Goal: Task Accomplishment & Management: Manage account settings

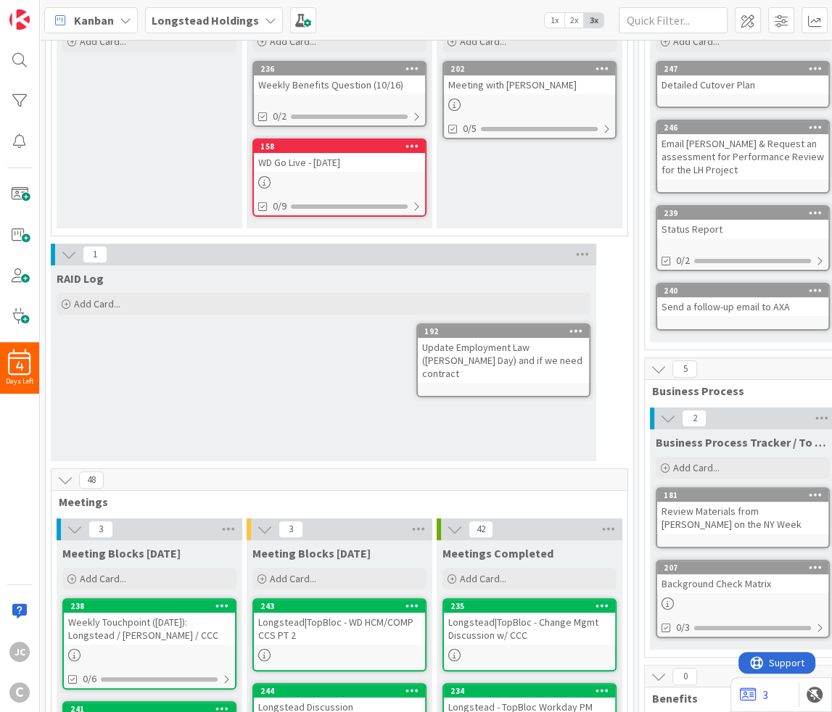
scroll to position [175, 0]
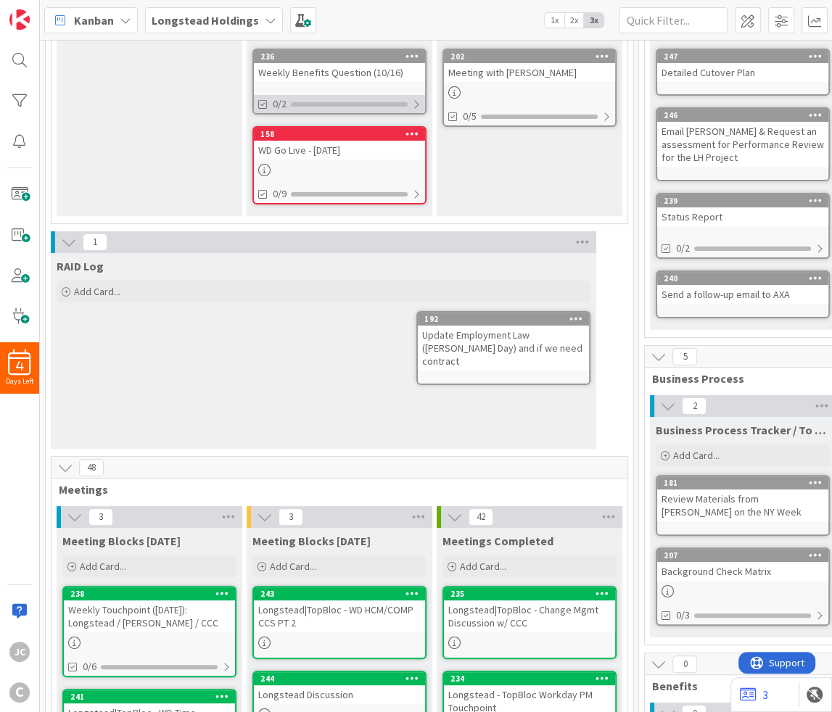
click at [419, 99] on div at bounding box center [416, 105] width 9 height 12
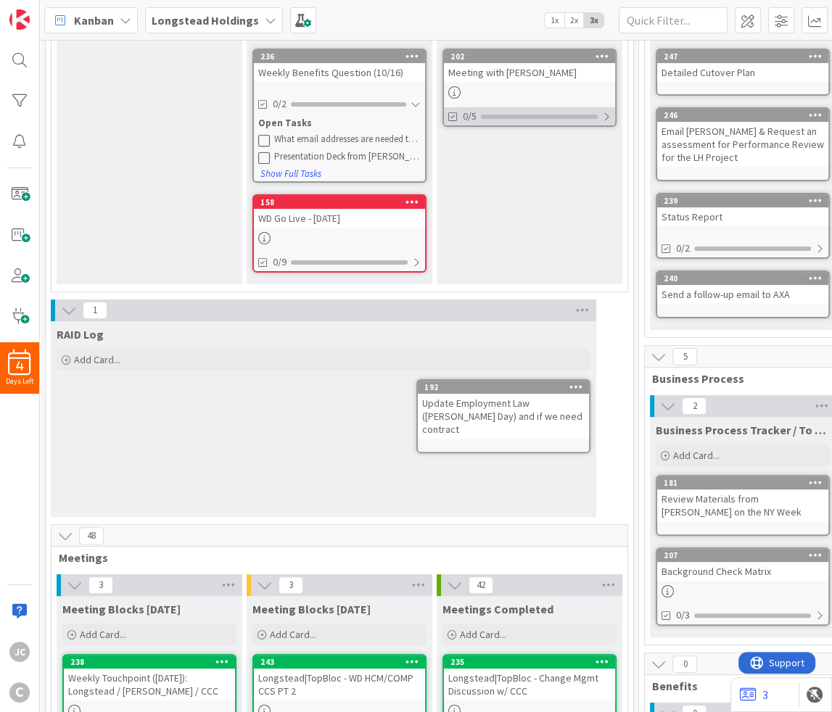
click at [601, 113] on div "0/5" at bounding box center [529, 116] width 171 height 18
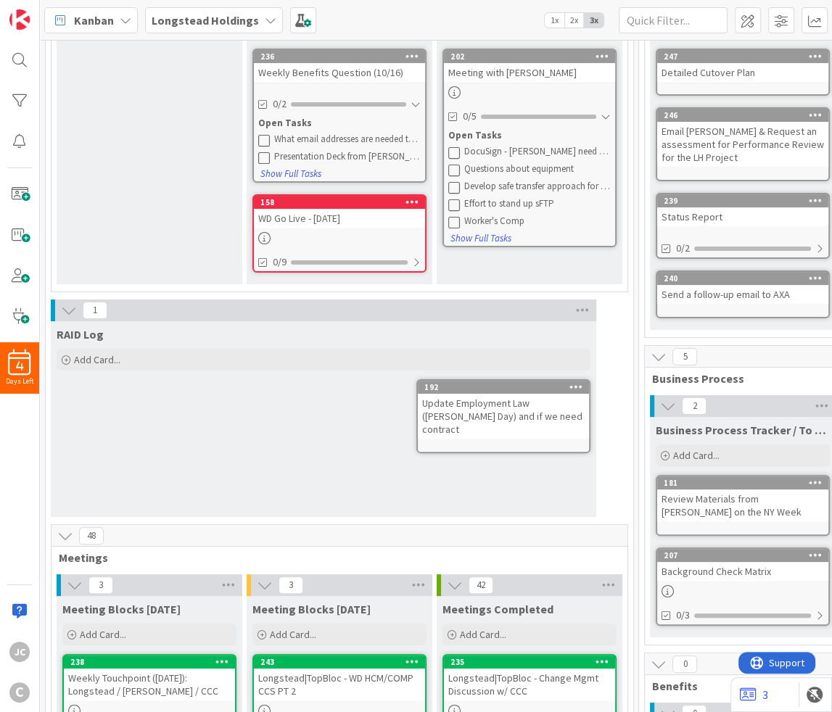
click at [501, 73] on div "Meeting with [PERSON_NAME]" at bounding box center [529, 72] width 171 height 19
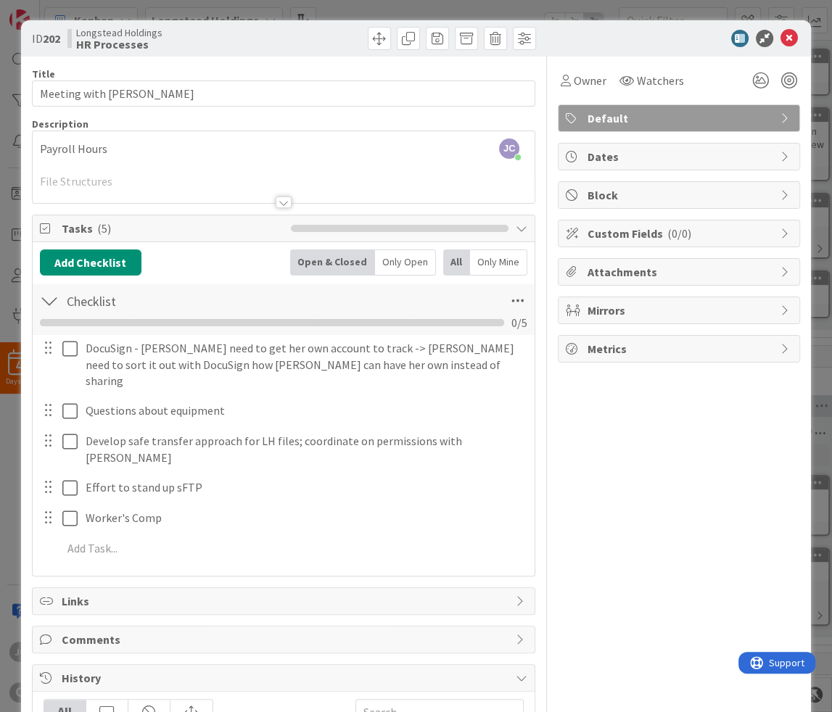
click at [124, 155] on div "Payroll Hours File Structures Employee Files in SharePoint - Moving to WD in th…" at bounding box center [284, 170] width 503 height 65
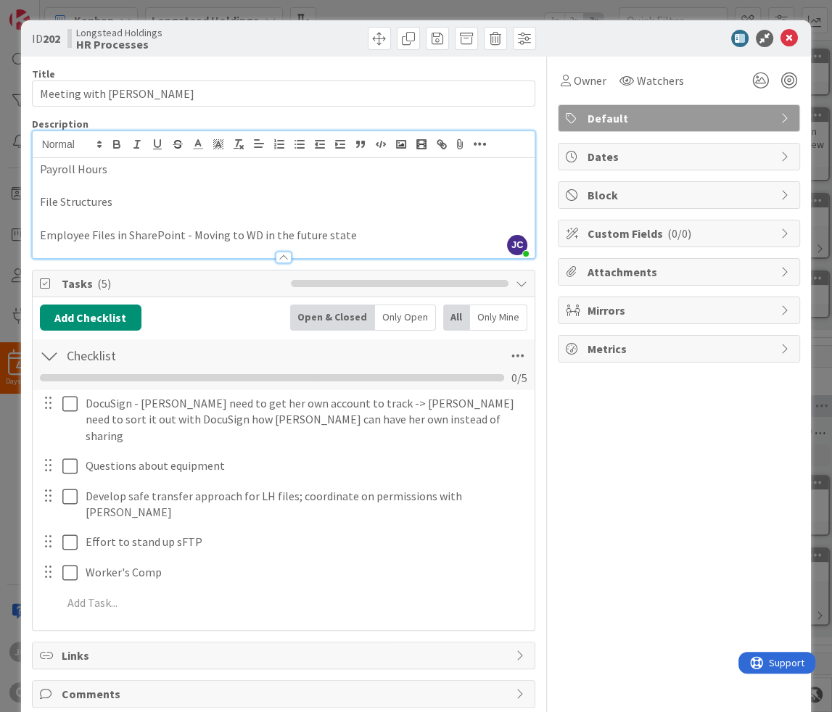
click at [215, 7] on div "ID 202 Longstead Holdings HR Processes Title 17 / 128 Meeting with [PERSON_NAME…" at bounding box center [416, 356] width 832 height 712
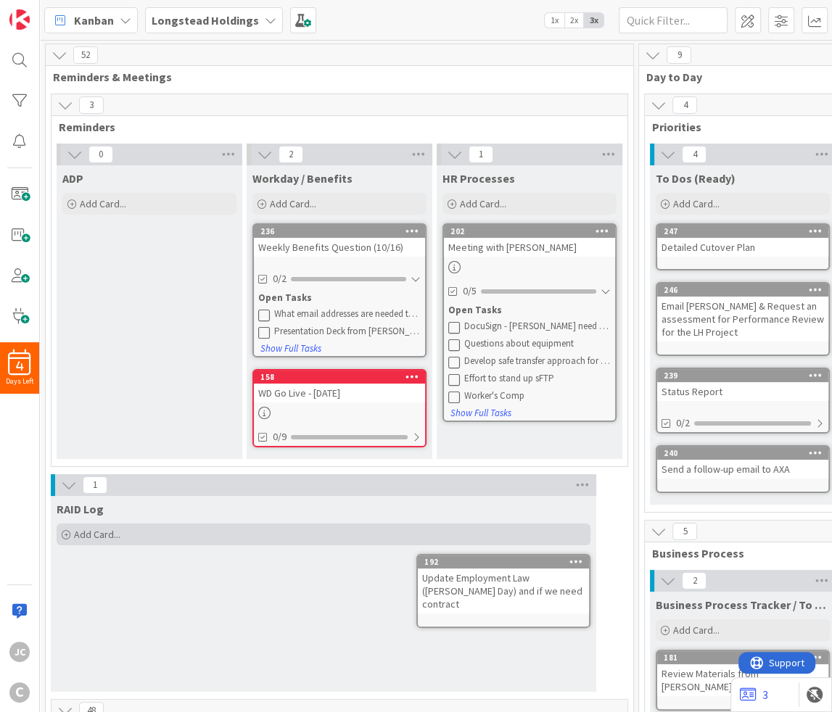
click at [91, 530] on span "Add Card..." at bounding box center [97, 534] width 46 height 13
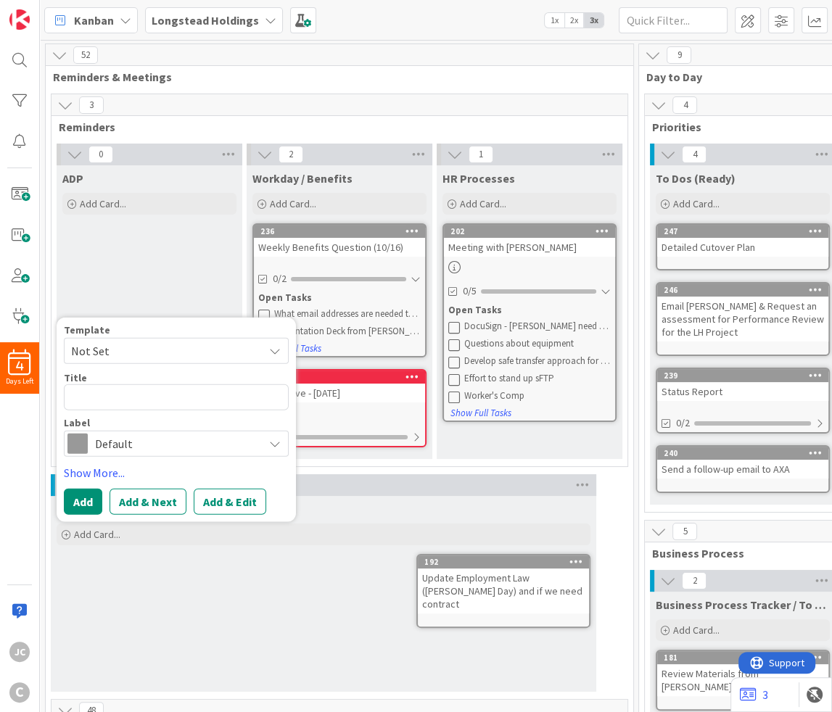
click at [133, 397] on textarea at bounding box center [176, 397] width 225 height 26
type textarea "x"
type textarea "P"
type textarea "x"
type textarea "PT"
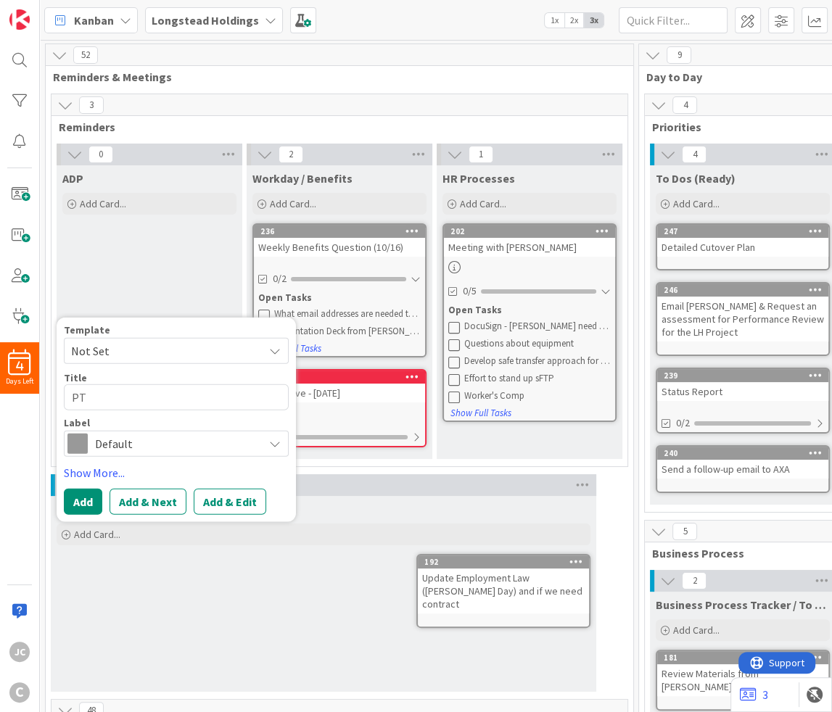
type textarea "x"
type textarea "PT"
type textarea "x"
type textarea "PT &"
type textarea "x"
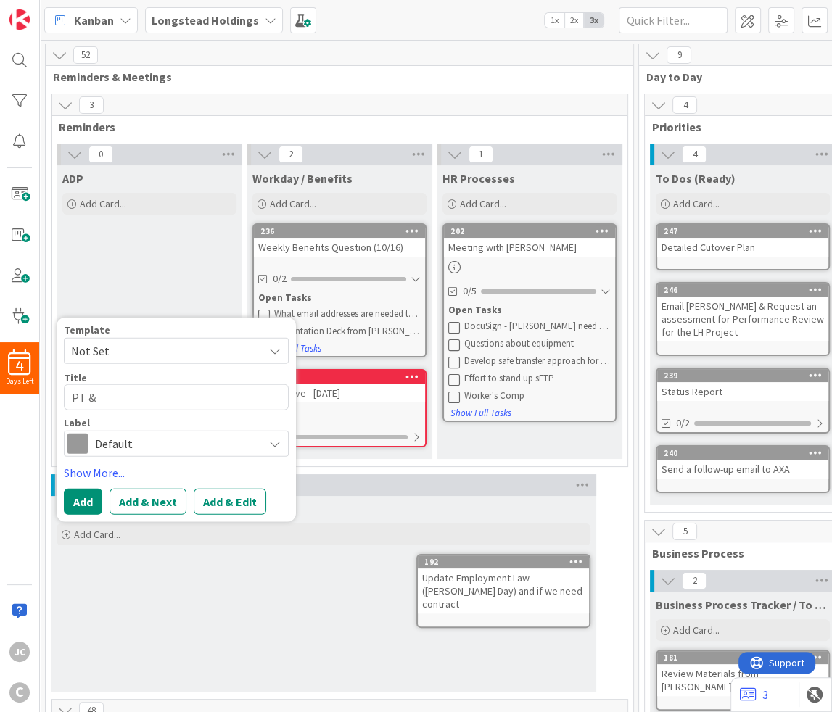
type textarea "PT &"
type textarea "x"
type textarea "PT & L"
type textarea "x"
type textarea "PT & LS"
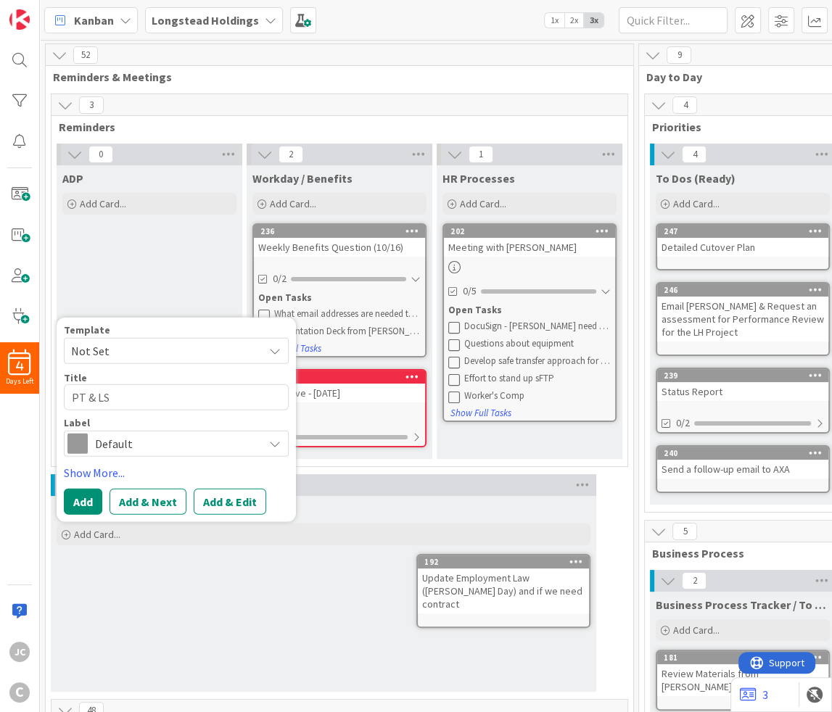
type textarea "x"
type textarea "PT & LSM"
type textarea "x"
type textarea "PT & LSMS"
type textarea "x"
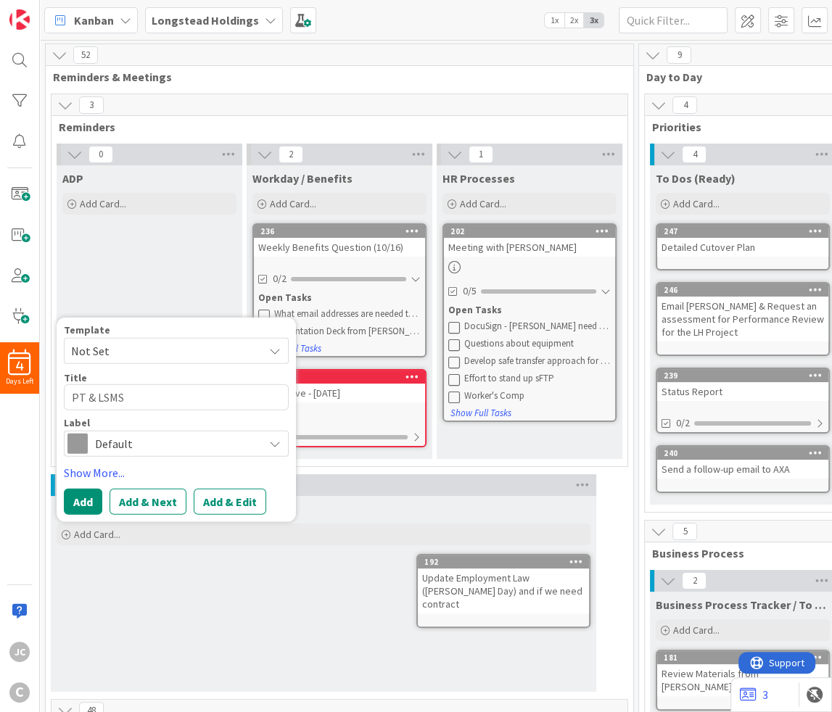
type textarea "PT & LSMS"
click at [141, 395] on textarea "PT & LSMS" at bounding box center [176, 397] width 225 height 26
click at [281, 126] on span "Reminders" at bounding box center [334, 127] width 551 height 15
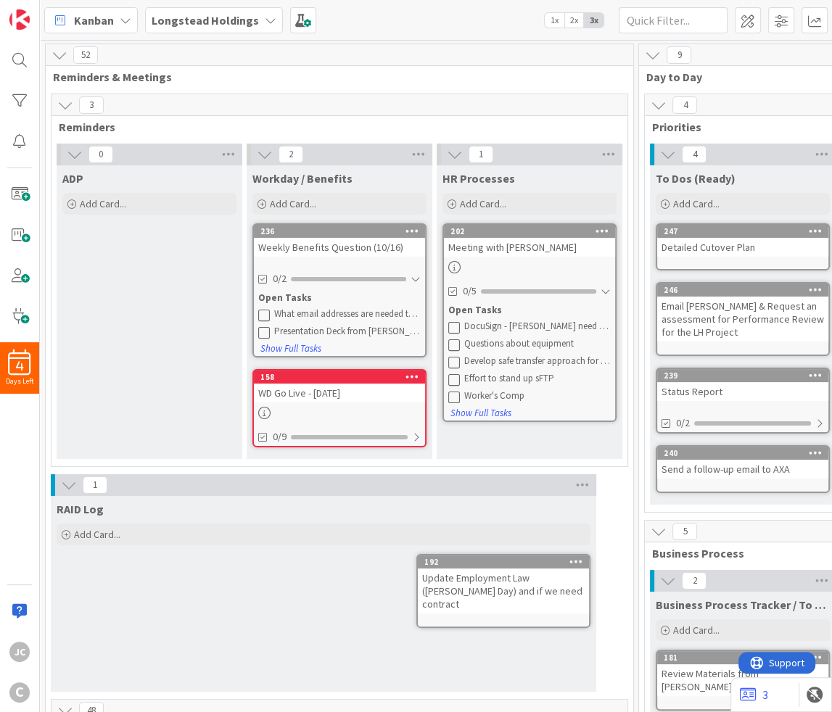
type textarea "x"
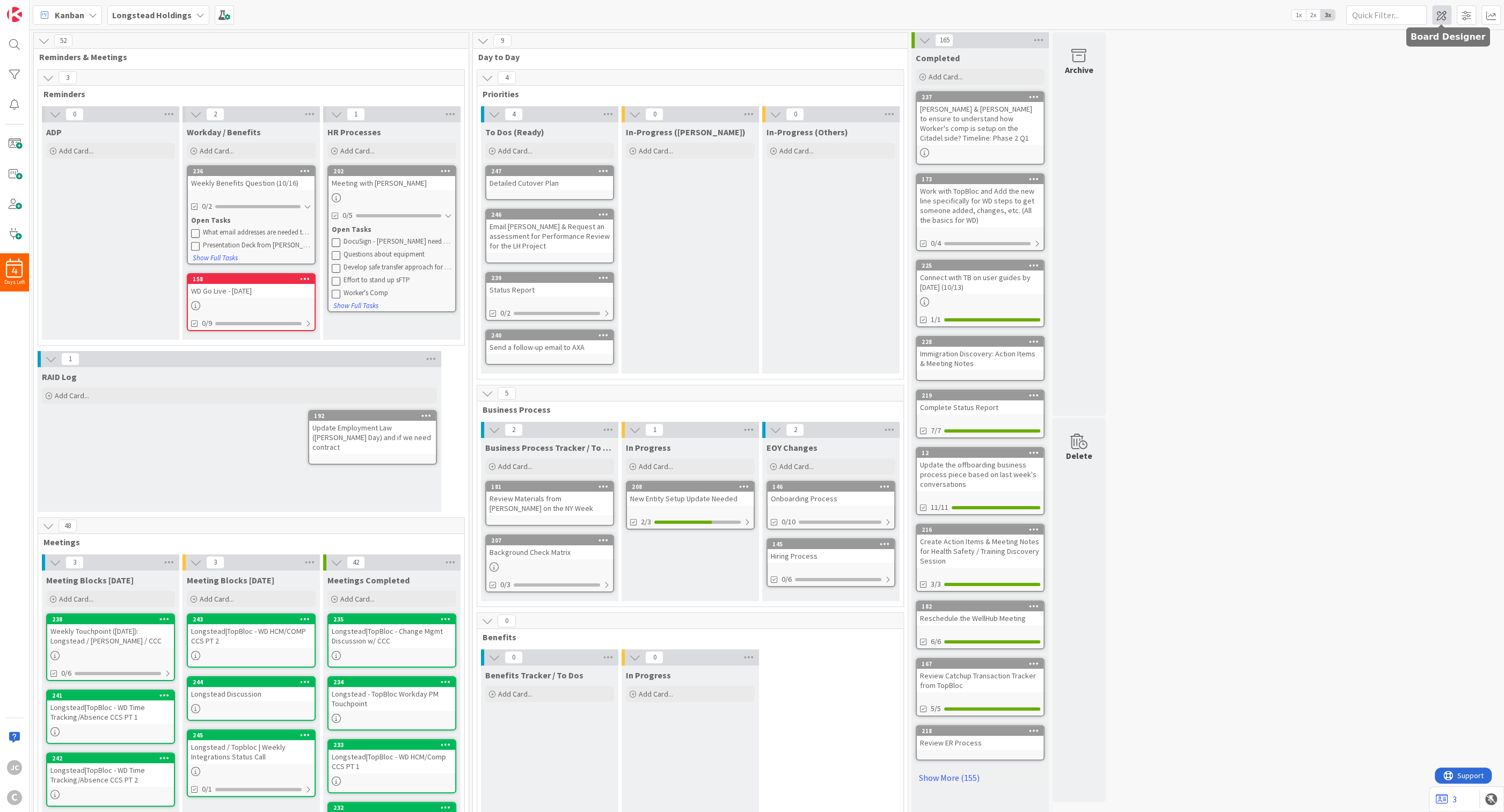
click at [615, 20] on span at bounding box center [1441, 15] width 19 height 19
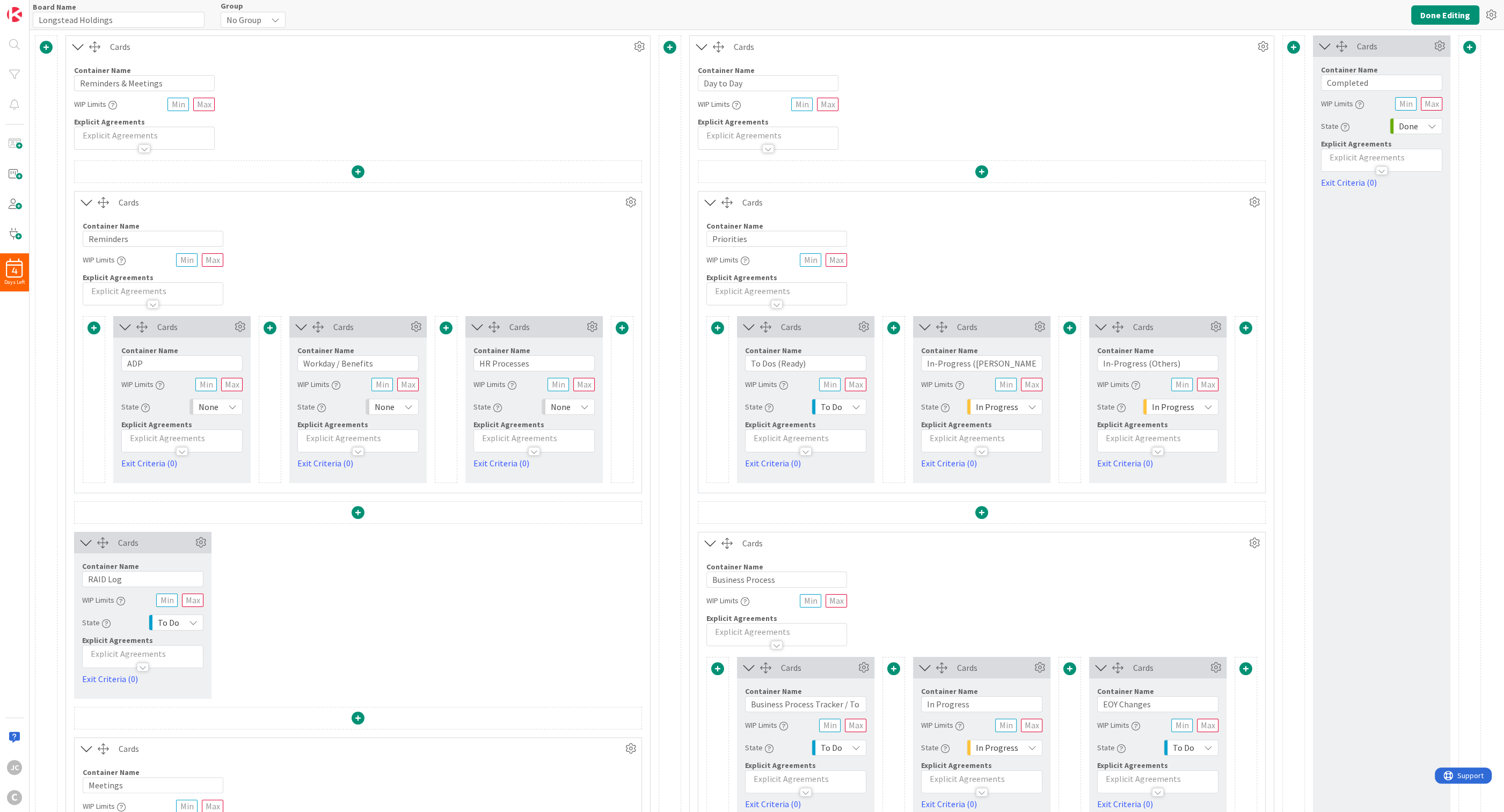
type input "Longstead Holdings"
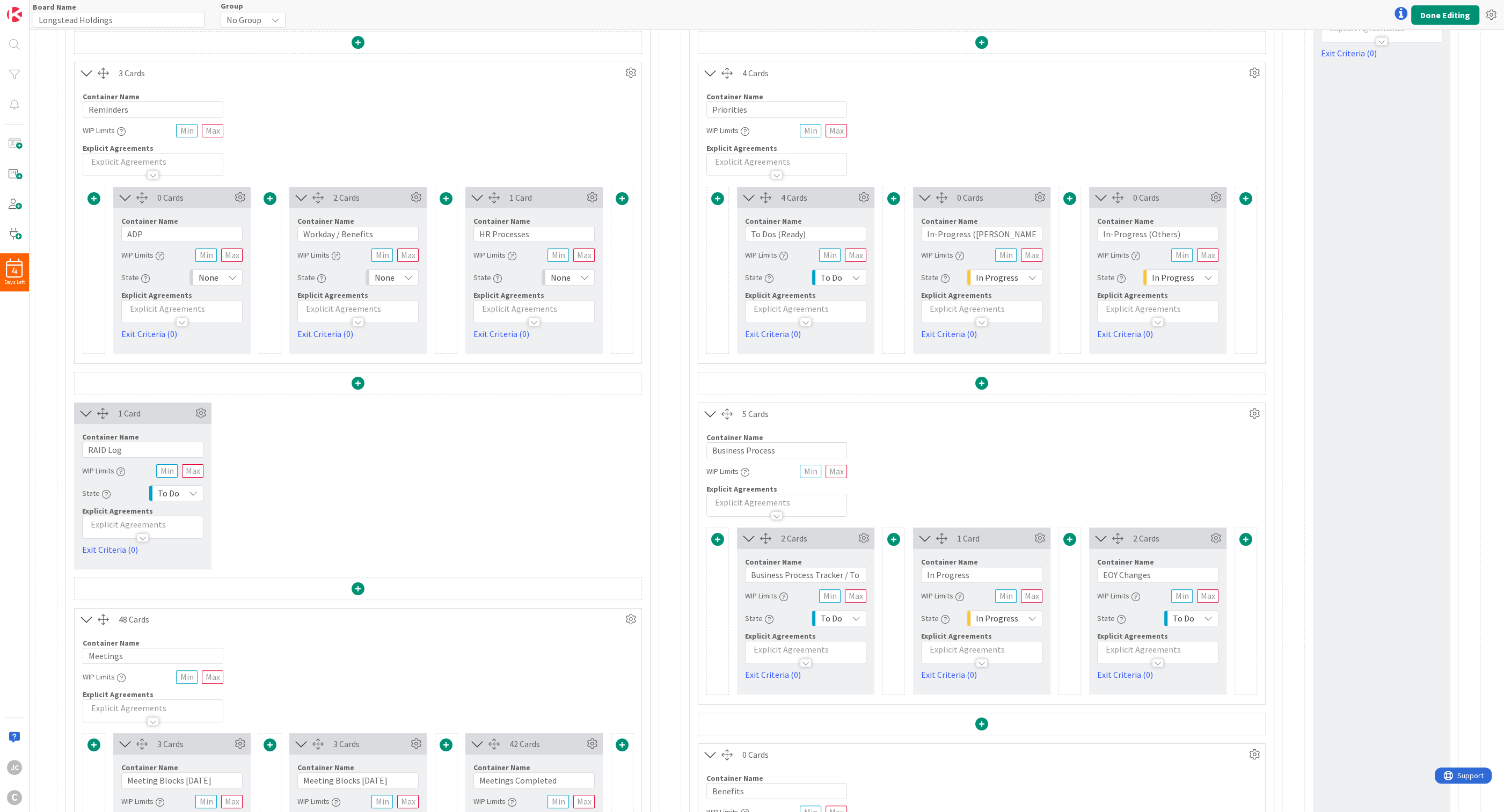
click at [357, 380] on span at bounding box center [357, 382] width 13 height 13
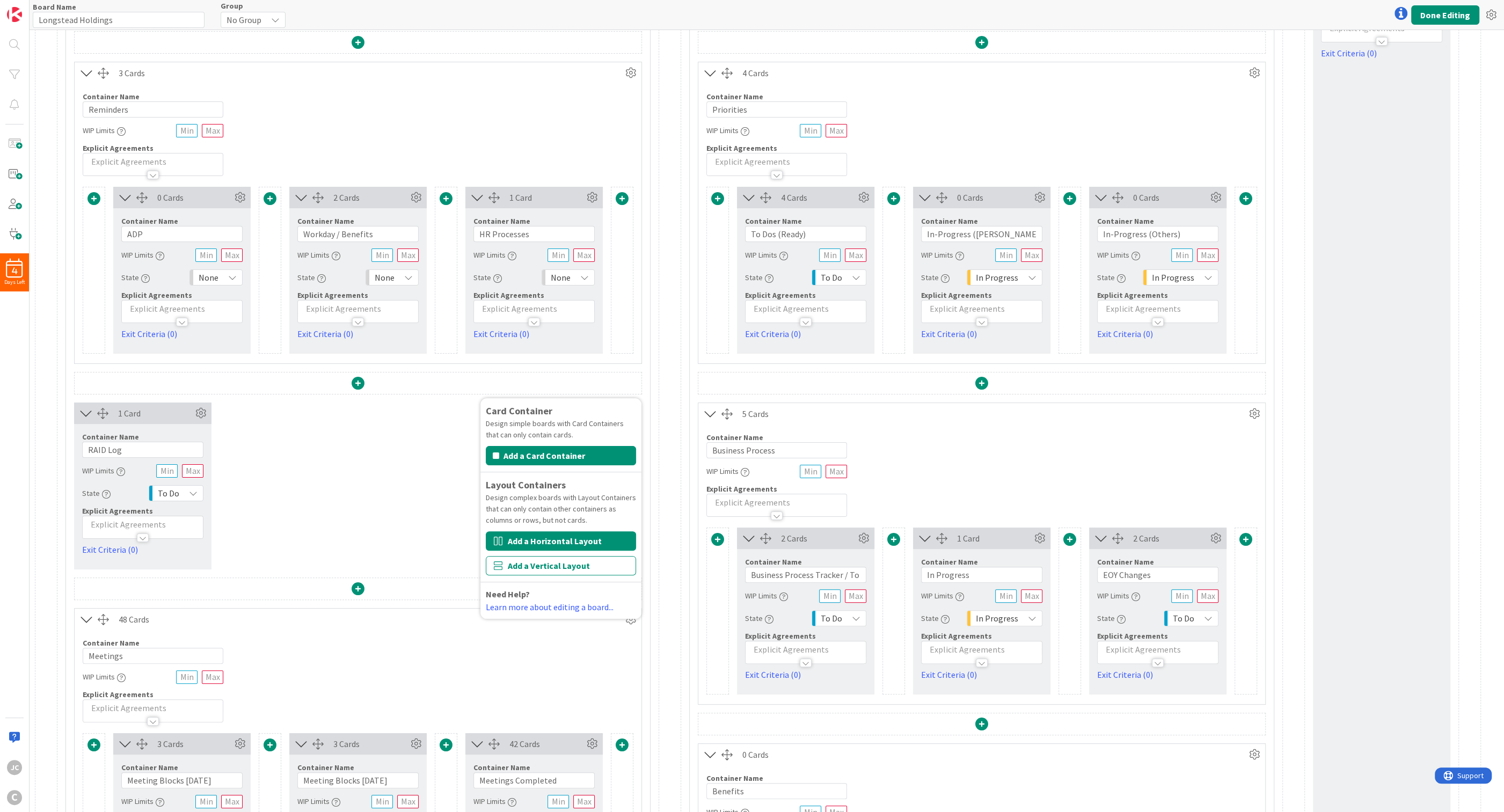
click at [558, 527] on button "Add a Horizontal Layout" at bounding box center [560, 541] width 150 height 19
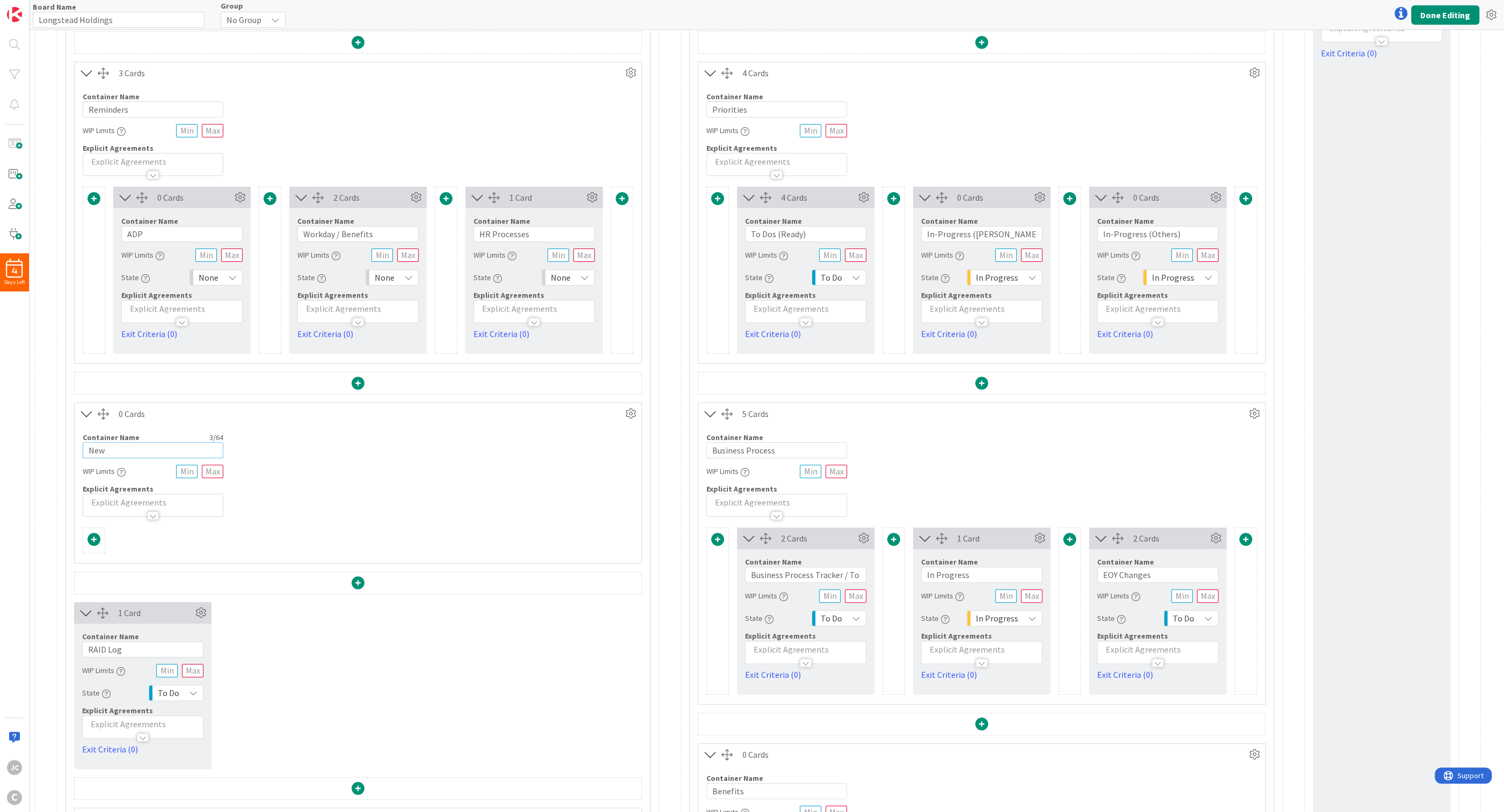
click at [122, 458] on input "New" at bounding box center [153, 450] width 141 height 16
type input "Questions"
click at [290, 491] on div "Container Name 9 / 64 Questions WIP Limits Explicit Agreements" at bounding box center [358, 470] width 567 height 92
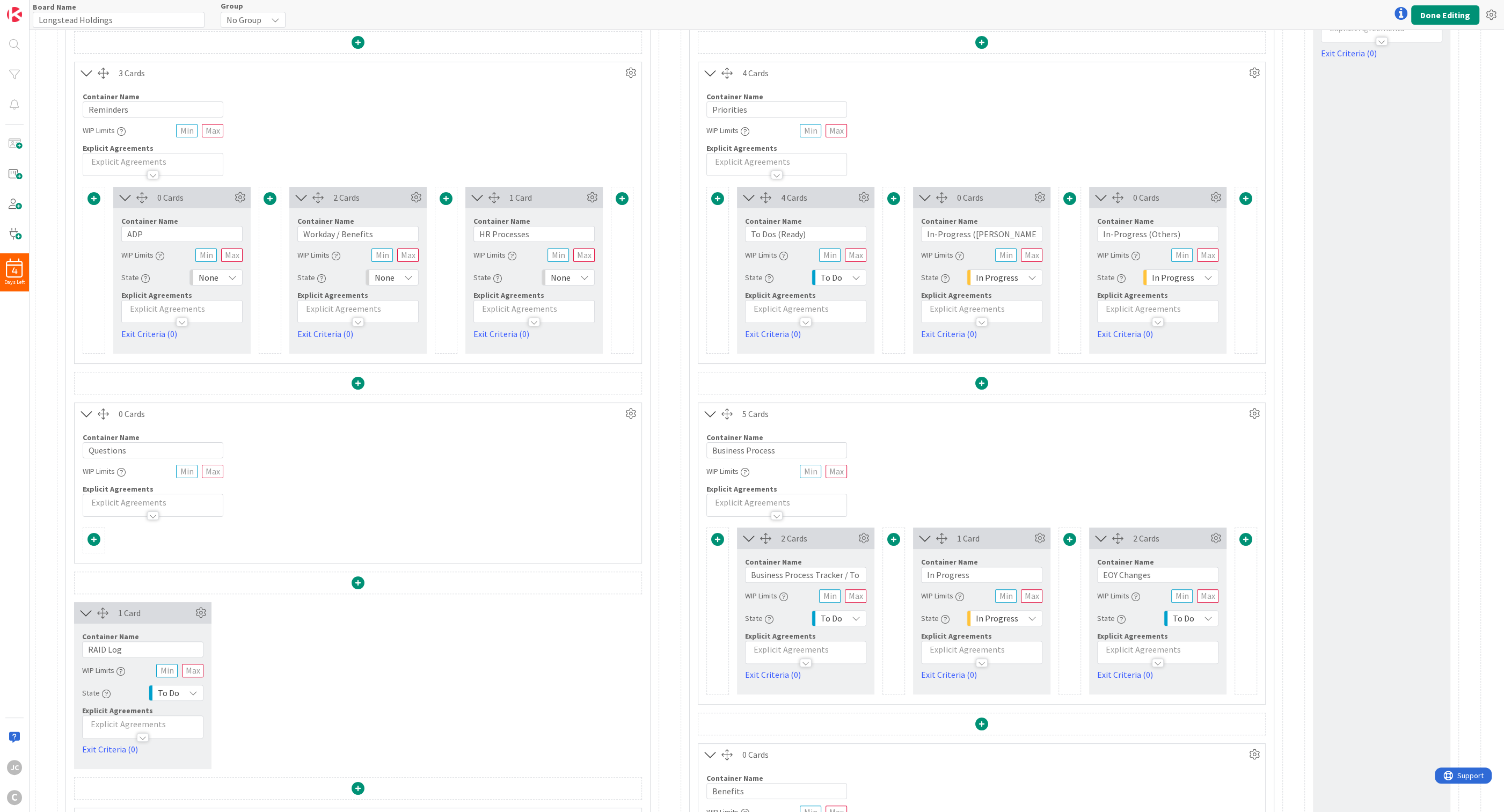
click at [98, 527] on span at bounding box center [93, 538] width 13 height 13
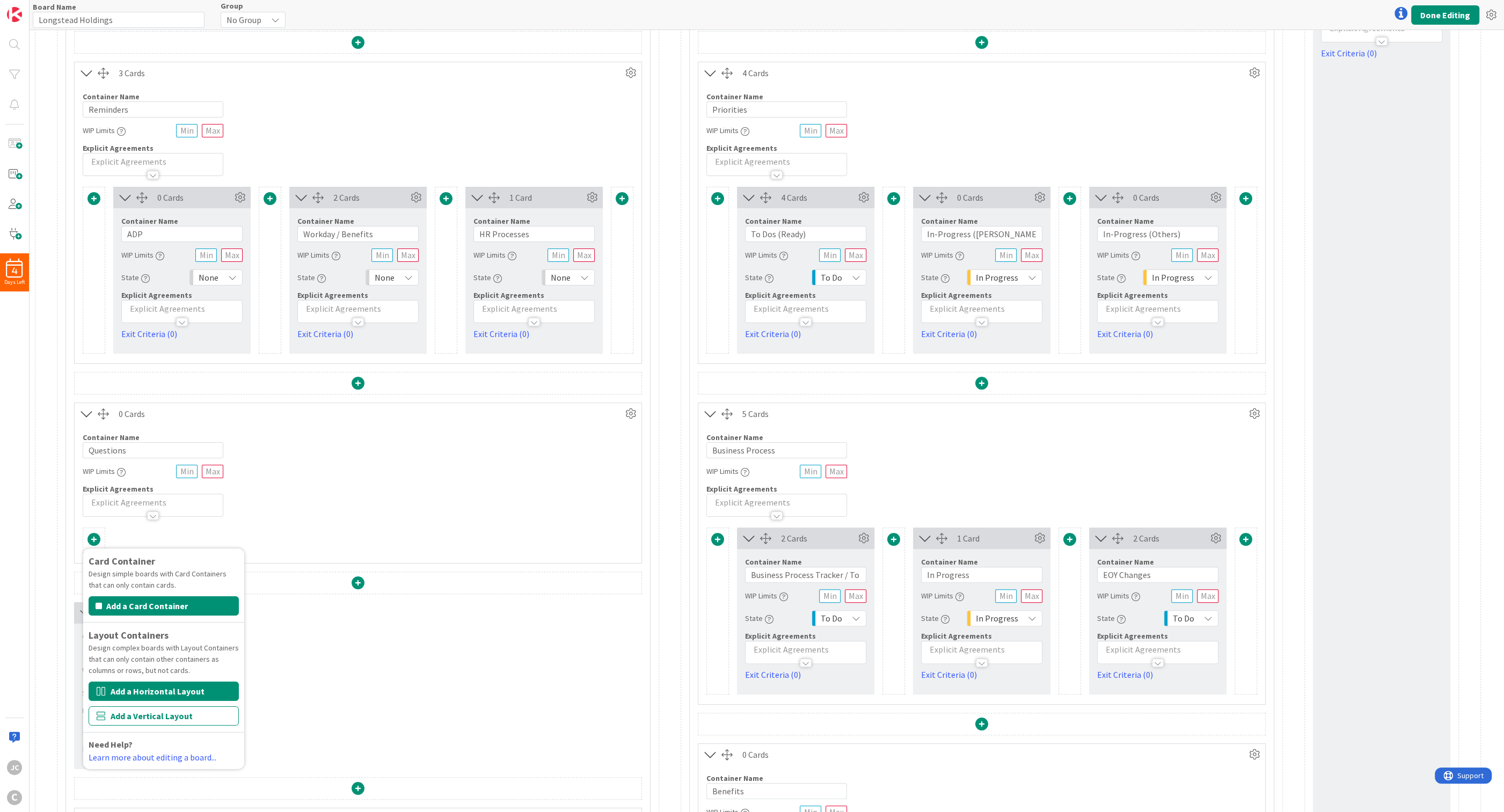
click at [188, 527] on button "Add a Horizontal Layout" at bounding box center [163, 691] width 150 height 19
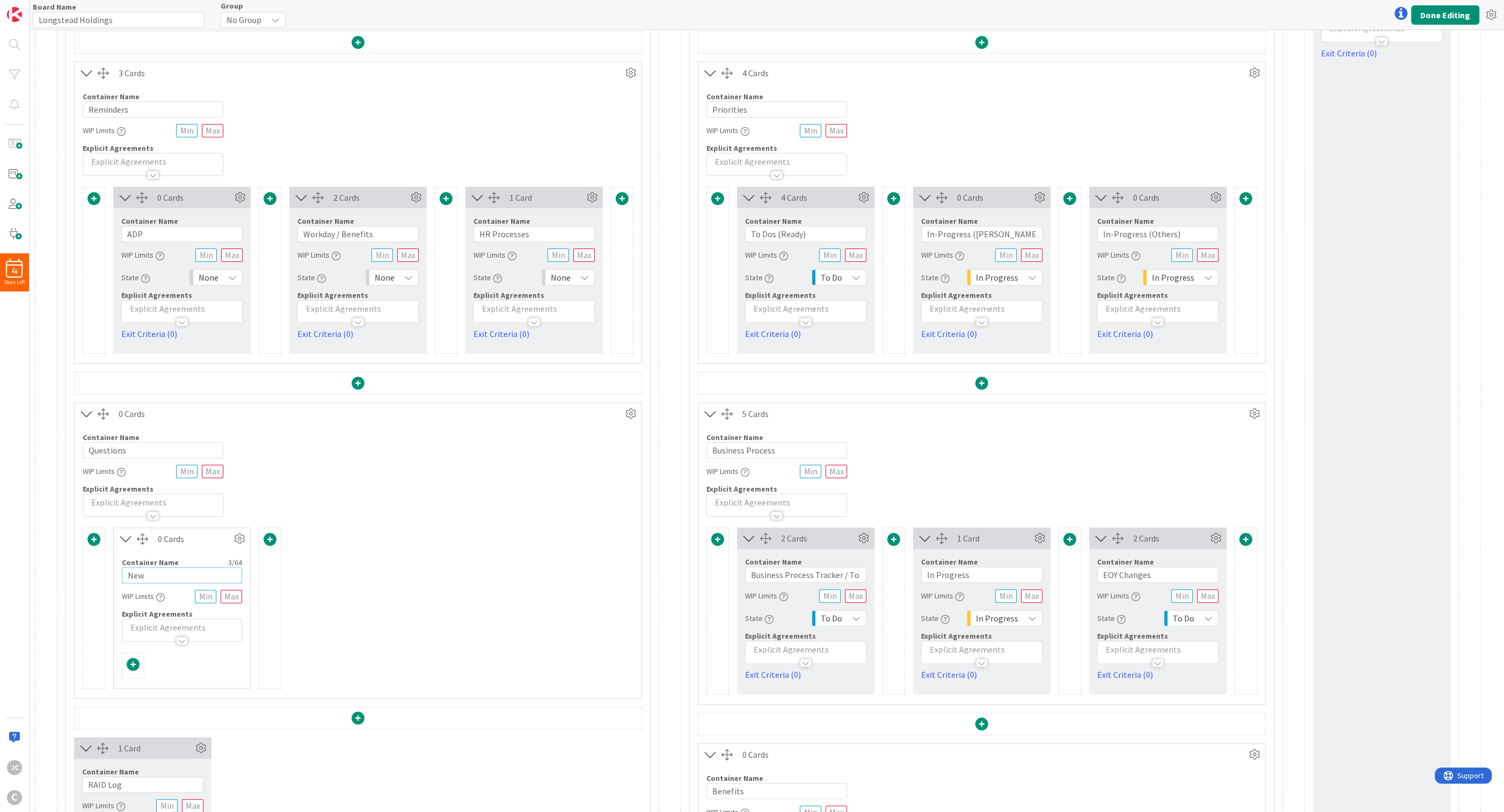
click at [171, 527] on input "New" at bounding box center [182, 575] width 120 height 16
type input "ADP / Payroll"
click at [268, 527] on span at bounding box center [269, 538] width 13 height 13
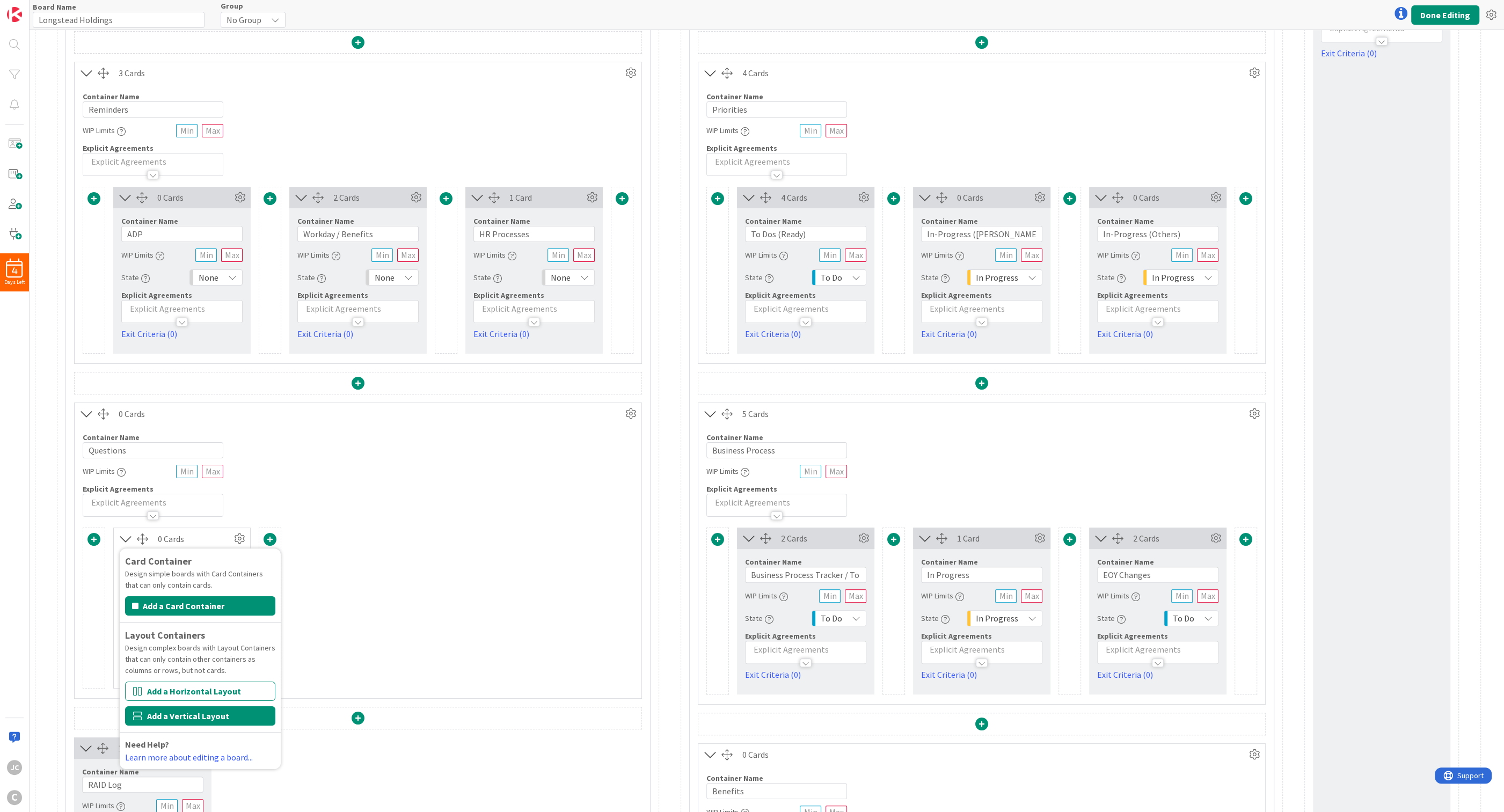
click at [209, 527] on button "Add a Vertical Layout" at bounding box center [200, 716] width 150 height 19
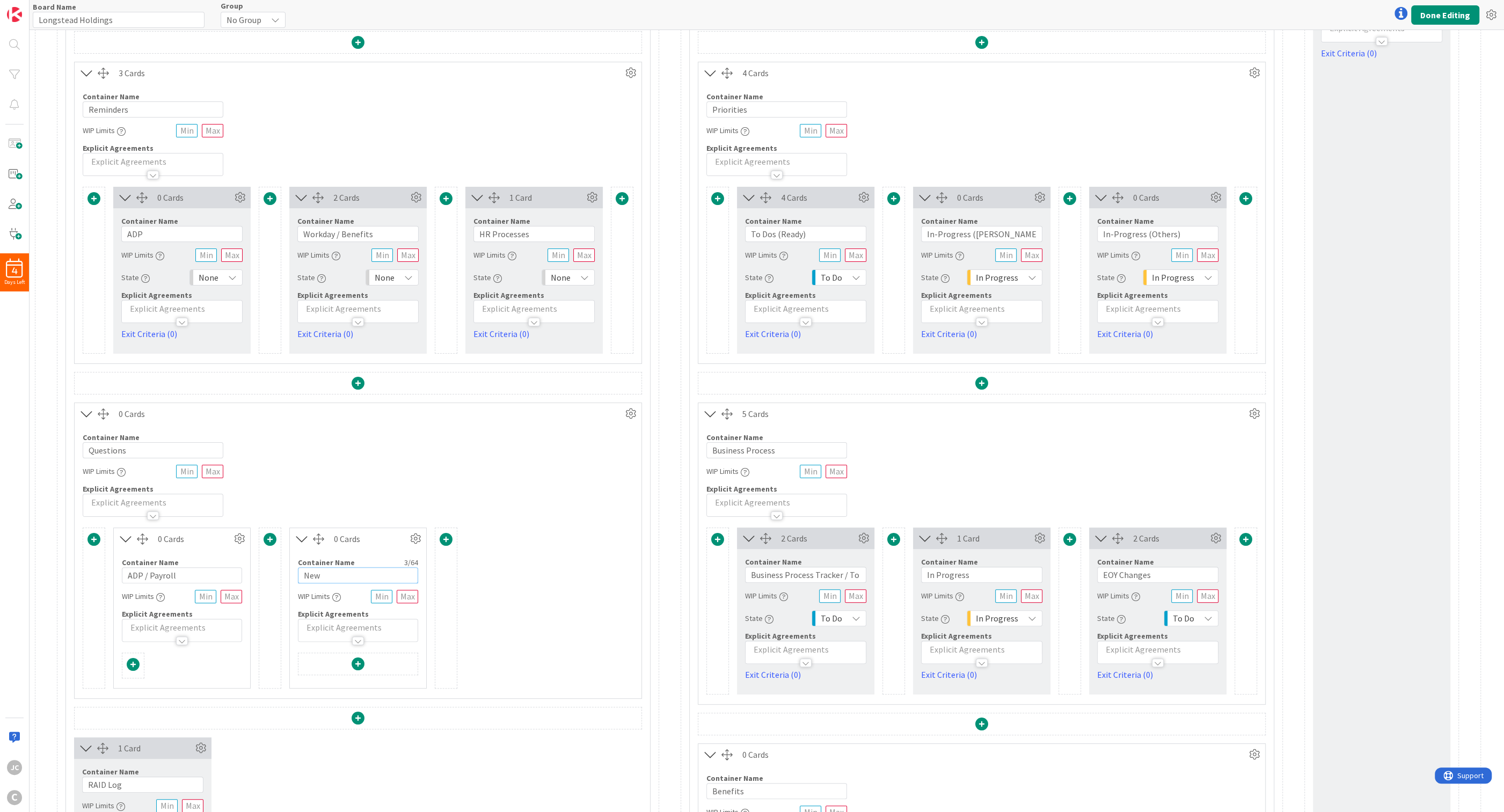
click at [360, 527] on input "New" at bounding box center [358, 575] width 120 height 16
type input "Workday / Benefits"
click at [447, 527] on span at bounding box center [445, 538] width 13 height 13
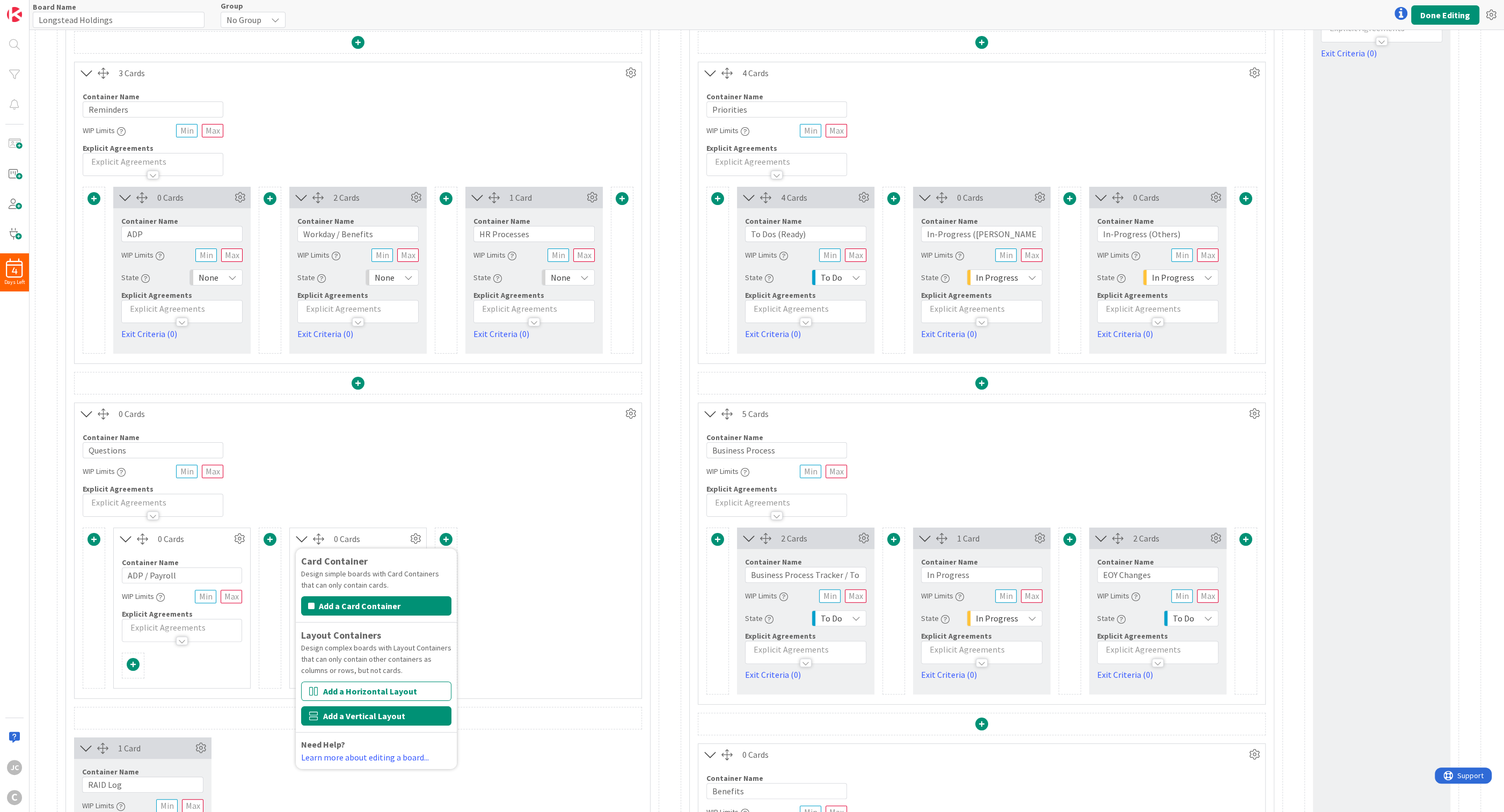
click at [405, 527] on button "Add a Vertical Layout" at bounding box center [376, 716] width 150 height 19
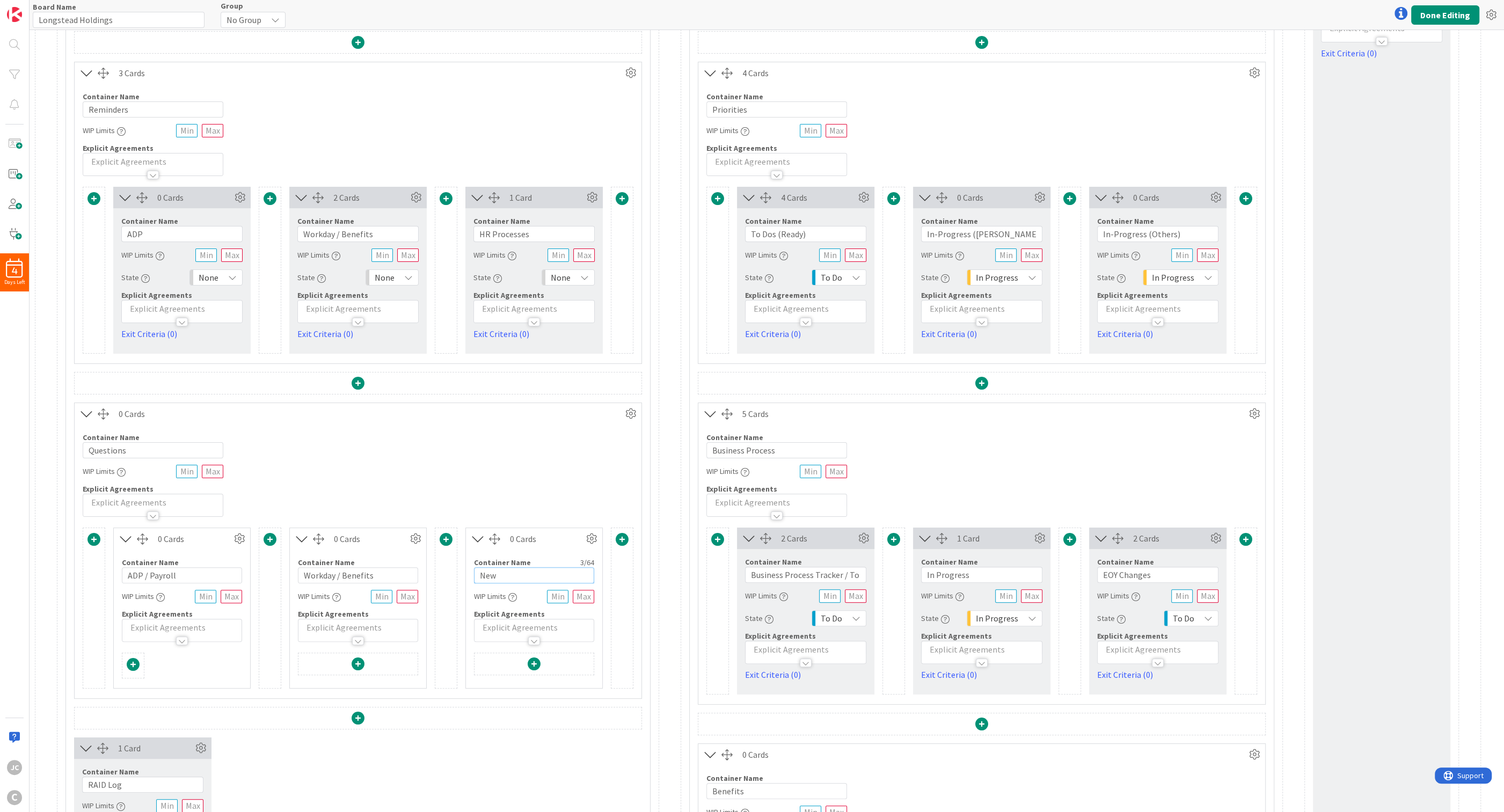
click at [534, 527] on input "New" at bounding box center [534, 575] width 120 height 16
type input "HR Process"
click at [229, 227] on input "ADP" at bounding box center [182, 234] width 121 height 16
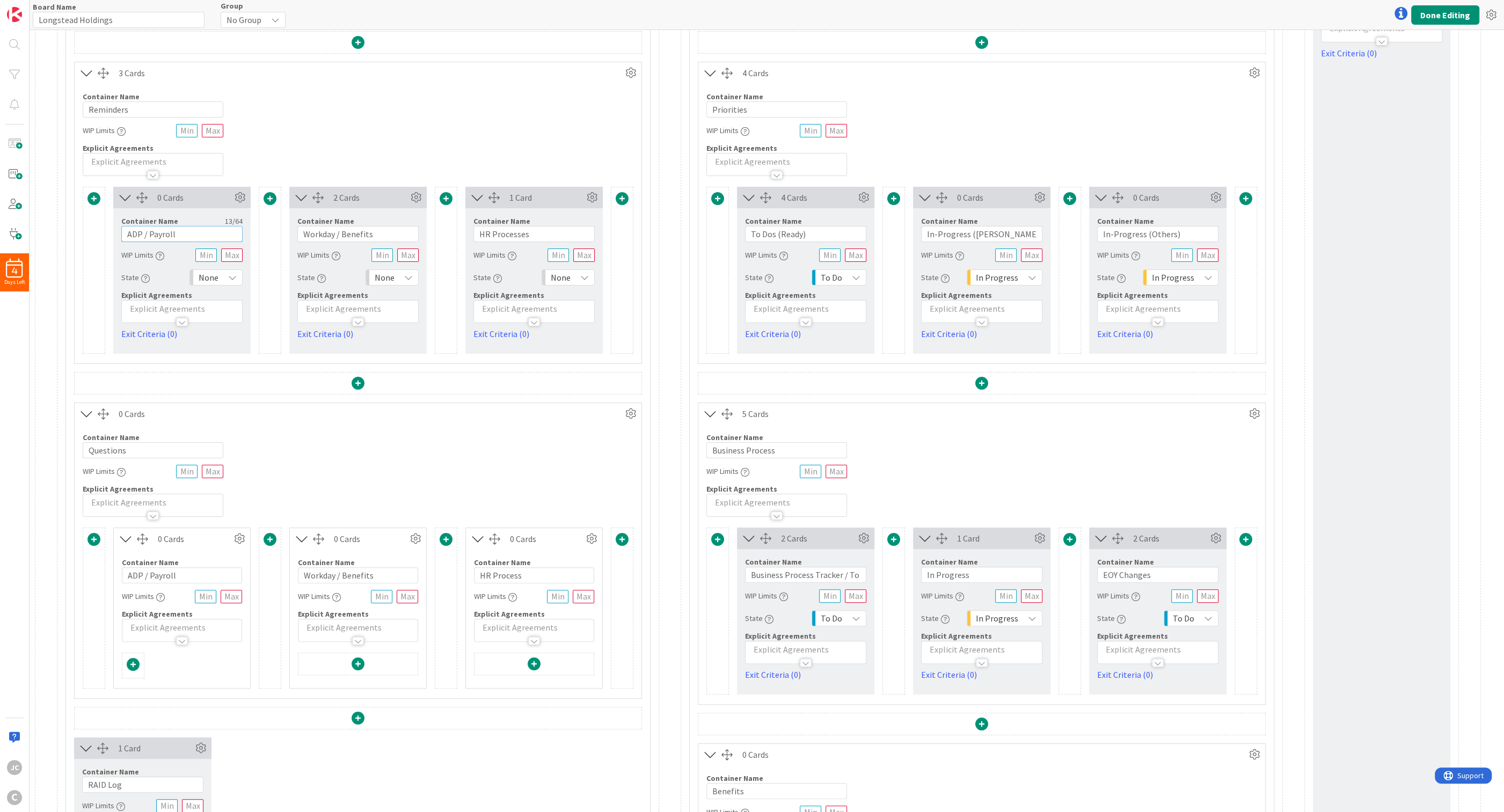
type input "ADP / Payroll"
click at [615, 254] on div "52 Cards Container Name 20 / 64 Reminders & Meetings WIP Limits Explicit Agreem…" at bounding box center [758, 591] width 1446 height 1370
click at [615, 15] on button "Done Editing" at bounding box center [1445, 15] width 68 height 19
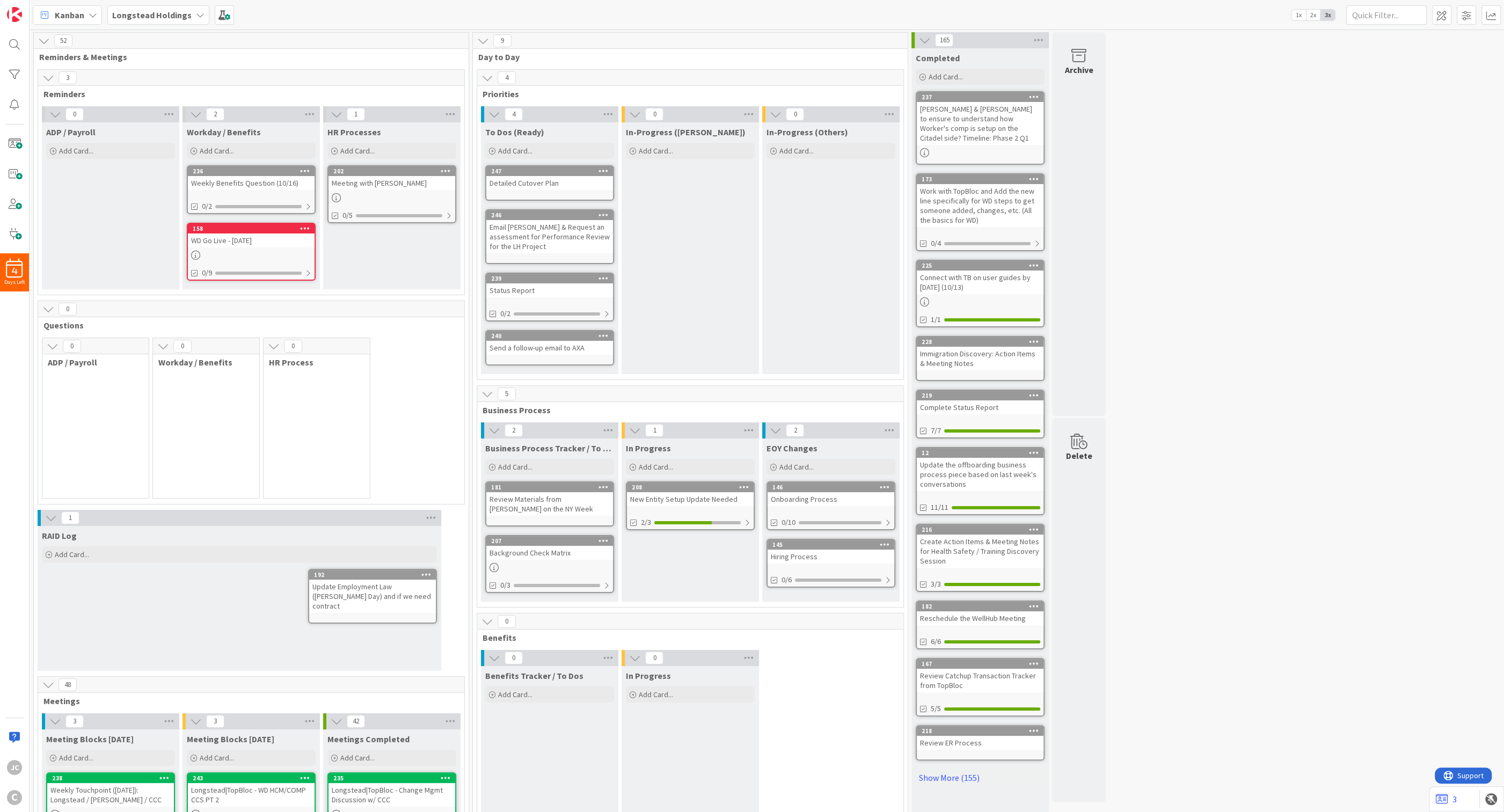
click at [54, 308] on icon at bounding box center [48, 309] width 12 height 12
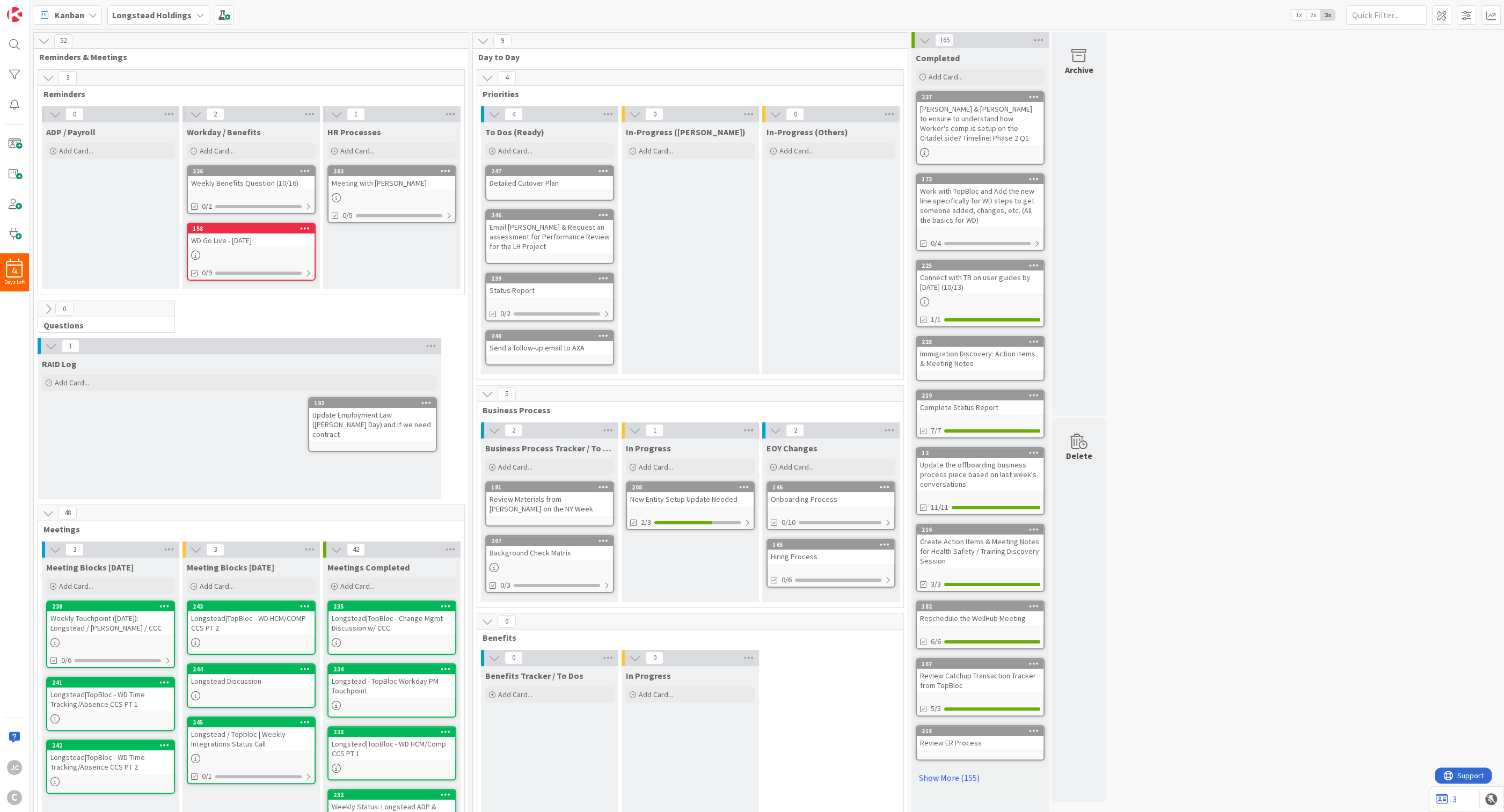
click at [54, 308] on icon at bounding box center [48, 309] width 12 height 12
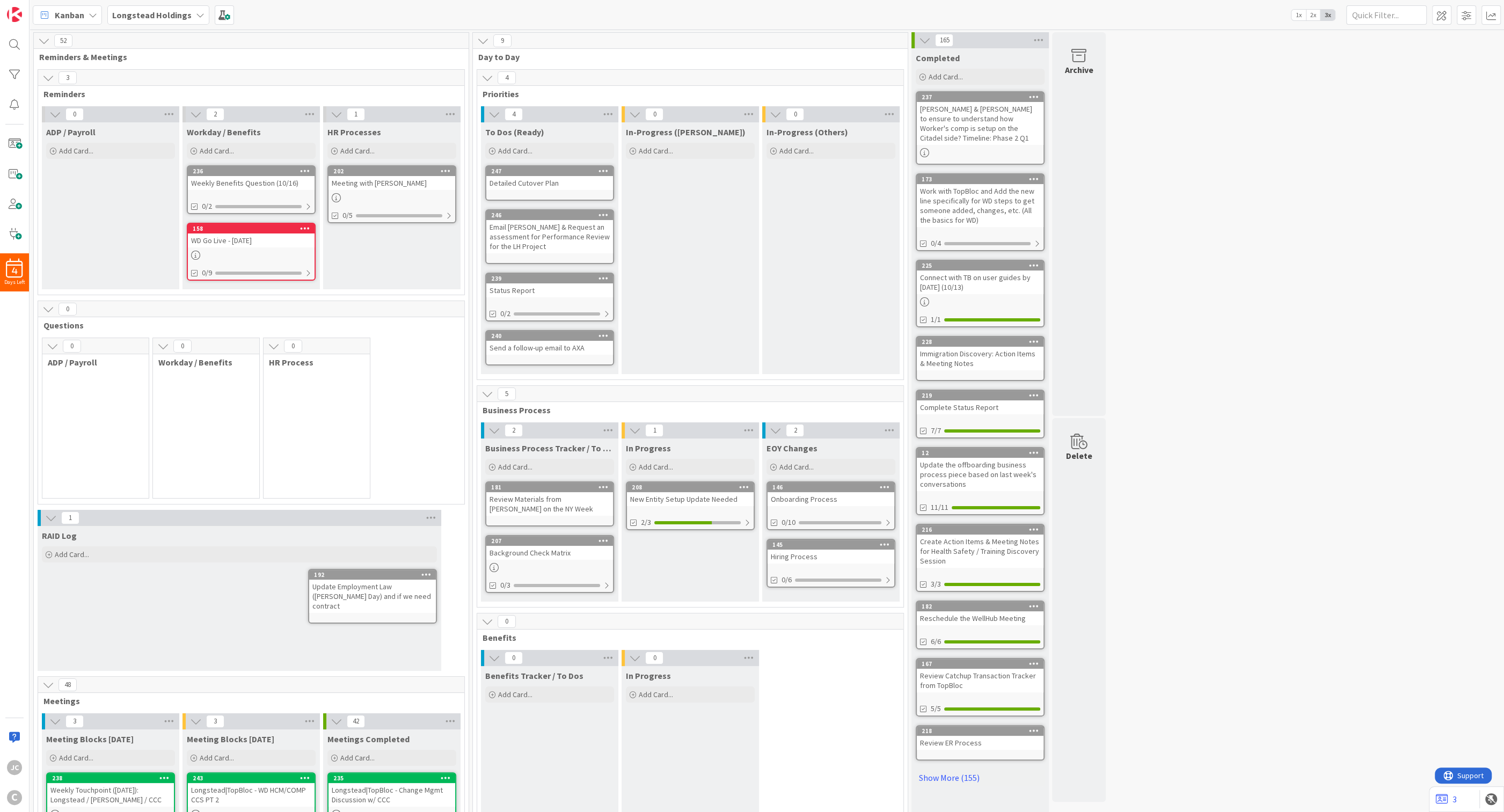
click at [52, 343] on icon at bounding box center [53, 346] width 12 height 12
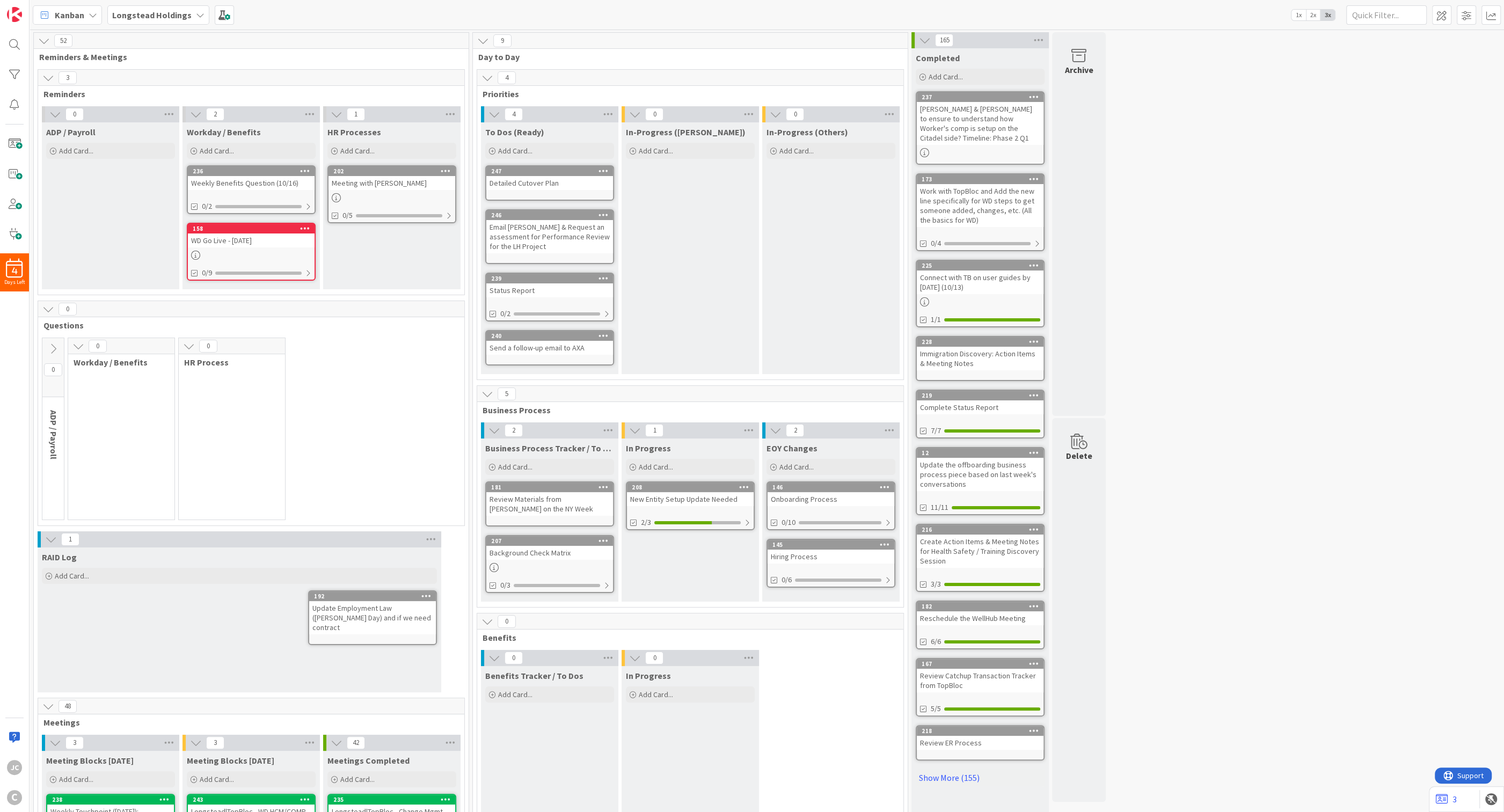
click at [52, 343] on icon at bounding box center [53, 349] width 12 height 12
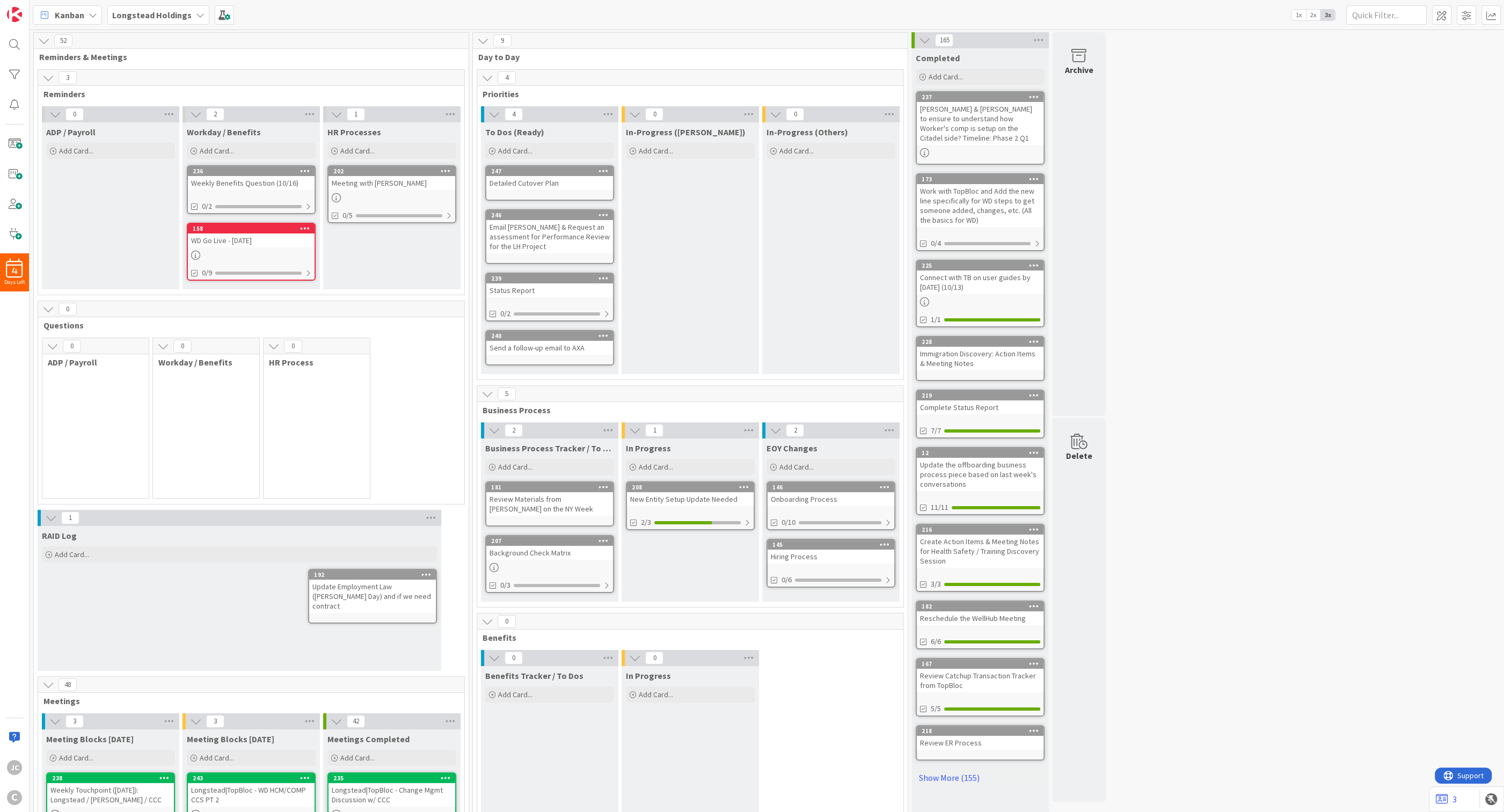
click at [186, 392] on div "0 Workday / Benefits" at bounding box center [206, 418] width 107 height 161
click at [615, 15] on span at bounding box center [1441, 15] width 19 height 19
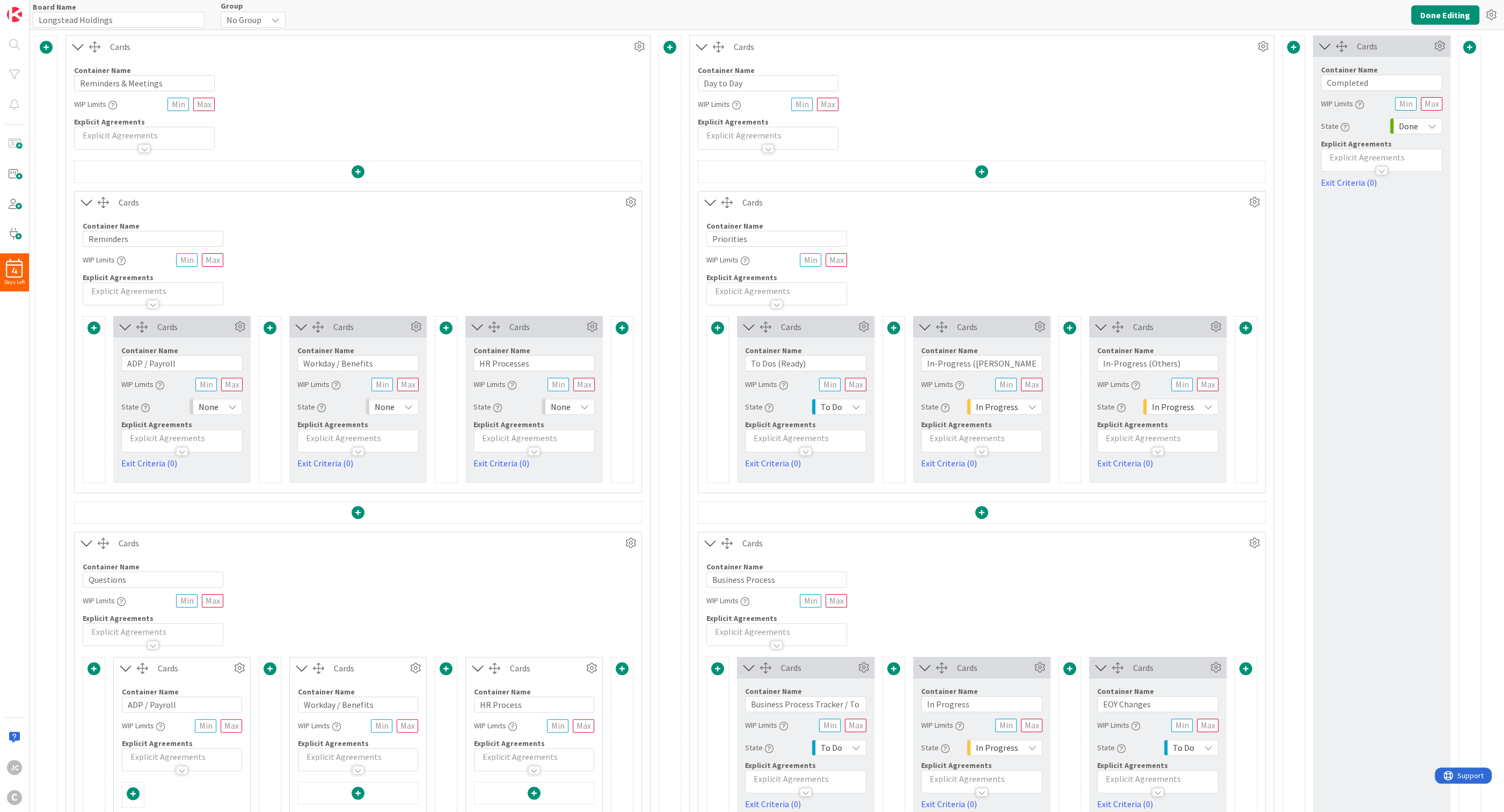
type input "Longstead Holdings"
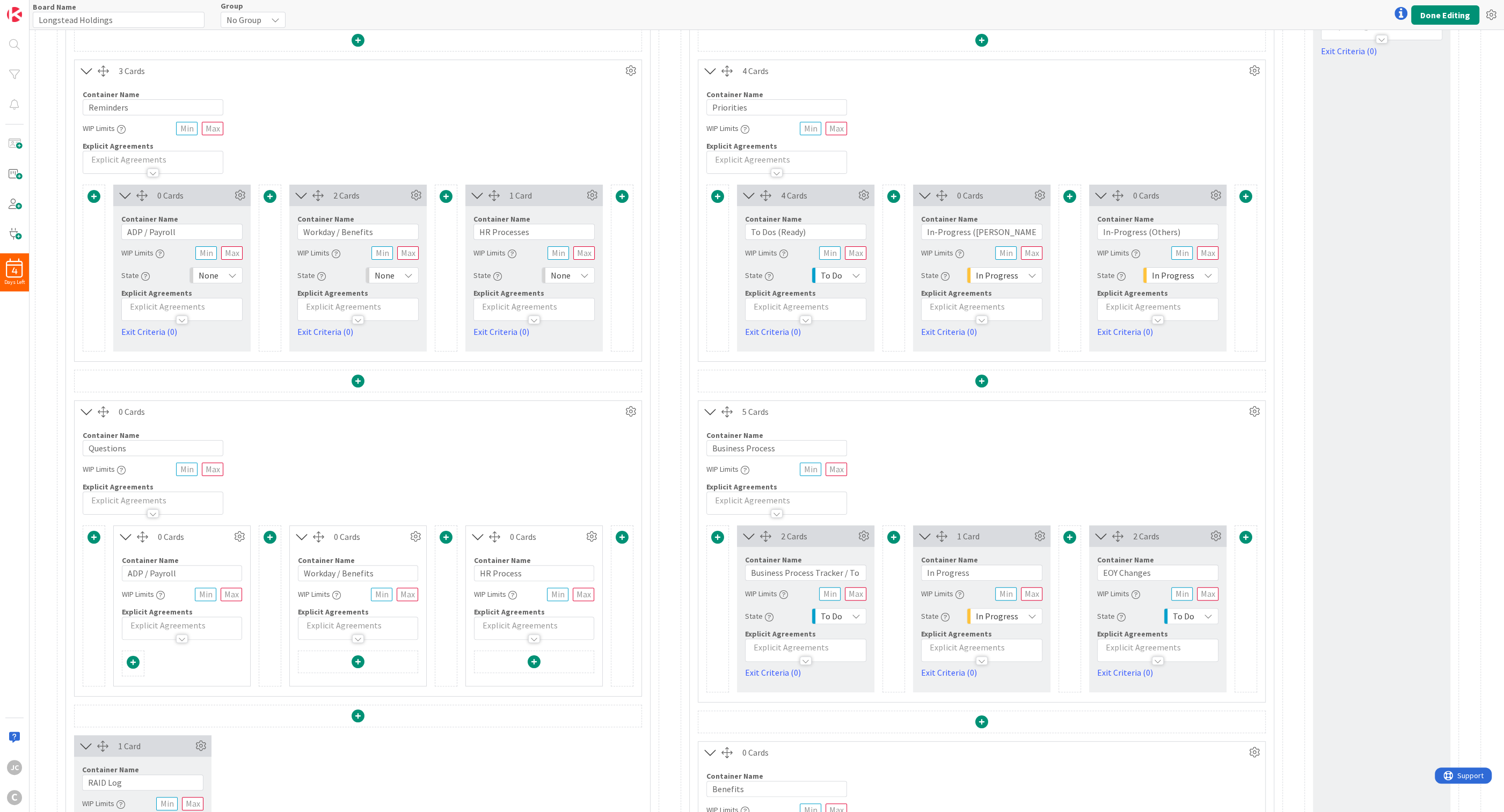
scroll to position [129, 0]
click at [615, 414] on icon at bounding box center [630, 413] width 16 height 16
click at [243, 527] on icon at bounding box center [240, 538] width 16 height 16
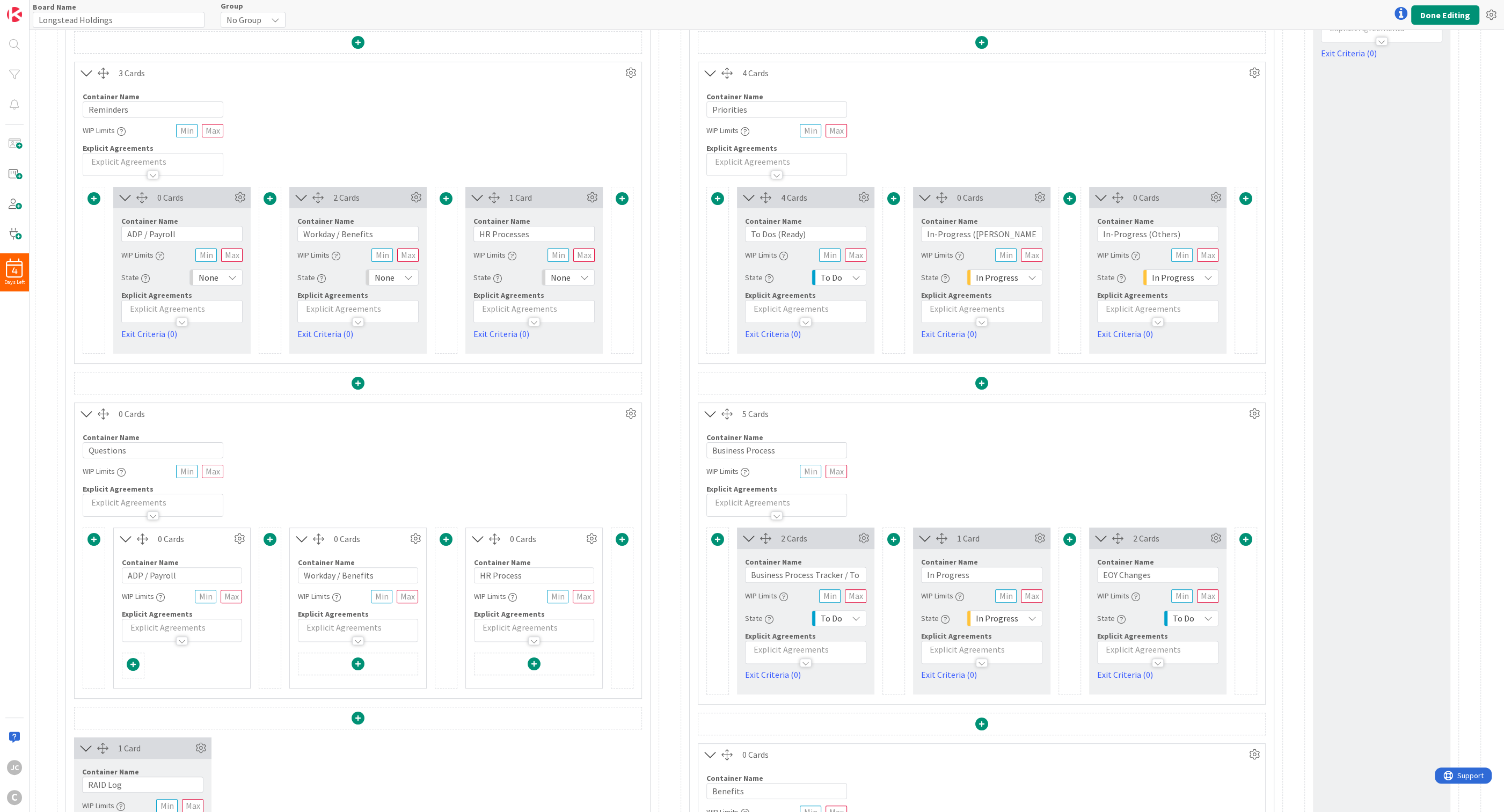
click at [272, 433] on div "Container Name 9 / 64 Questions WIP Limits Explicit Agreements" at bounding box center [358, 470] width 567 height 92
click at [191, 527] on div "0 Cards Column Color None Custom Switch to a Vertical Layout Duplicate this Con…" at bounding box center [182, 538] width 136 height 21
drag, startPoint x: 146, startPoint y: 544, endPoint x: 99, endPoint y: 558, distance: 49.0
click at [99, 527] on div "0 Cards Column Color None Custom Switch to a Vertical Layout Duplicate this Con…" at bounding box center [358, 608] width 550 height 161
click at [615, 413] on icon at bounding box center [630, 413] width 16 height 16
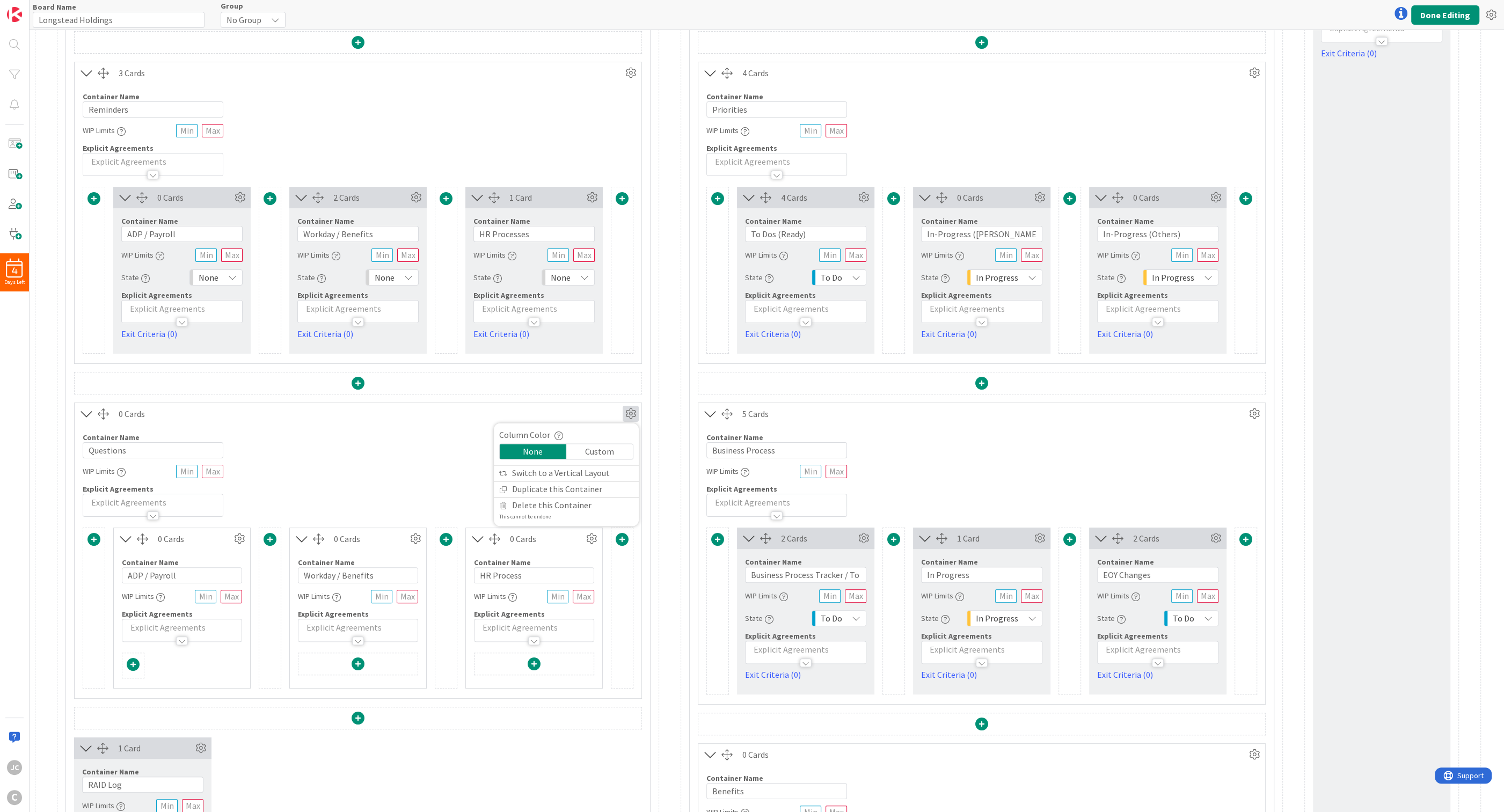
click at [610, 451] on div "Custom" at bounding box center [599, 451] width 67 height 15
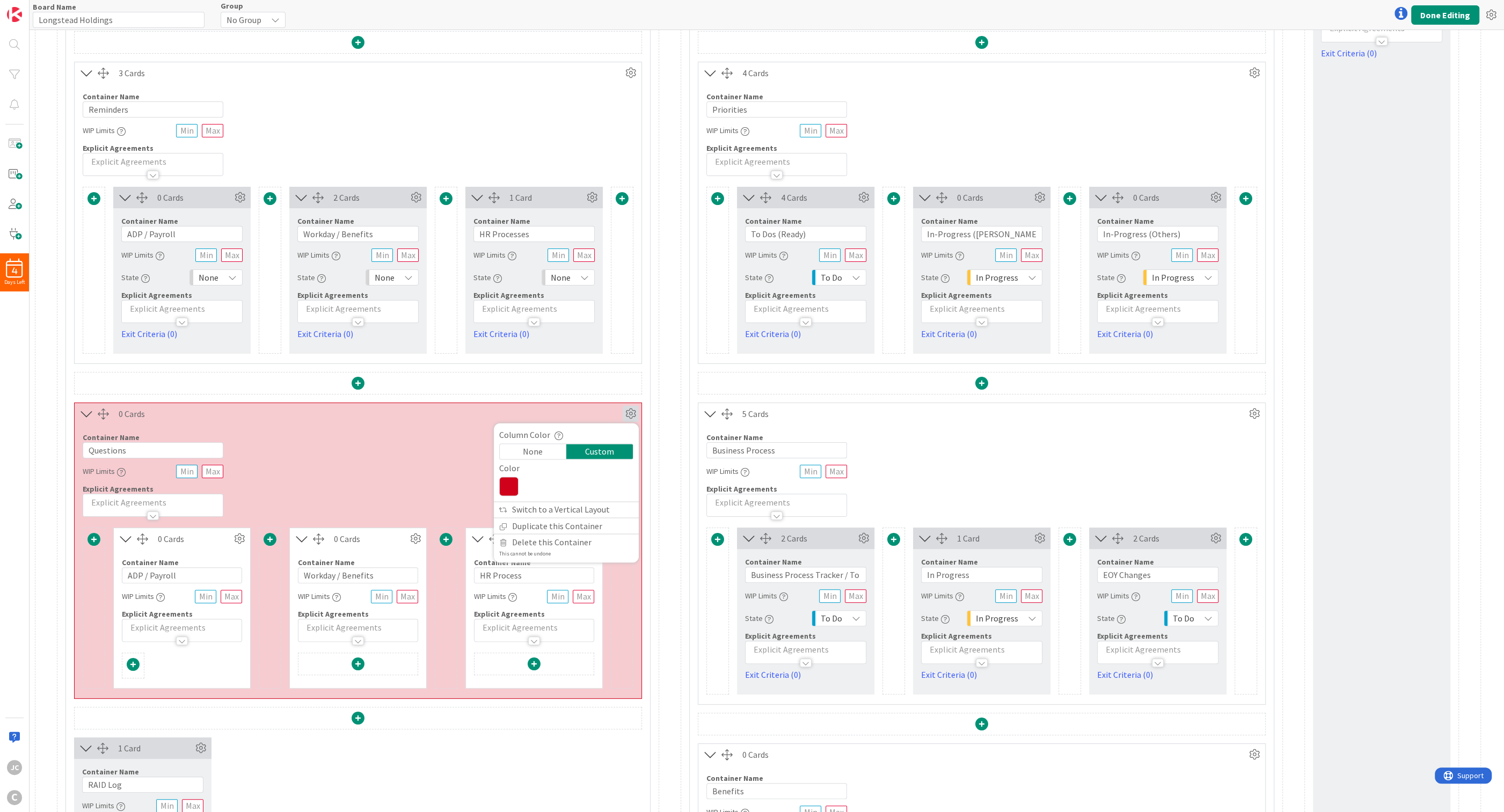
click at [539, 453] on div "None" at bounding box center [533, 451] width 67 height 15
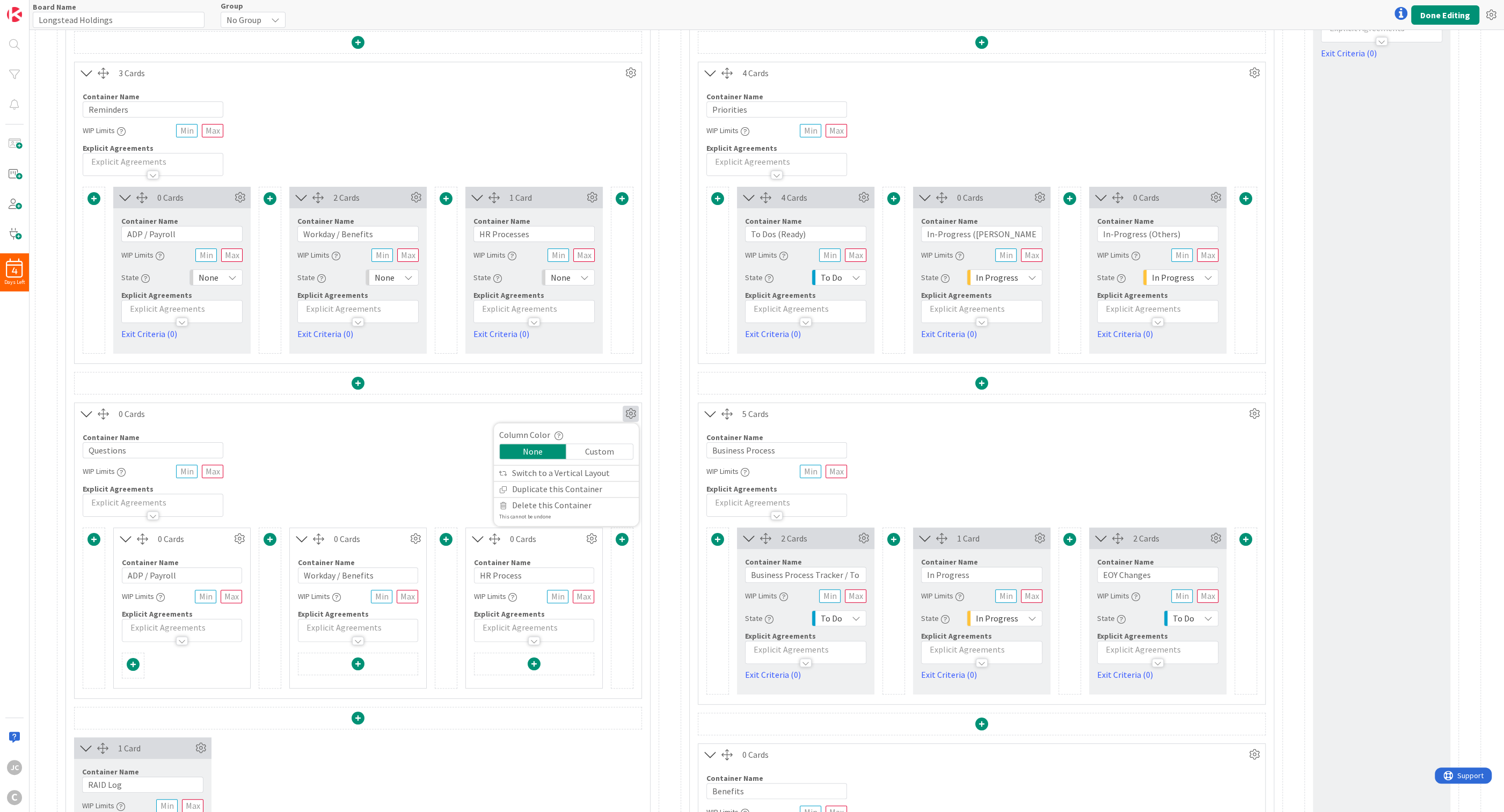
click at [570, 411] on div "0 Cards" at bounding box center [370, 413] width 504 height 13
click at [241, 527] on icon at bounding box center [240, 538] width 16 height 16
click at [270, 487] on div "Container Name 9 / 64 Questions WIP Limits Explicit Agreements" at bounding box center [358, 470] width 567 height 92
click at [322, 448] on div "Container Name 9 / 64 Questions WIP Limits Explicit Agreements" at bounding box center [358, 470] width 567 height 92
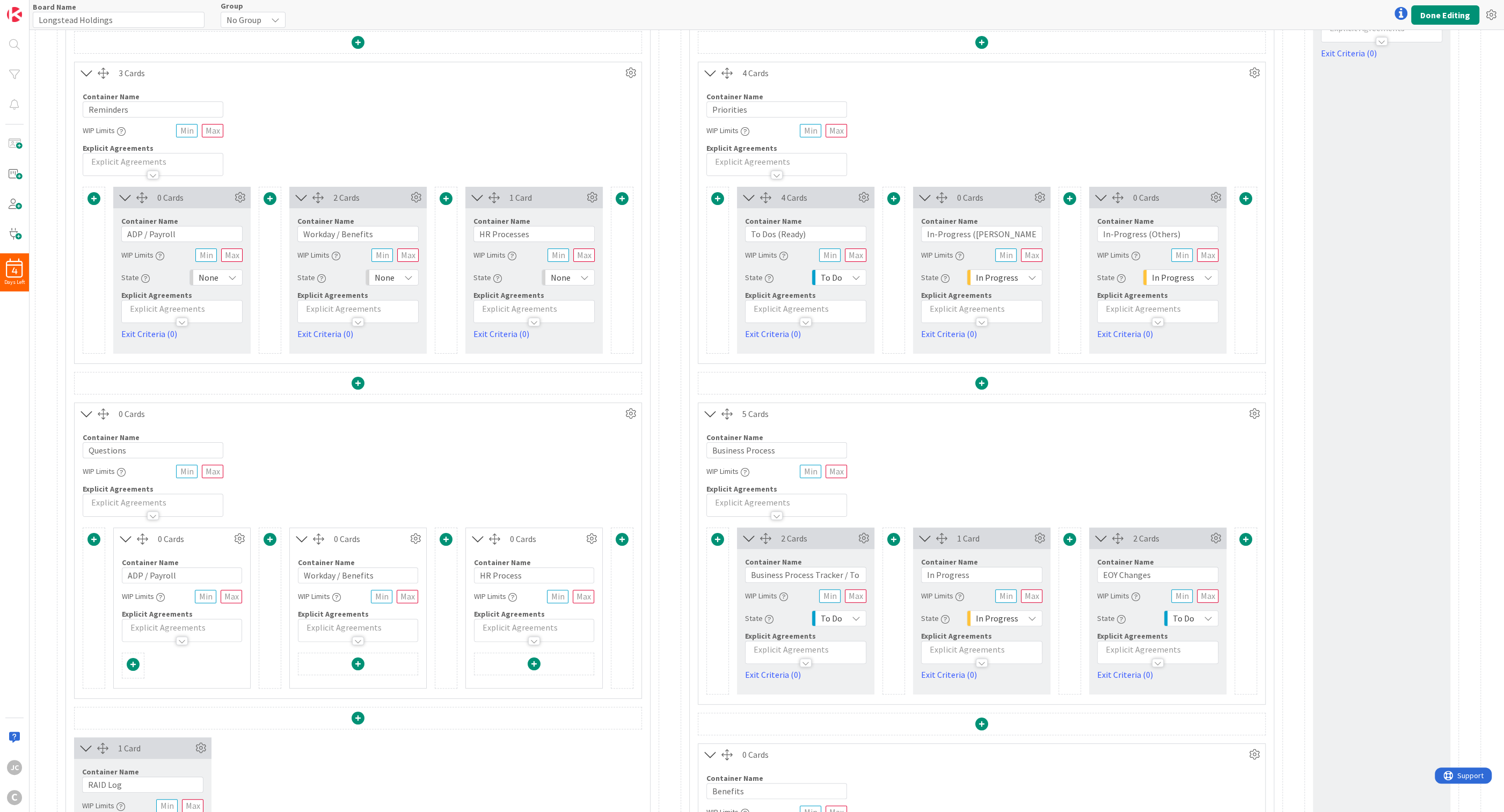
click at [168, 527] on span "Explicit Agreements" at bounding box center [158, 613] width 71 height 10
click at [292, 487] on div "Container Name 9 / 64 Questions WIP Limits Explicit Agreements" at bounding box center [358, 470] width 567 height 92
click at [94, 527] on span at bounding box center [93, 538] width 13 height 13
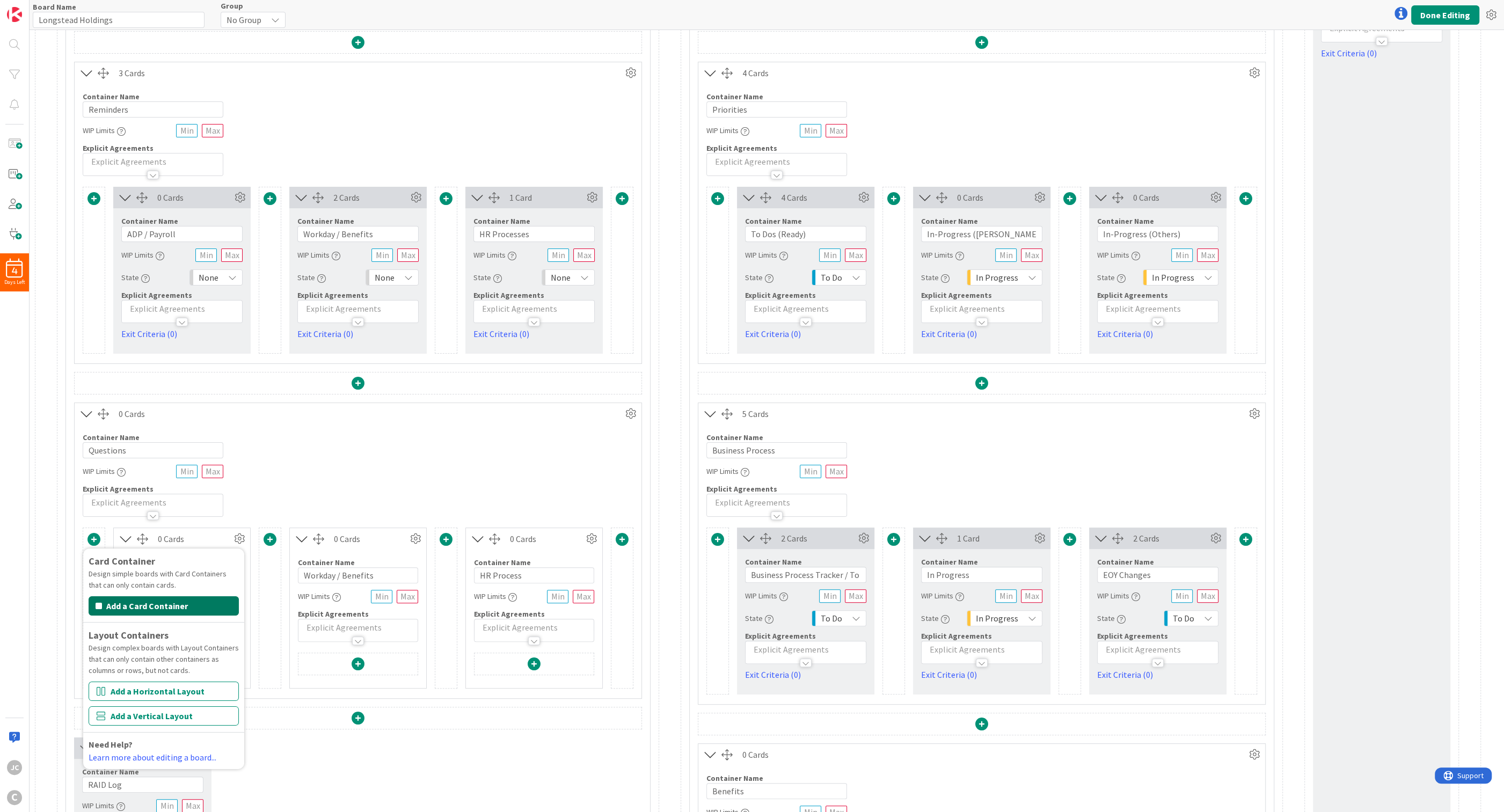
click at [142, 527] on button "Add a Card Container" at bounding box center [163, 606] width 150 height 19
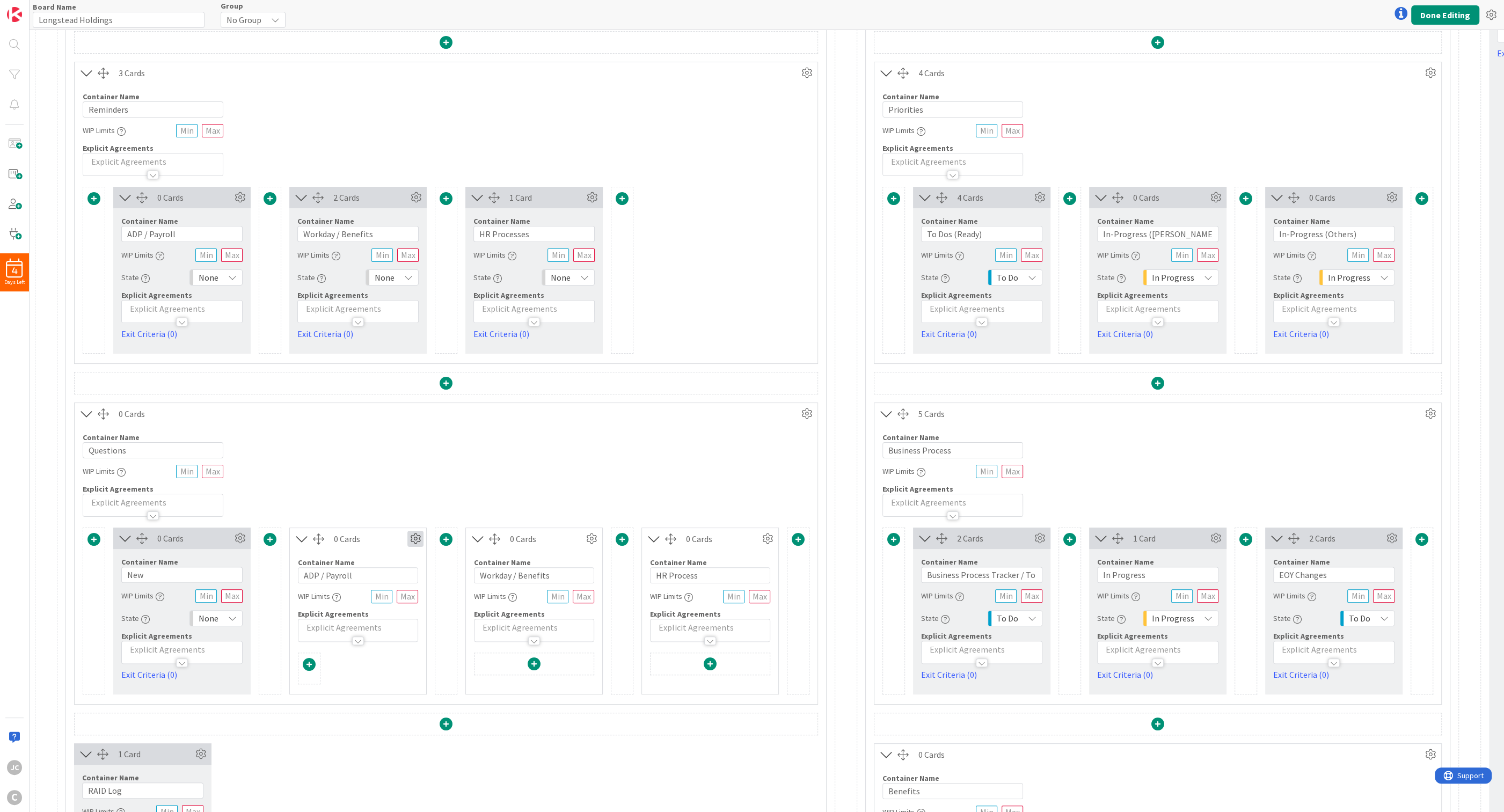
click at [422, 527] on icon at bounding box center [416, 538] width 16 height 16
click at [357, 527] on span "Delete this Container" at bounding box center [336, 629] width 79 height 16
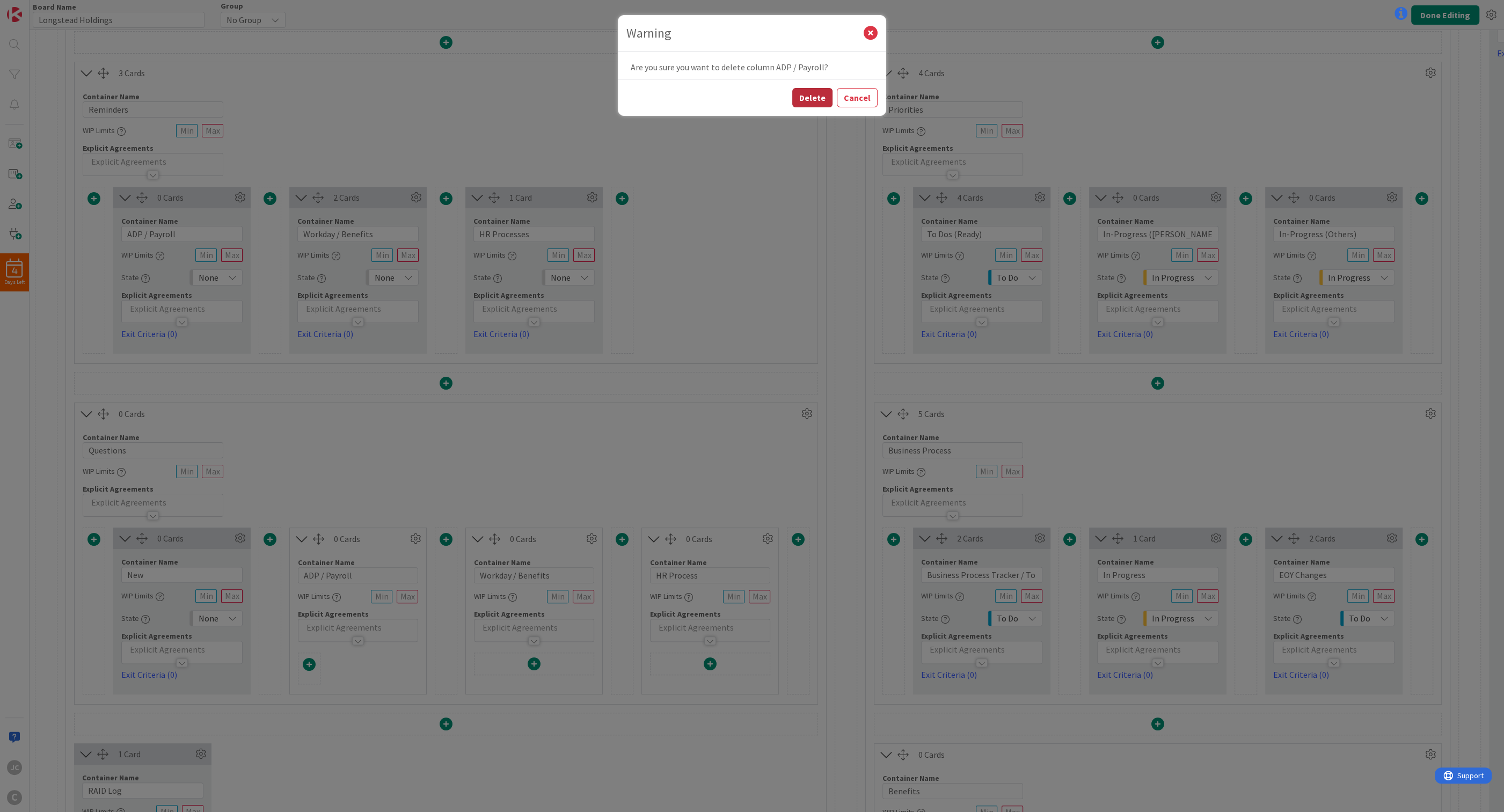
click at [615, 106] on button "Delete" at bounding box center [812, 98] width 40 height 19
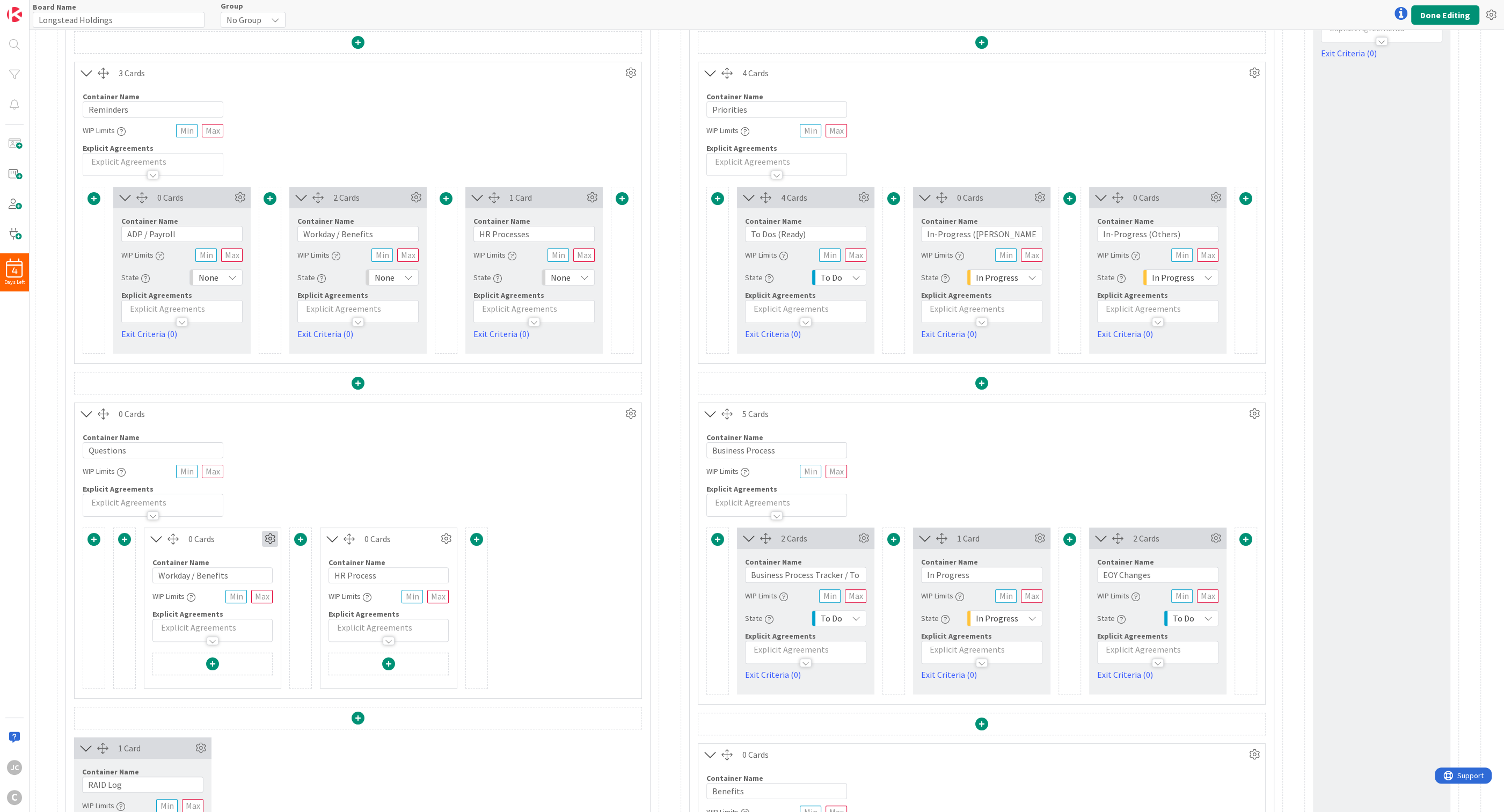
click at [268, 527] on icon at bounding box center [270, 538] width 16 height 16
click at [243, 527] on link "Delete this Container This cannot be undone" at bounding box center [206, 633] width 145 height 23
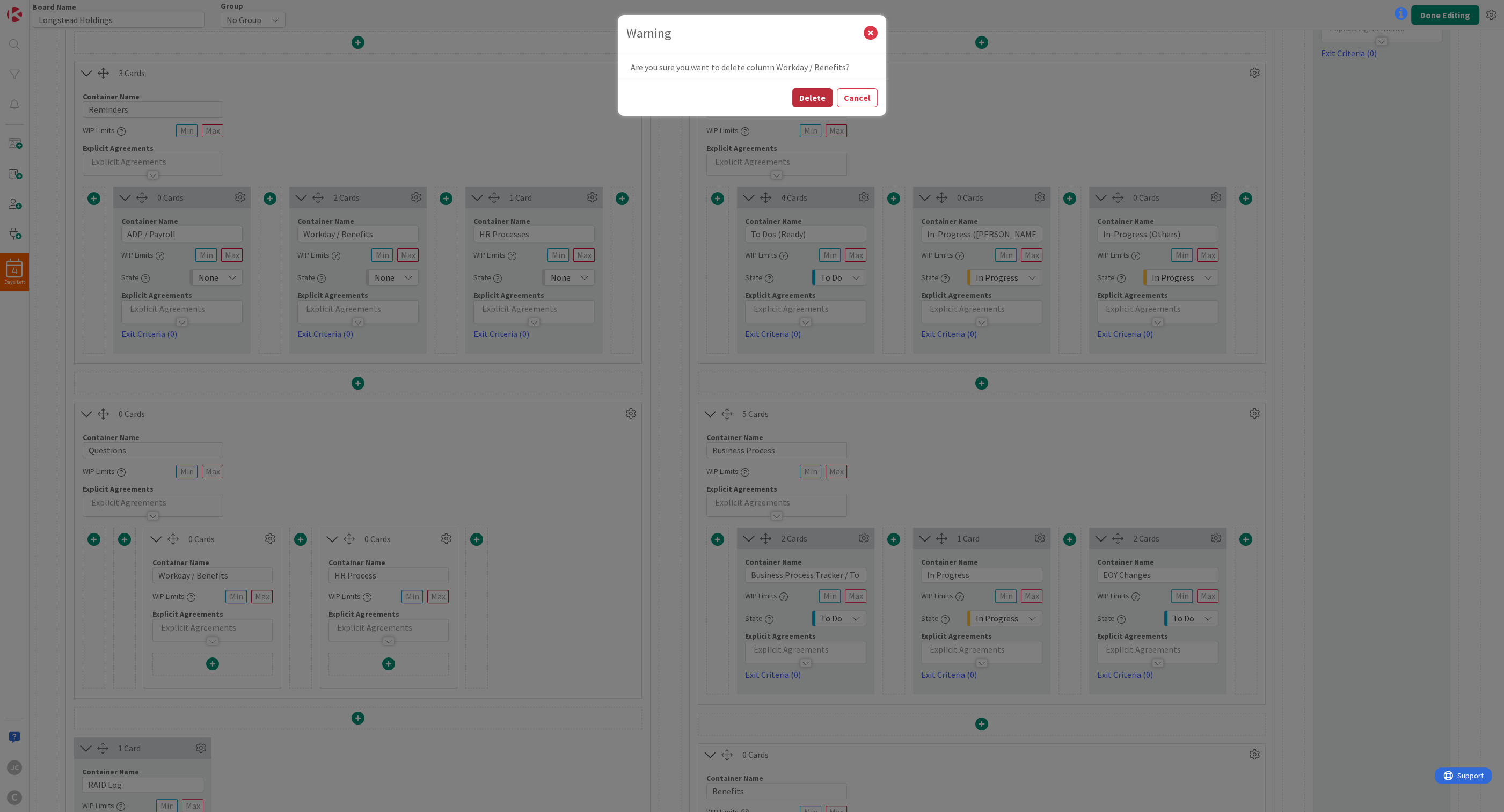
click at [615, 98] on button "Delete" at bounding box center [812, 98] width 40 height 19
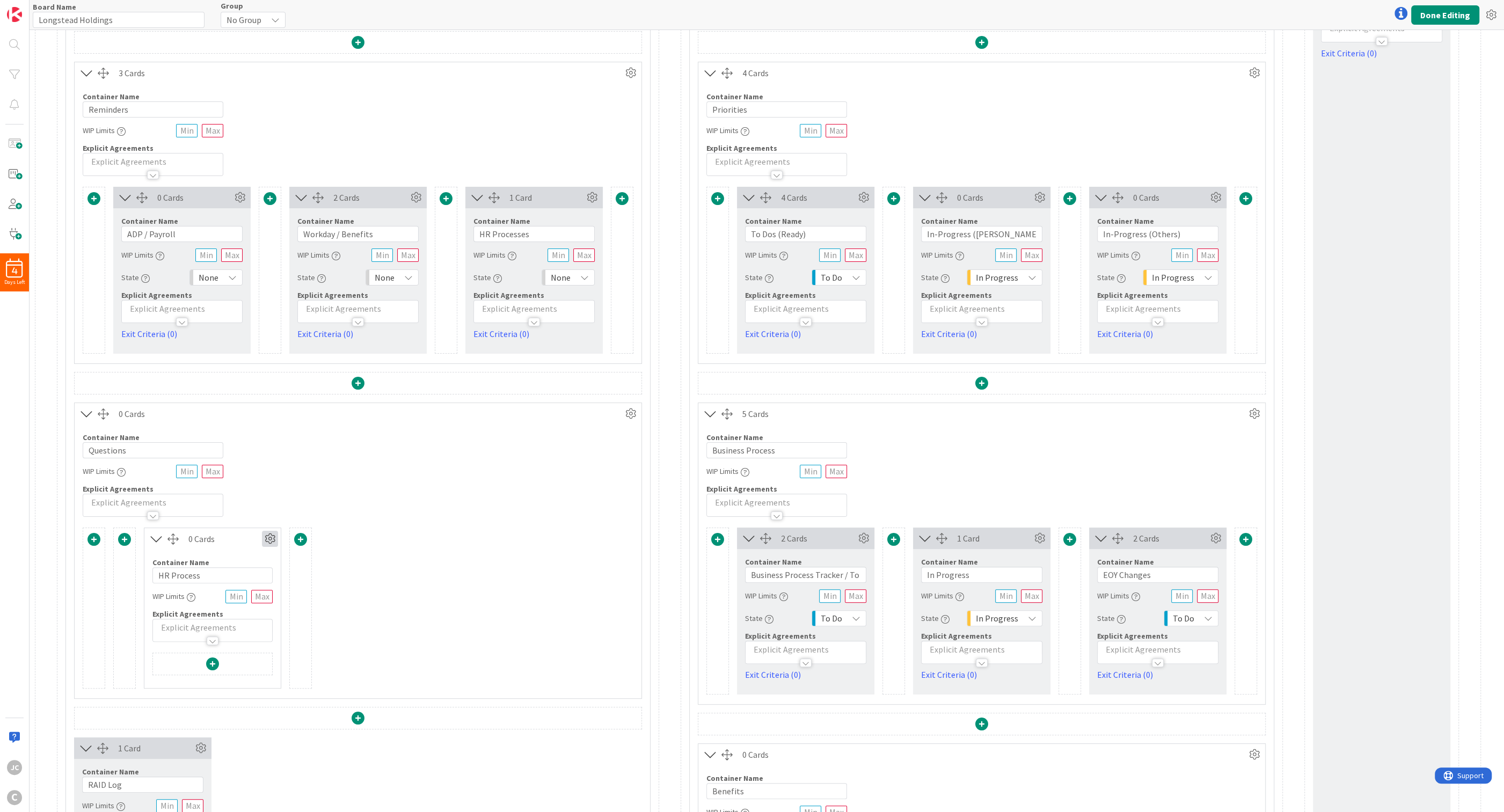
click at [266, 527] on icon at bounding box center [270, 538] width 16 height 16
click at [191, 527] on span "Delete this Container" at bounding box center [191, 629] width 79 height 16
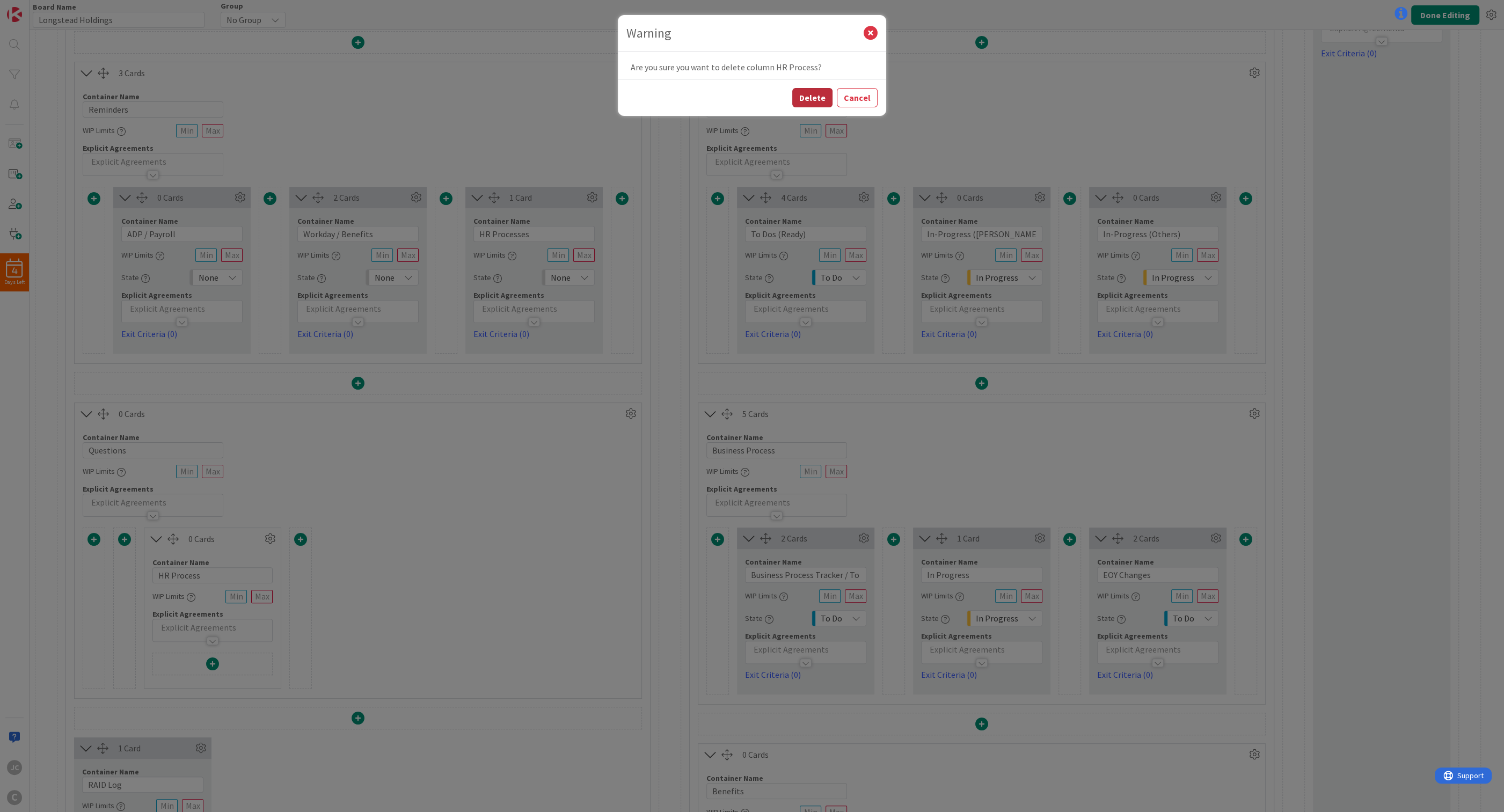
click at [615, 104] on button "Delete" at bounding box center [812, 98] width 40 height 19
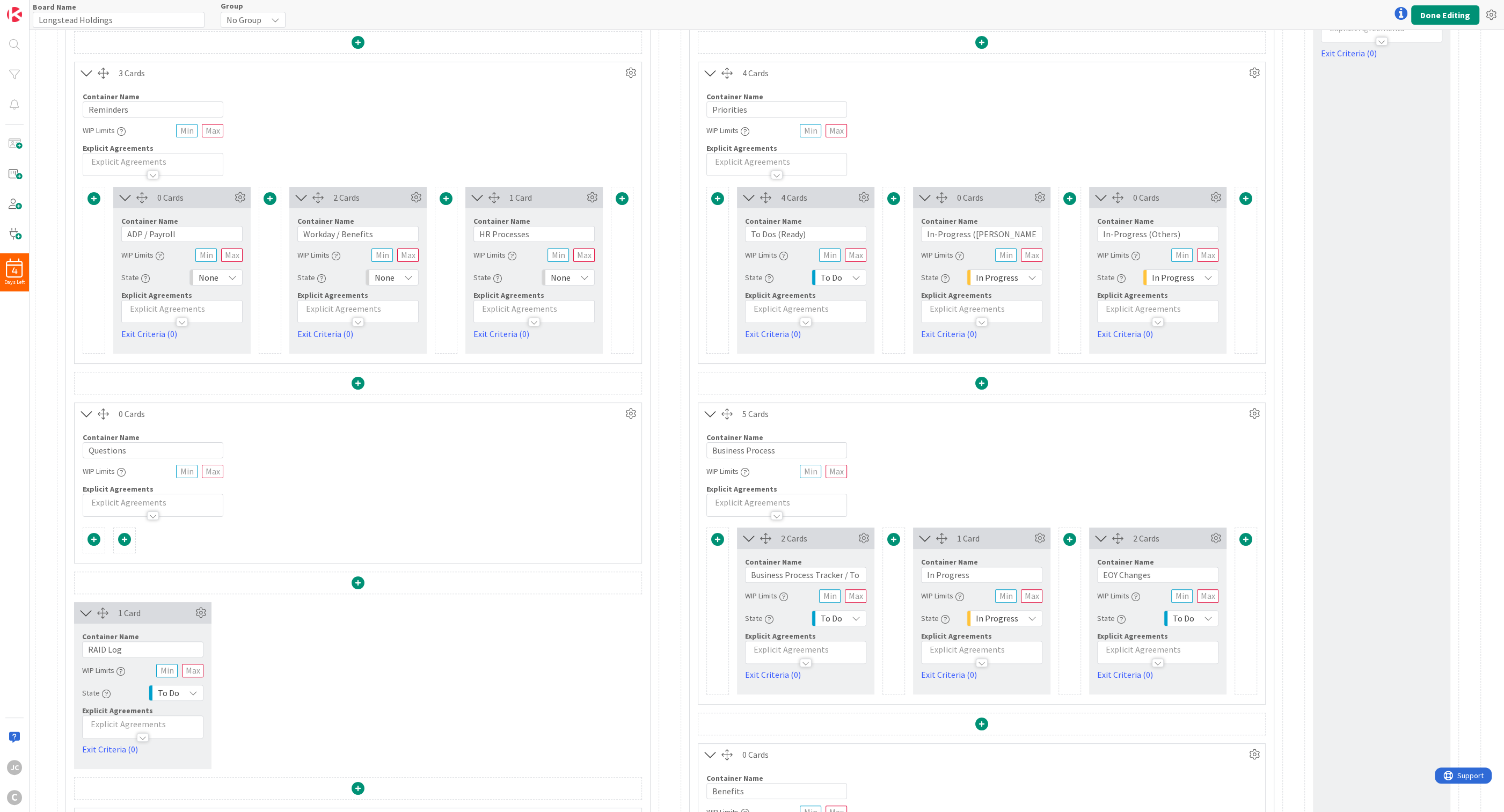
click at [98, 527] on span at bounding box center [93, 538] width 13 height 13
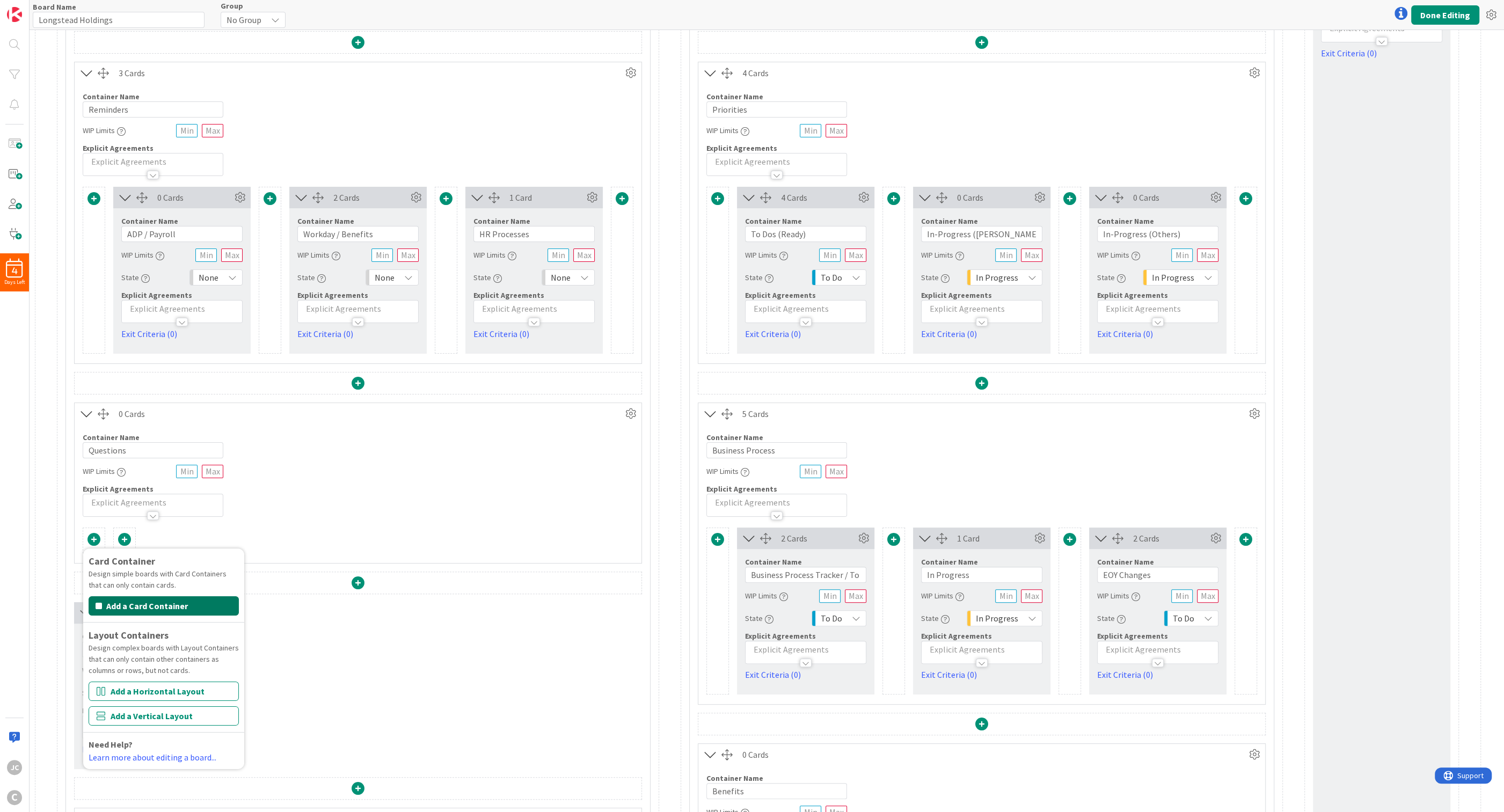
click at [180, 527] on button "Add a Card Container" at bounding box center [163, 606] width 150 height 19
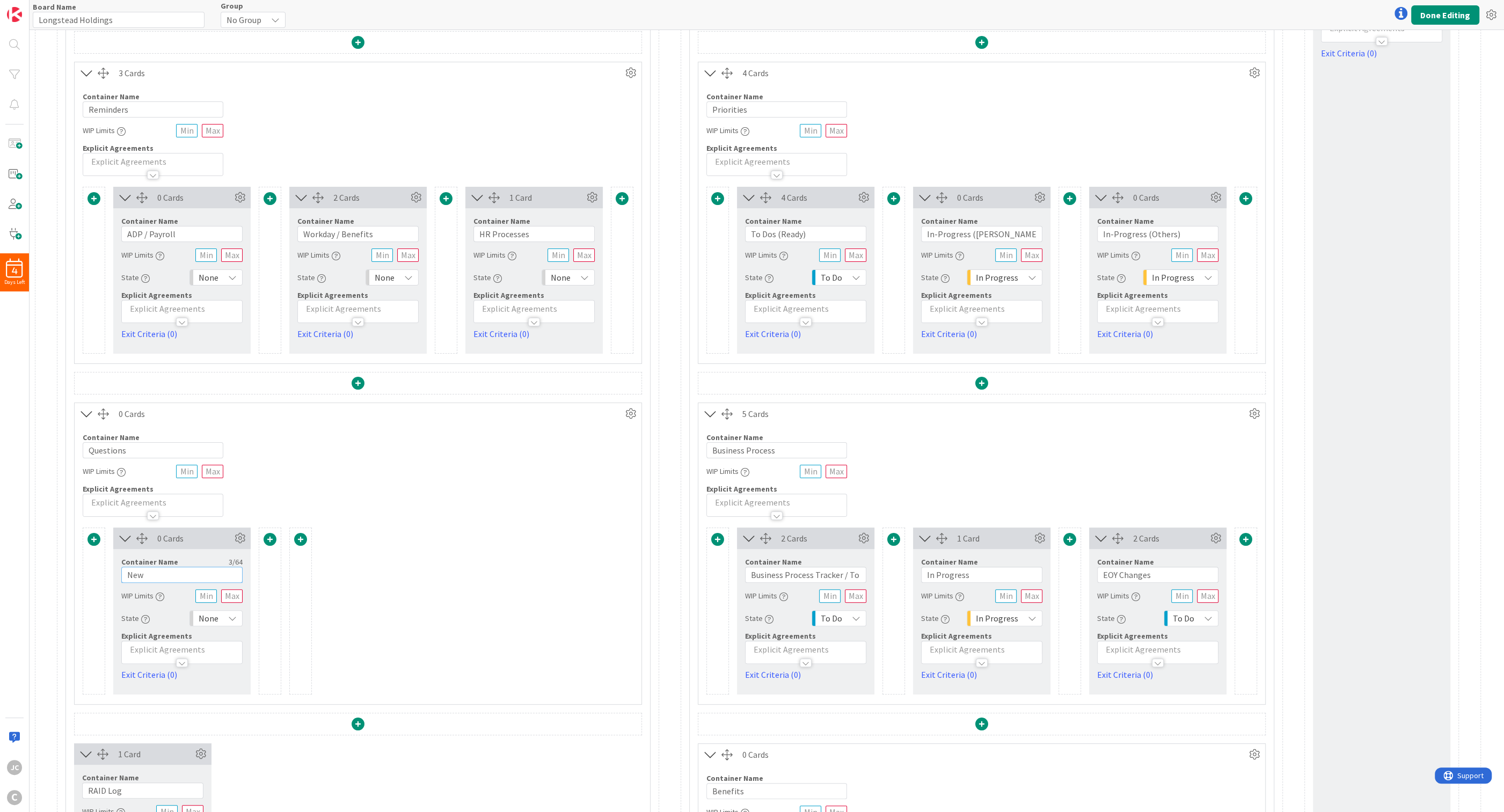
click at [189, 527] on input "New" at bounding box center [182, 575] width 121 height 16
click at [185, 231] on input "ADP / Payroll" at bounding box center [182, 234] width 121 height 16
click at [186, 231] on input "ADP / Payroll" at bounding box center [182, 234] width 121 height 16
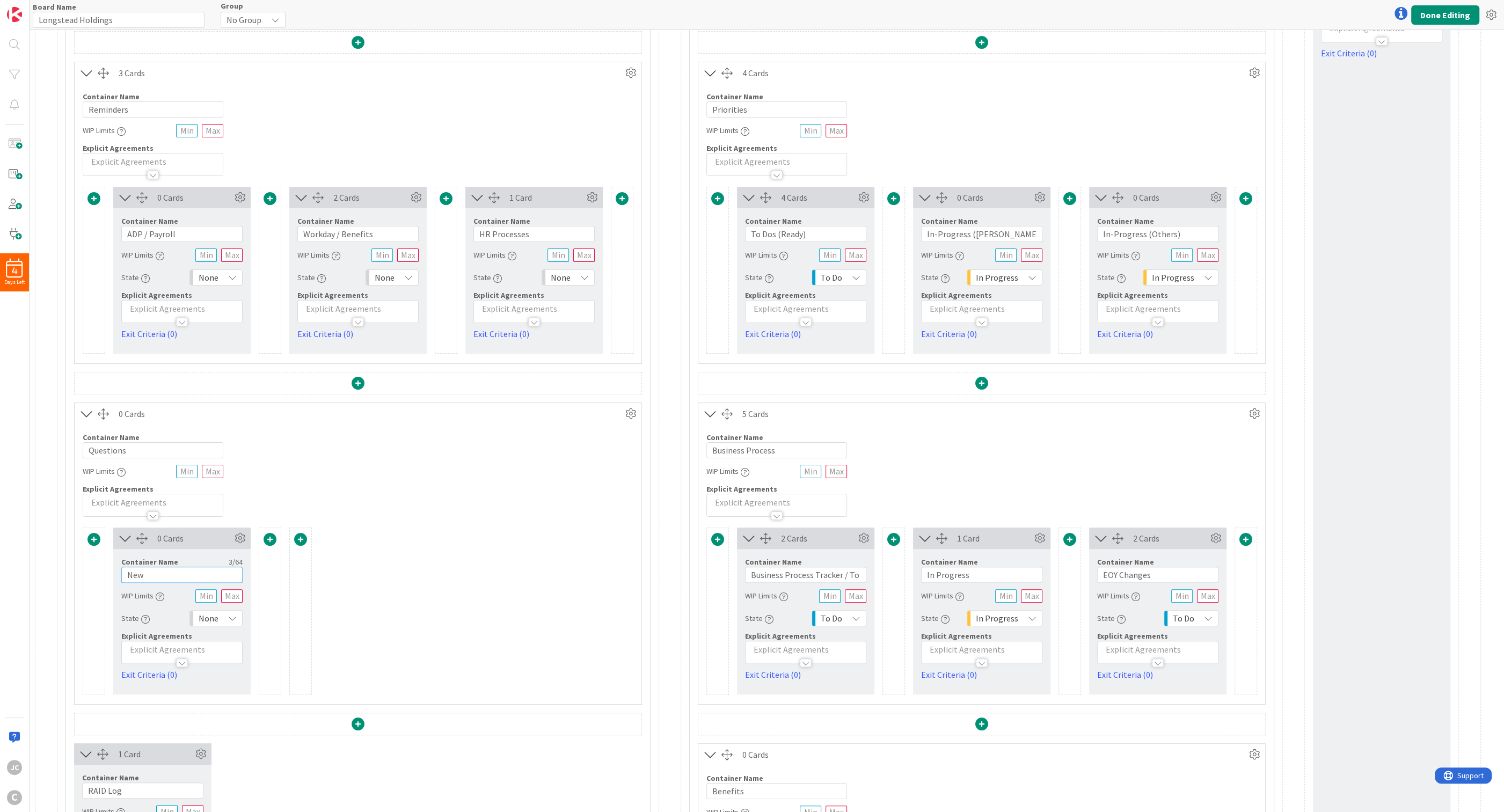
click at [186, 527] on input "New" at bounding box center [182, 575] width 121 height 16
paste input "ADP / Payroll"
type input "ADP / Payroll"
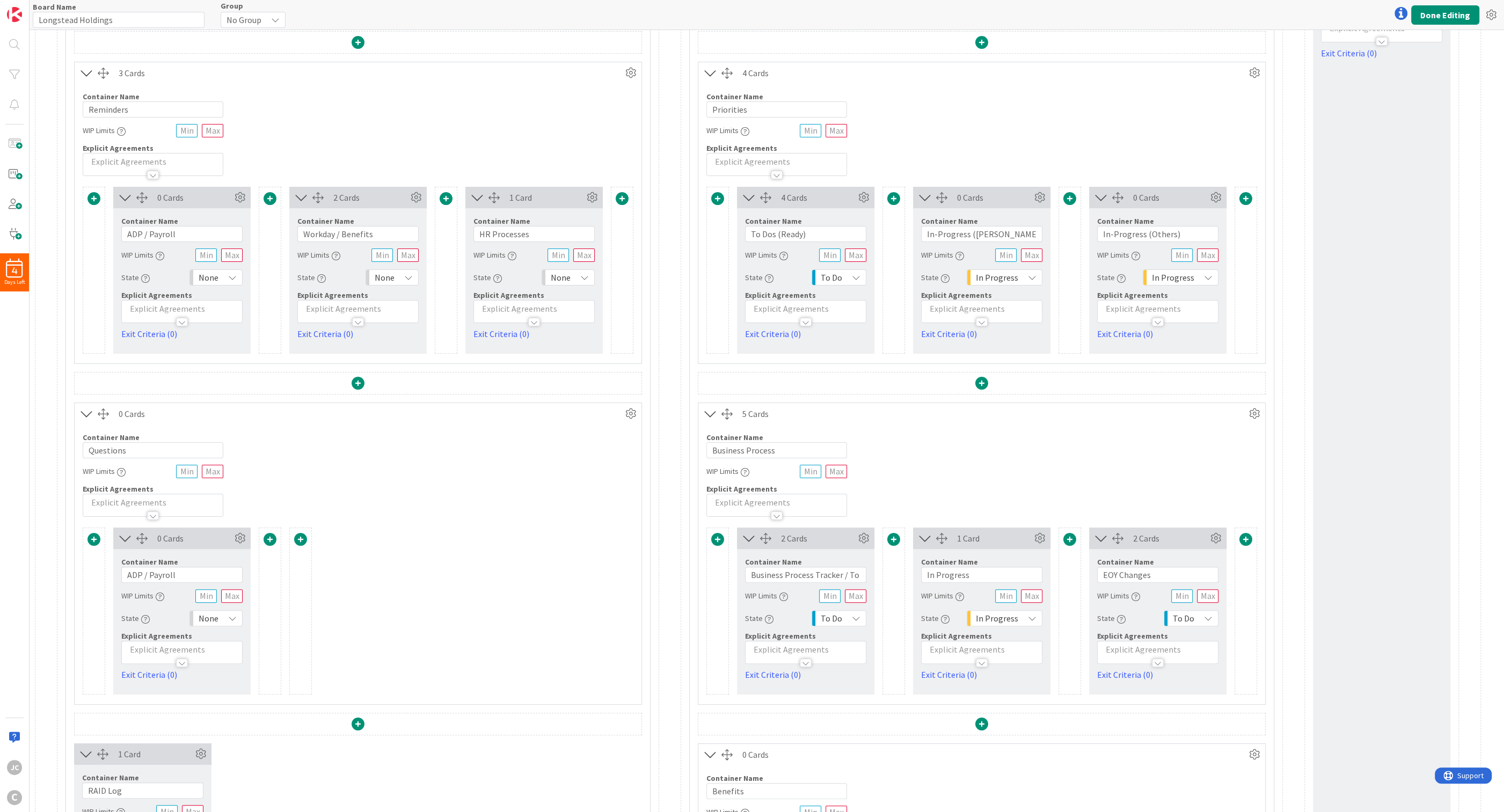
click at [272, 527] on span at bounding box center [269, 538] width 13 height 13
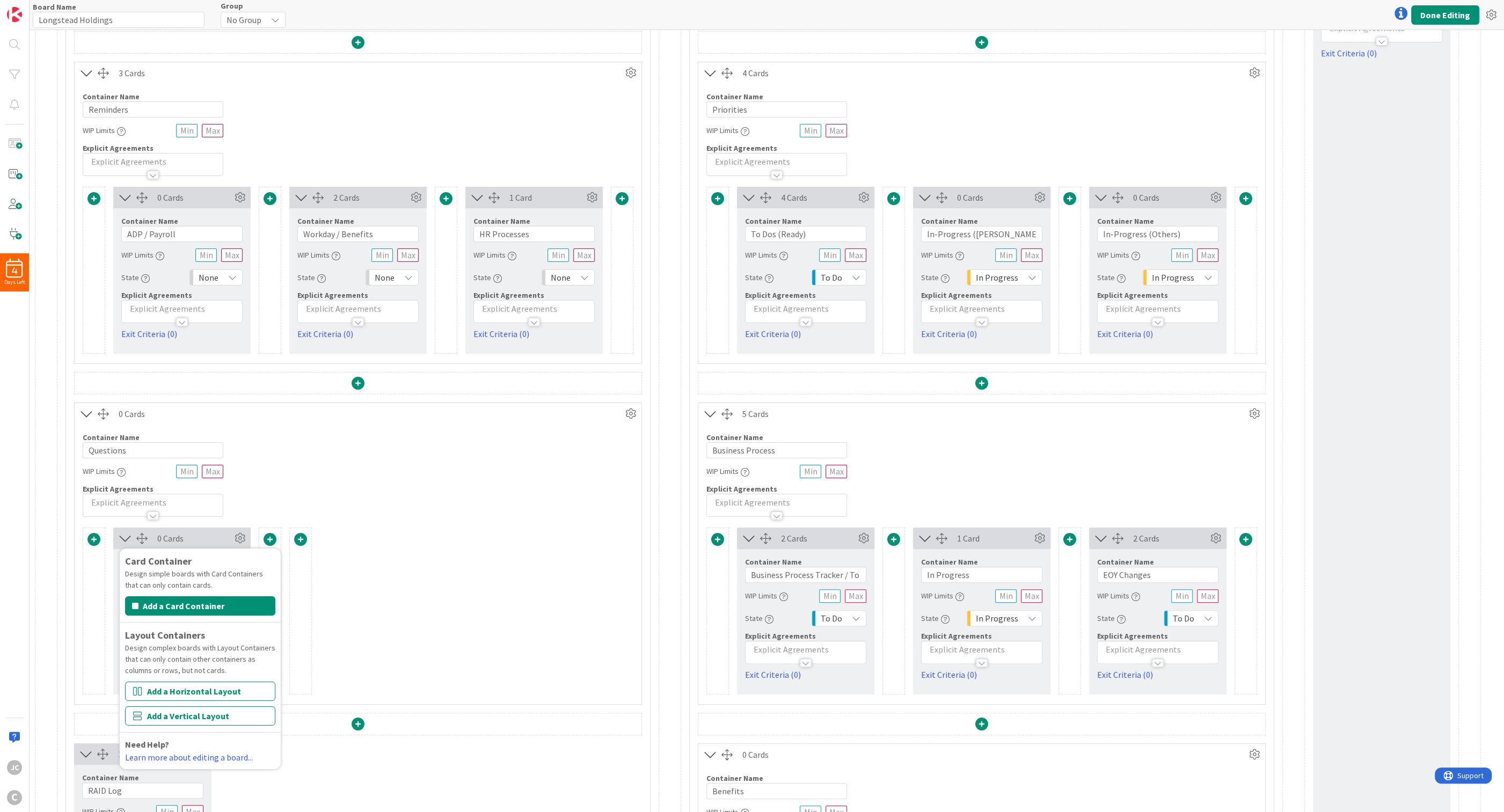
click at [242, 527] on div "Card Container Design simple boards with Card Containers that can only contain …" at bounding box center [200, 659] width 150 height 210
click at [232, 527] on button "Add a Card Container" at bounding box center [200, 606] width 150 height 19
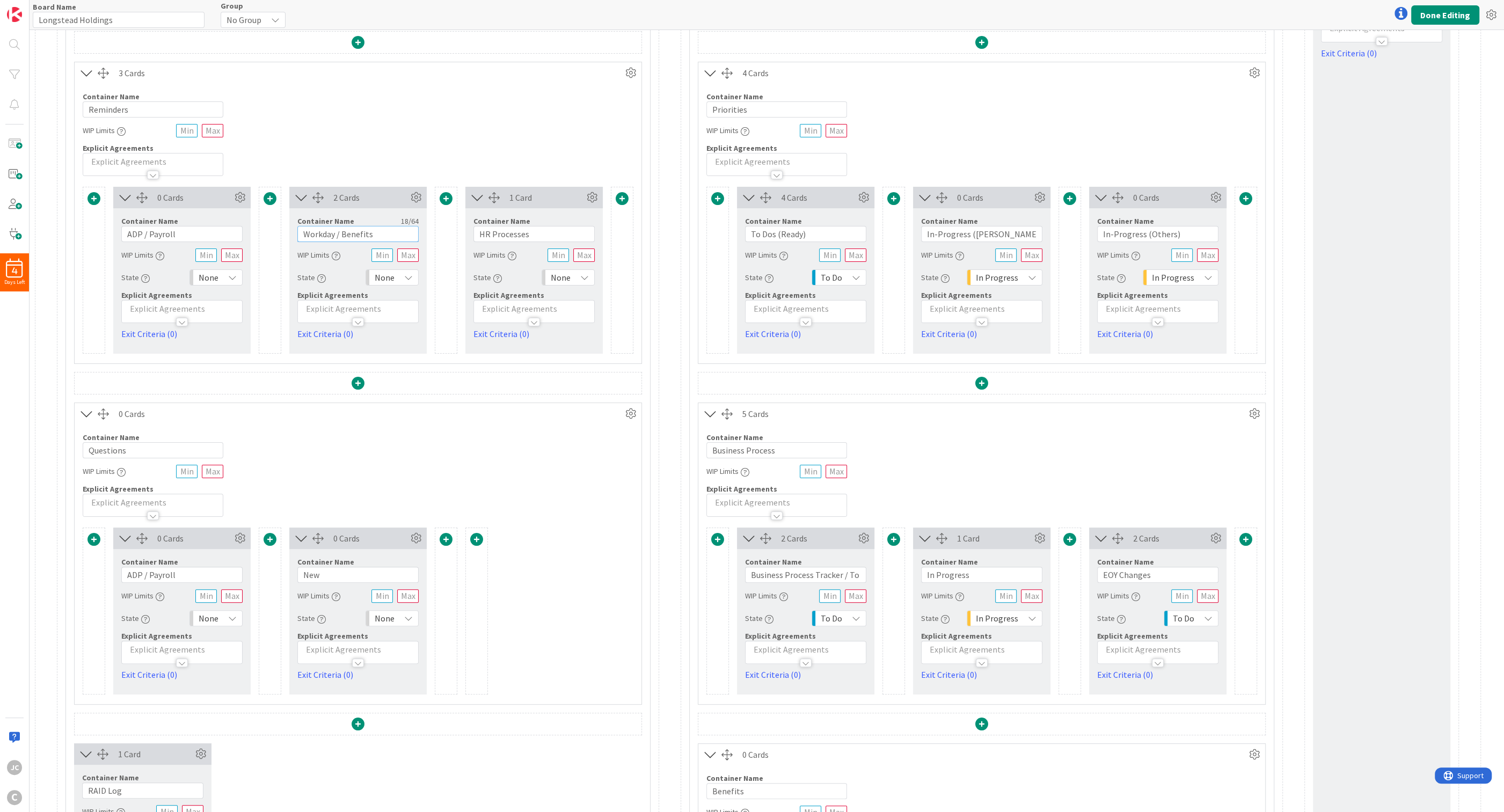
click at [346, 237] on input "Workday / Benefits" at bounding box center [358, 234] width 121 height 16
click at [360, 527] on input "New" at bounding box center [358, 575] width 121 height 16
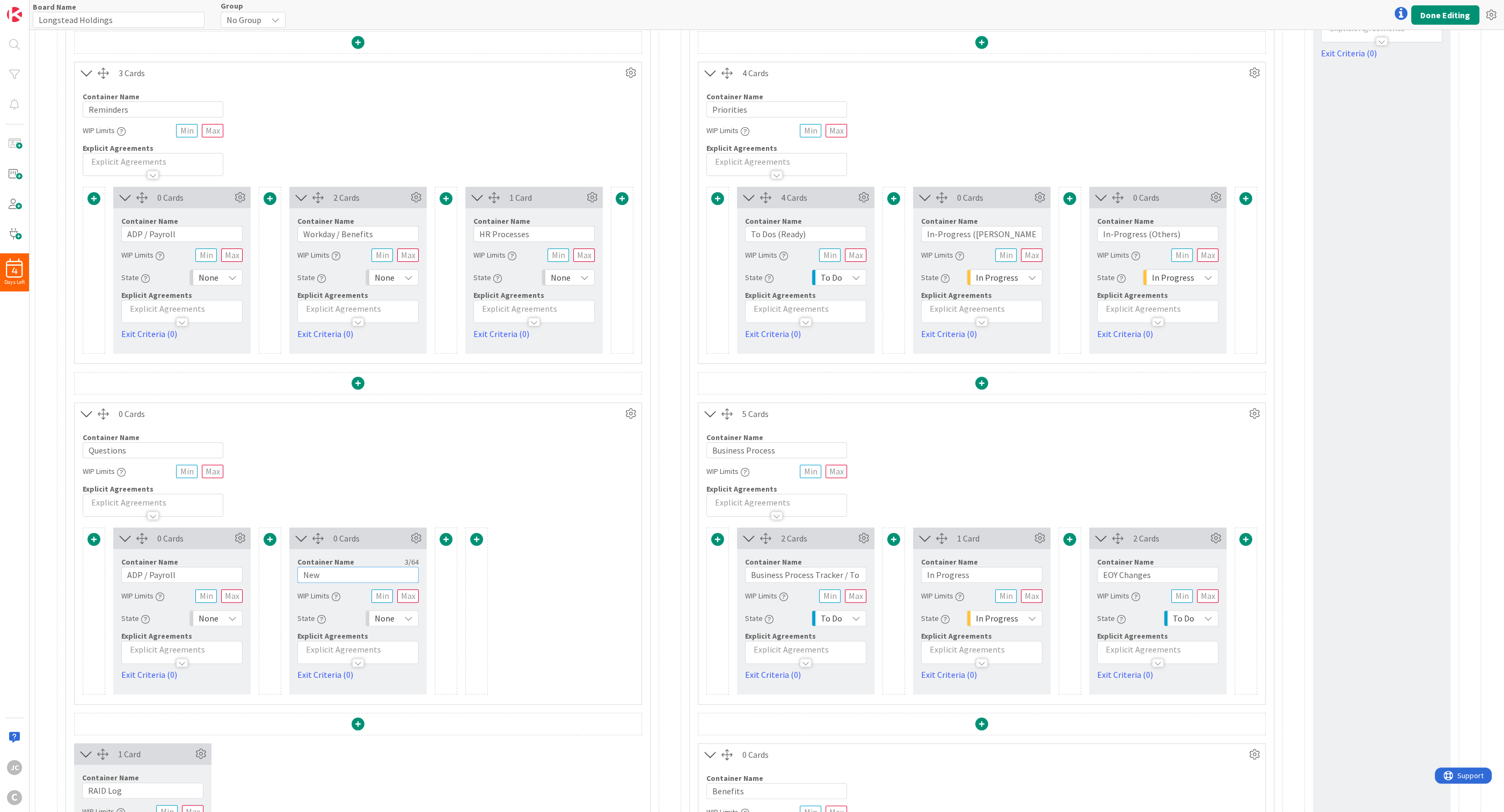
click at [360, 527] on input "New" at bounding box center [358, 575] width 121 height 16
paste input "Workday / Benefits"
type input "Workday / Benefits"
click at [482, 527] on span at bounding box center [476, 538] width 13 height 13
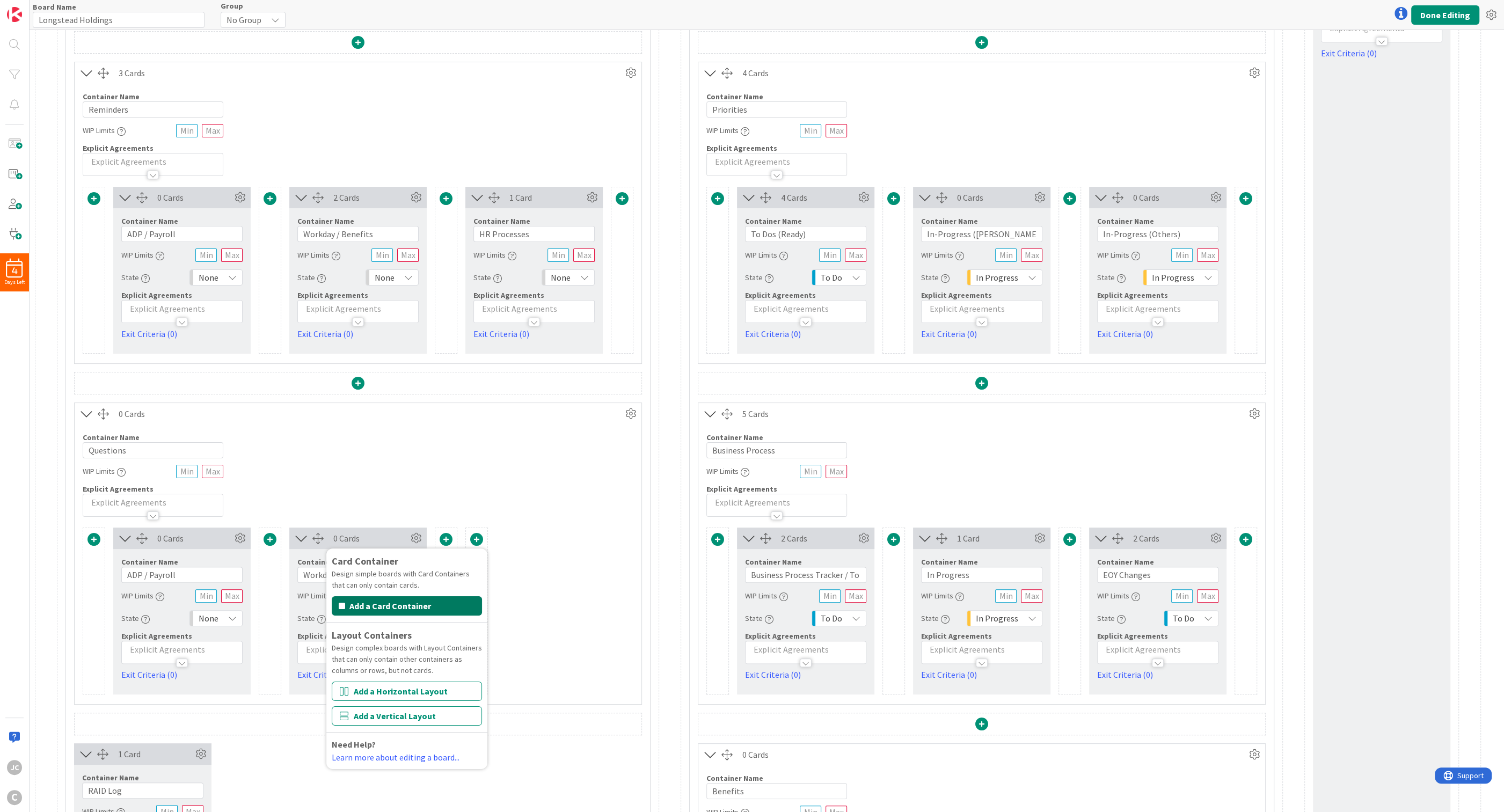
click at [425, 527] on button "Add a Card Container" at bounding box center [406, 606] width 150 height 19
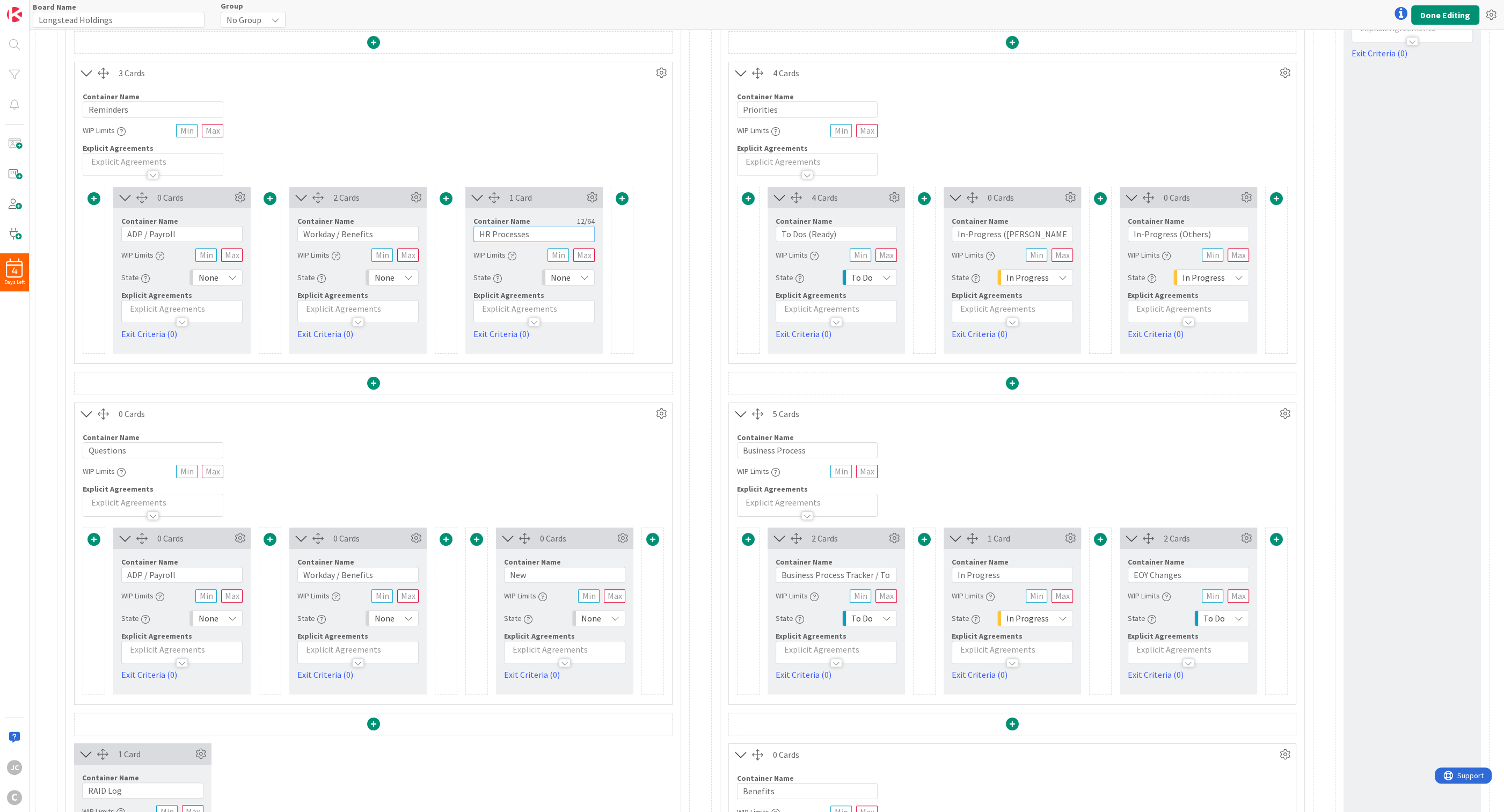
click at [509, 230] on input "HR Processes" at bounding box center [534, 234] width 121 height 16
click at [548, 527] on input "New" at bounding box center [564, 575] width 121 height 16
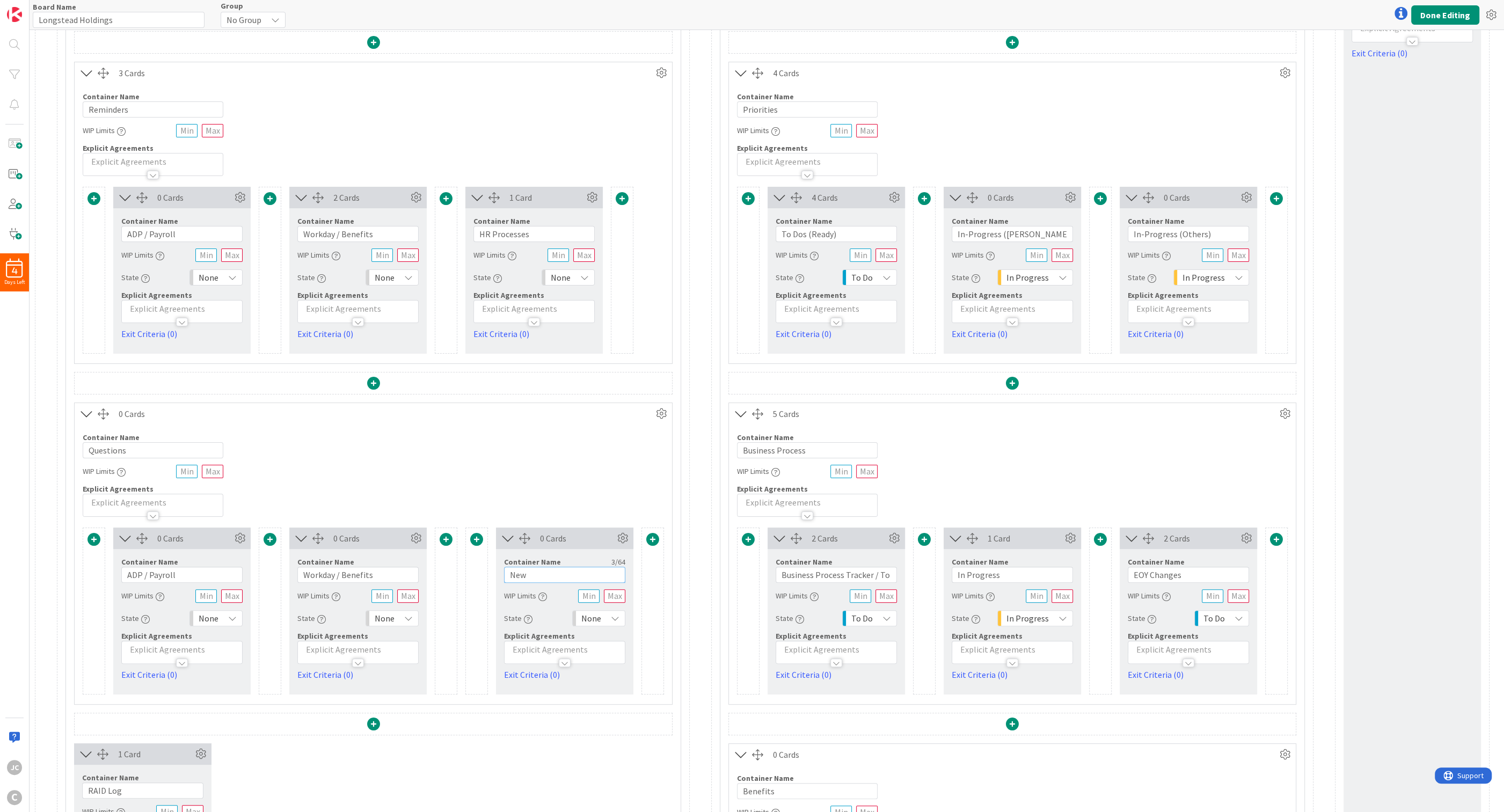
paste input "HR Processes"
type input "HR Processes"
drag, startPoint x: 519, startPoint y: 538, endPoint x: 466, endPoint y: 542, distance: 53.2
click at [466, 527] on div "Card Container Design simple boards with Card Containers that can only contain …" at bounding box center [374, 611] width 581 height 167
click at [615, 14] on button "Done Editing" at bounding box center [1445, 15] width 68 height 19
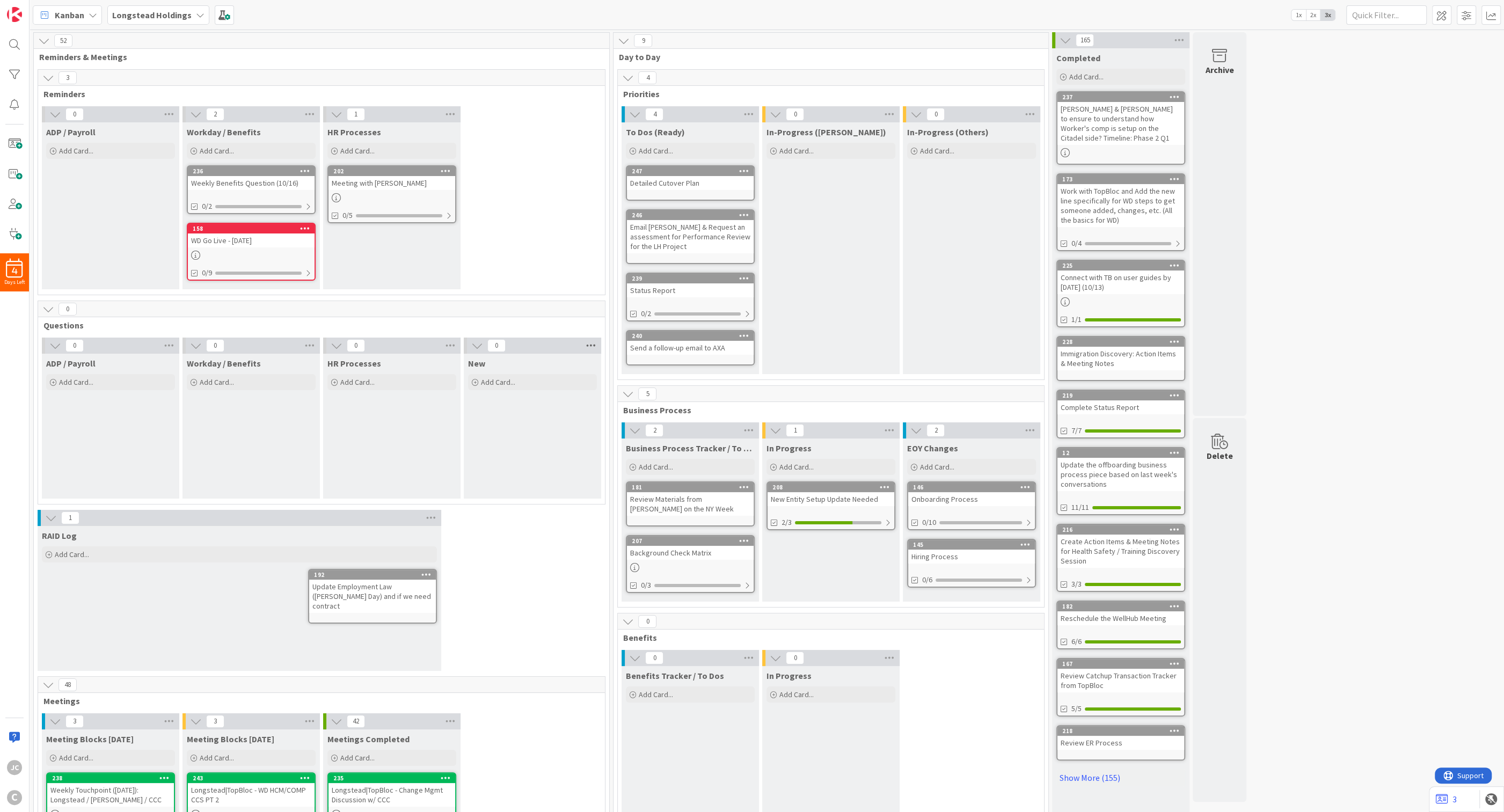
click at [592, 345] on icon at bounding box center [590, 345] width 14 height 16
click at [615, 467] on div "Delete All Cards" at bounding box center [650, 470] width 134 height 16
click at [607, 416] on button "Delete" at bounding box center [609, 417] width 40 height 19
click at [615, 16] on span at bounding box center [1441, 15] width 19 height 19
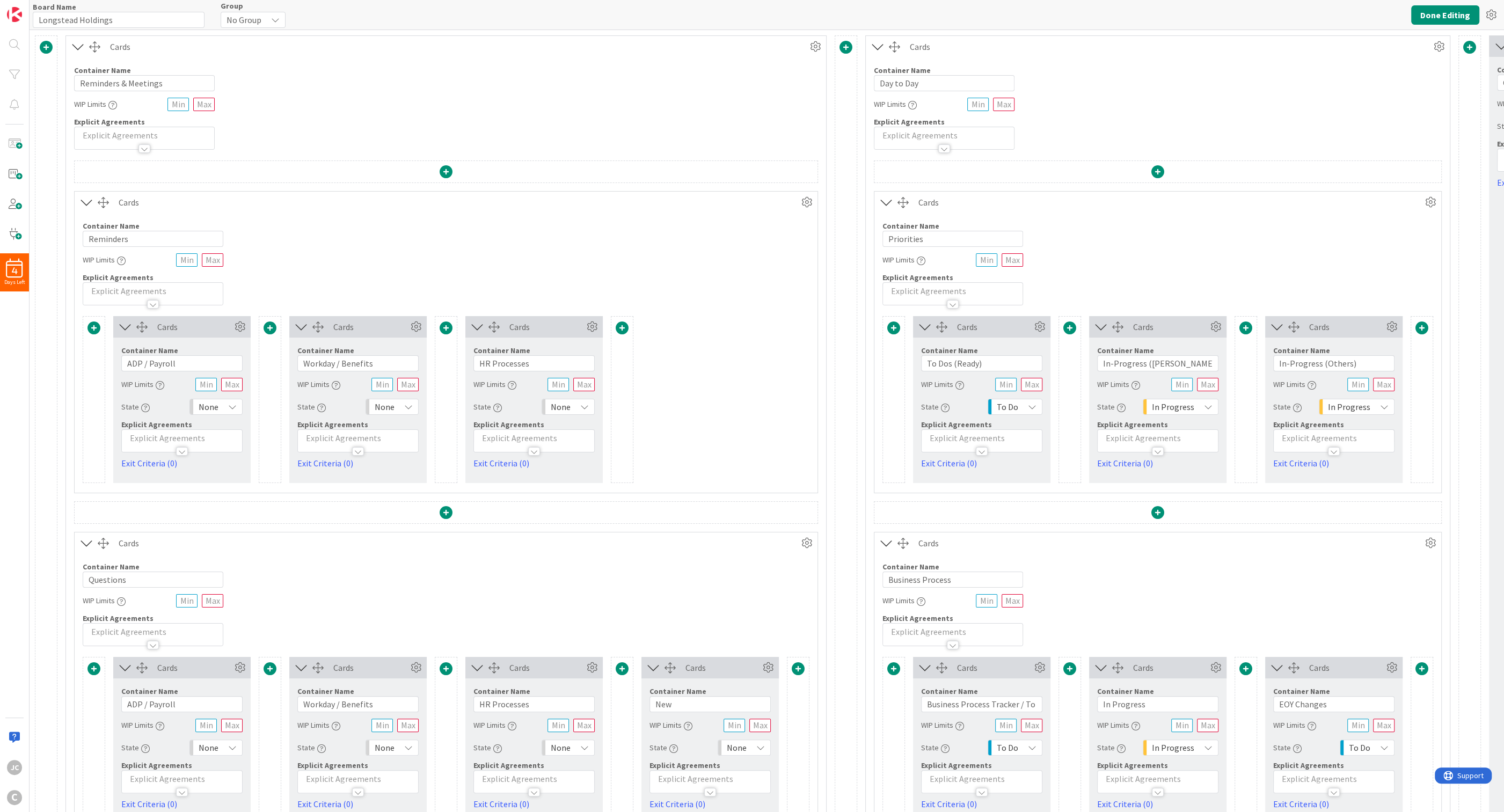
type input "Longstead Holdings"
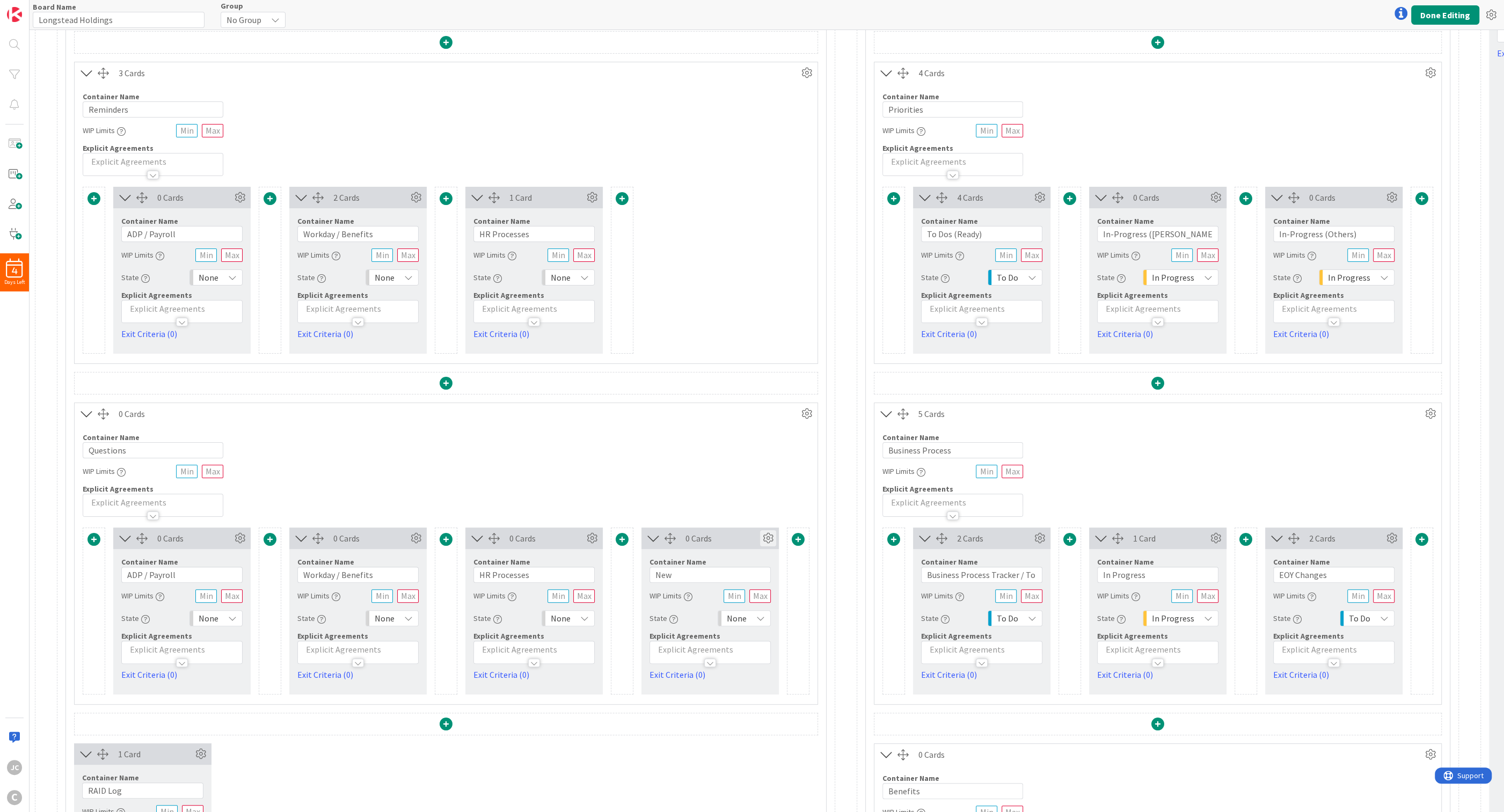
click at [615, 527] on icon at bounding box center [768, 538] width 16 height 16
click at [615, 527] on span "Delete this Container" at bounding box center [689, 671] width 79 height 16
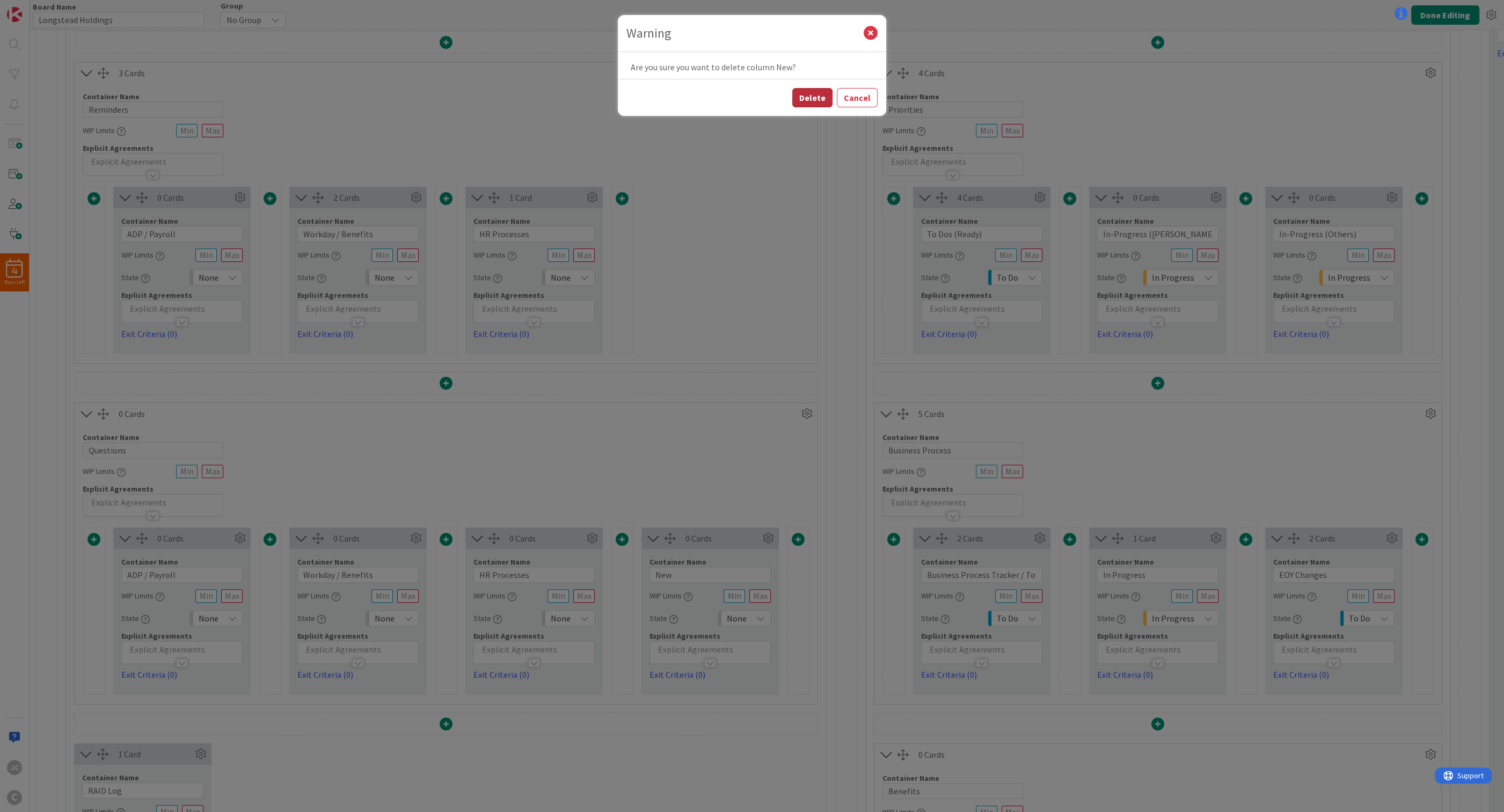
click at [615, 98] on button "Delete" at bounding box center [812, 98] width 40 height 19
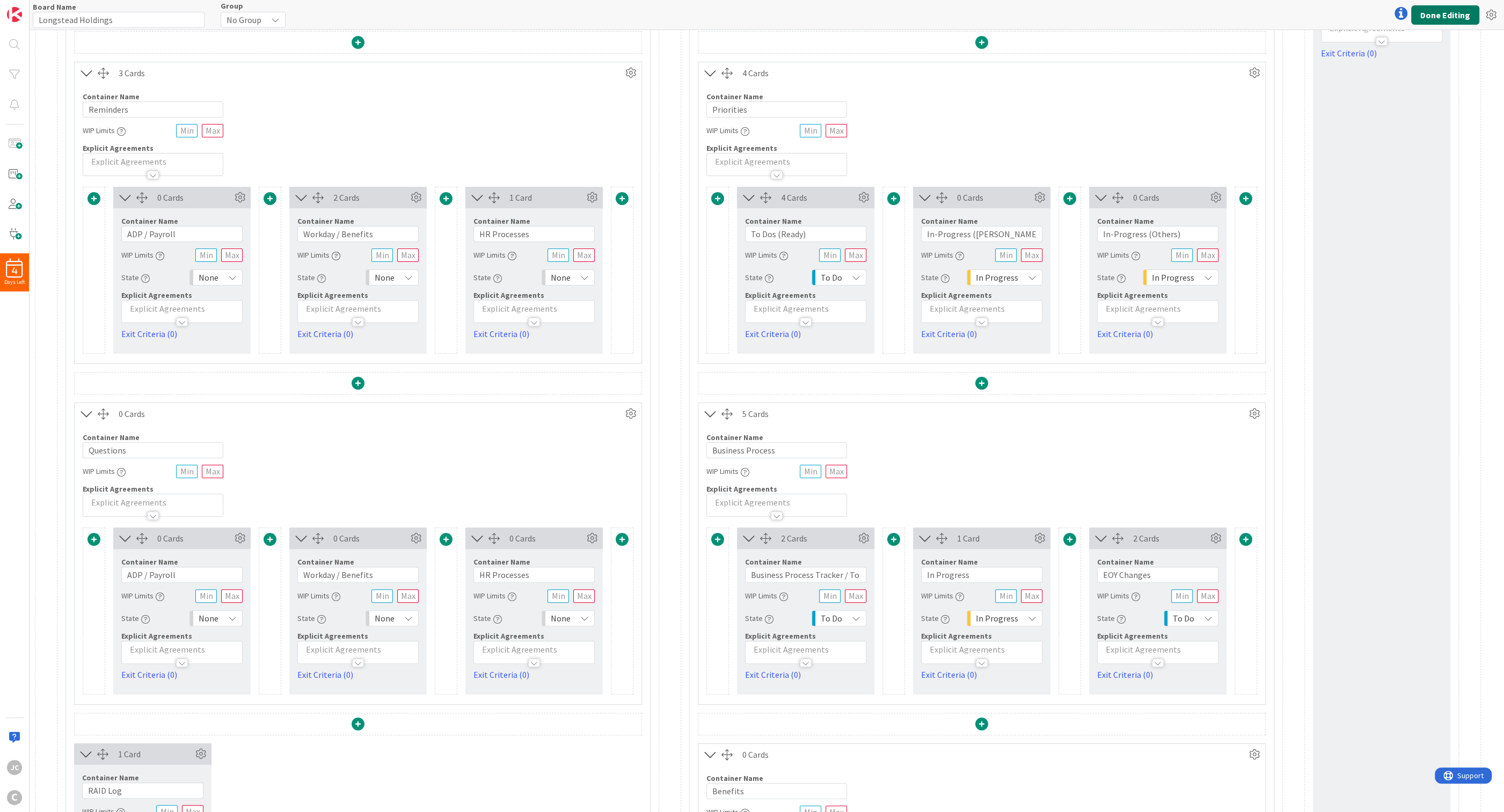
click at [615, 16] on button "Done Editing" at bounding box center [1445, 15] width 68 height 19
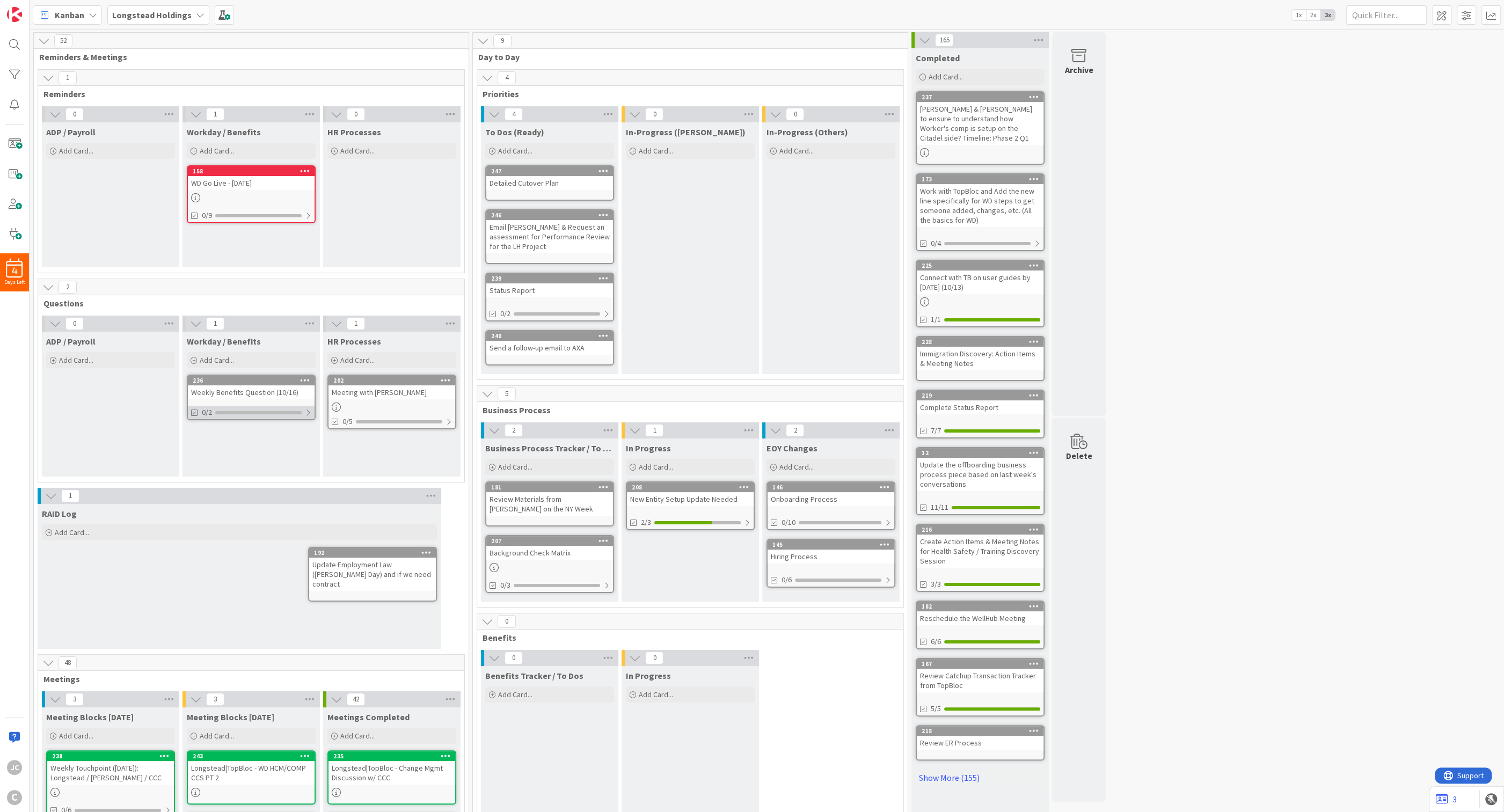
click at [314, 416] on div "0/2" at bounding box center [251, 412] width 127 height 13
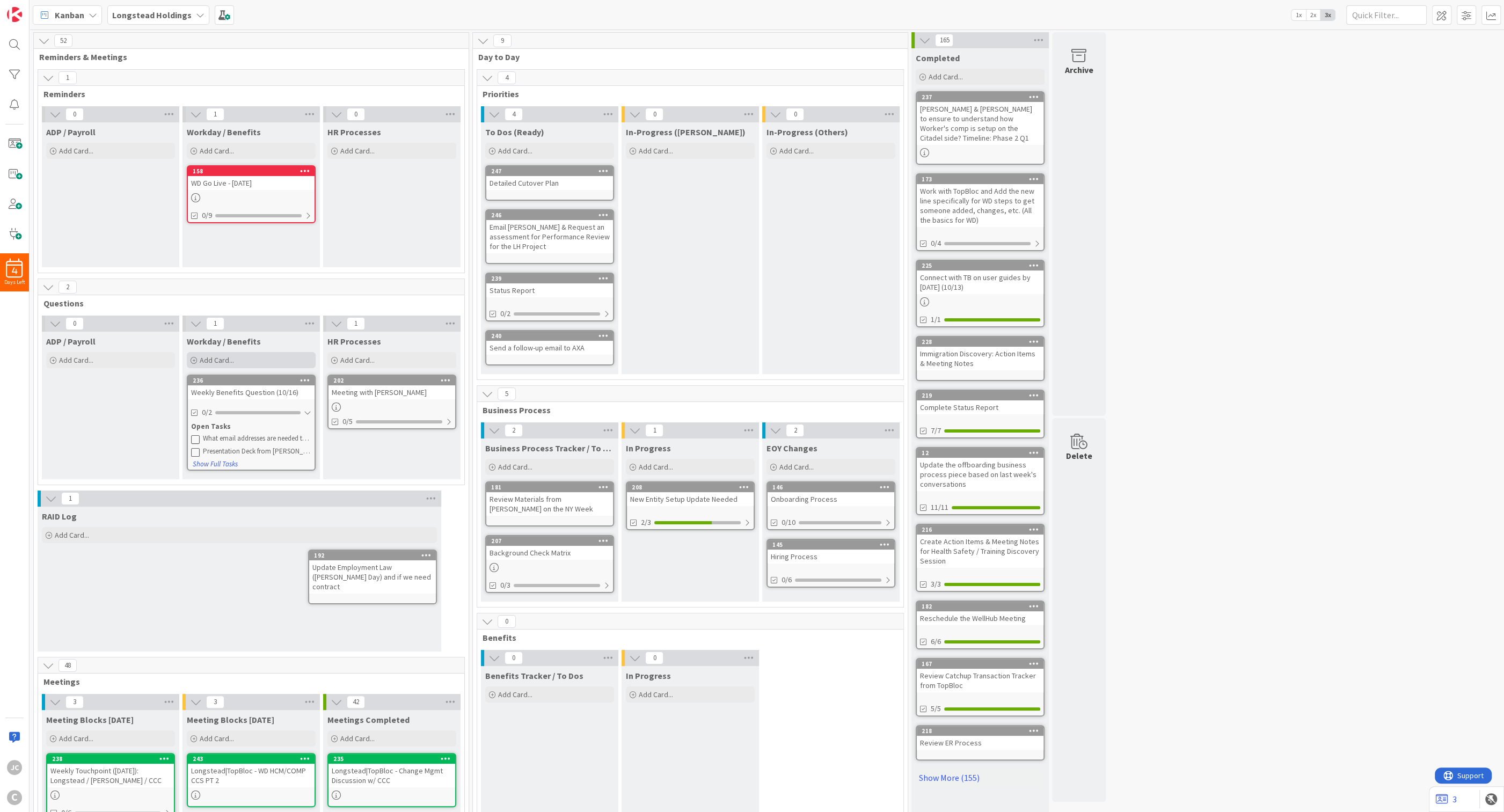
click at [222, 360] on span "Add Card..." at bounding box center [217, 359] width 34 height 10
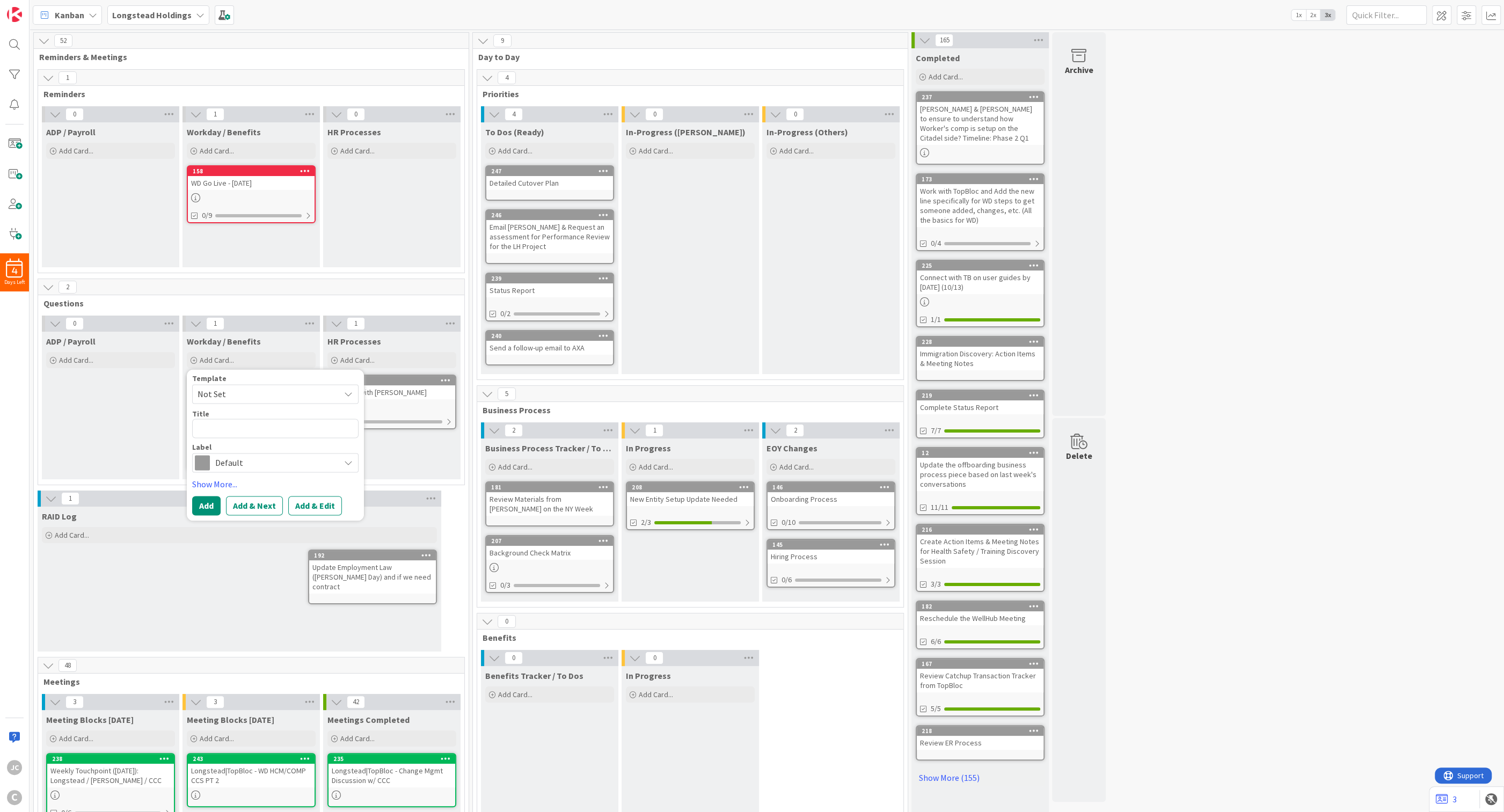
type textarea "x"
type textarea "L"
type textarea "x"
type textarea "Li"
type textarea "x"
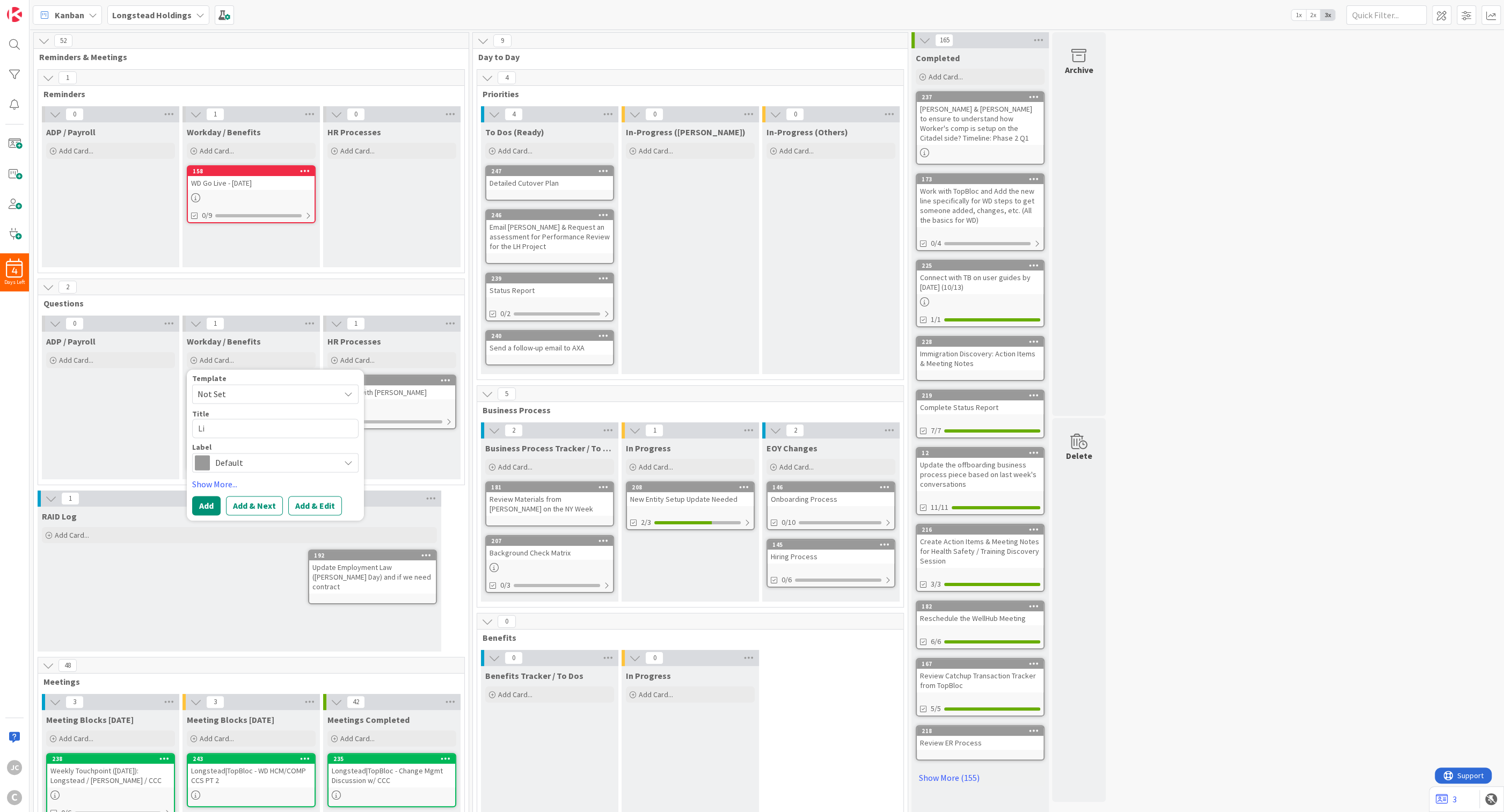
type textarea "Lis"
type textarea "x"
type textarea "List"
type textarea "x"
type textarea "List"
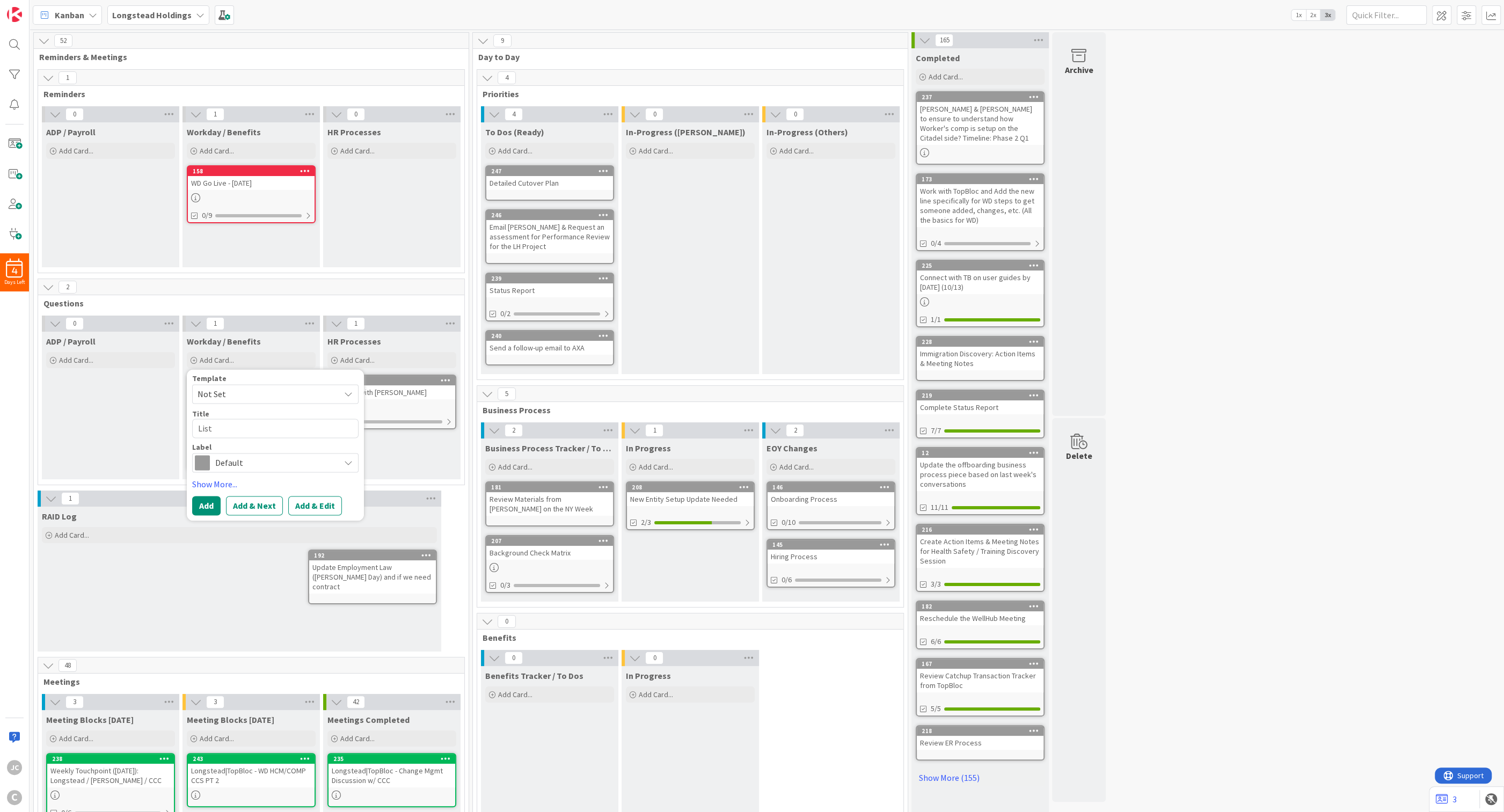
type textarea "x"
type textarea "List o"
type textarea "x"
type textarea "List of"
type textarea "x"
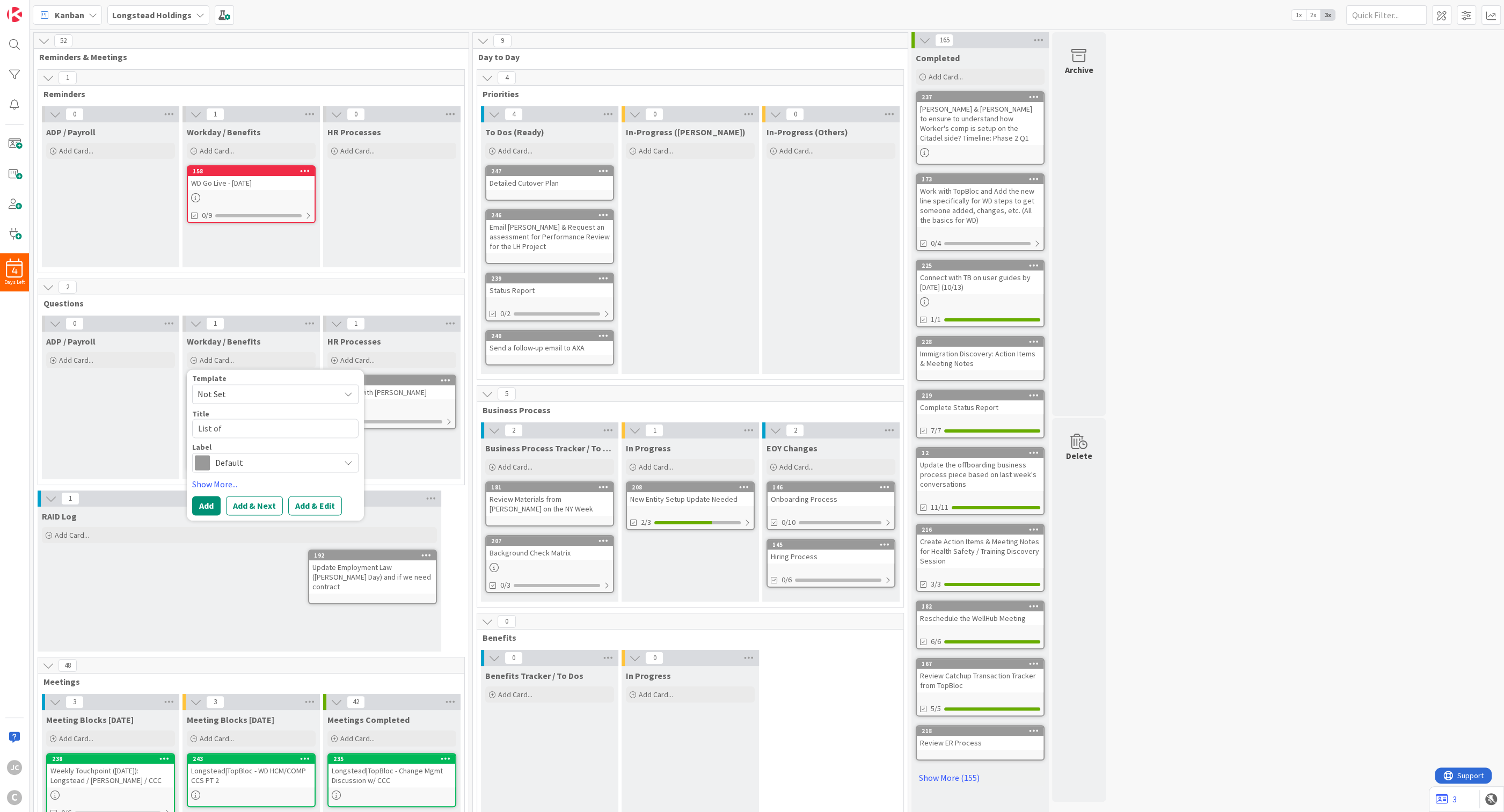
type textarea "List of"
type textarea "x"
type textarea "J"
type textarea "x"
type textarea "[PERSON_NAME]"
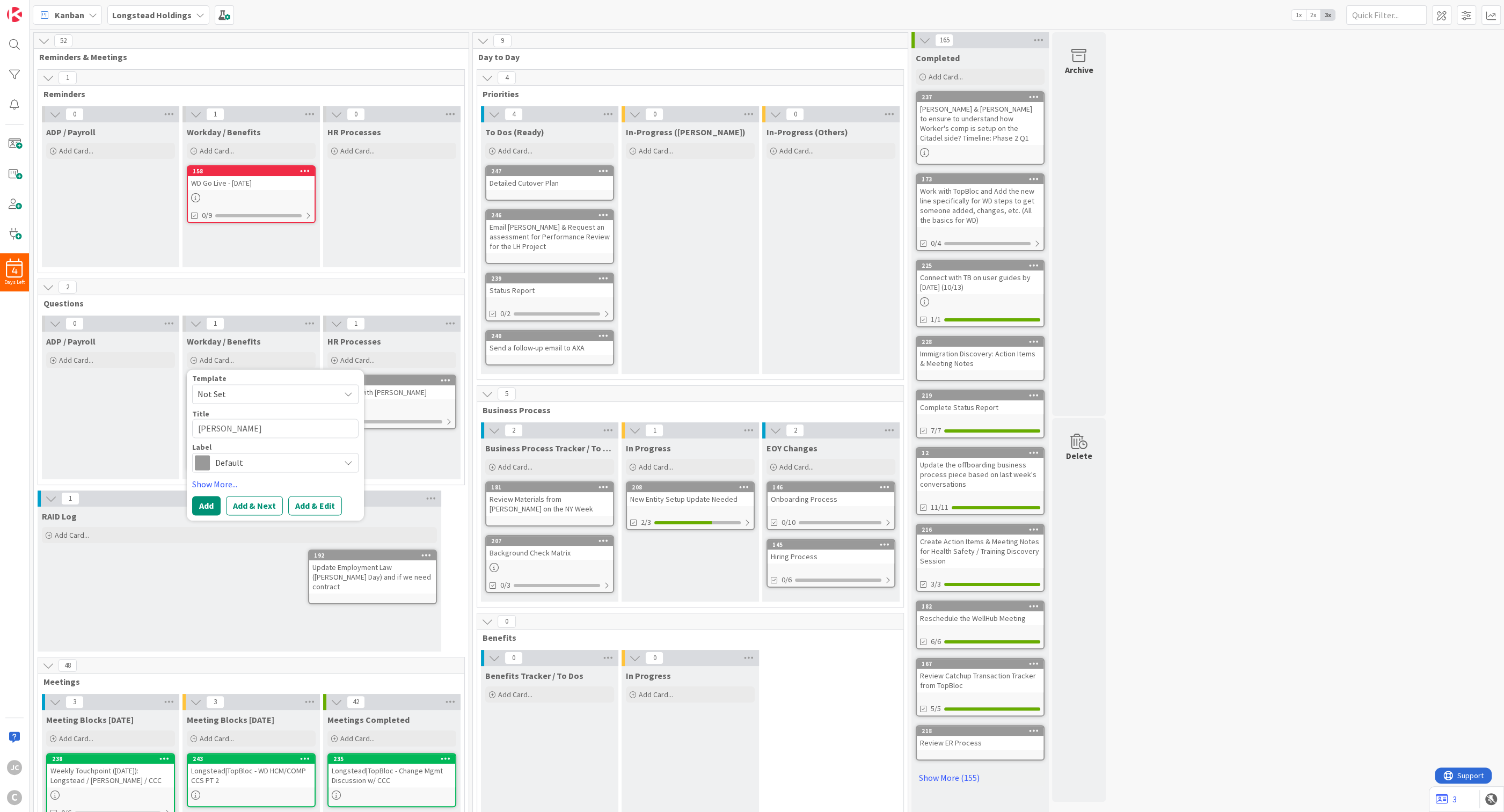
type textarea "x"
type textarea "Jan"
type textarea "x"
type textarea "[PERSON_NAME]"
type textarea "x"
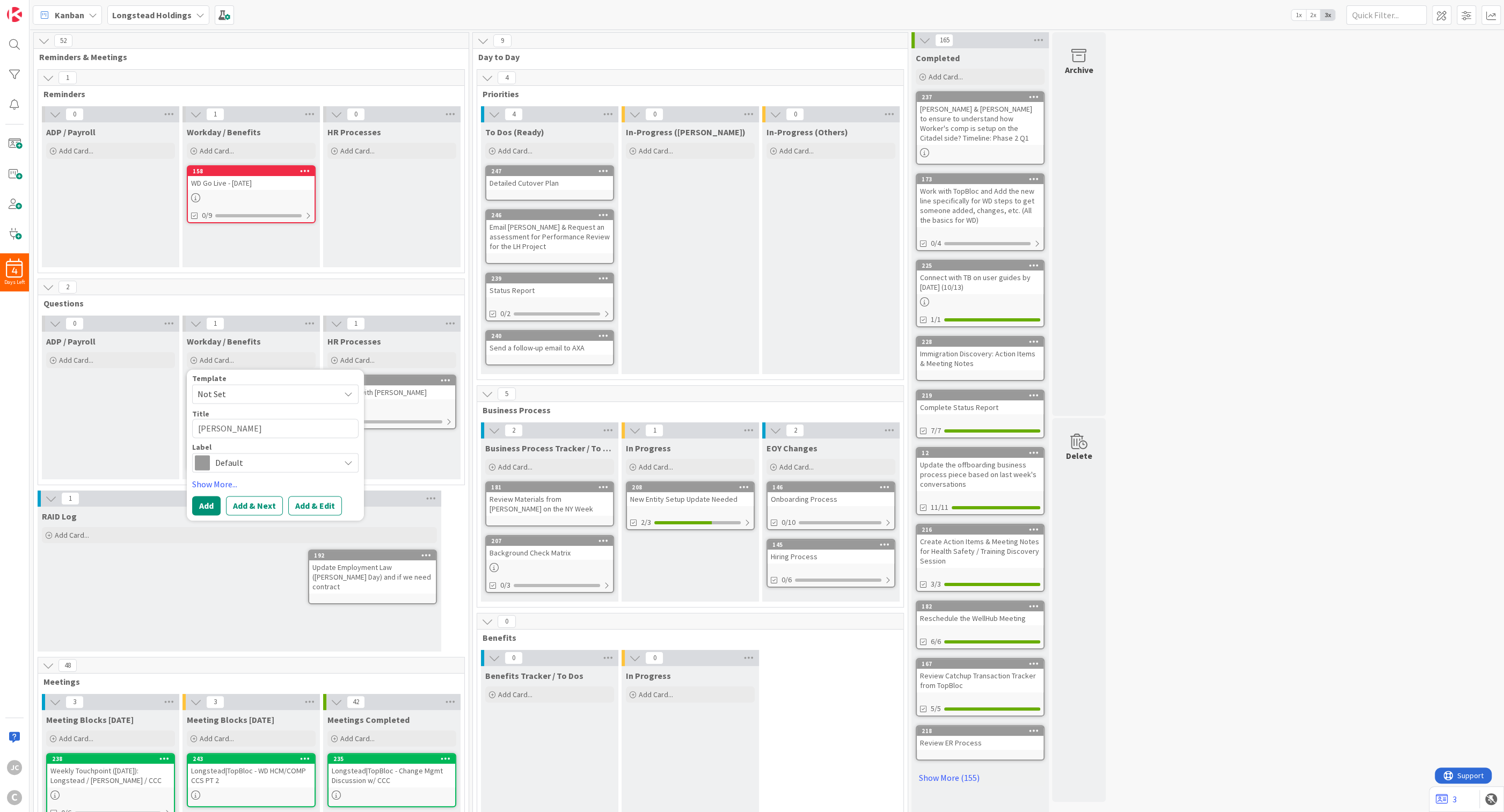
type textarea "[PERSON_NAME]"
type textarea "x"
type textarea "[PERSON_NAME]"
type textarea "x"
type textarea "[PERSON_NAME]"
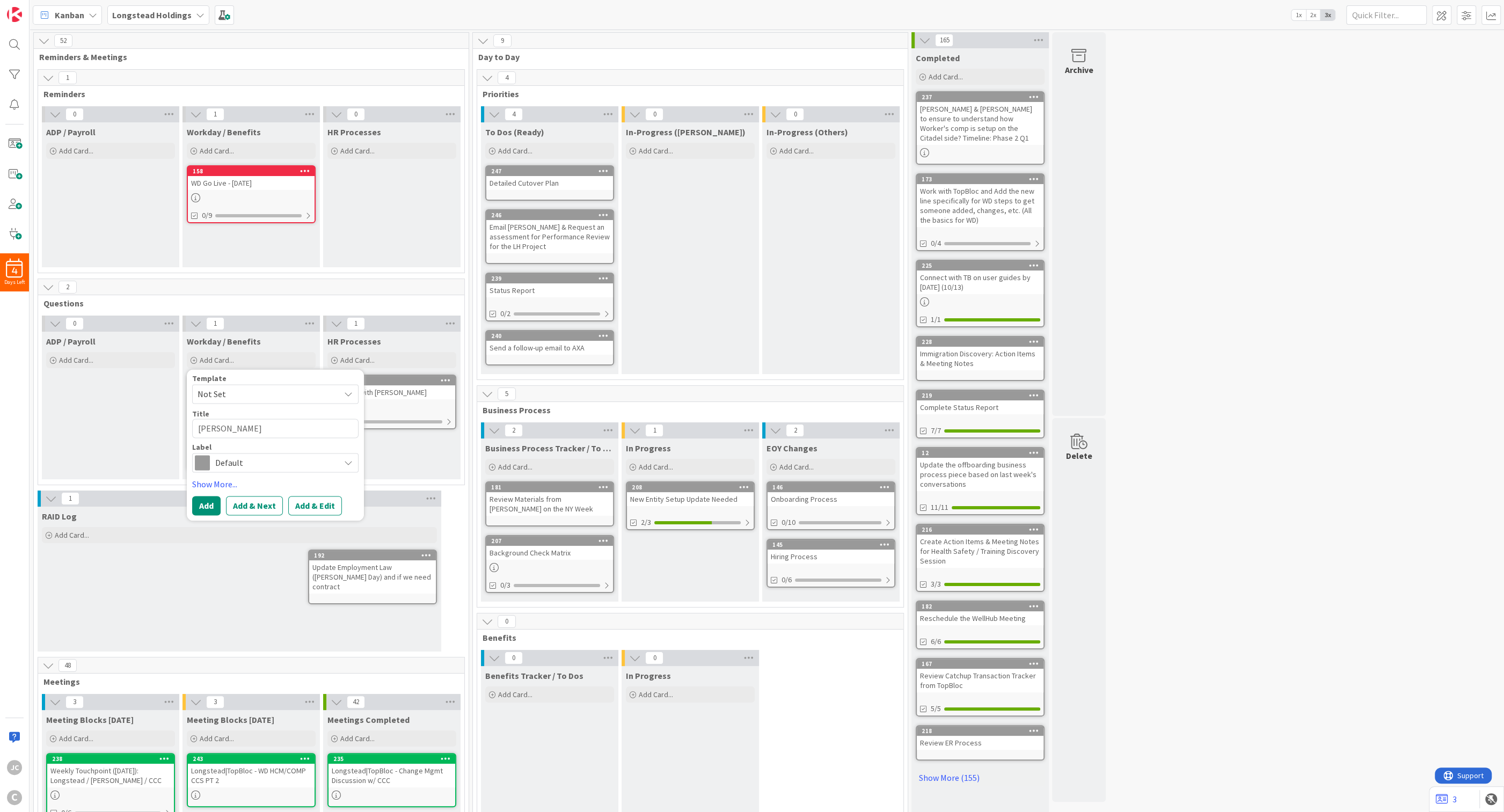
type textarea "x"
type textarea "[PERSON_NAME]"
type textarea "x"
type textarea "[PERSON_NAME]"
type textarea "x"
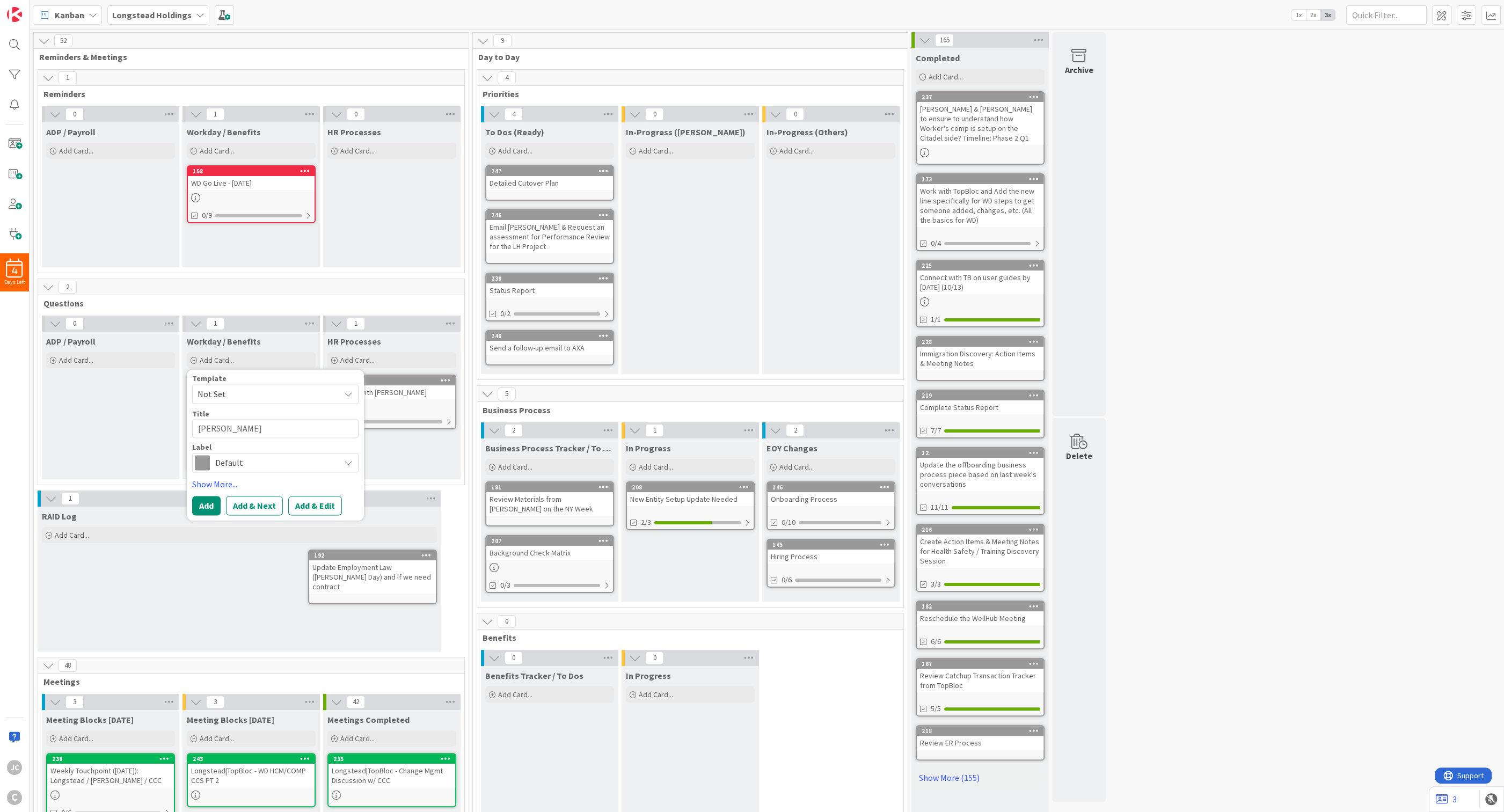
type textarea "[PERSON_NAME]"
type textarea "x"
type textarea "[PERSON_NAME]"
type textarea "x"
type textarea "[PERSON_NAME]"
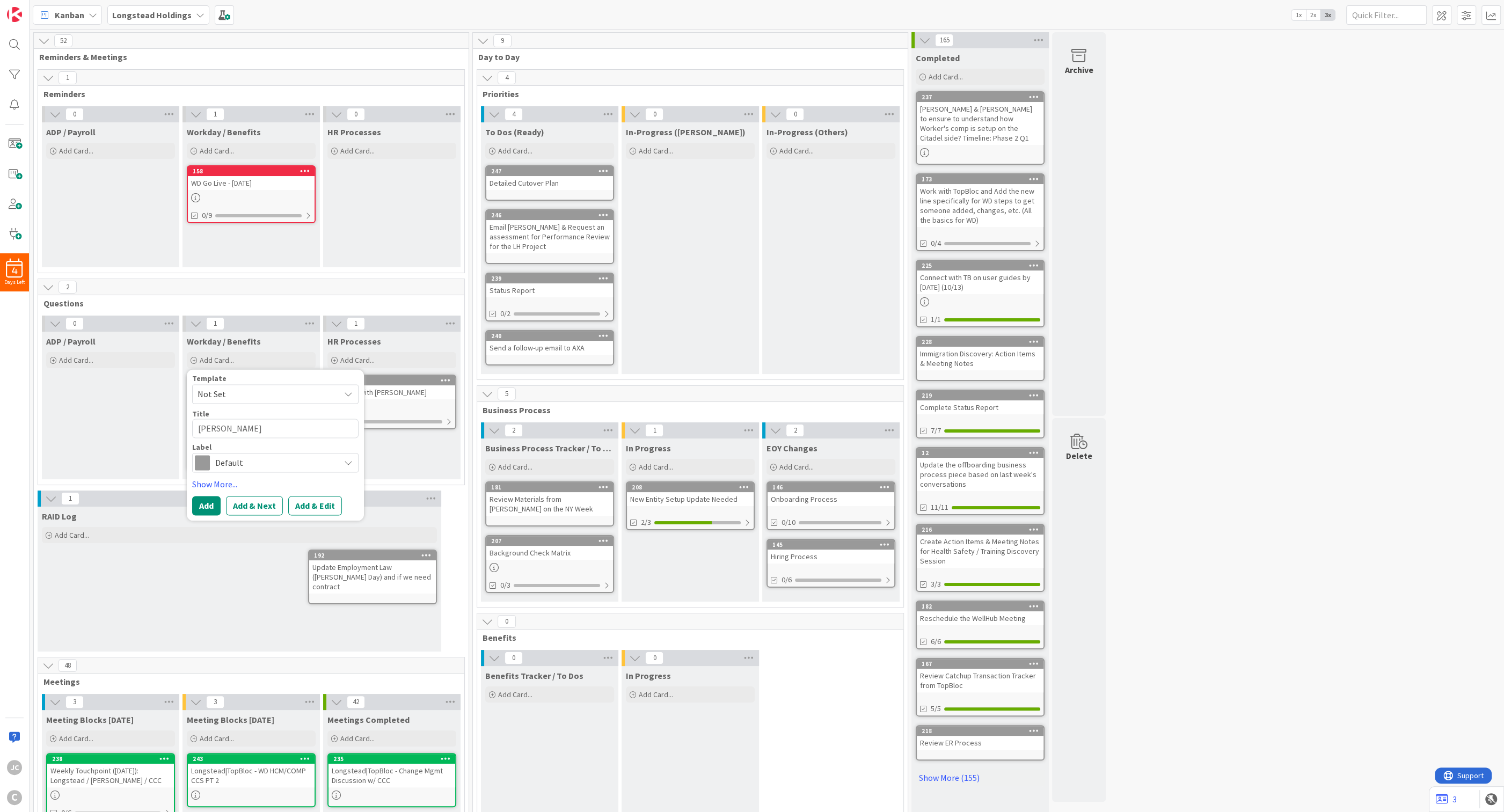
type textarea "x"
type textarea "[PERSON_NAME]"
type textarea "x"
type textarea "[PERSON_NAME]"
type textarea "x"
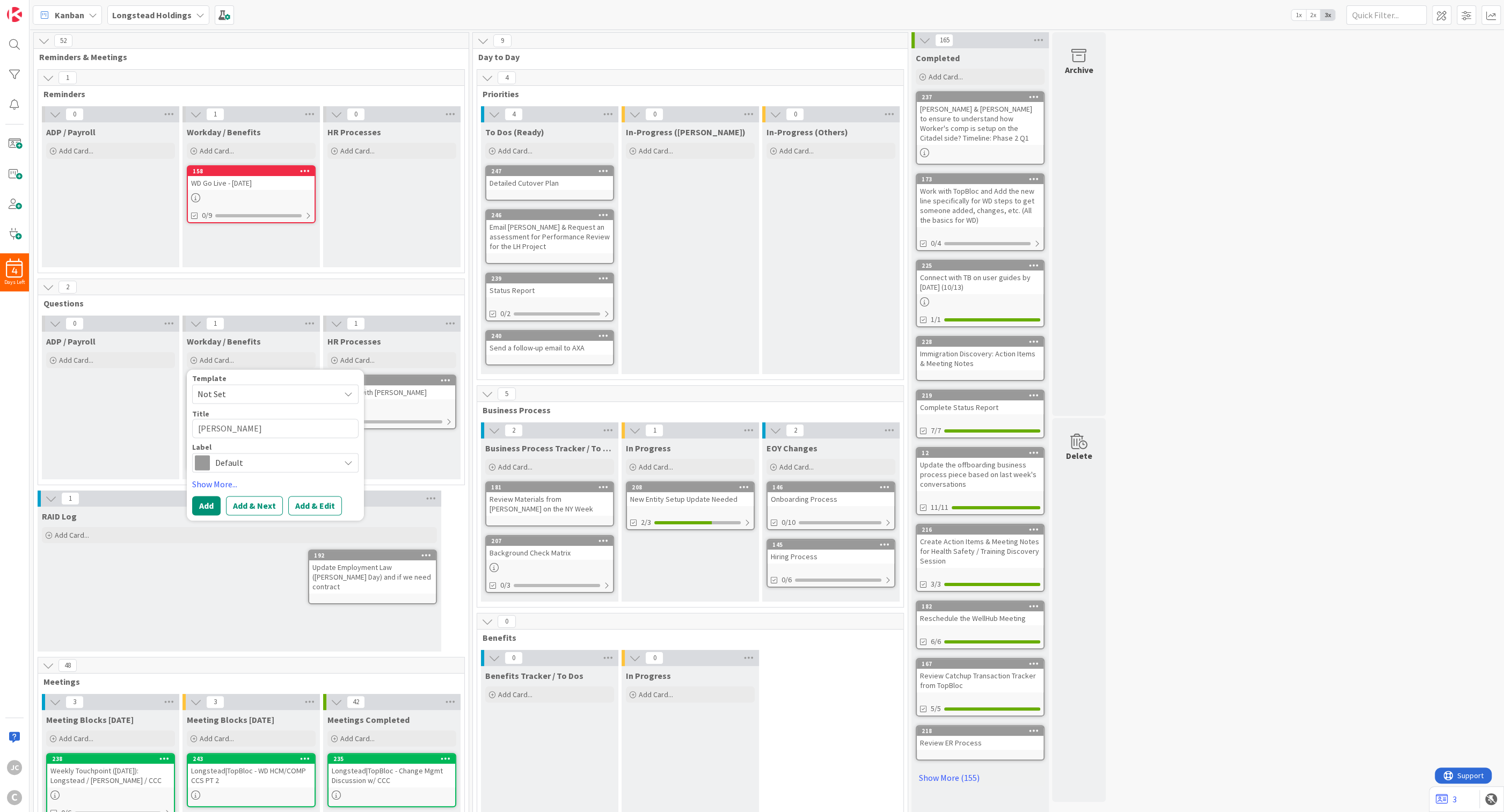
type textarea "[PERSON_NAME]"
type textarea "x"
type textarea "[PERSON_NAME]"
type textarea "x"
type textarea "[PERSON_NAME]"
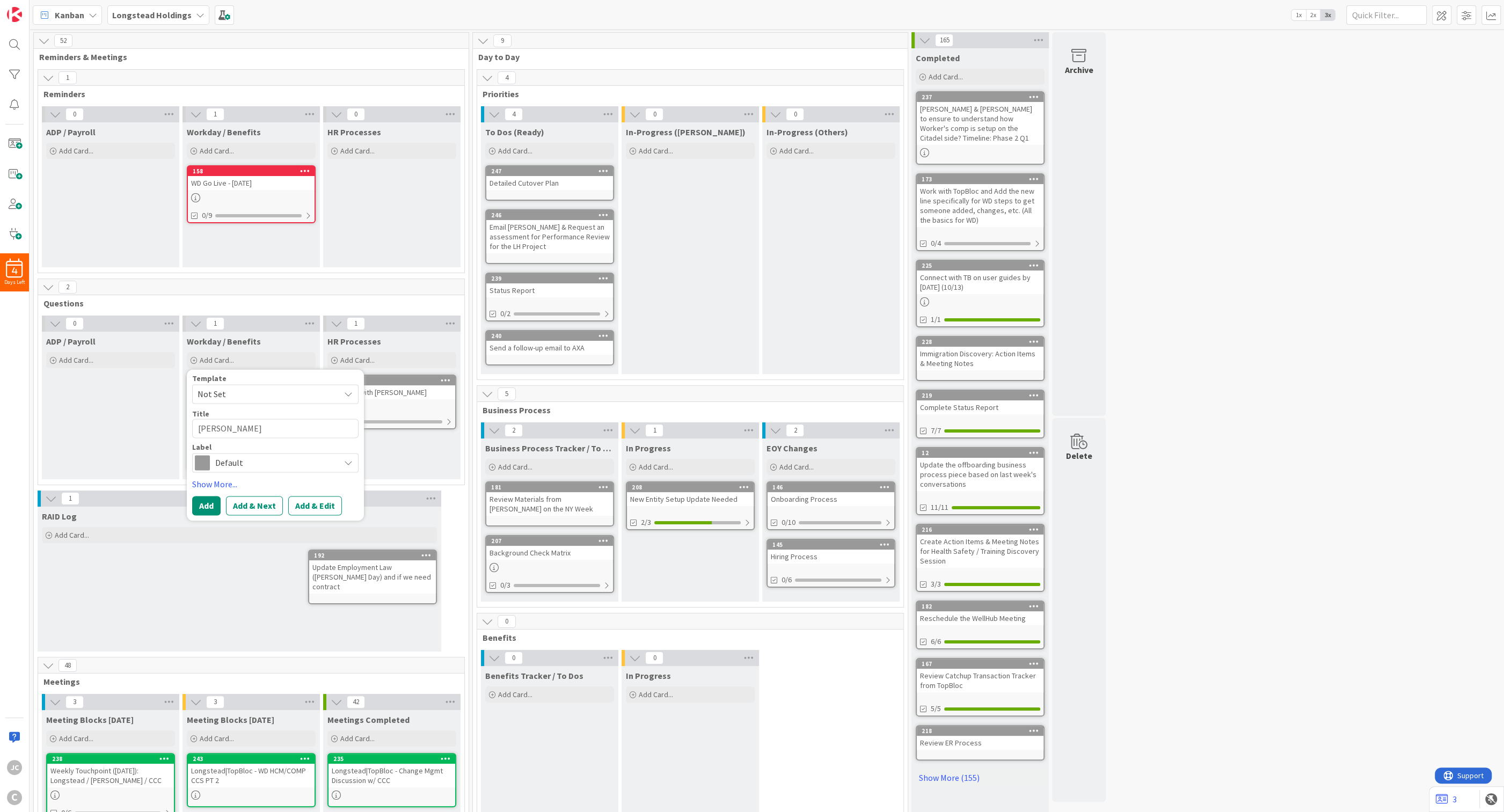
type textarea "x"
type textarea "[PERSON_NAME]"
type textarea "x"
type textarea "[PERSON_NAME]"
type textarea "x"
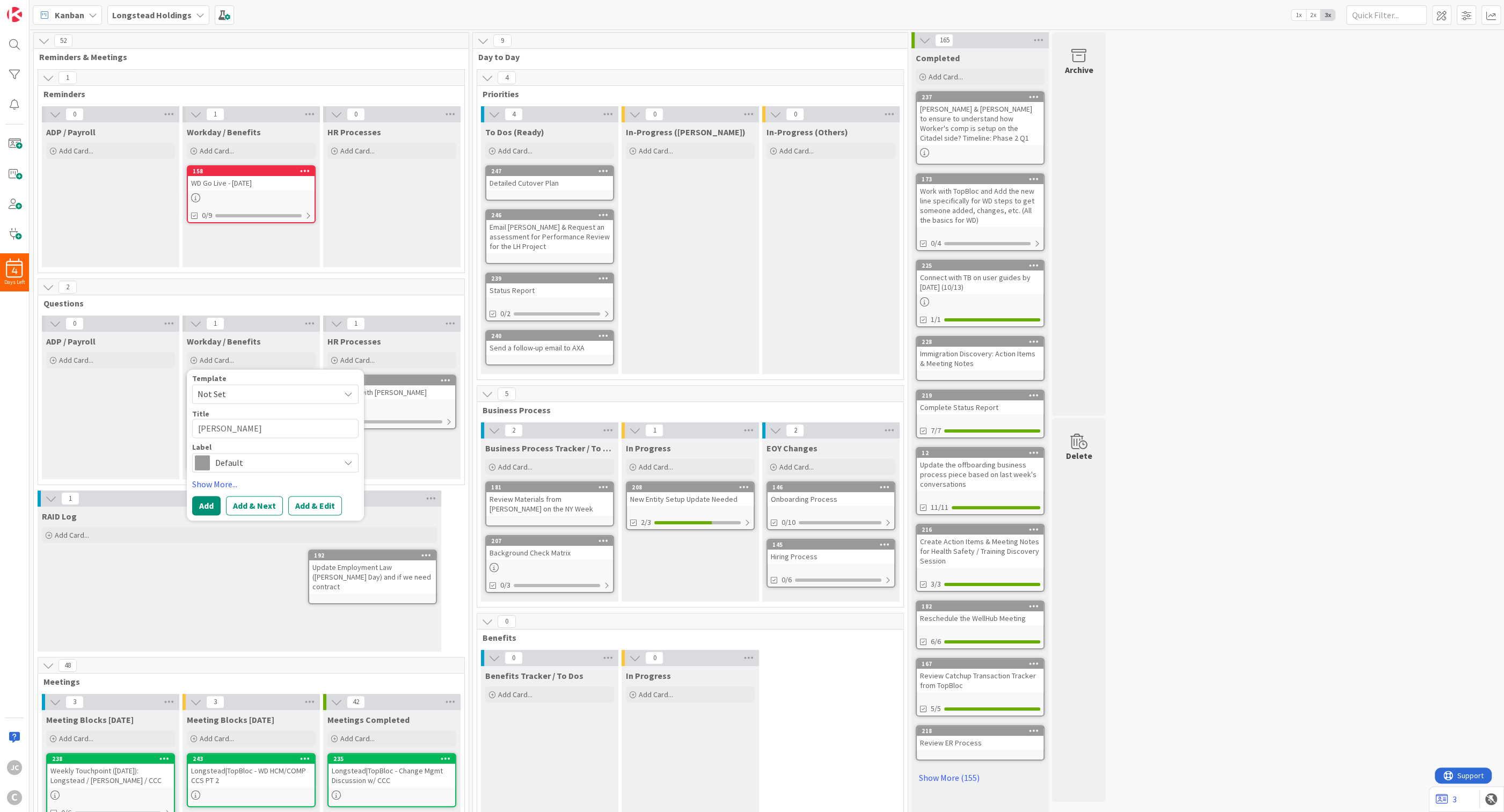
type textarea "[PERSON_NAME]"
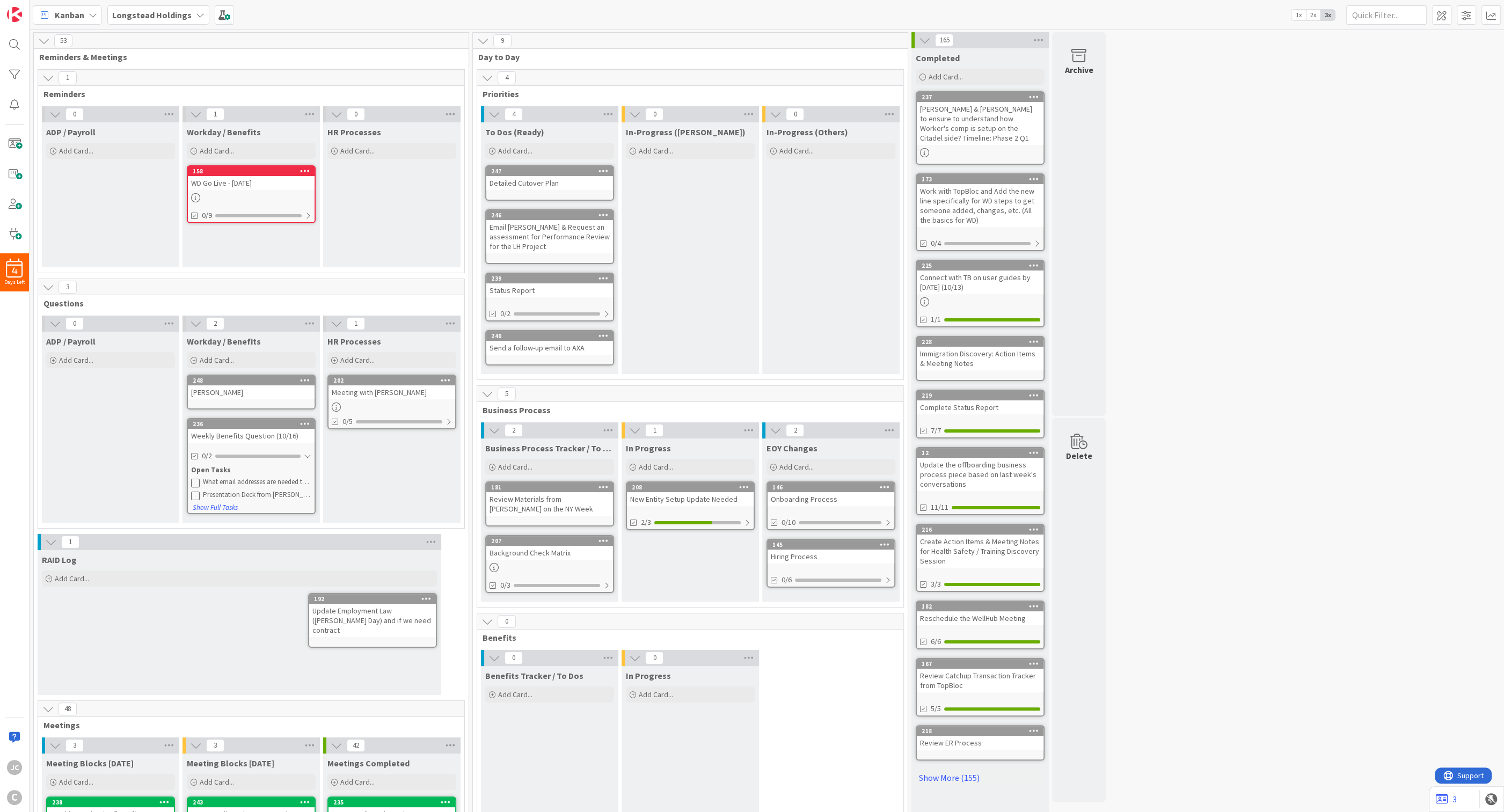
click at [229, 392] on div "[PERSON_NAME]" at bounding box center [251, 392] width 127 height 14
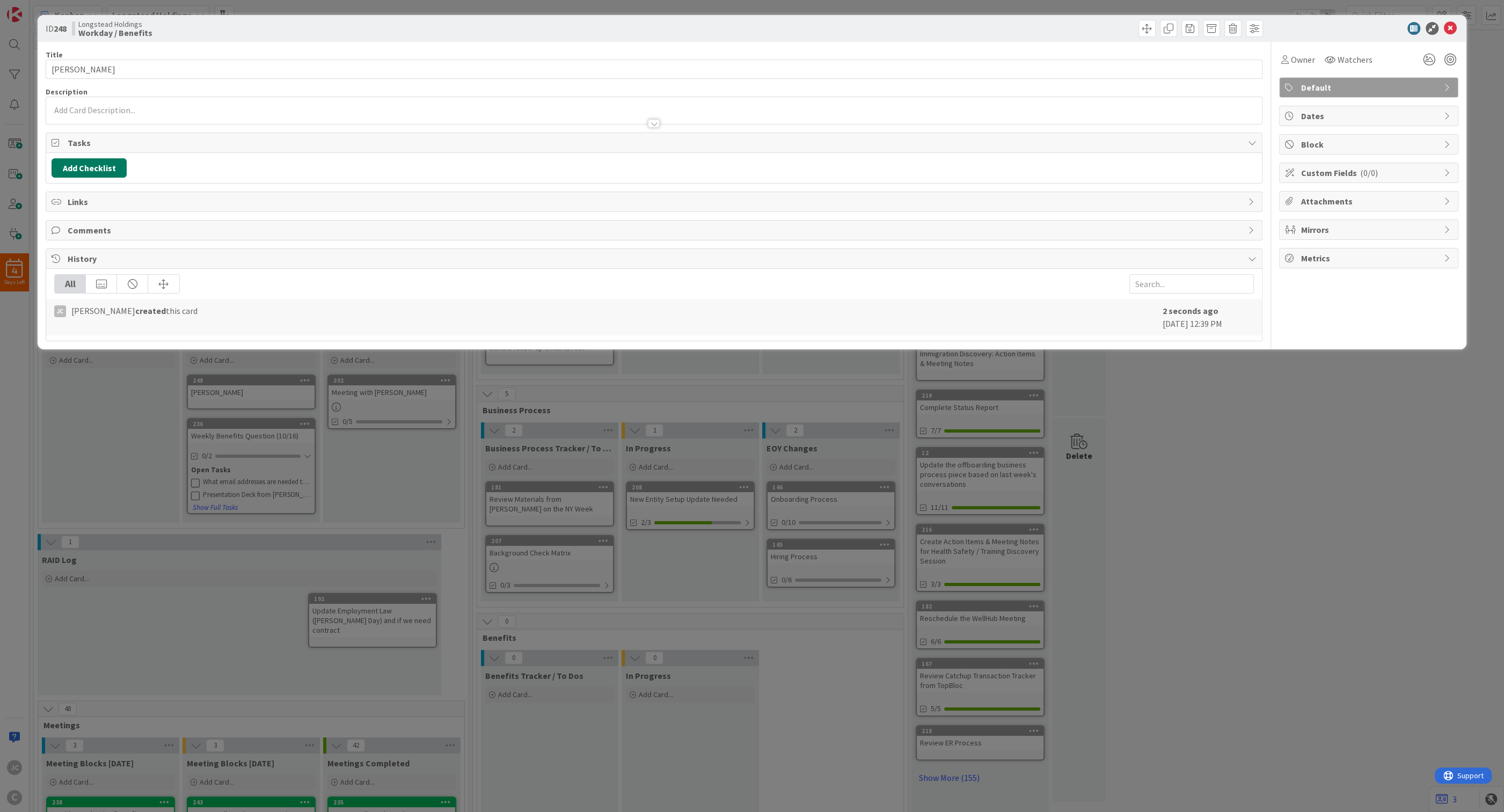
click at [104, 168] on button "Add Checklist" at bounding box center [90, 168] width 75 height 19
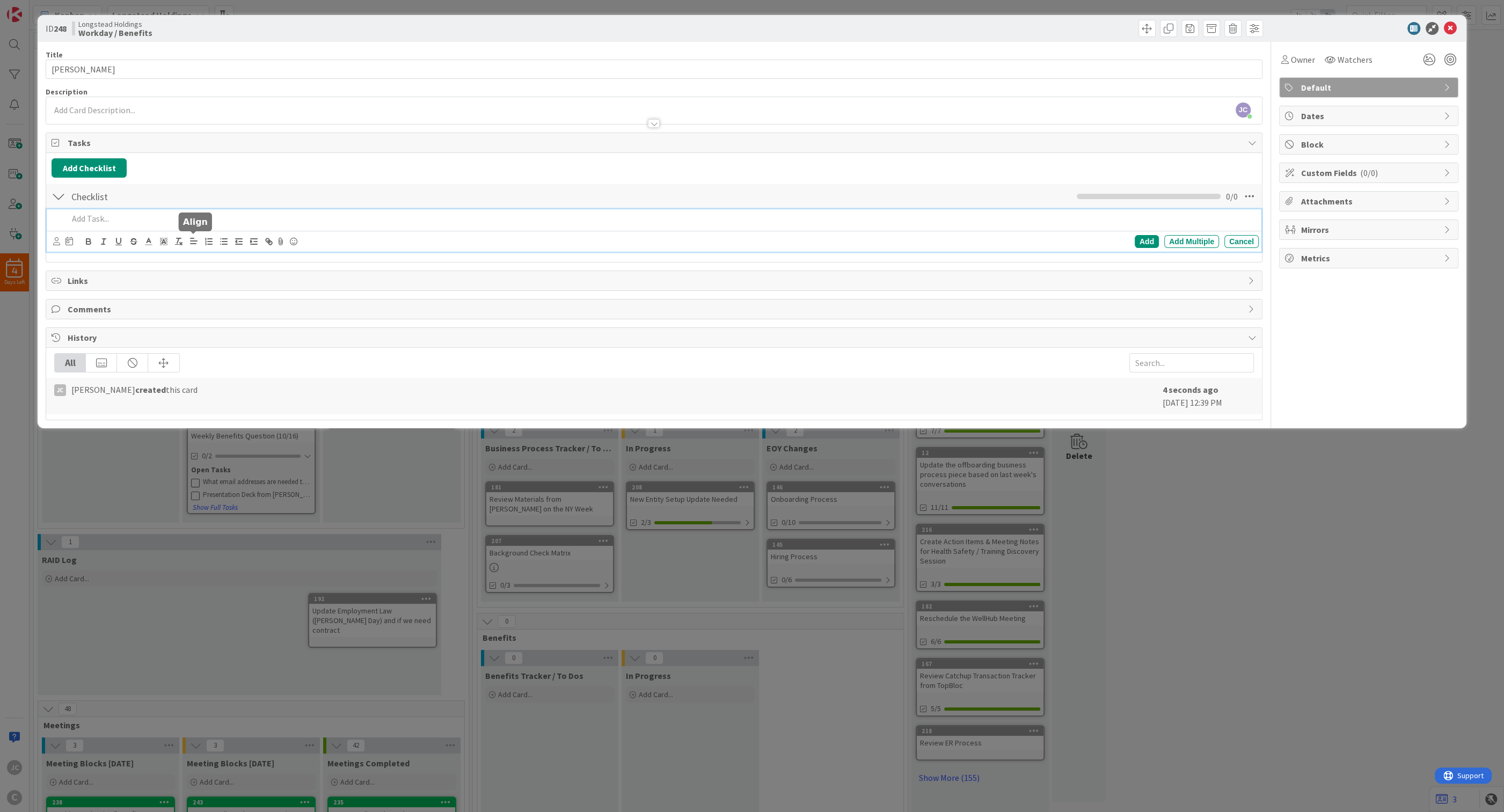
click at [185, 217] on p at bounding box center [661, 218] width 1186 height 13
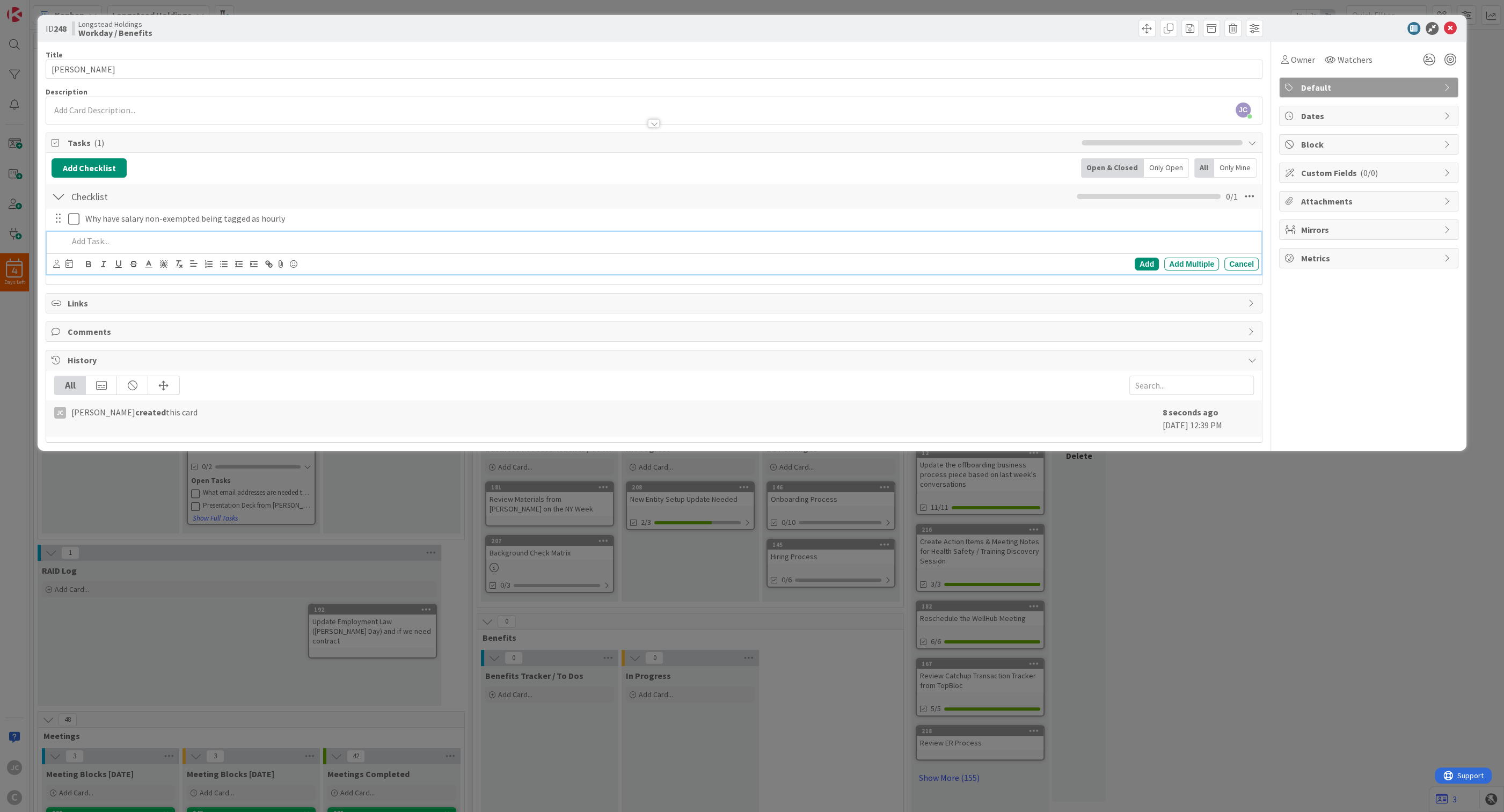
click at [441, 527] on div "ID 248 Longstead Holdings Workday / Benefits Title 13 / 128 [PERSON_NAME] Descr…" at bounding box center [752, 406] width 1504 height 812
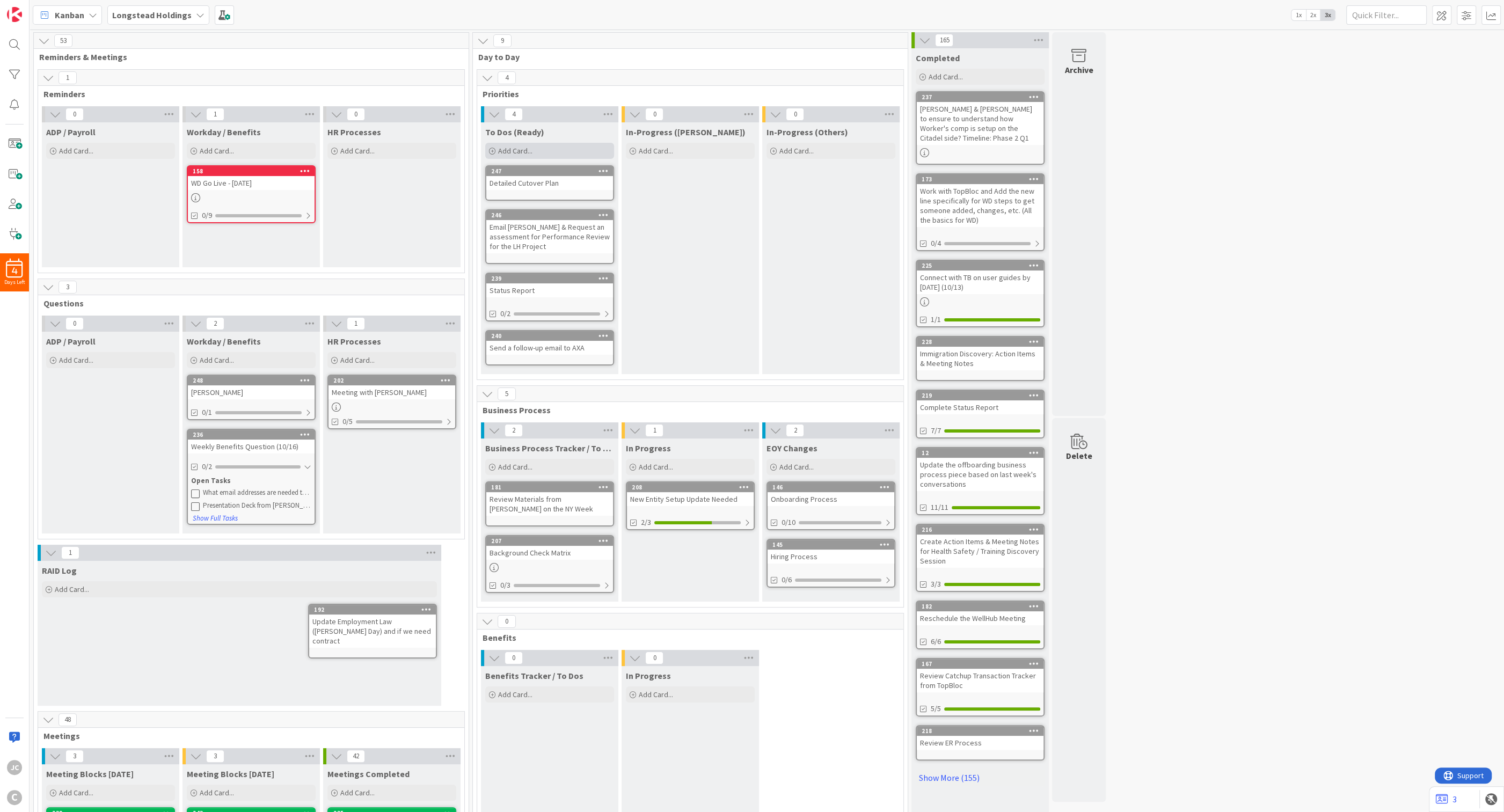
click at [531, 143] on div "Add Card..." at bounding box center [550, 151] width 129 height 16
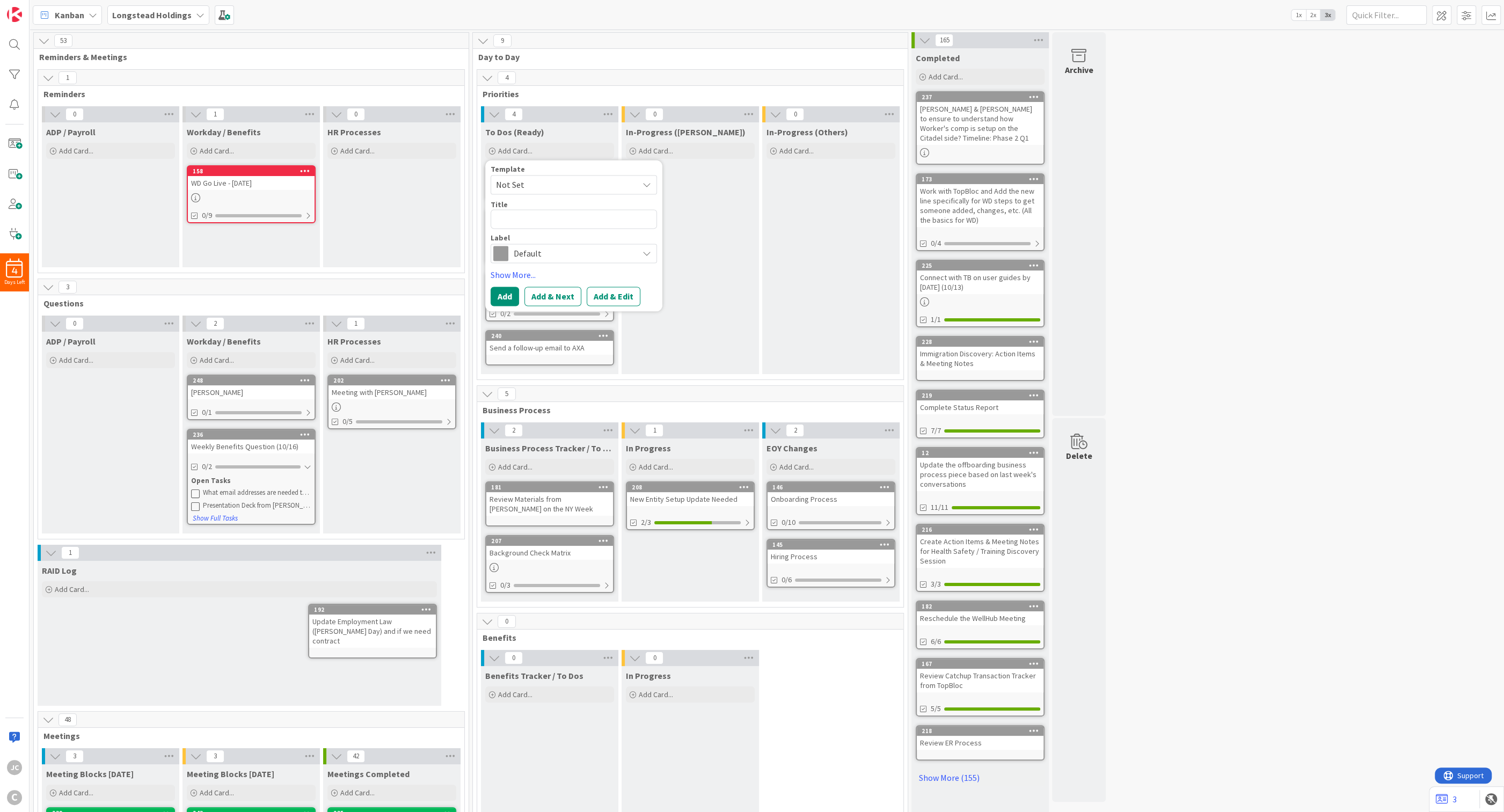
type textarea "x"
type textarea "R"
type textarea "x"
type textarea "Re"
type textarea "x"
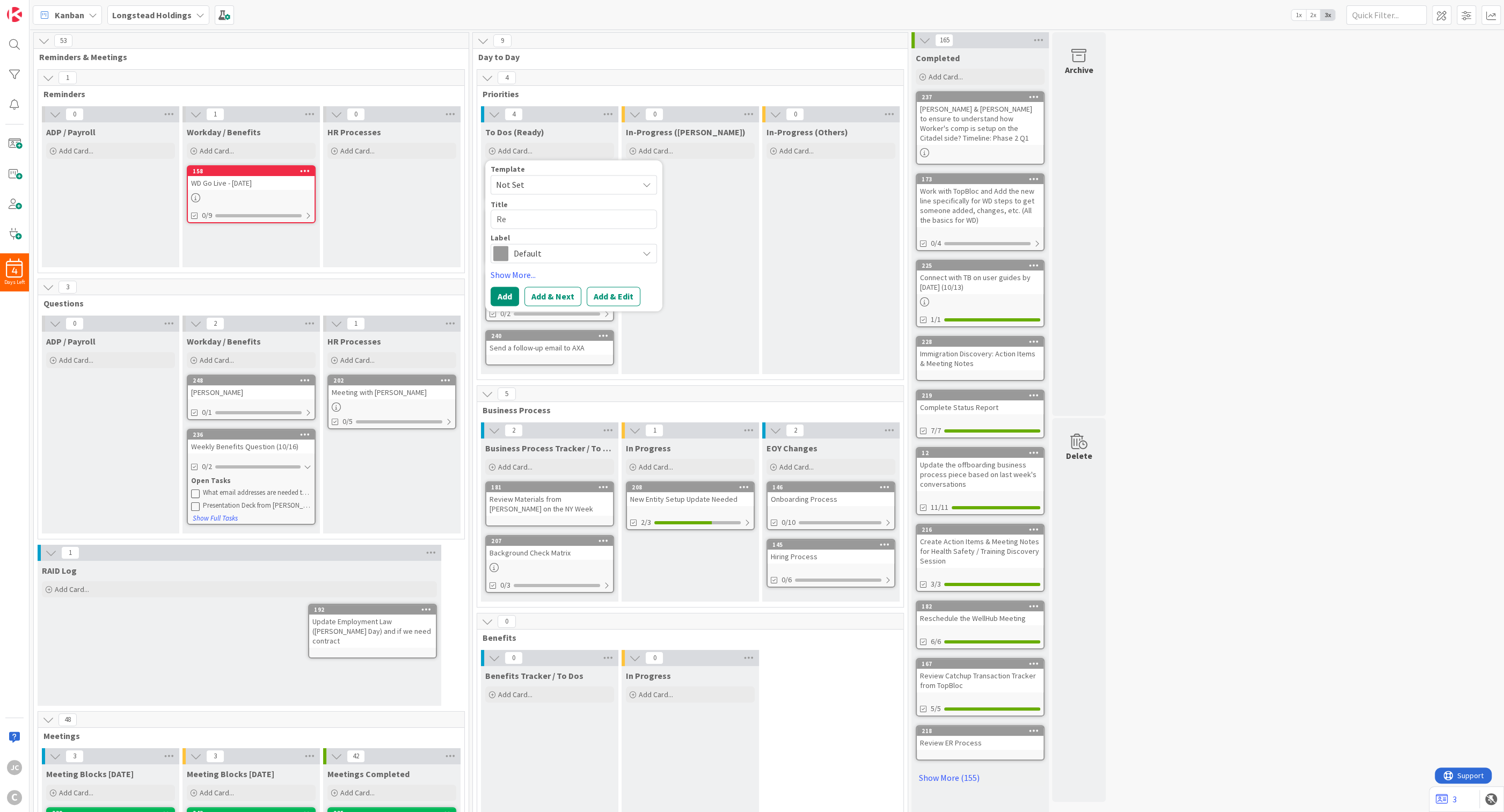
type textarea "Rev"
type textarea "x"
type textarea "Revi"
type textarea "x"
type textarea "Revis"
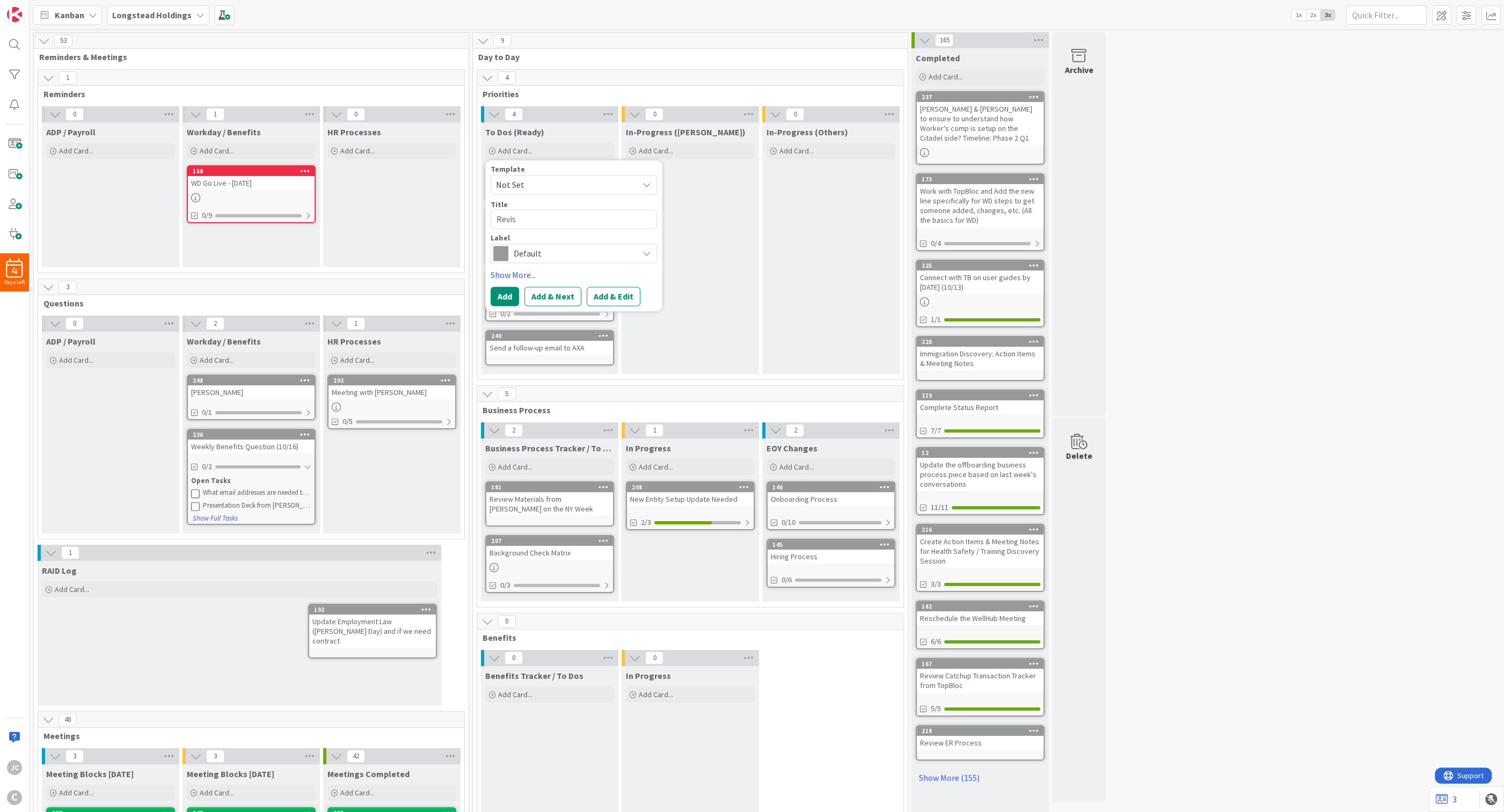
type textarea "x"
type textarea "Revisi"
type textarea "x"
type textarea "Revisit"
type textarea "x"
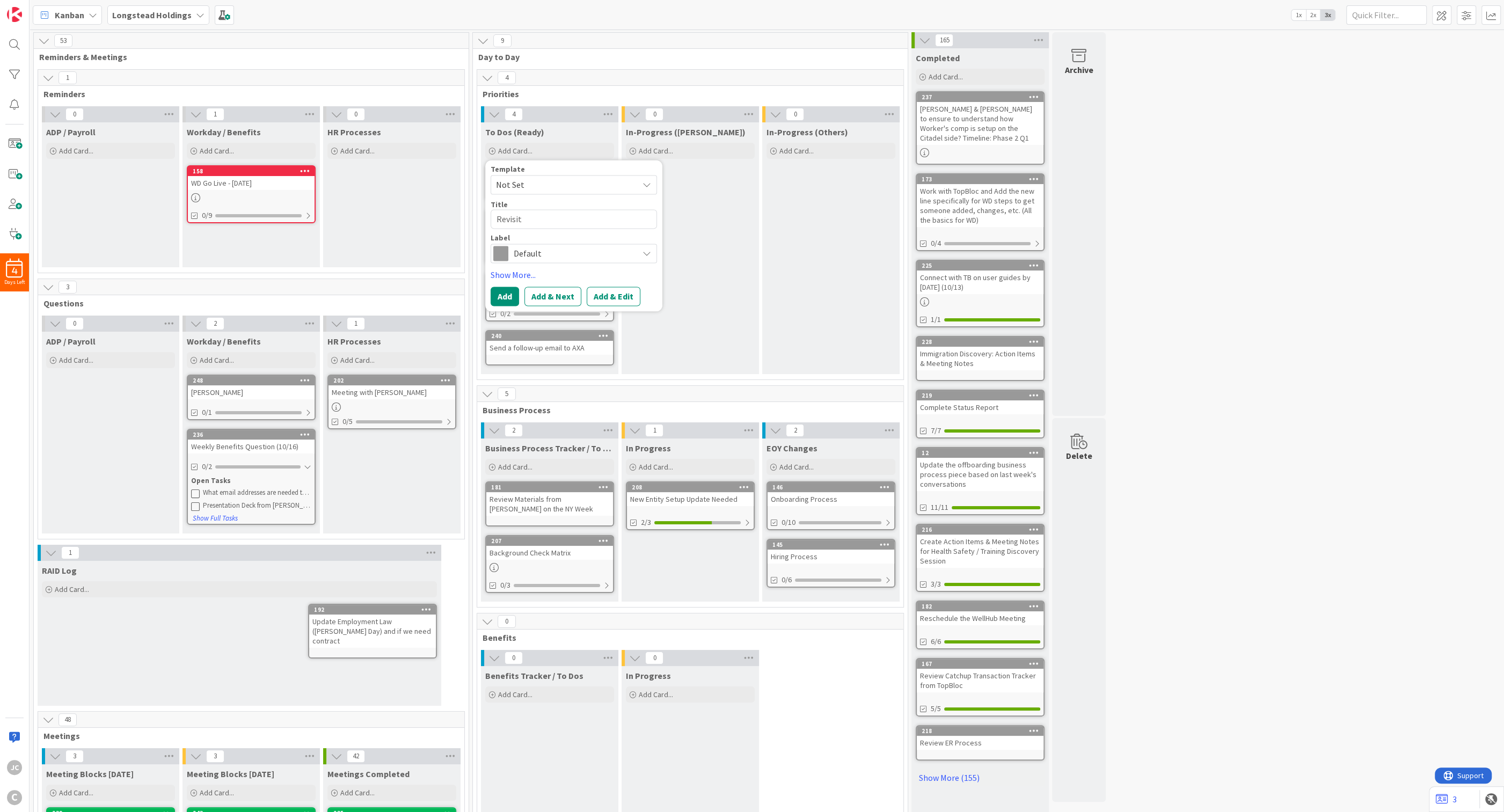
type textarea "Revisit"
type textarea "x"
type textarea "Revisit t"
type textarea "x"
type textarea "Revisit th"
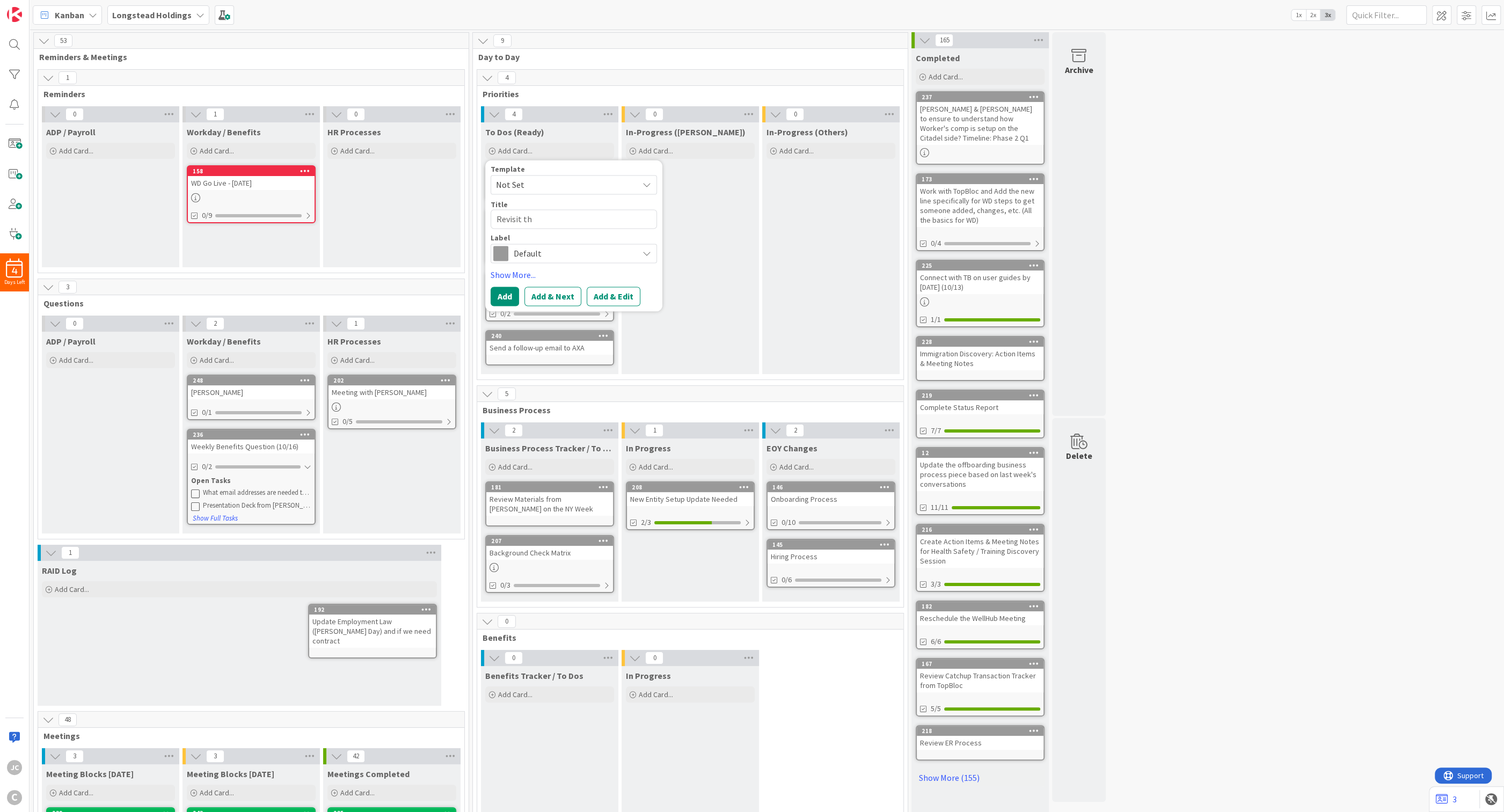
type textarea "x"
type textarea "Revisit the"
type textarea "x"
type textarea "Revisit the"
type textarea "x"
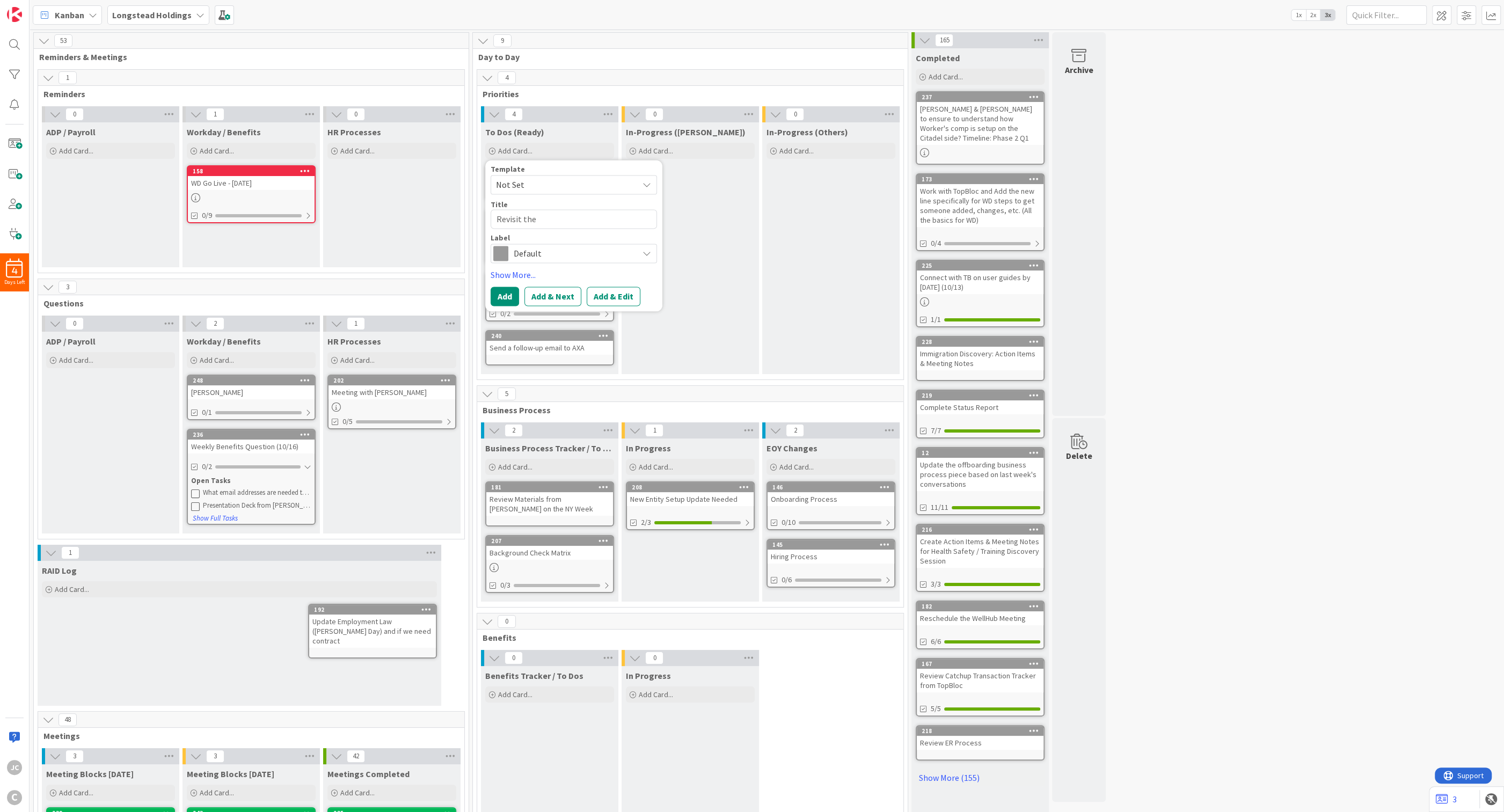
type textarea "Revisit the n"
type textarea "x"
type textarea "Revisit the no"
type textarea "x"
type textarea "Revisit the not"
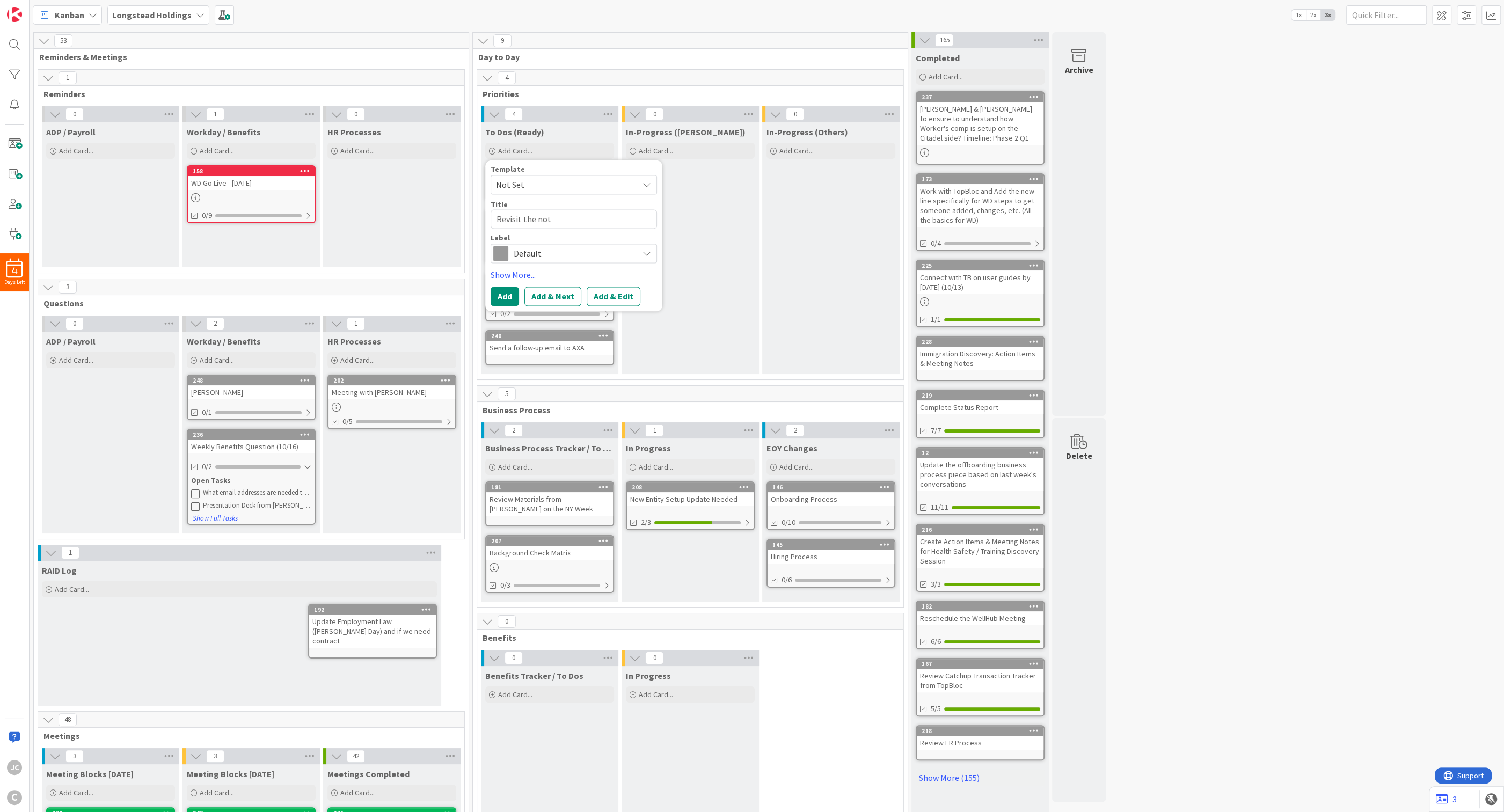
type textarea "x"
type textarea "Revisit the note"
type textarea "x"
type textarea "Revisit the notes"
type textarea "x"
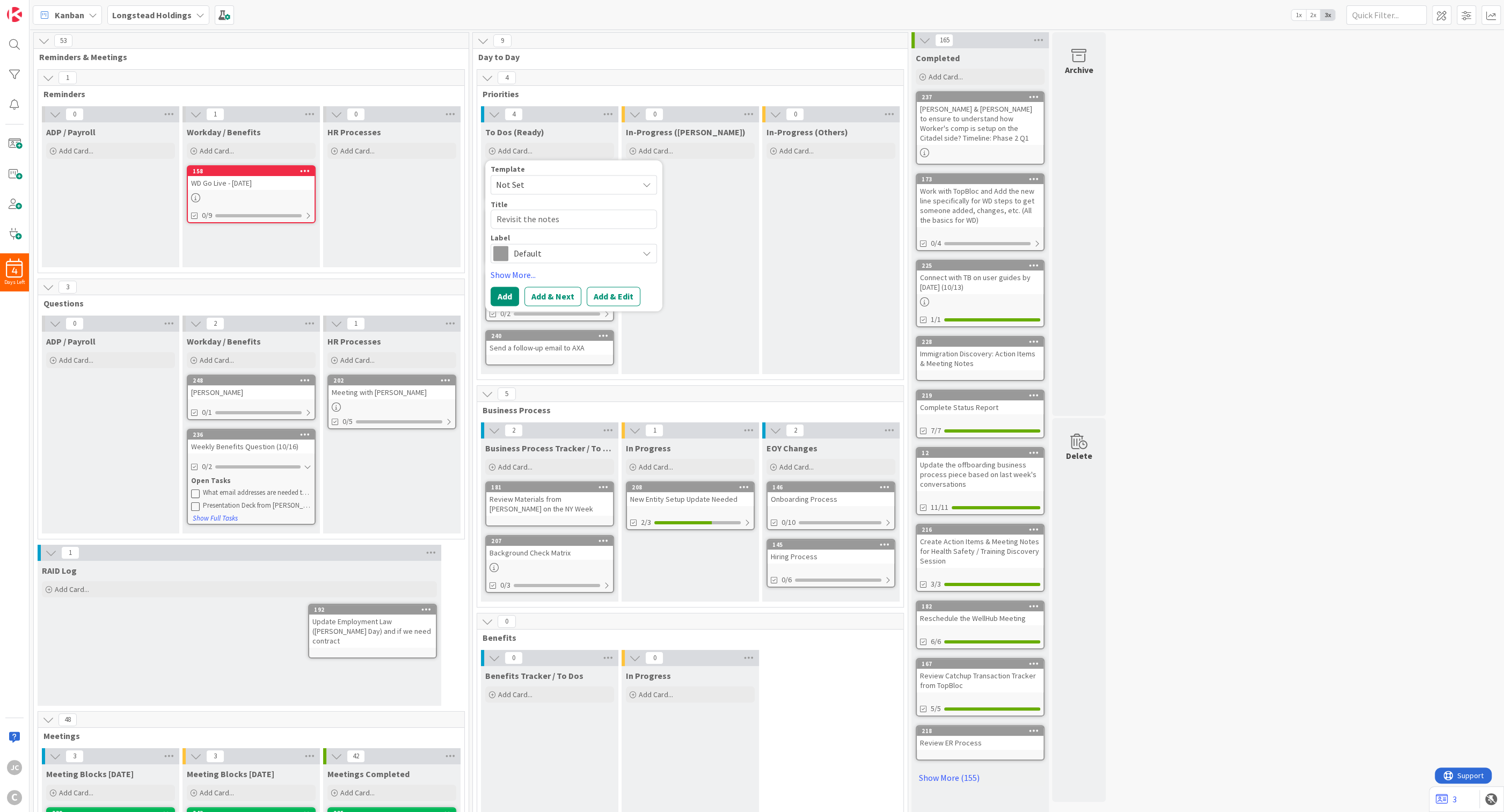
type textarea "Revisit the notes f"
type textarea "x"
type textarea "Revisit the notes fr"
type textarea "x"
type textarea "Revisit the notes fro"
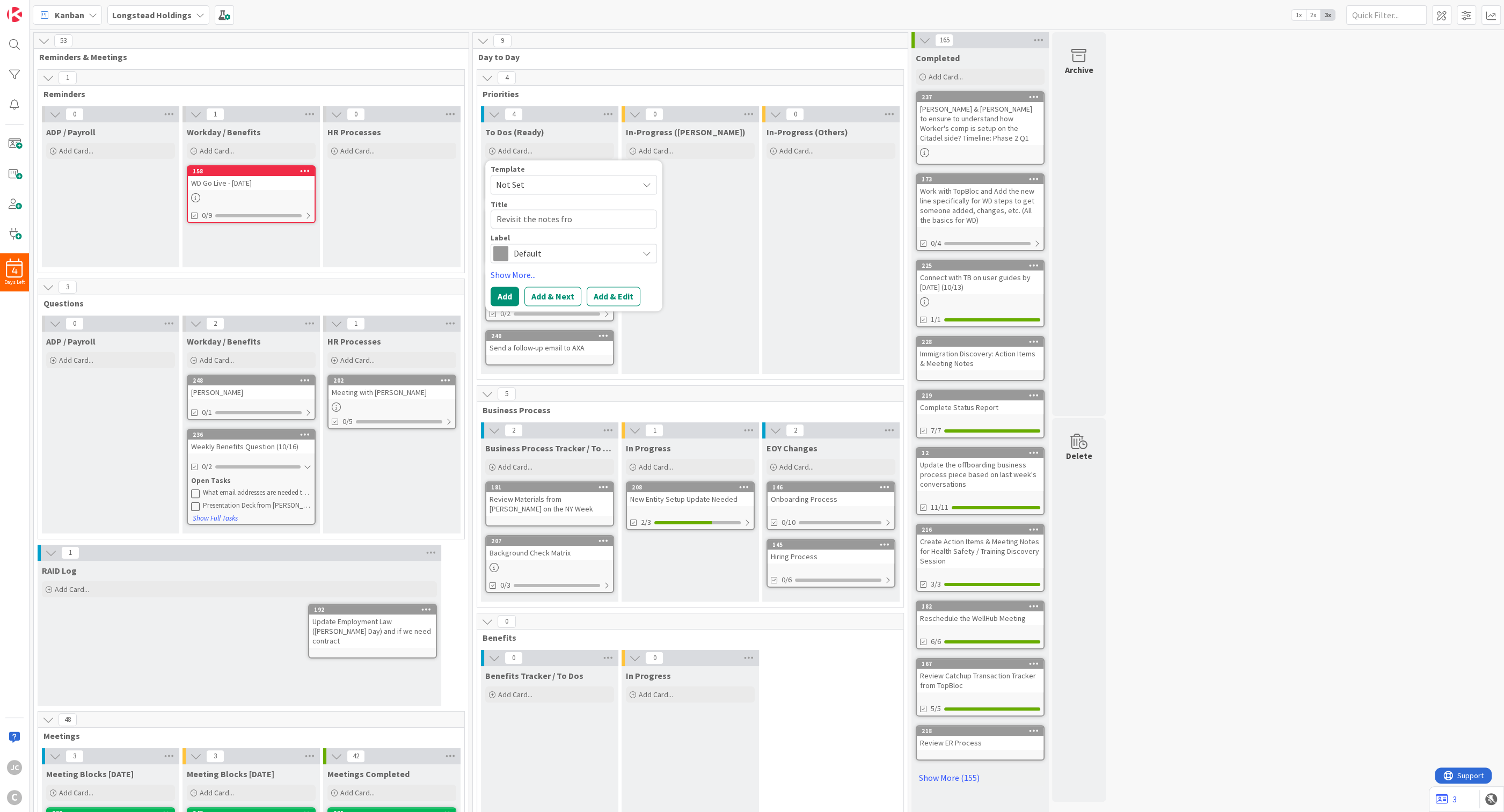
type textarea "x"
type textarea "Revisit the notes from"
type textarea "x"
type textarea "Revisit the notes from"
type textarea "x"
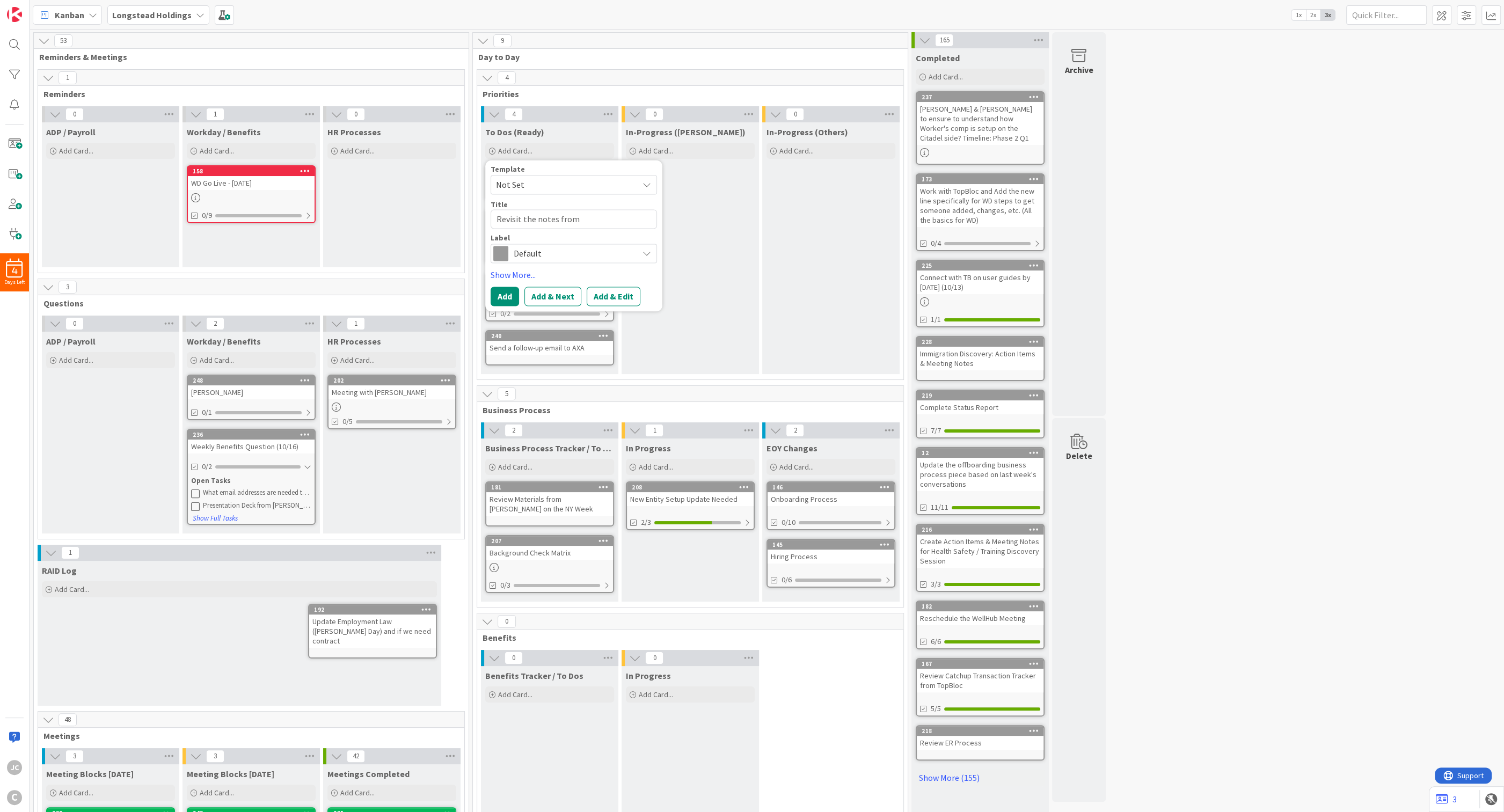
type textarea "Revisit the notes from T"
type textarea "x"
type textarea "Revisit the notes from TB"
type textarea "x"
type textarea "Revisit the notes from TB"
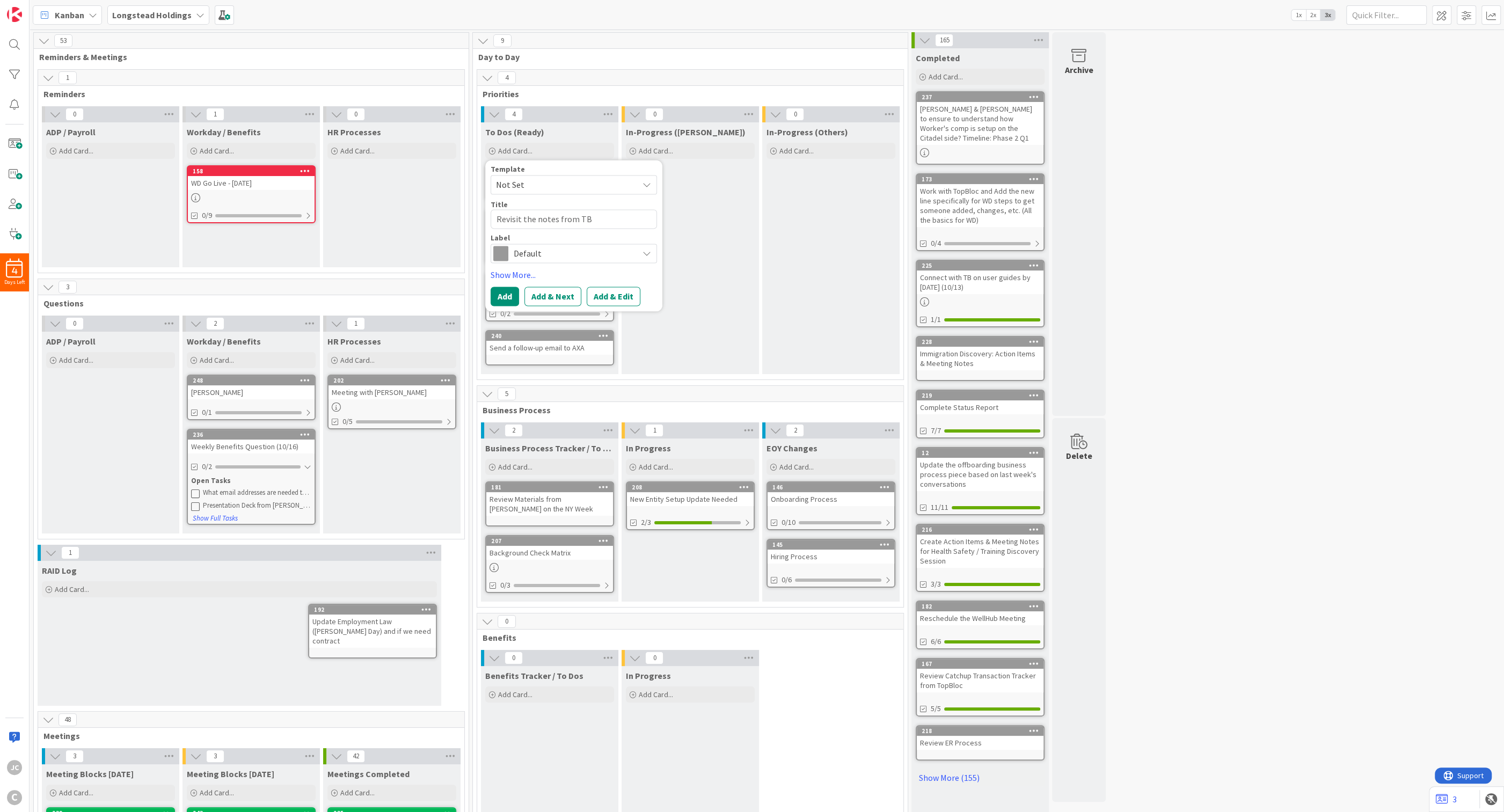
type textarea "x"
type textarea "Revisit the notes from TB C"
type textarea "x"
type textarea "Revisit the notes from TB CC"
type textarea "x"
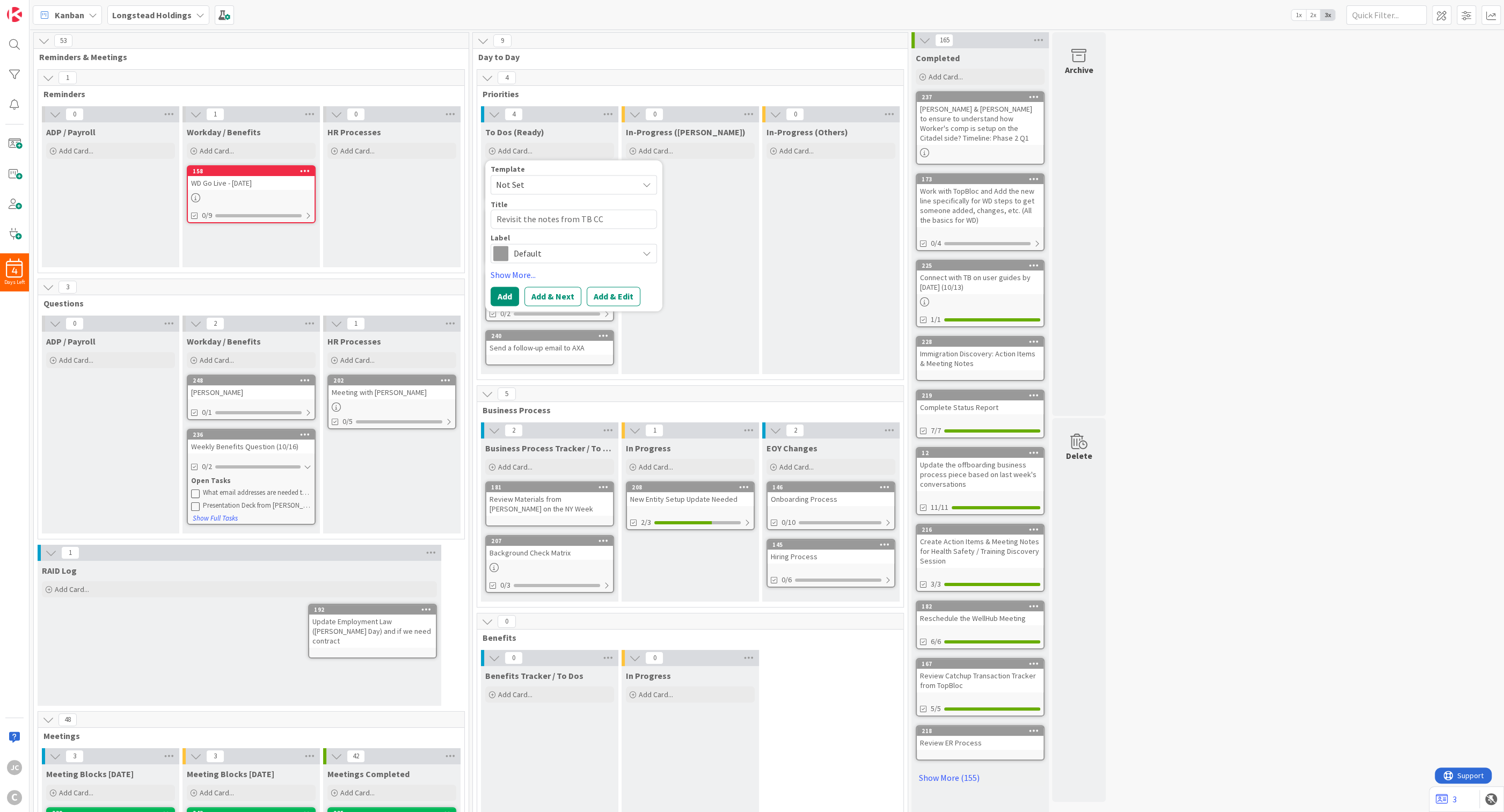
type textarea "Revisit the notes from TB CCC"
type textarea "x"
type textarea "Revisit the notes from TB CCC"
type textarea "x"
type textarea "Revisit the notes from TB CCC"
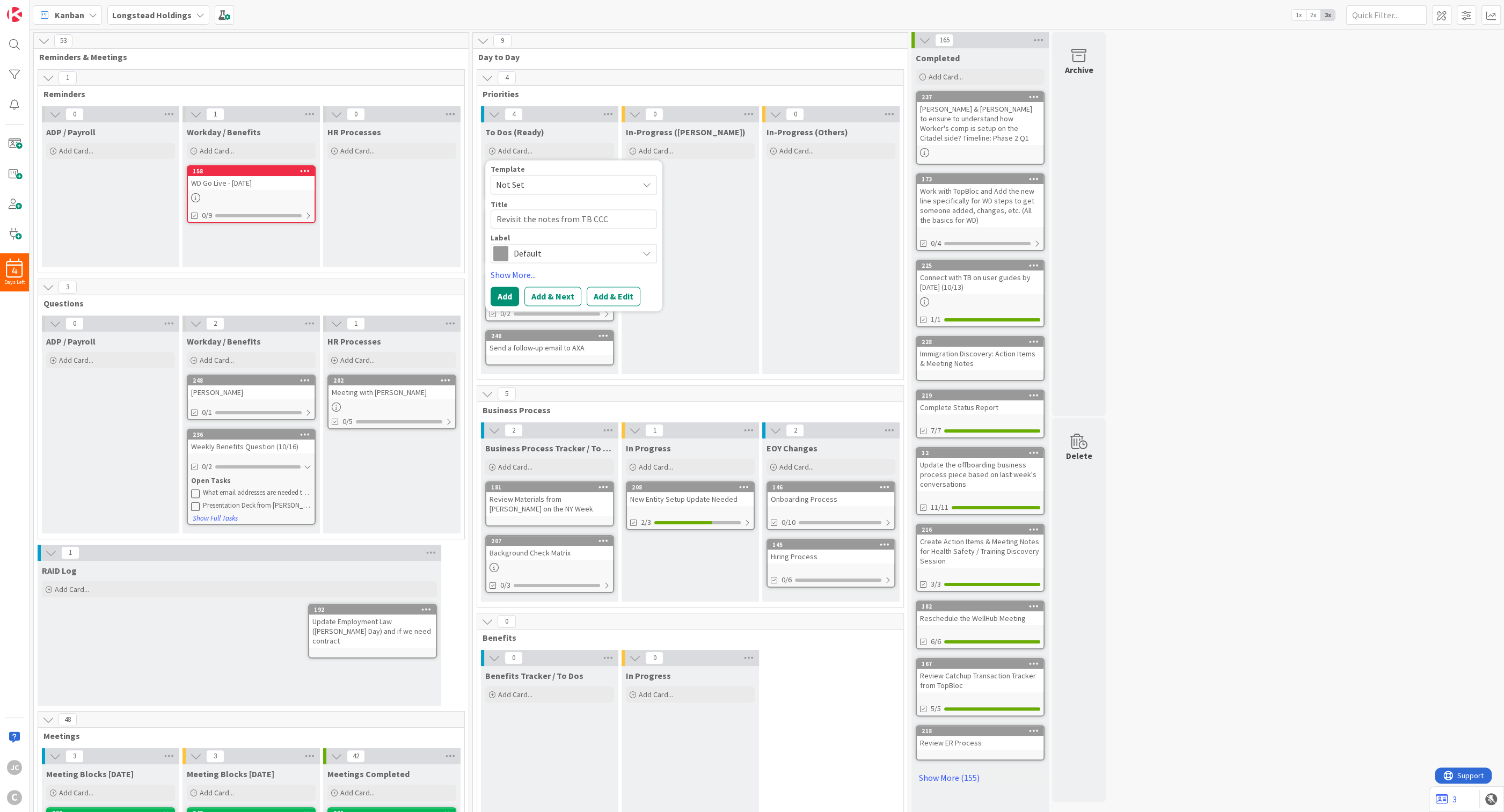
type textarea "x"
type textarea "Revisit the notes from TB CC"
type textarea "x"
type textarea "Revisit the notes from TB CCC"
type textarea "x"
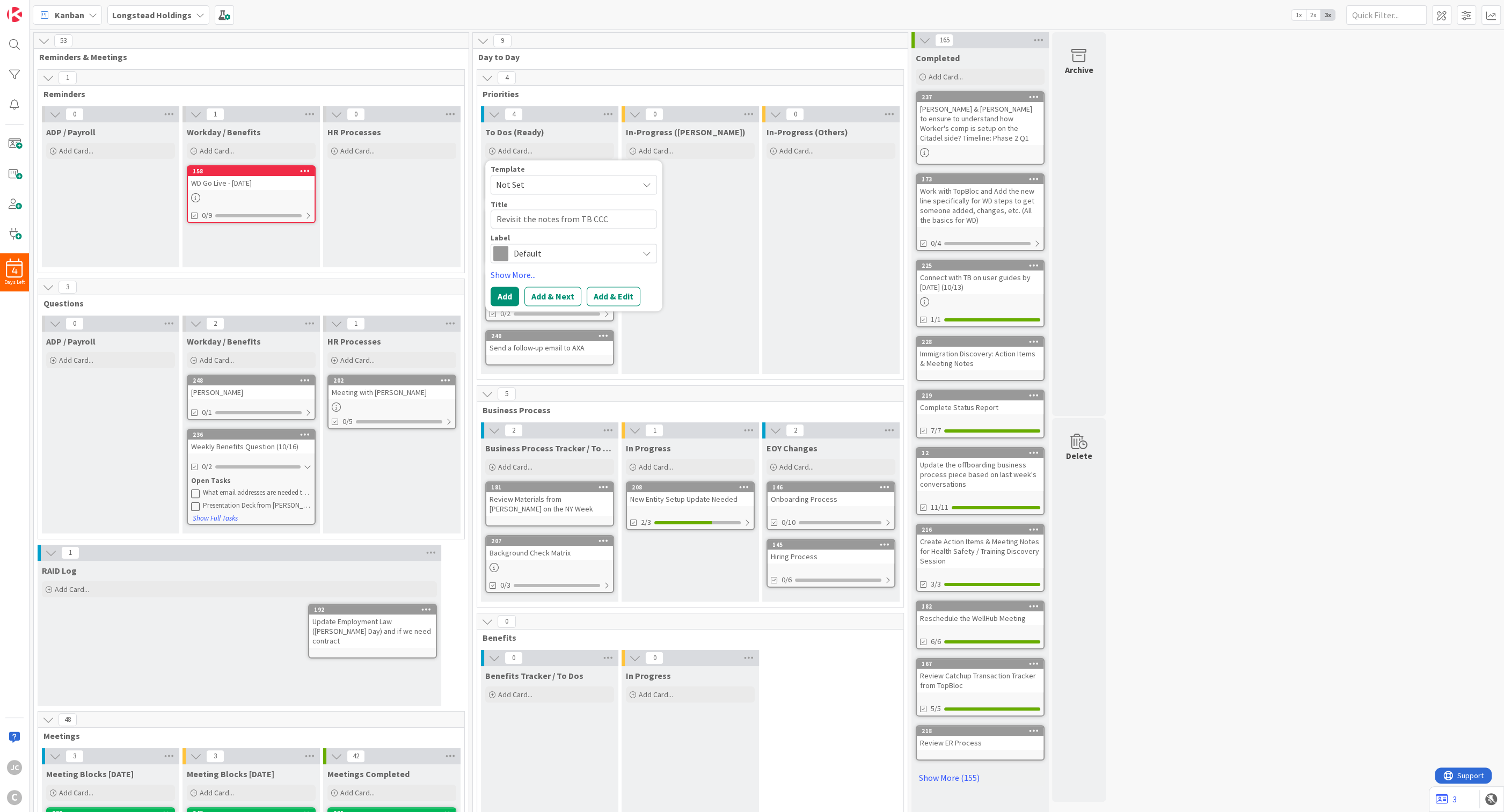
type textarea "Revisit the notes from TB CCC"
type textarea "x"
type textarea "Revisit the notes from TB CCC"
type textarea "x"
type textarea "Revisit the notes from TB CC"
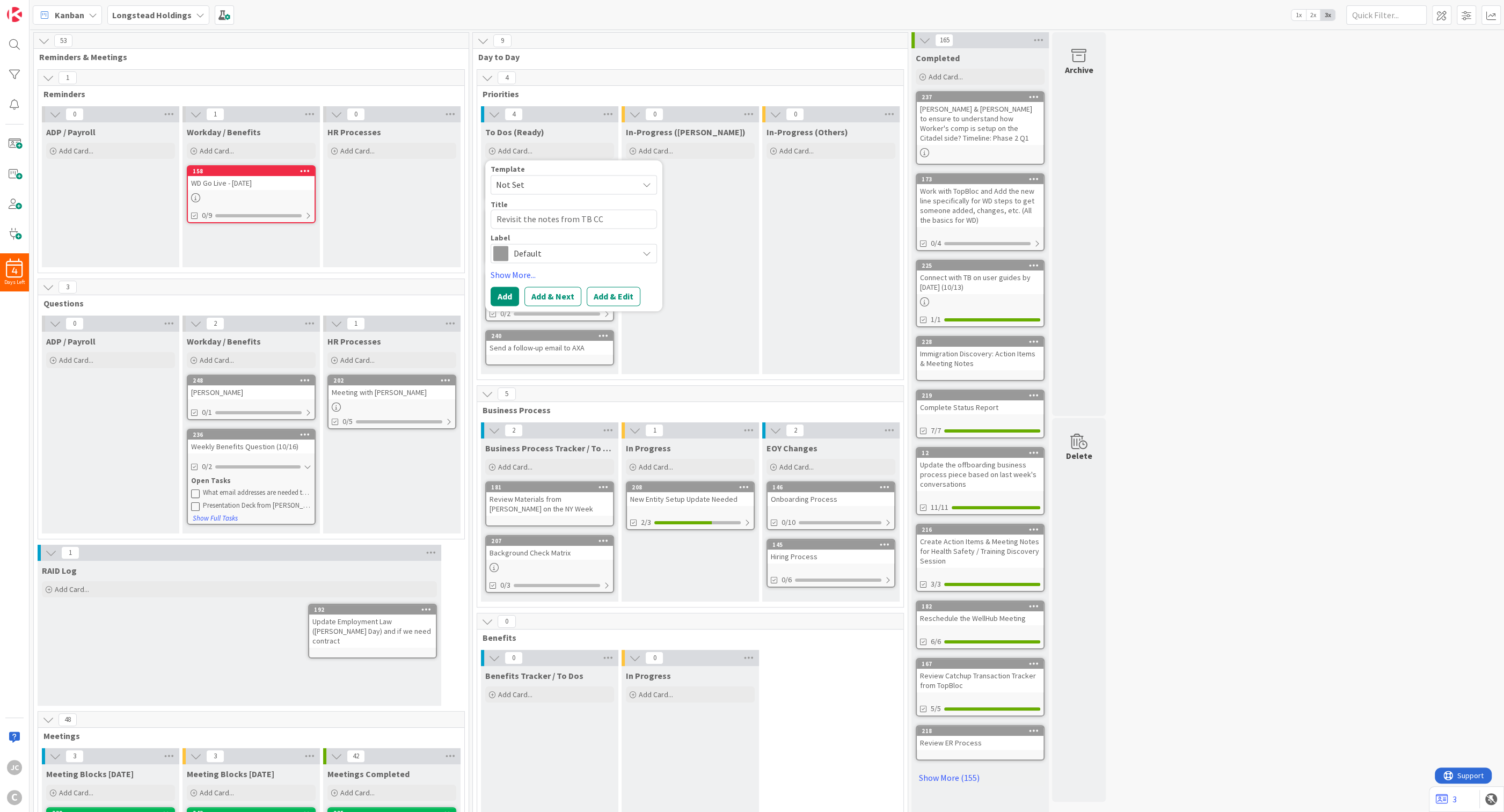
type textarea "x"
type textarea "Revisit the notes from TB C"
type textarea "x"
type textarea "Revisit the notes from TB"
type textarea "x"
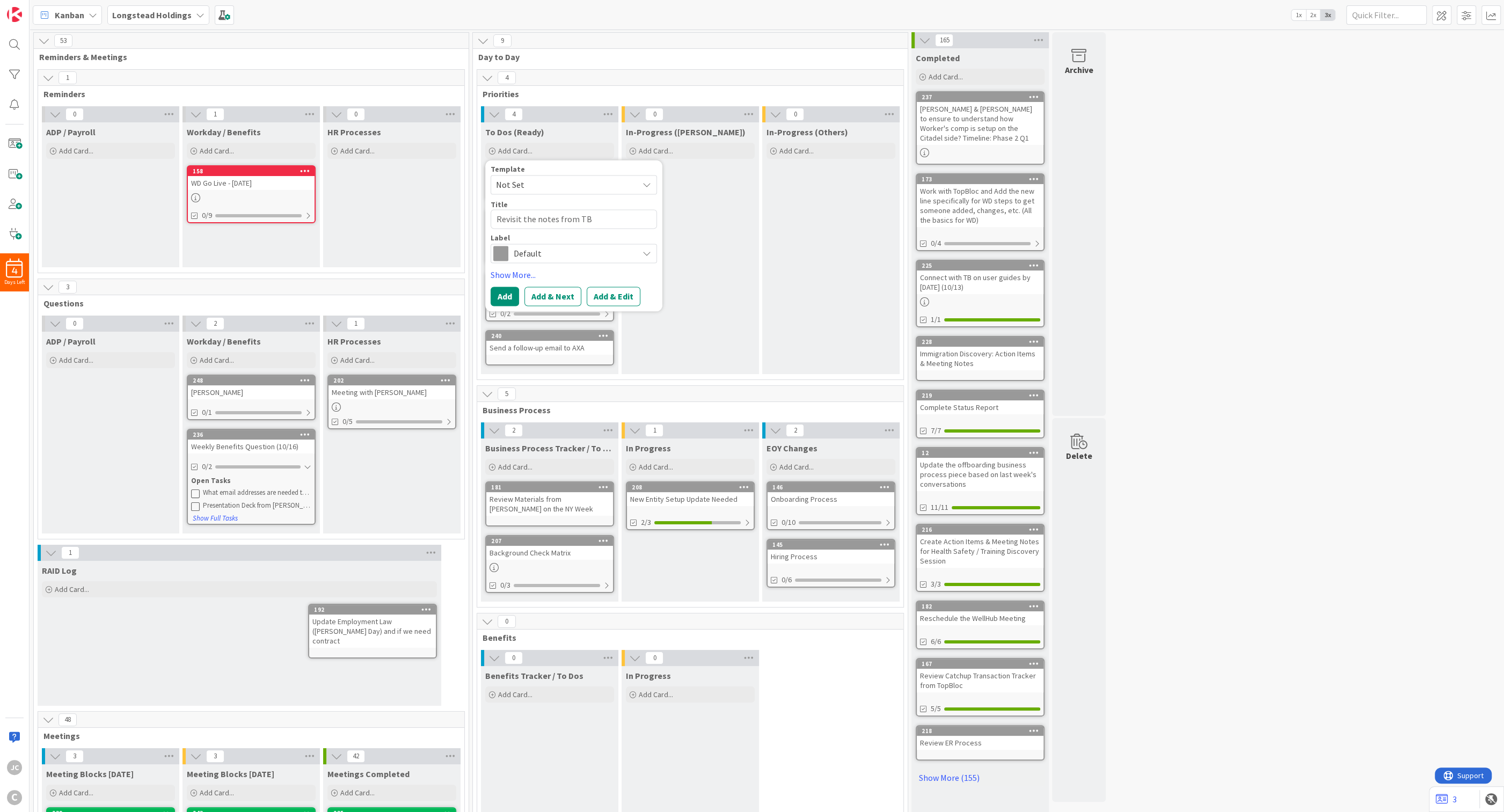
type textarea "Revisit the notes from TB s"
type textarea "x"
type textarea "Revisit the notes from TB se"
type textarea "x"
type textarea "Revisit the notes from TB ses"
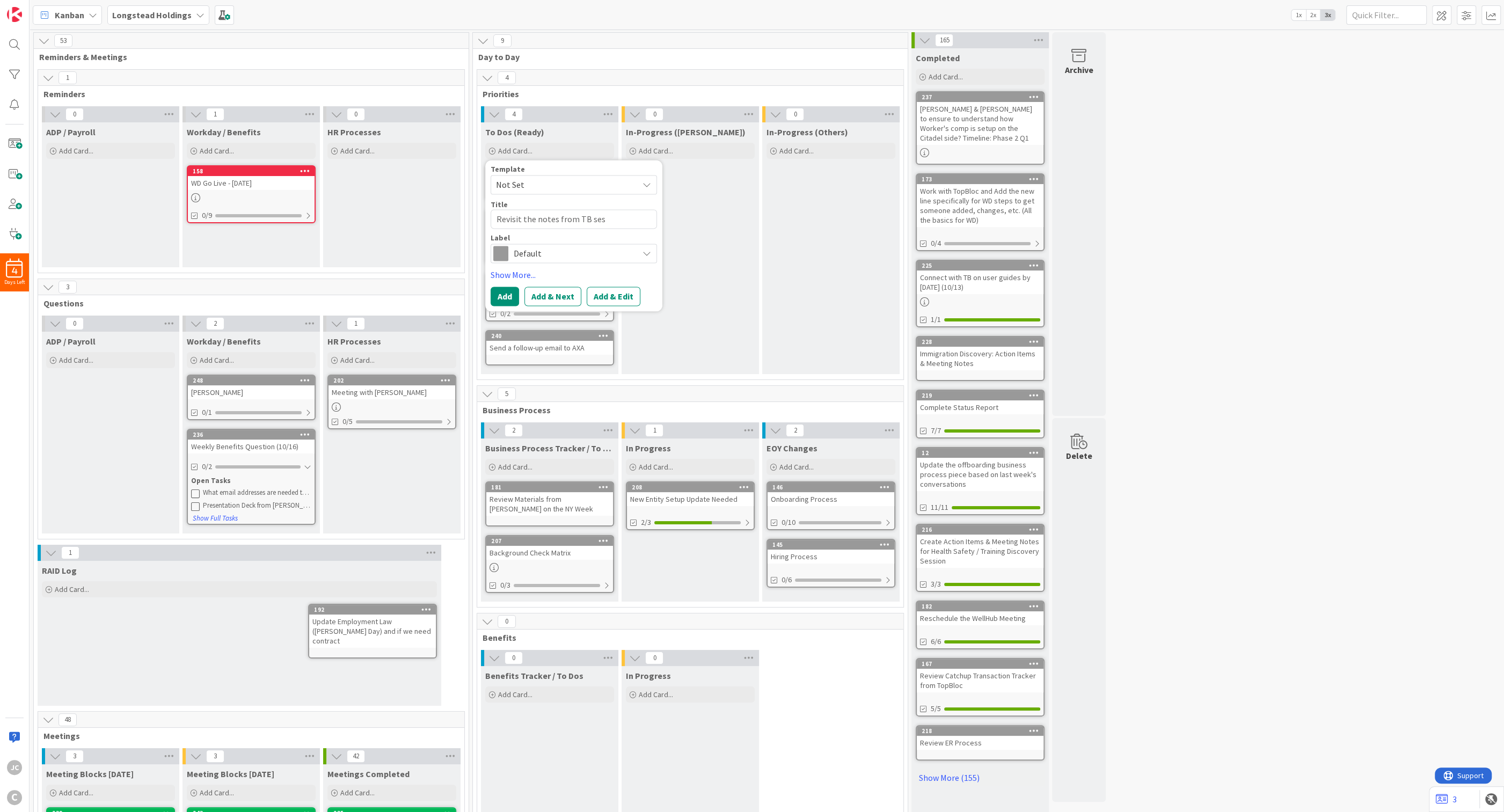
type textarea "x"
type textarea "Revisit the notes from [PERSON_NAME]"
type textarea "x"
type textarea "Revisit the notes from TB sessio"
type textarea "x"
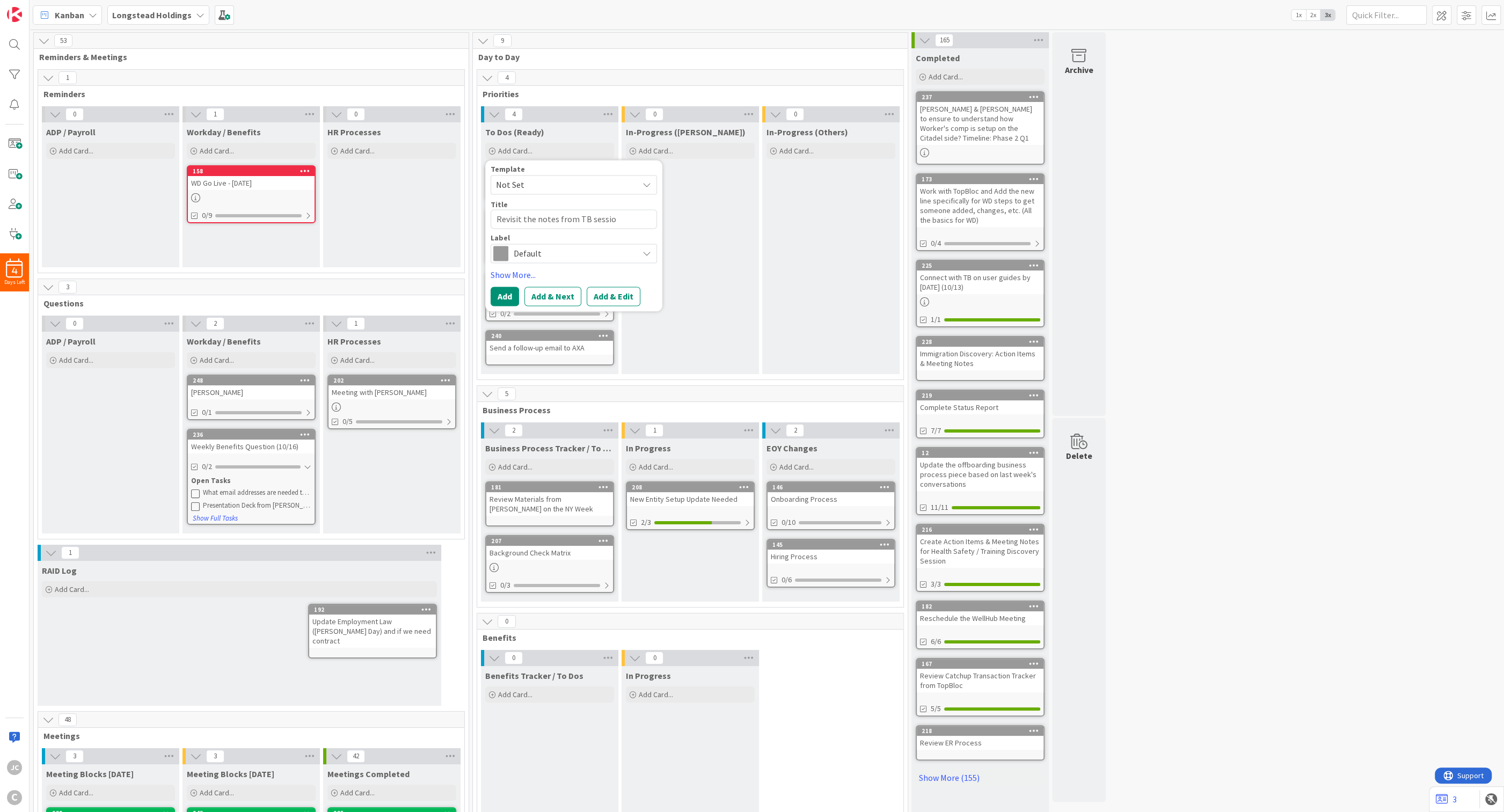
type textarea "Revisit the notes from TB session"
type textarea "x"
type textarea "Revisit the notes from TB session t"
type textarea "x"
type textarea "Revisit the notes from TB session to"
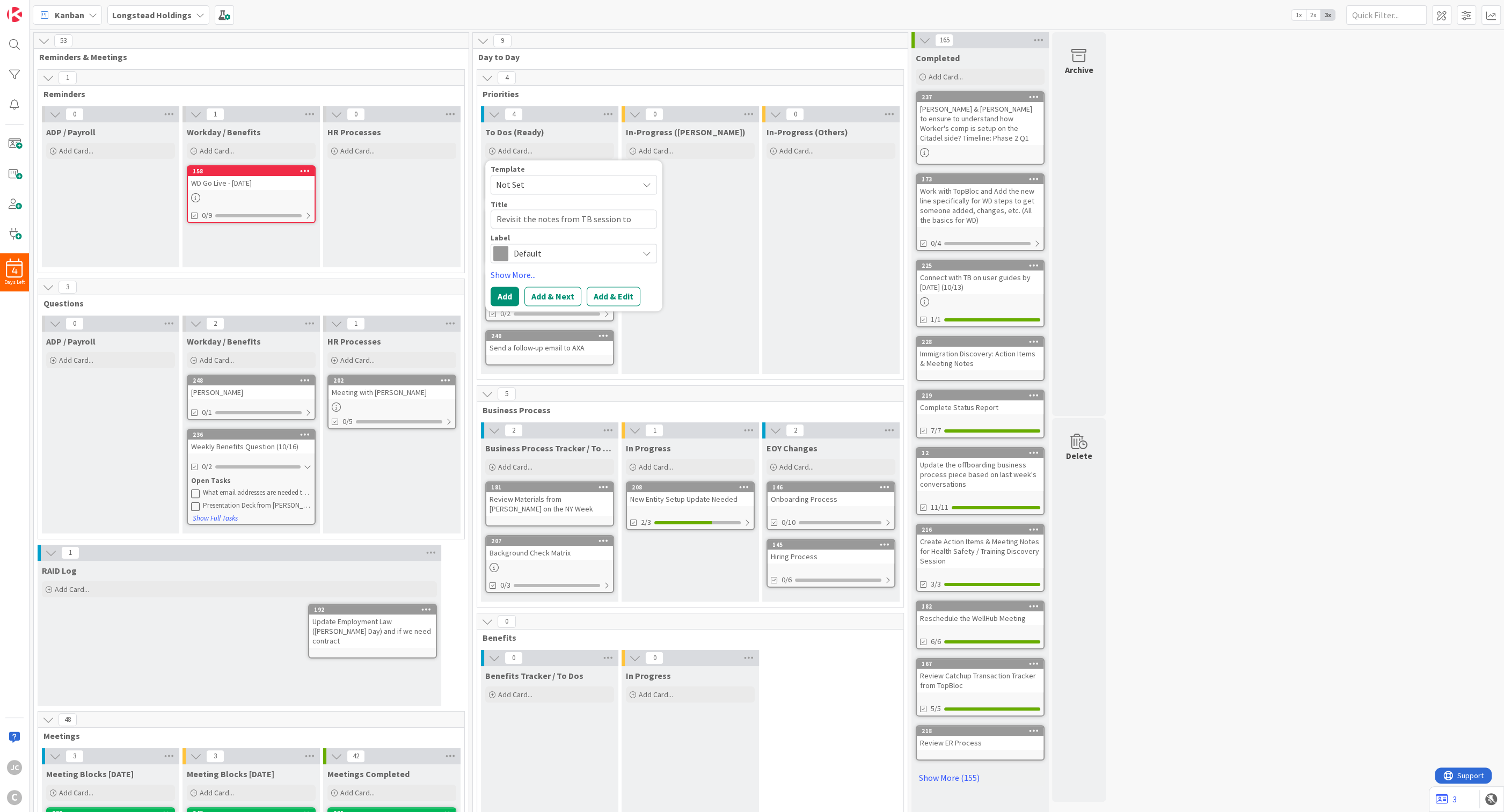
type textarea "x"
type textarea "Revisit the notes from TB session to"
type textarea "x"
type textarea "Revisit the notes from TB session to u"
type textarea "x"
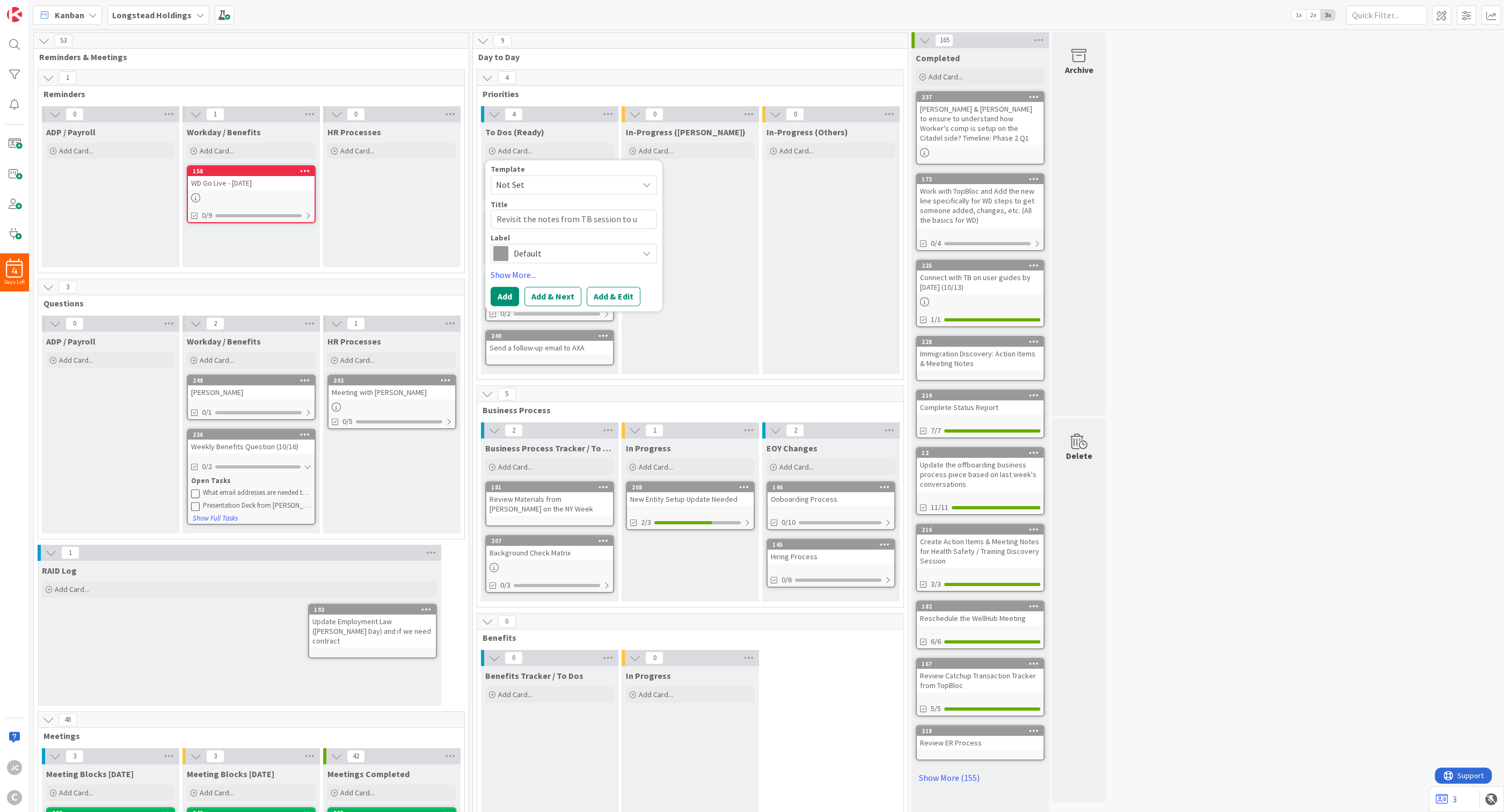
type textarea "Revisit the notes from TB session to un"
type textarea "x"
type textarea "Revisit the notes from TB session to und"
type textarea "x"
type textarea "Revisit the notes from TB session to unde"
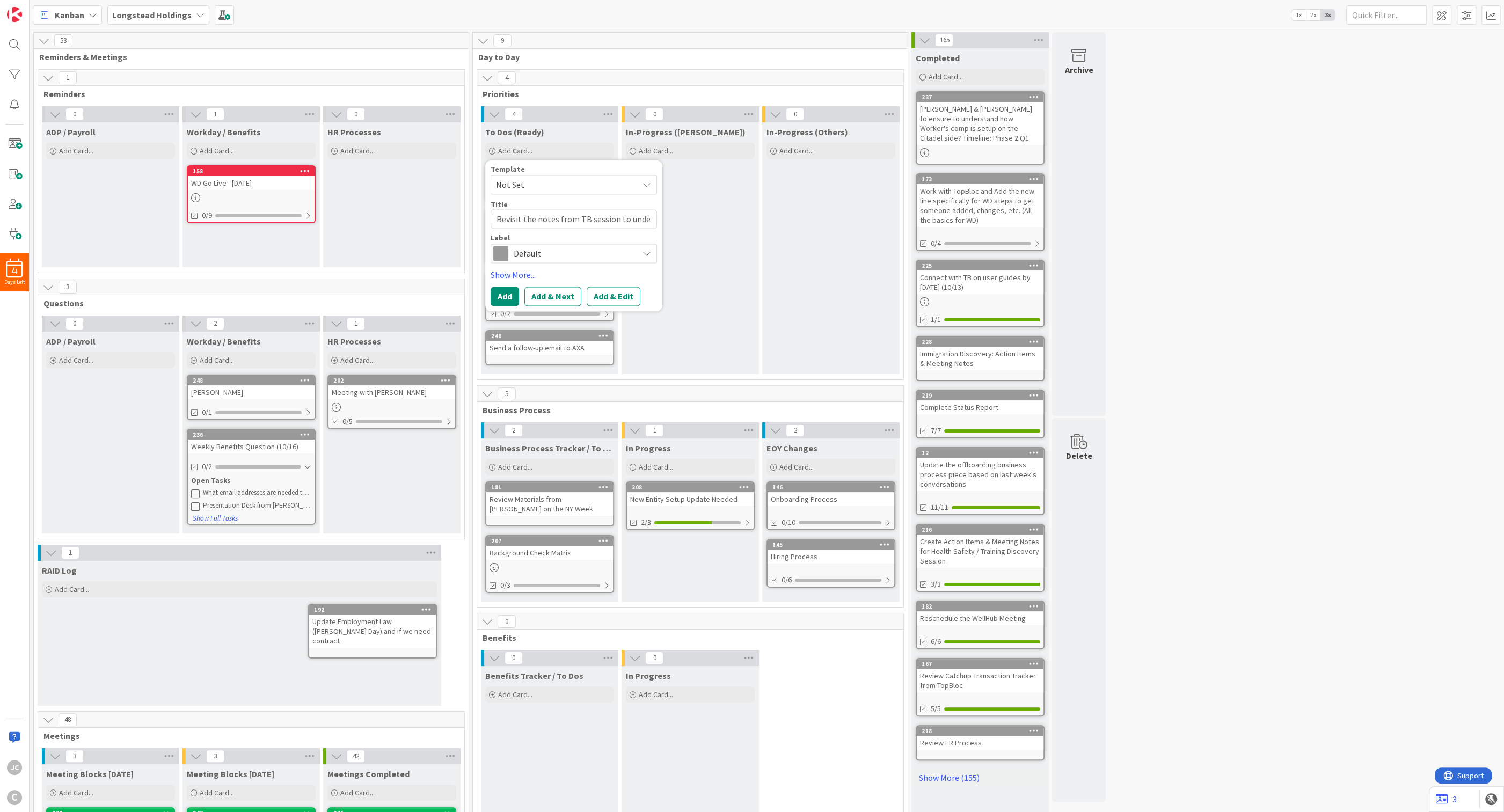
type textarea "x"
type textarea "Revisit the notes from TB session to under"
type textarea "x"
type textarea "Revisit the notes from TB session to unders"
type textarea "x"
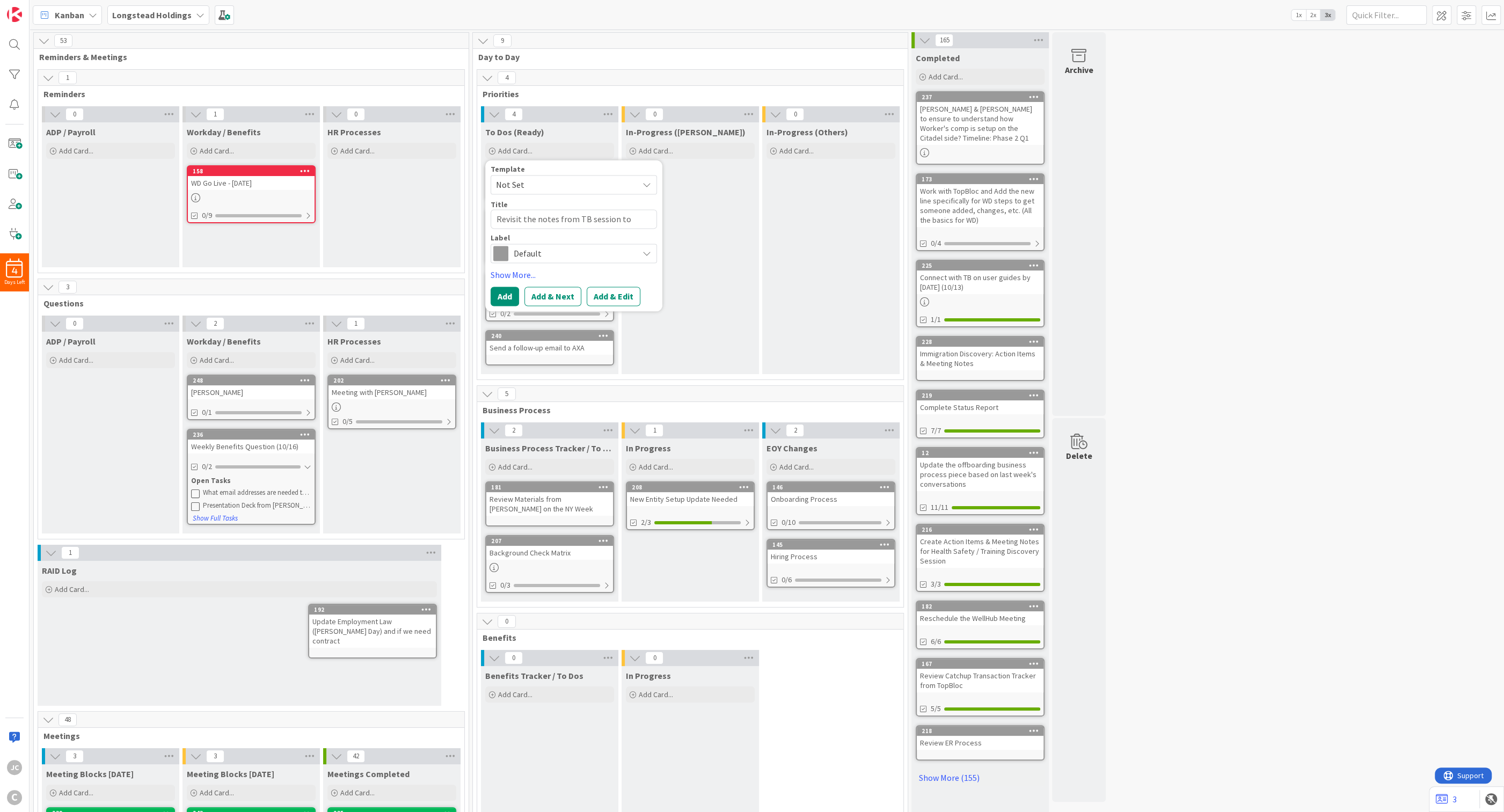
type textarea "Revisit the notes from TB session to underst"
type textarea "x"
type textarea "Revisit the notes from TB session to understa"
type textarea "x"
type textarea "Revisit the notes from TB session to understan"
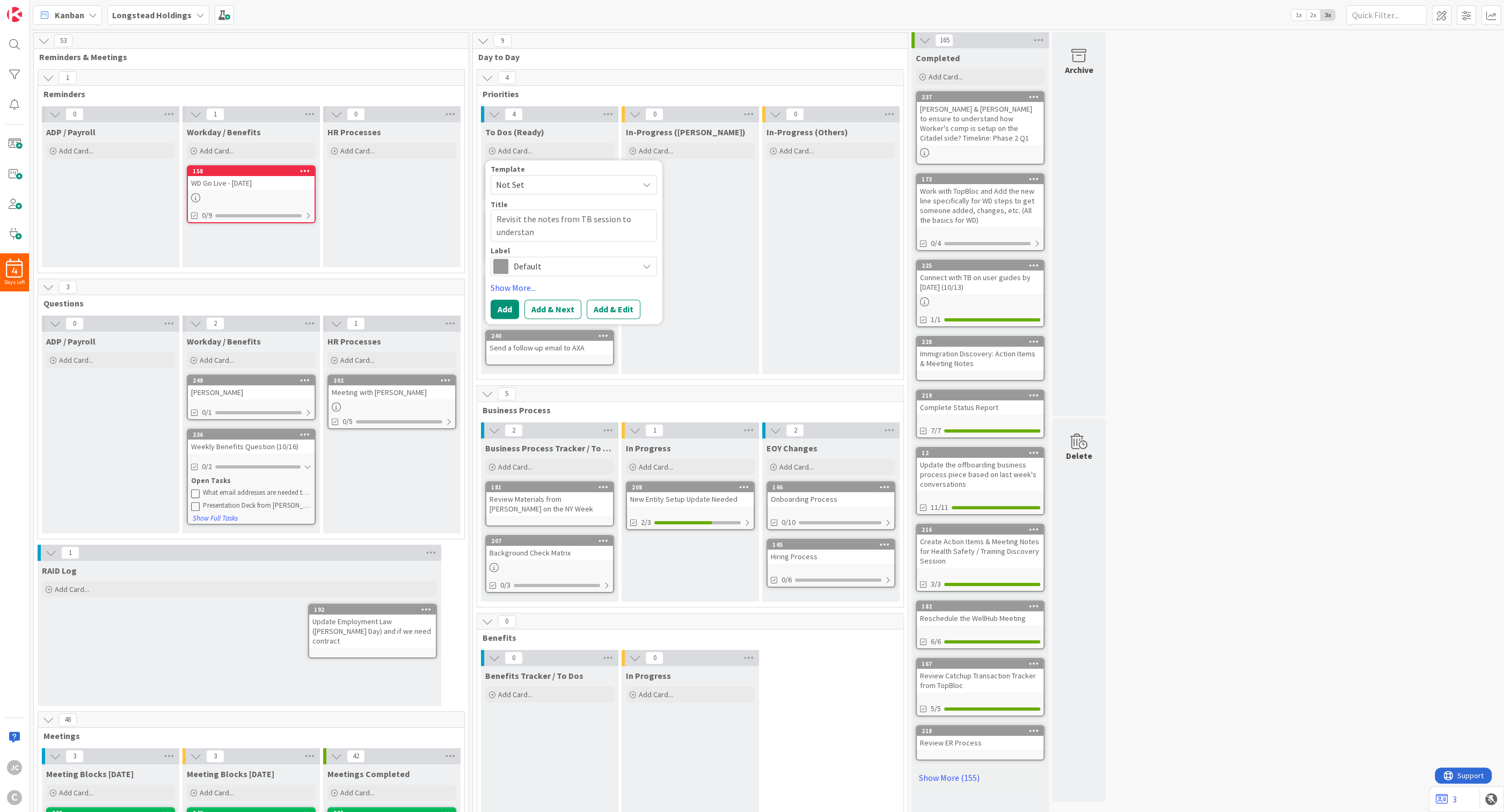
type textarea "x"
type textarea "Revisit the notes from TB session to understand"
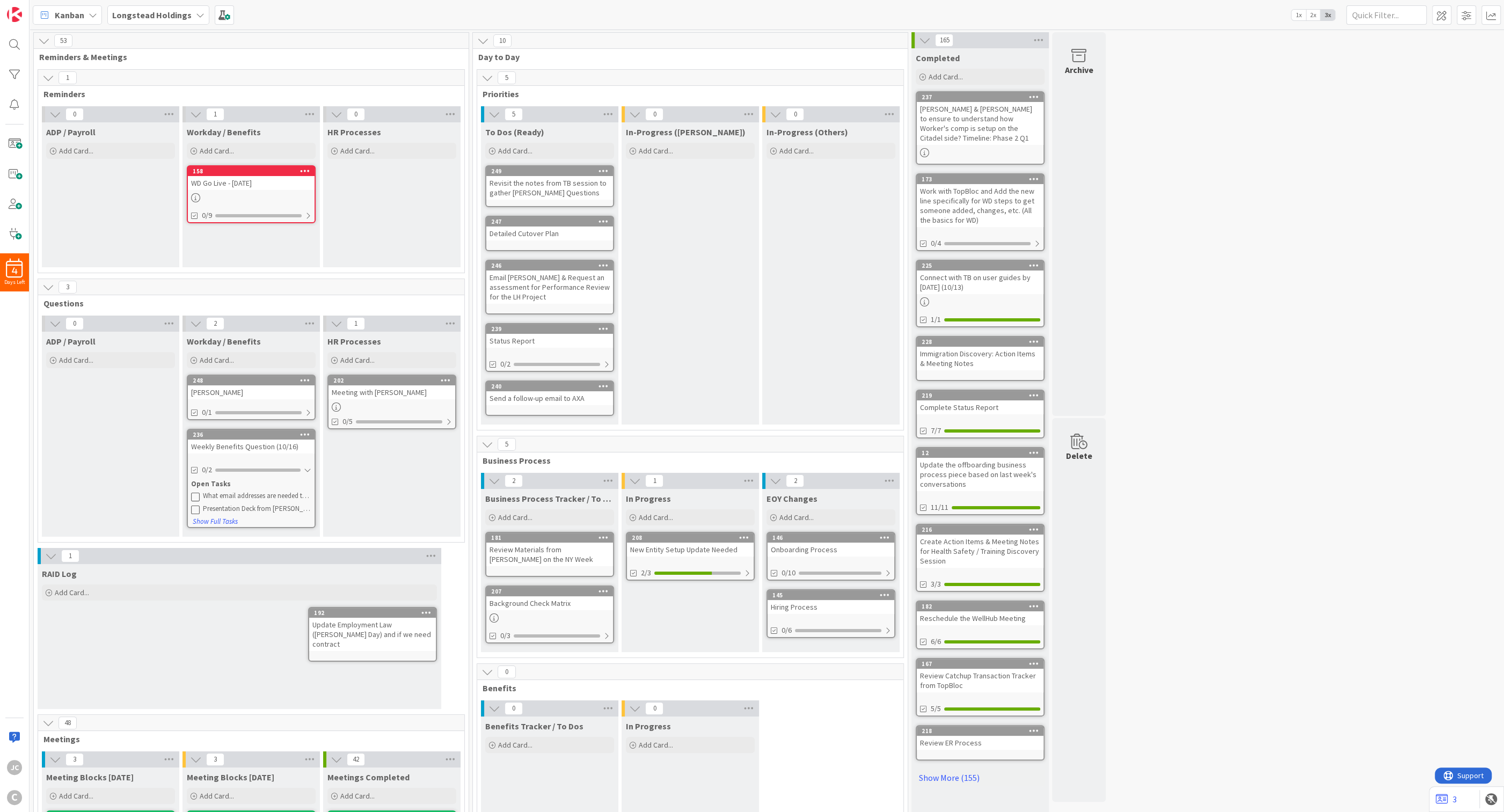
click at [615, 194] on div "In-Progress ([PERSON_NAME]) Add Card..." at bounding box center [690, 273] width 138 height 302
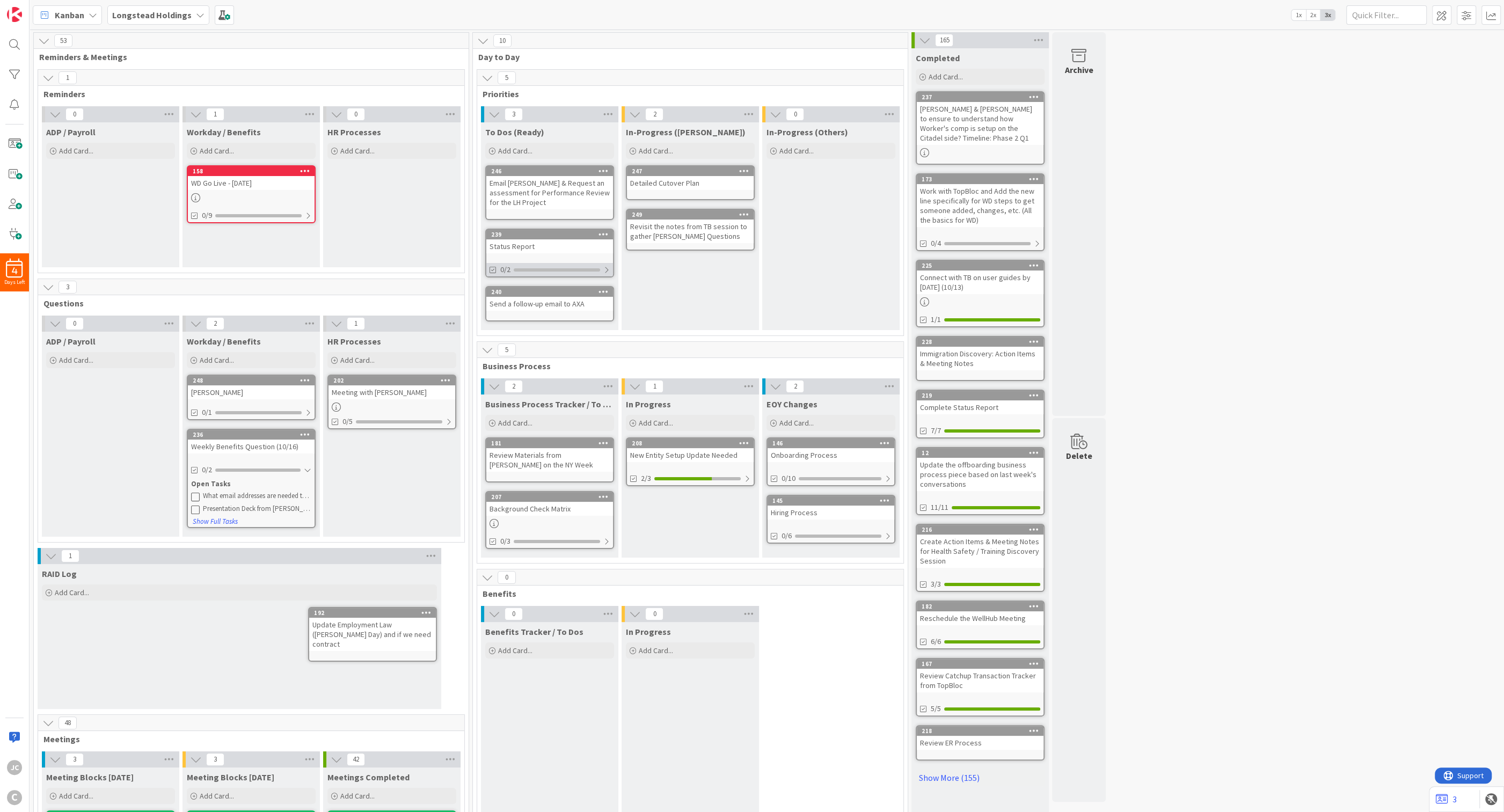
click at [608, 266] on div at bounding box center [606, 270] width 7 height 9
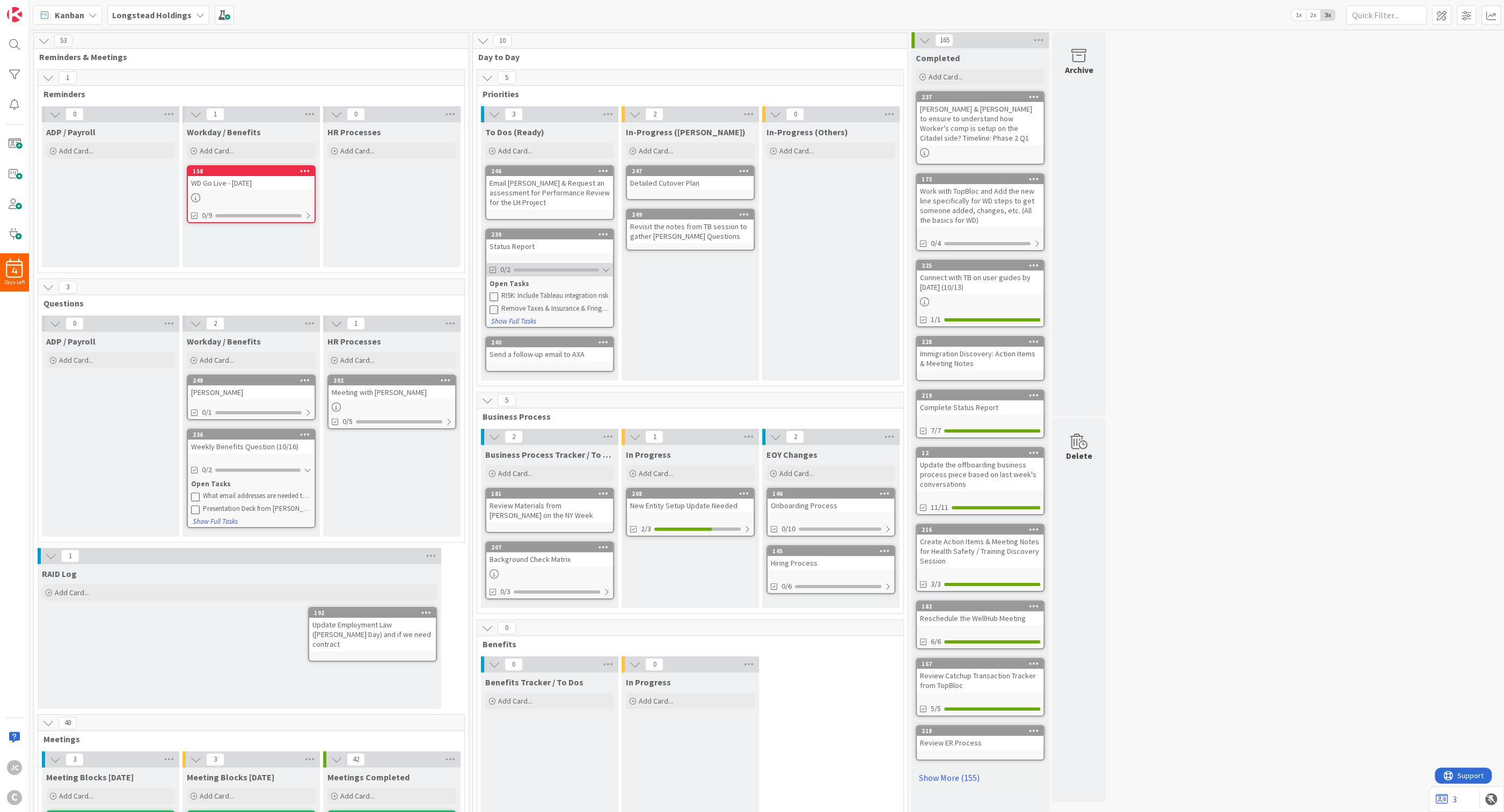
click at [608, 266] on div at bounding box center [606, 270] width 7 height 9
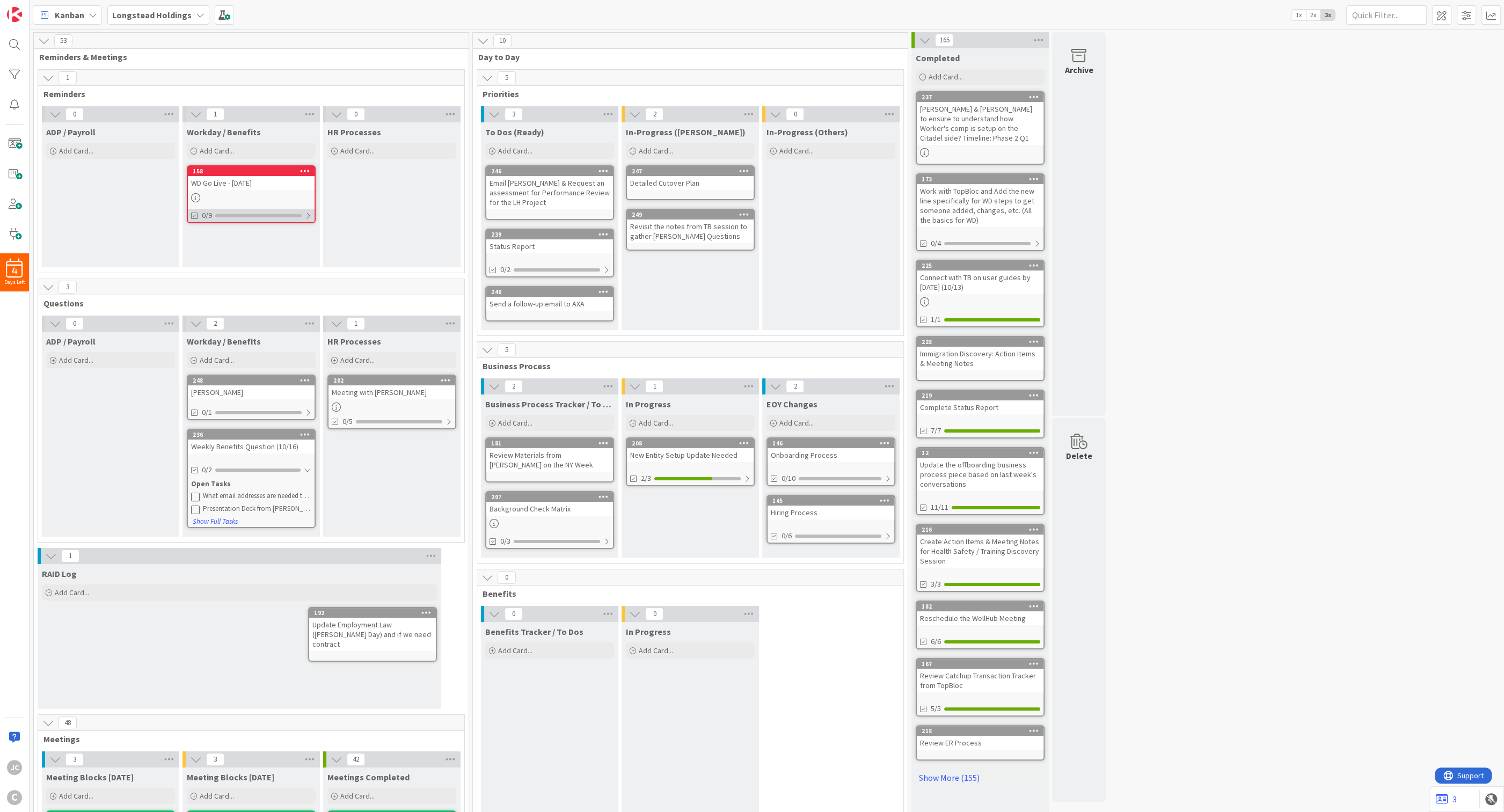
click at [311, 219] on div at bounding box center [308, 216] width 7 height 9
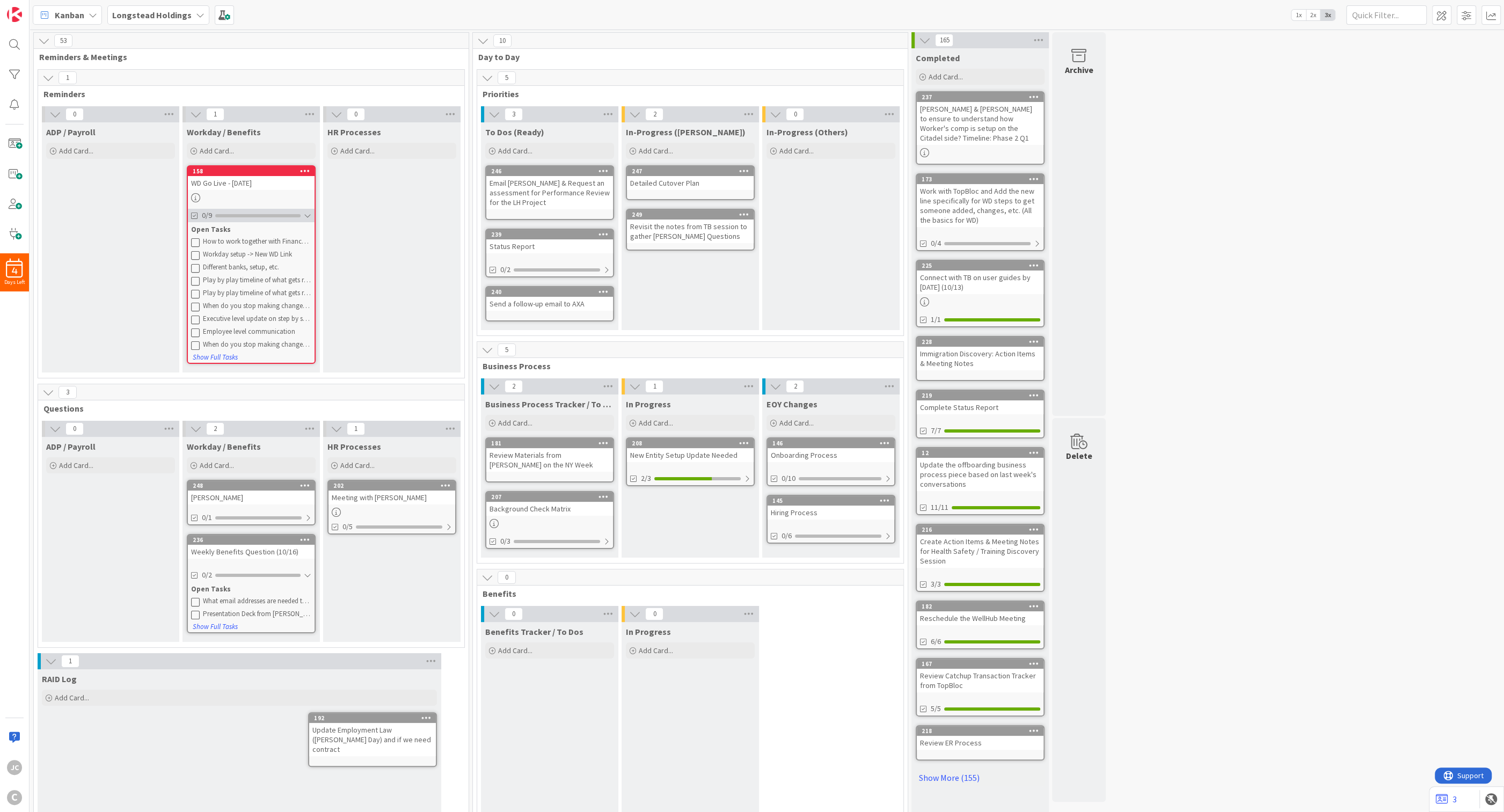
click at [311, 219] on div at bounding box center [308, 216] width 7 height 9
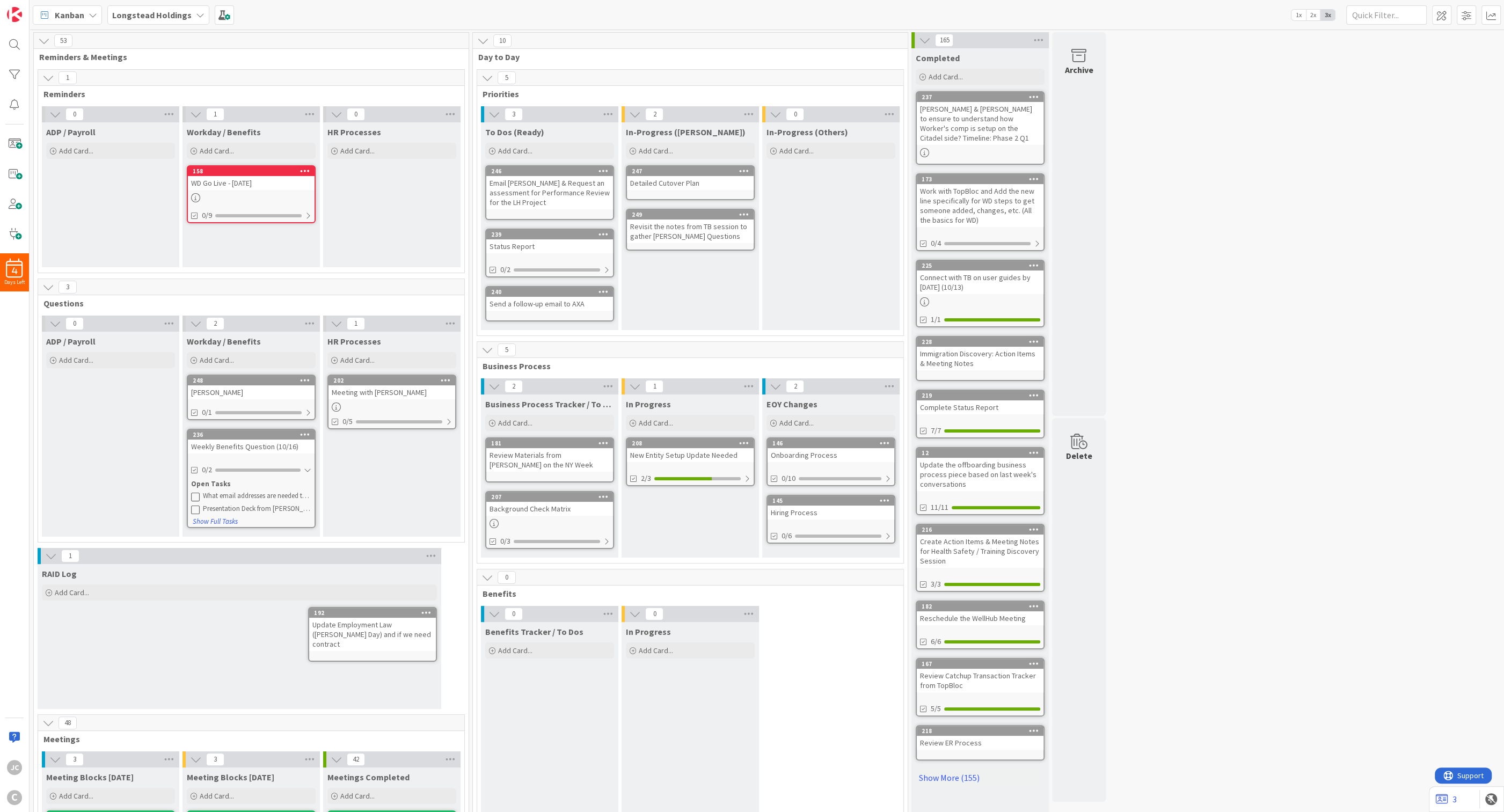
click at [55, 109] on icon at bounding box center [55, 115] width 12 height 12
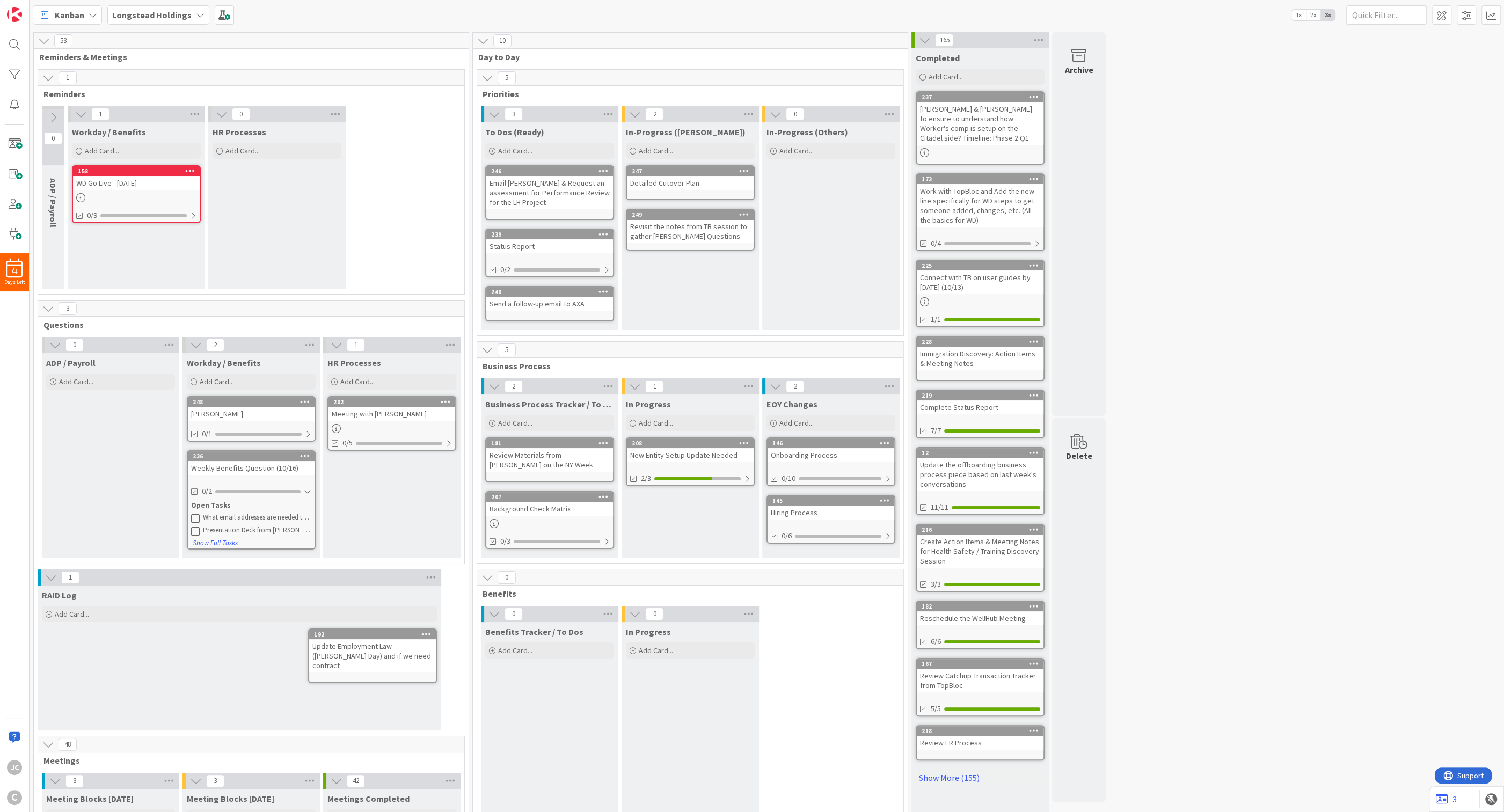
click at [221, 116] on icon at bounding box center [222, 115] width 12 height 12
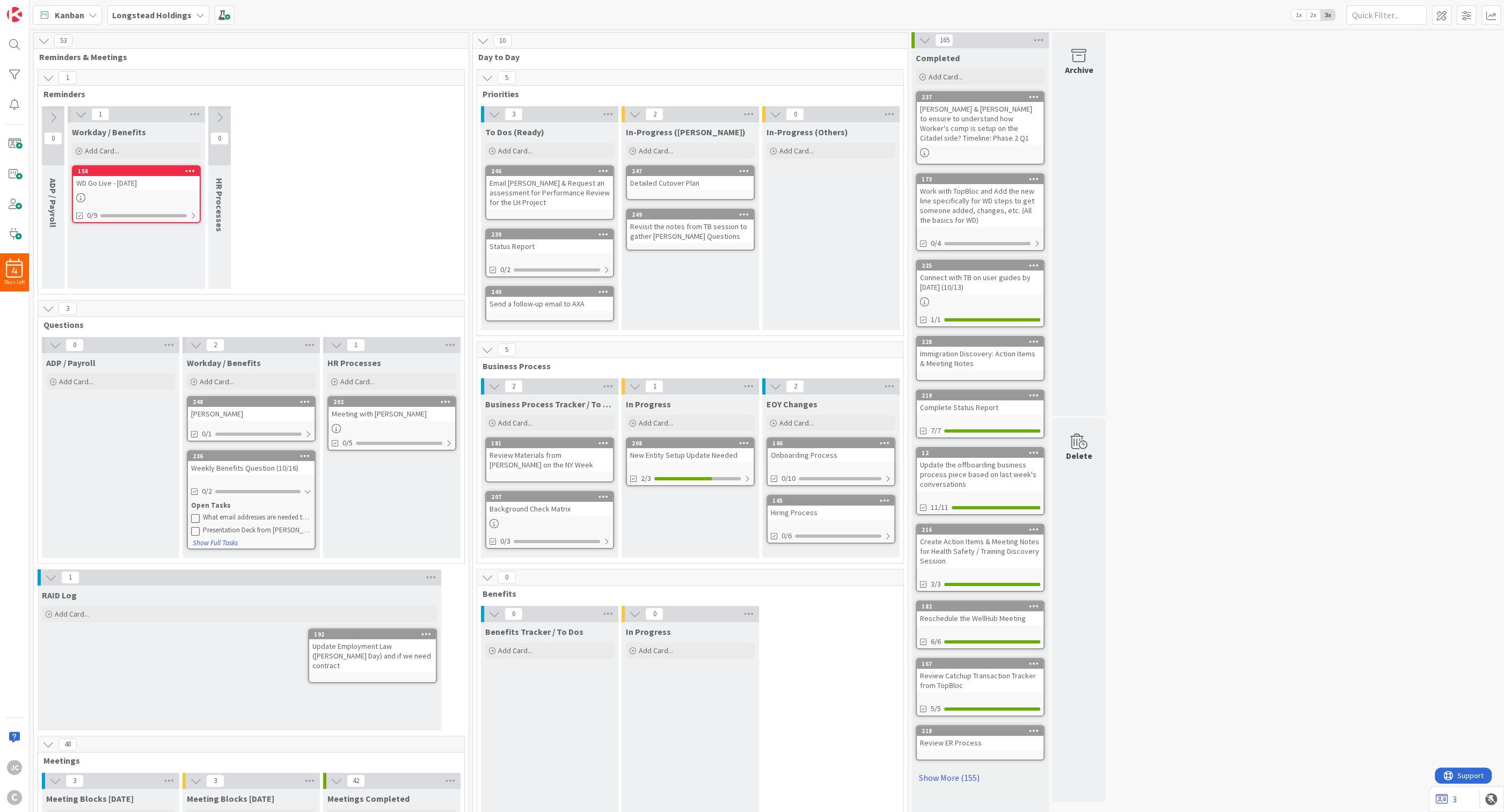
click at [50, 77] on icon at bounding box center [48, 78] width 12 height 12
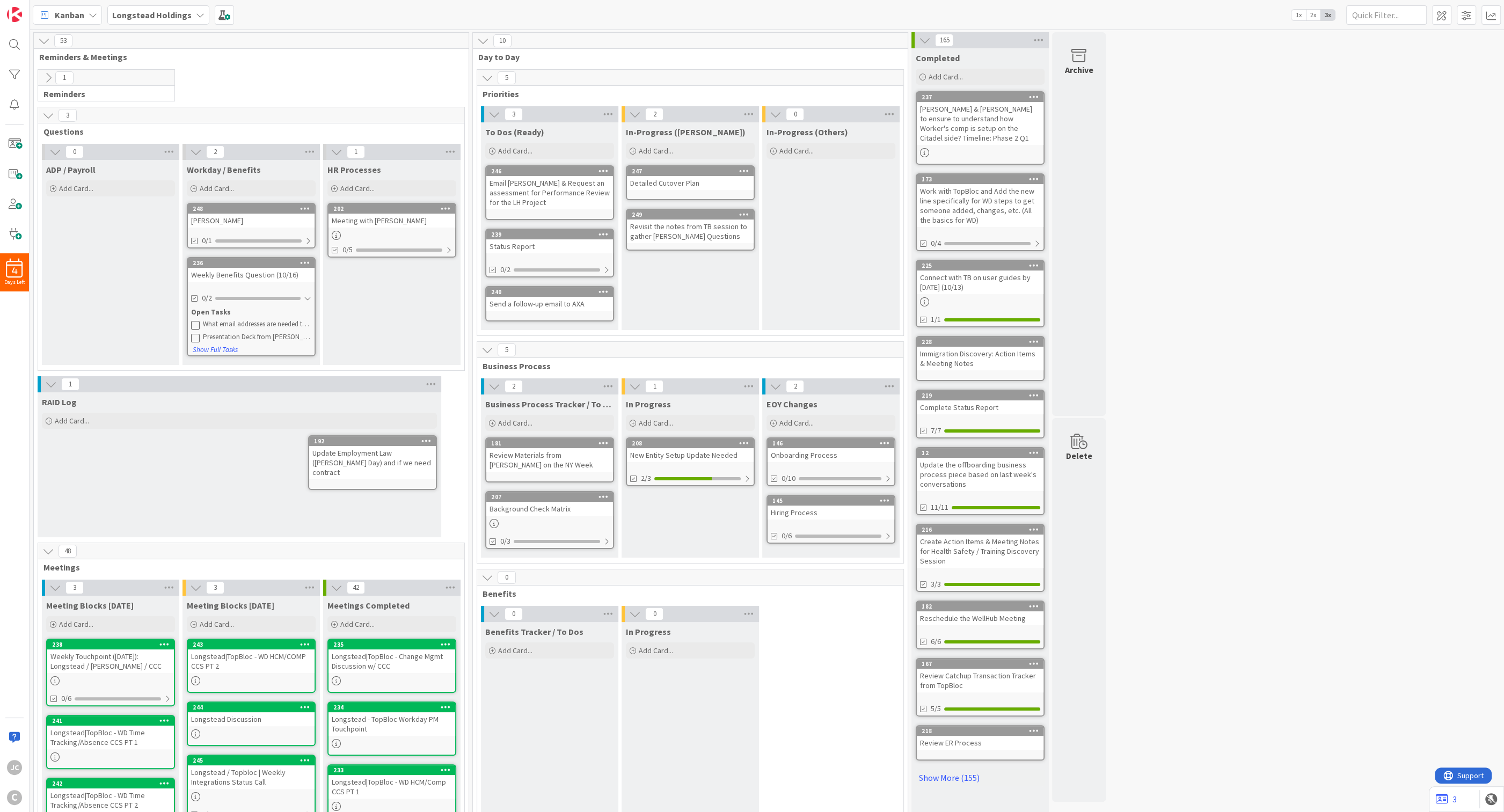
click at [50, 77] on icon at bounding box center [48, 78] width 12 height 12
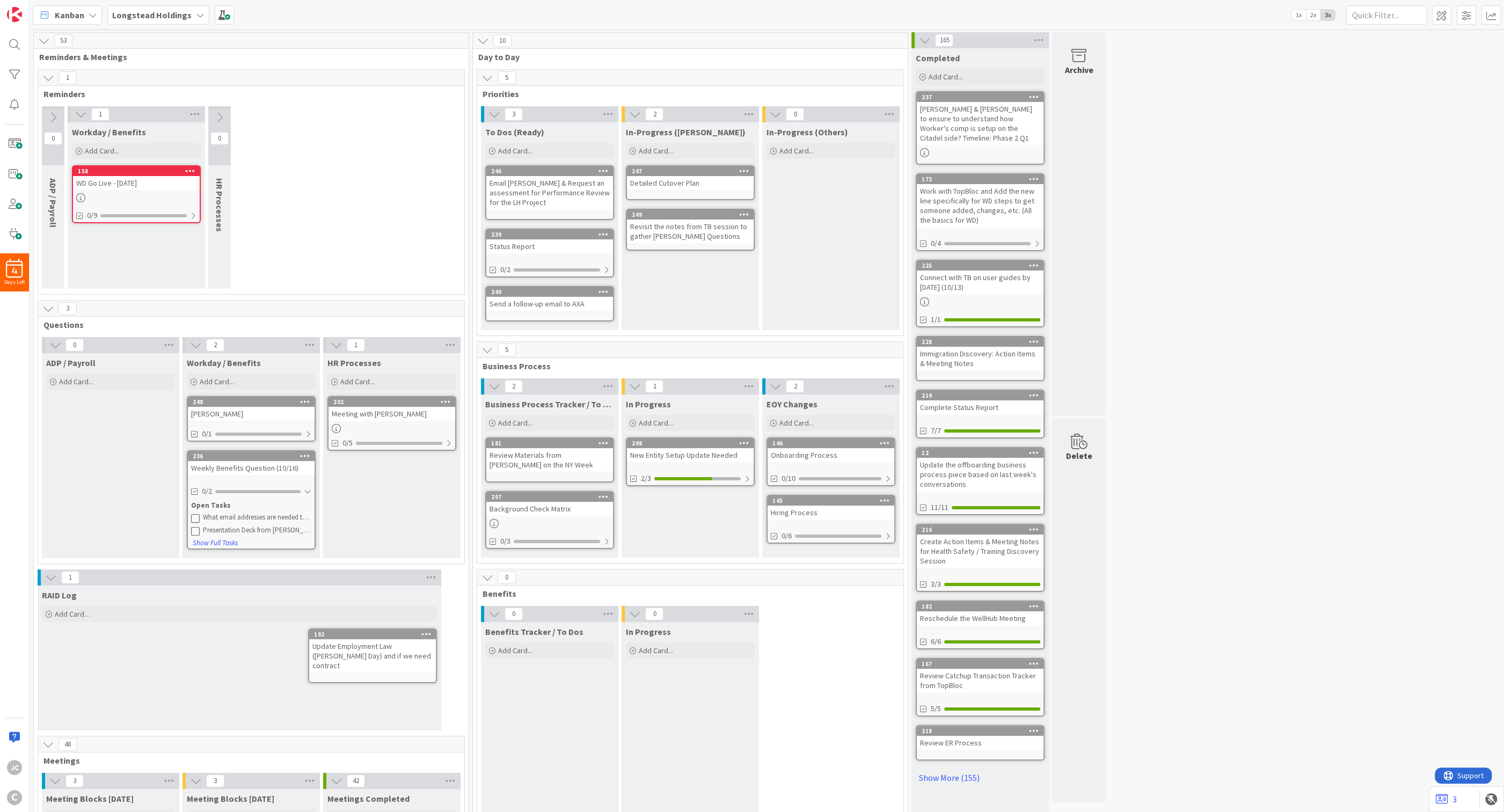
click at [47, 81] on icon at bounding box center [48, 78] width 12 height 12
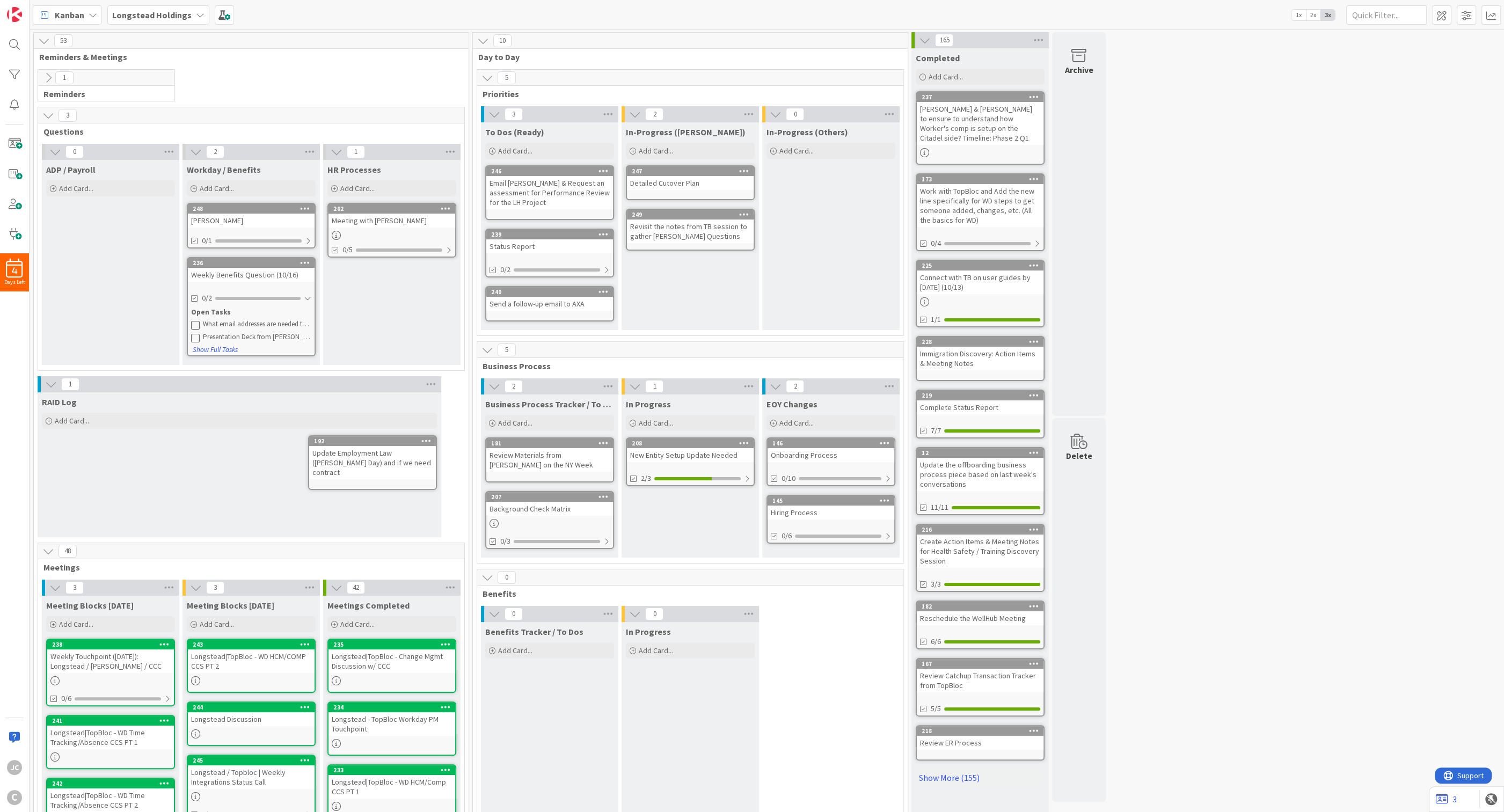
click at [47, 81] on icon at bounding box center [48, 78] width 12 height 12
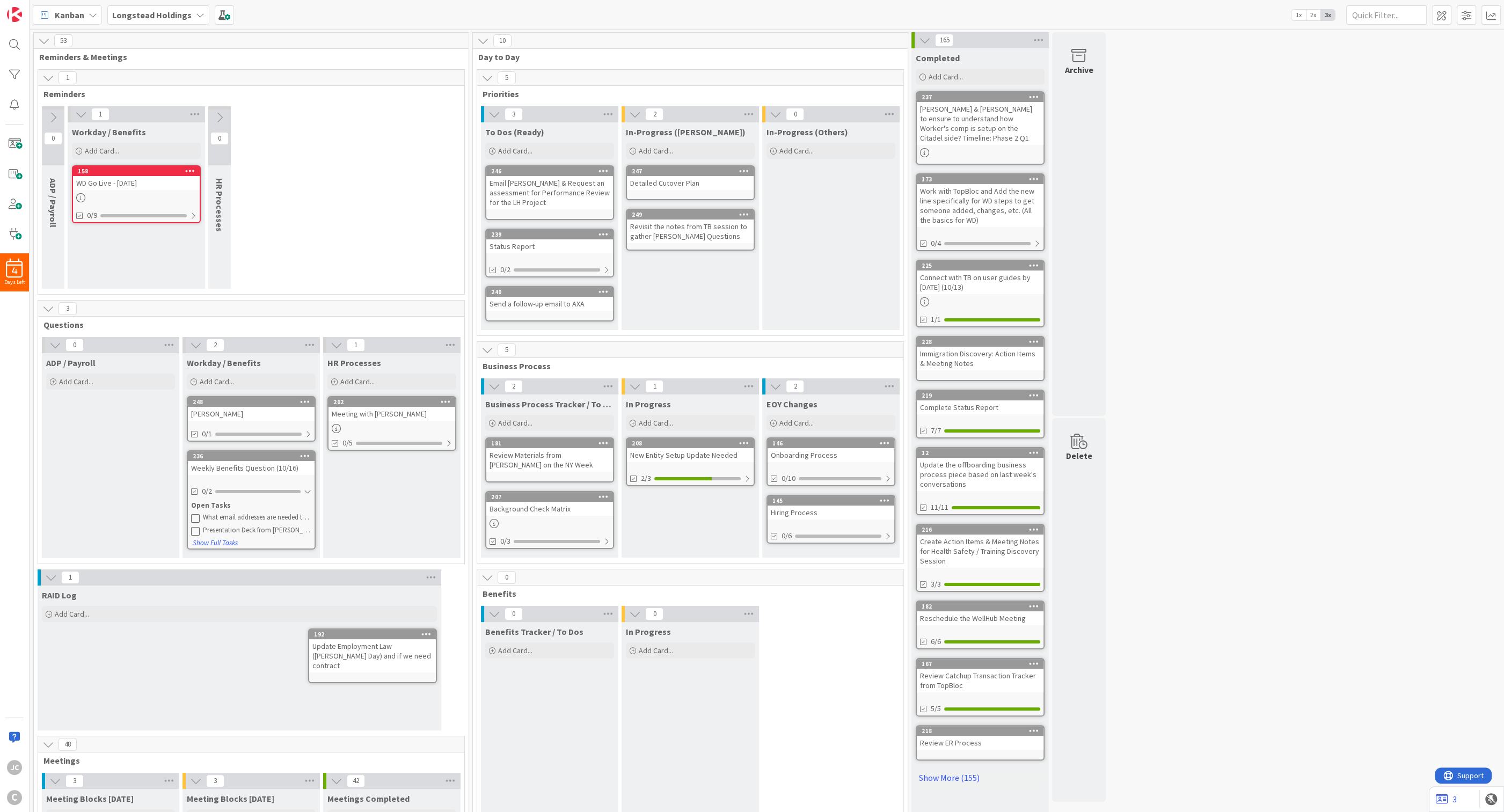
click at [47, 81] on icon at bounding box center [48, 78] width 12 height 12
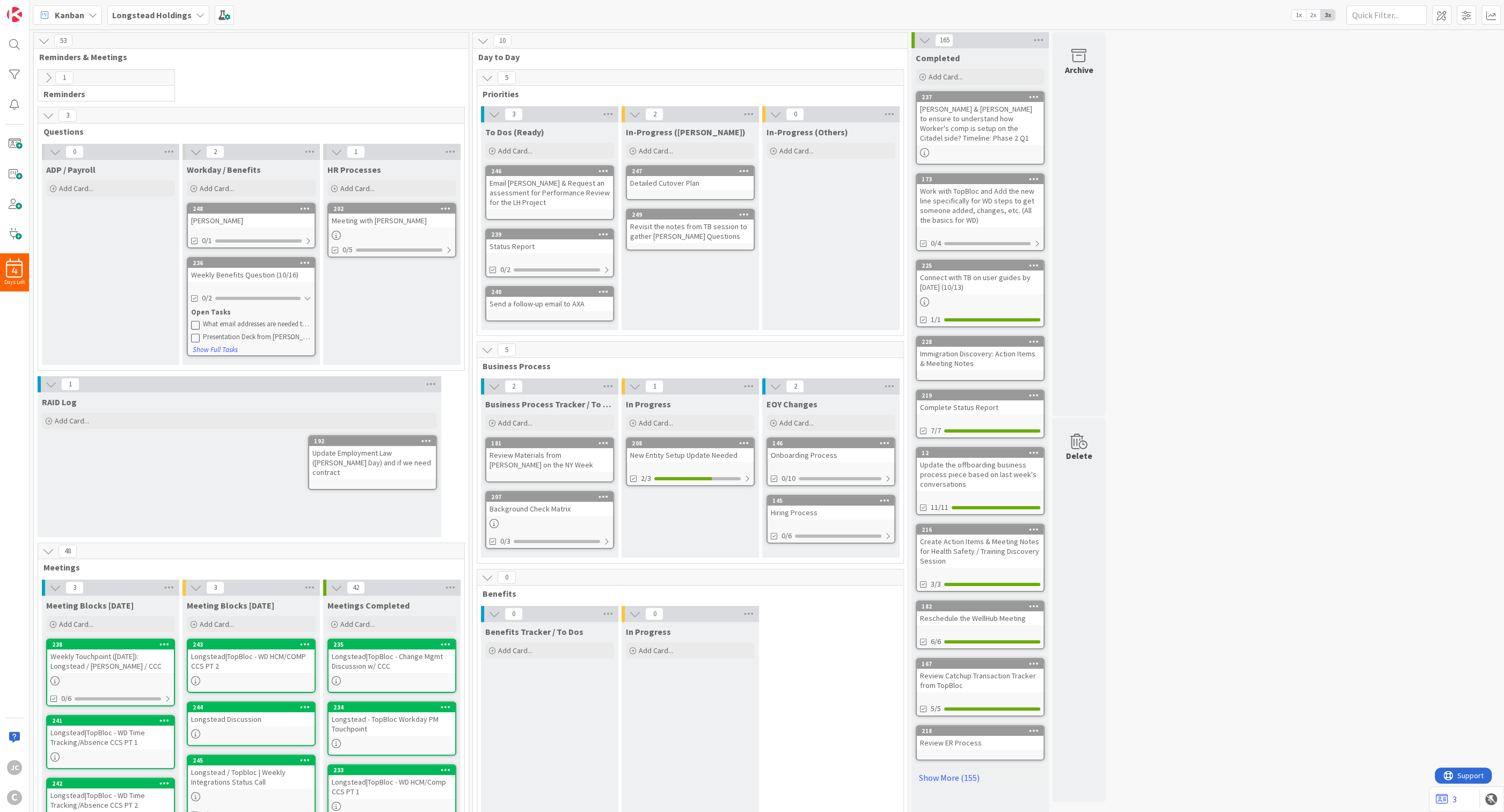
click at [47, 81] on icon at bounding box center [48, 78] width 12 height 12
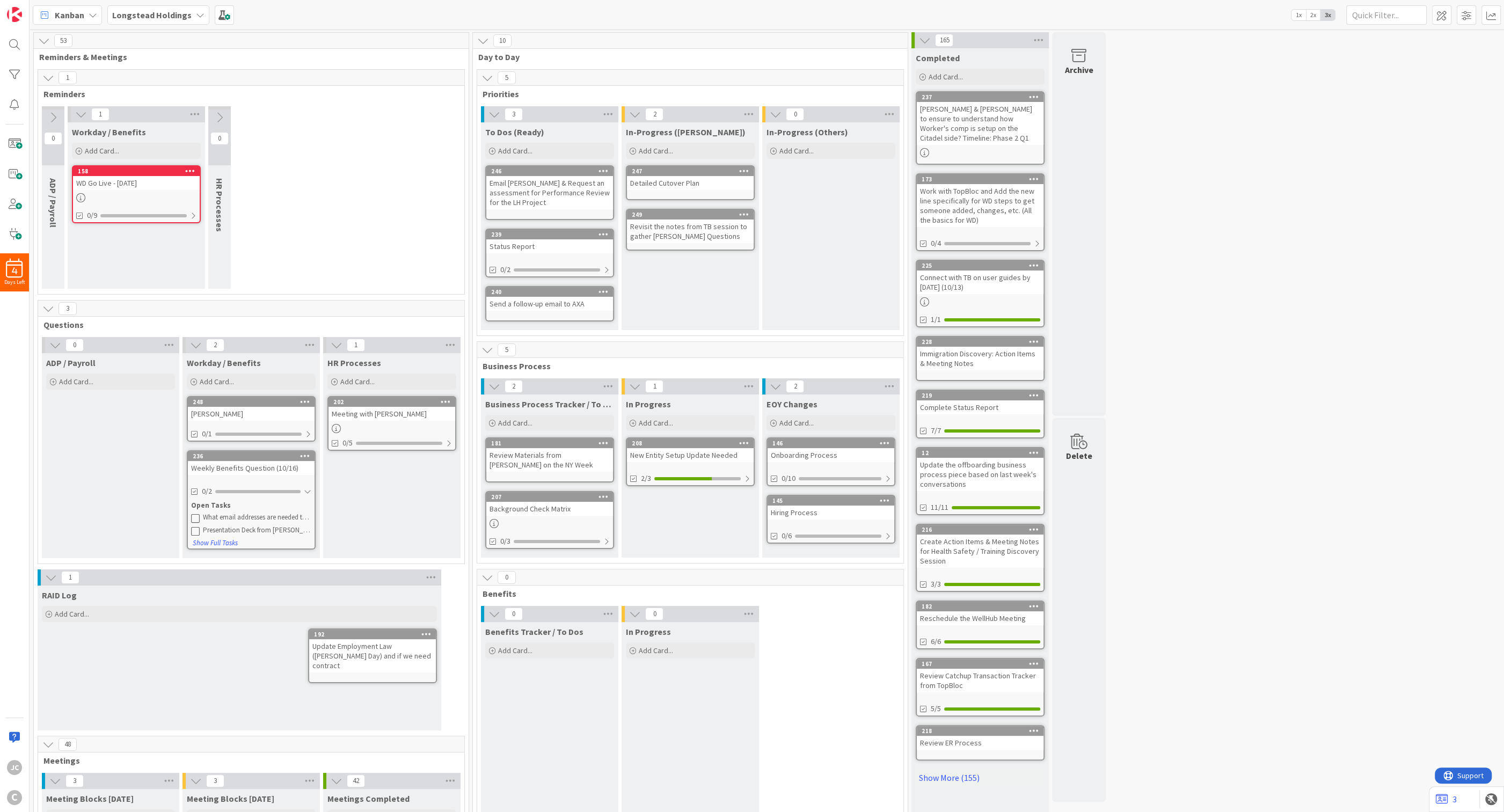
click at [81, 114] on icon at bounding box center [81, 115] width 12 height 12
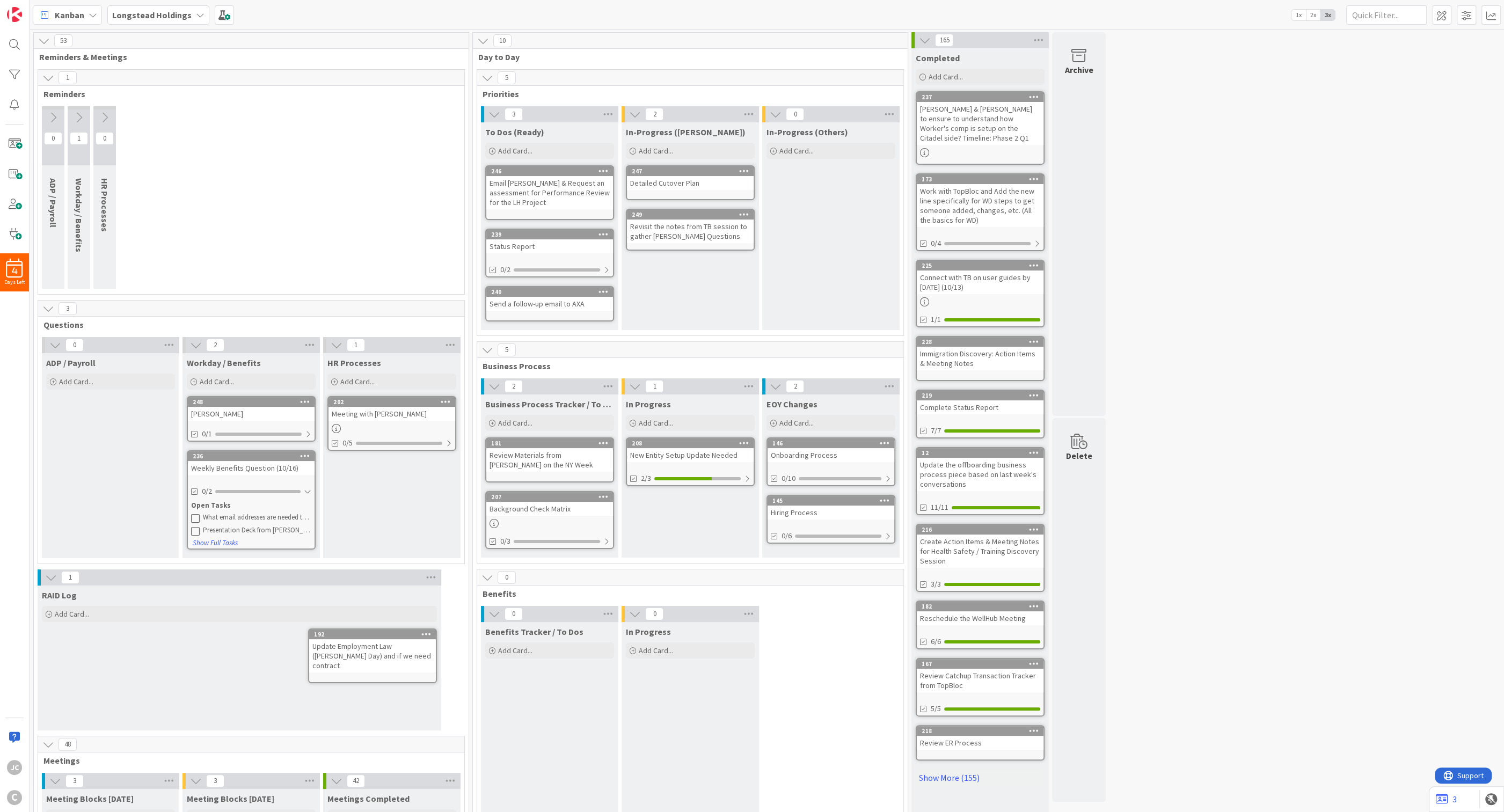
click at [81, 114] on icon at bounding box center [79, 118] width 12 height 12
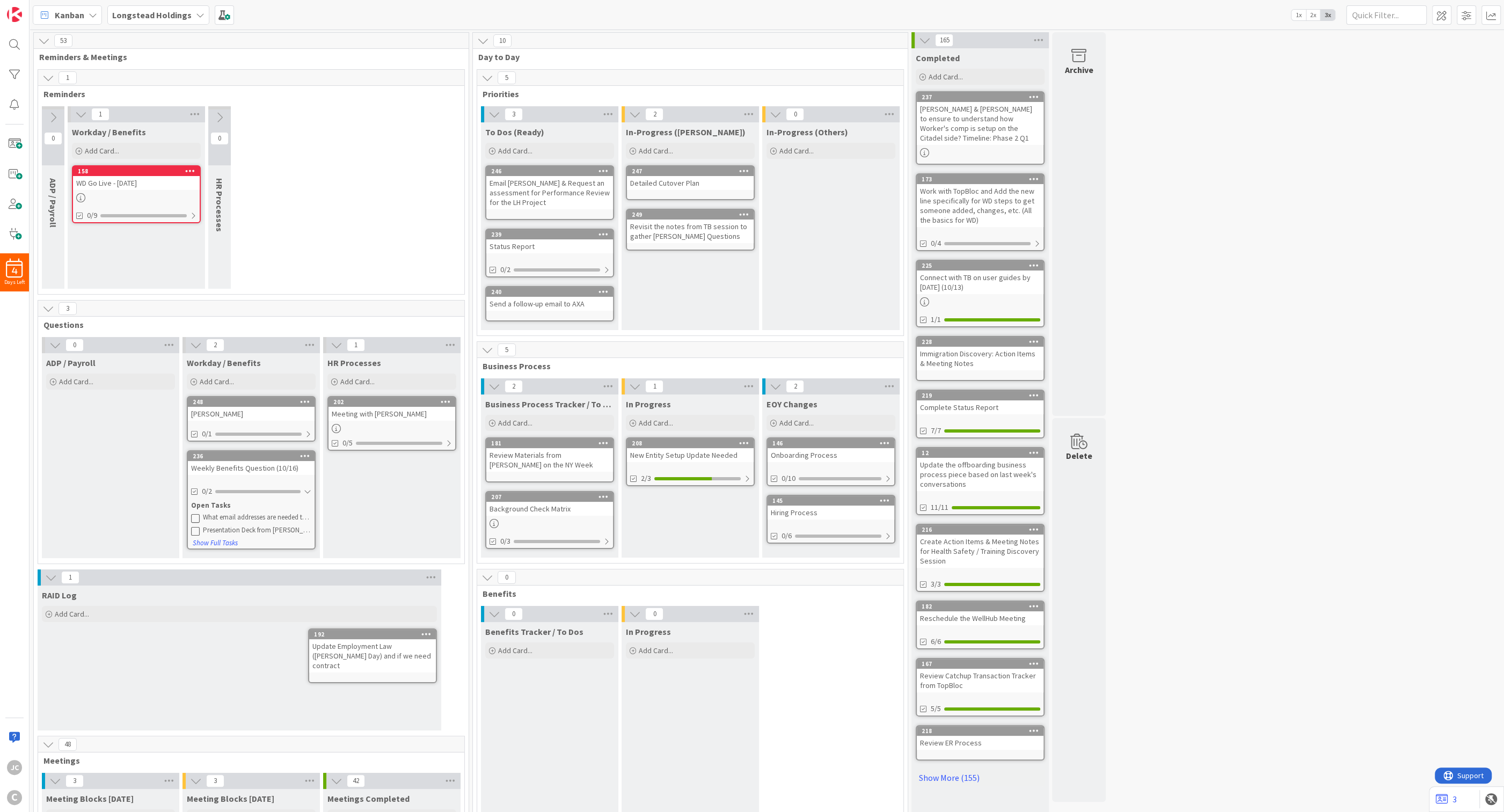
click at [220, 118] on icon at bounding box center [220, 118] width 12 height 12
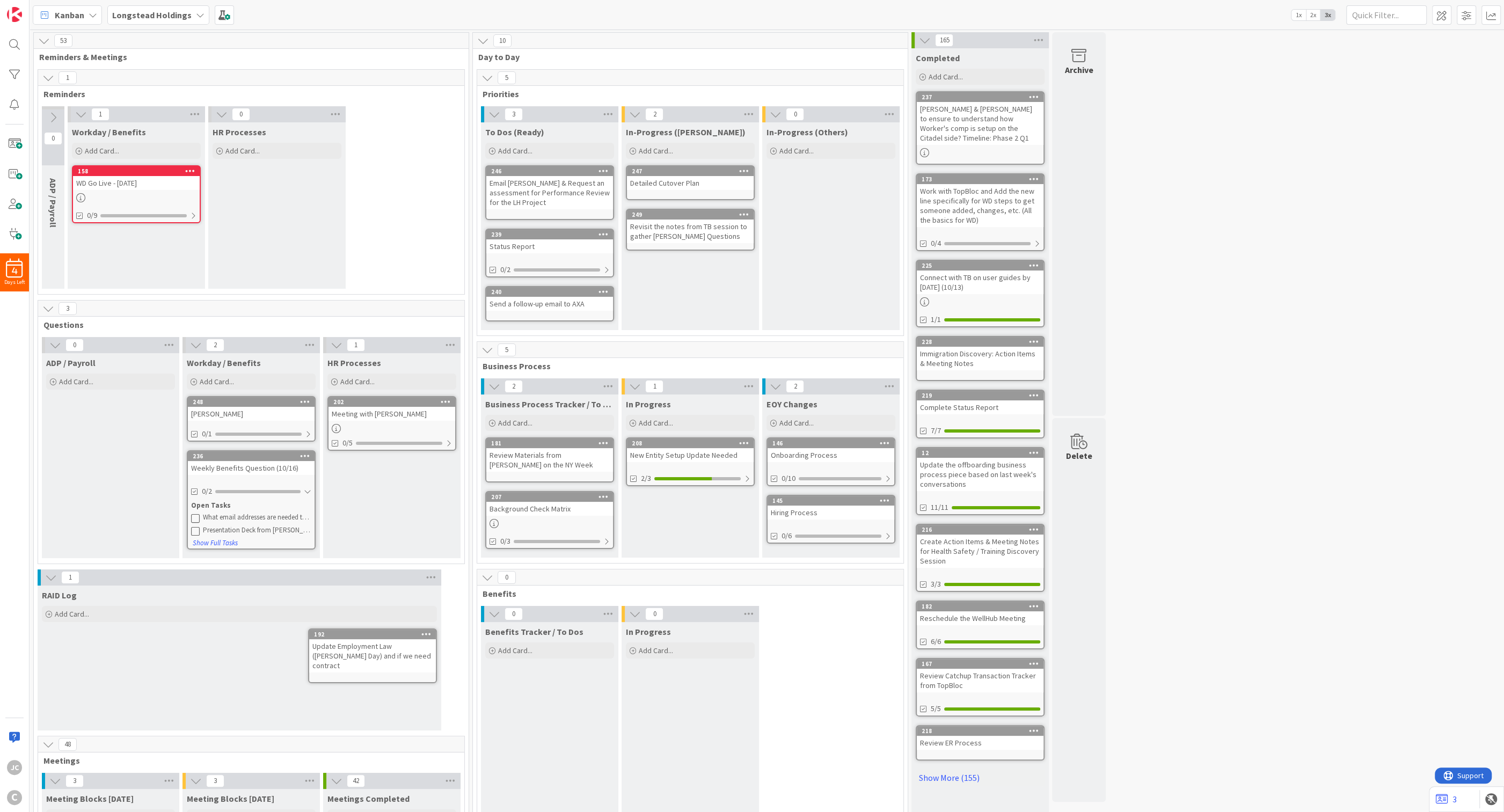
click at [62, 122] on button at bounding box center [53, 118] width 22 height 16
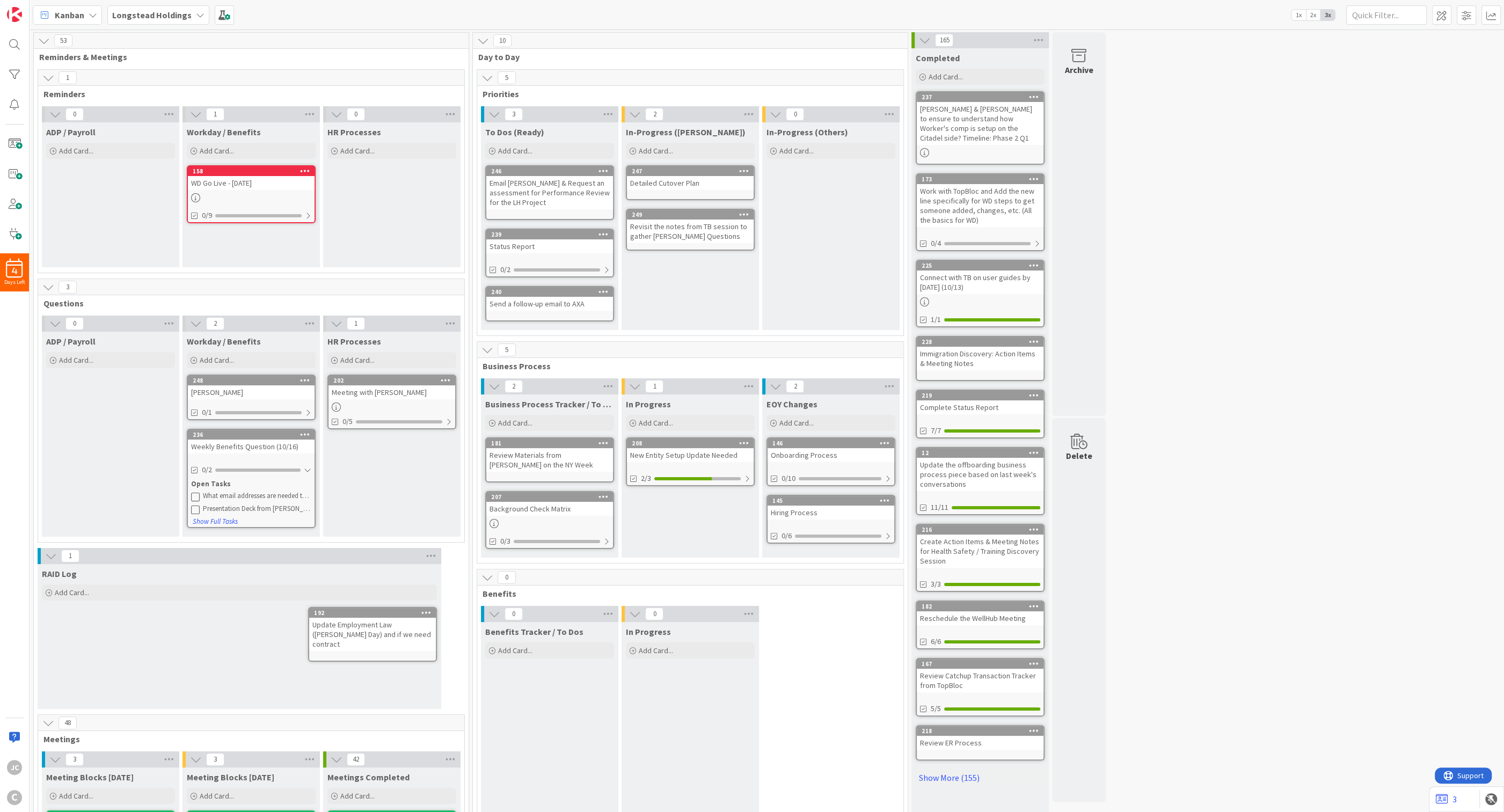
click at [54, 81] on icon at bounding box center [48, 78] width 12 height 12
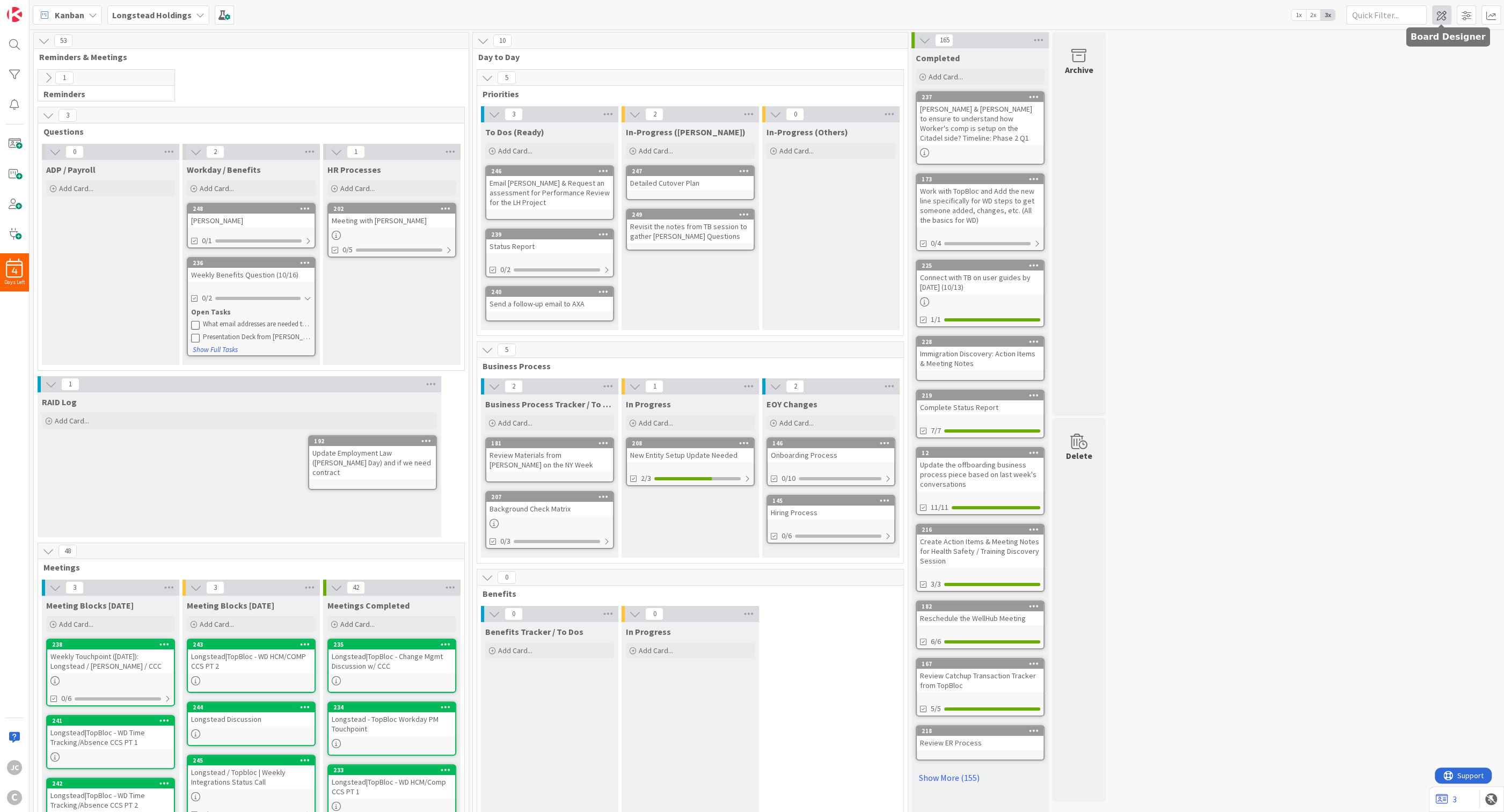
click at [615, 18] on span at bounding box center [1441, 15] width 19 height 19
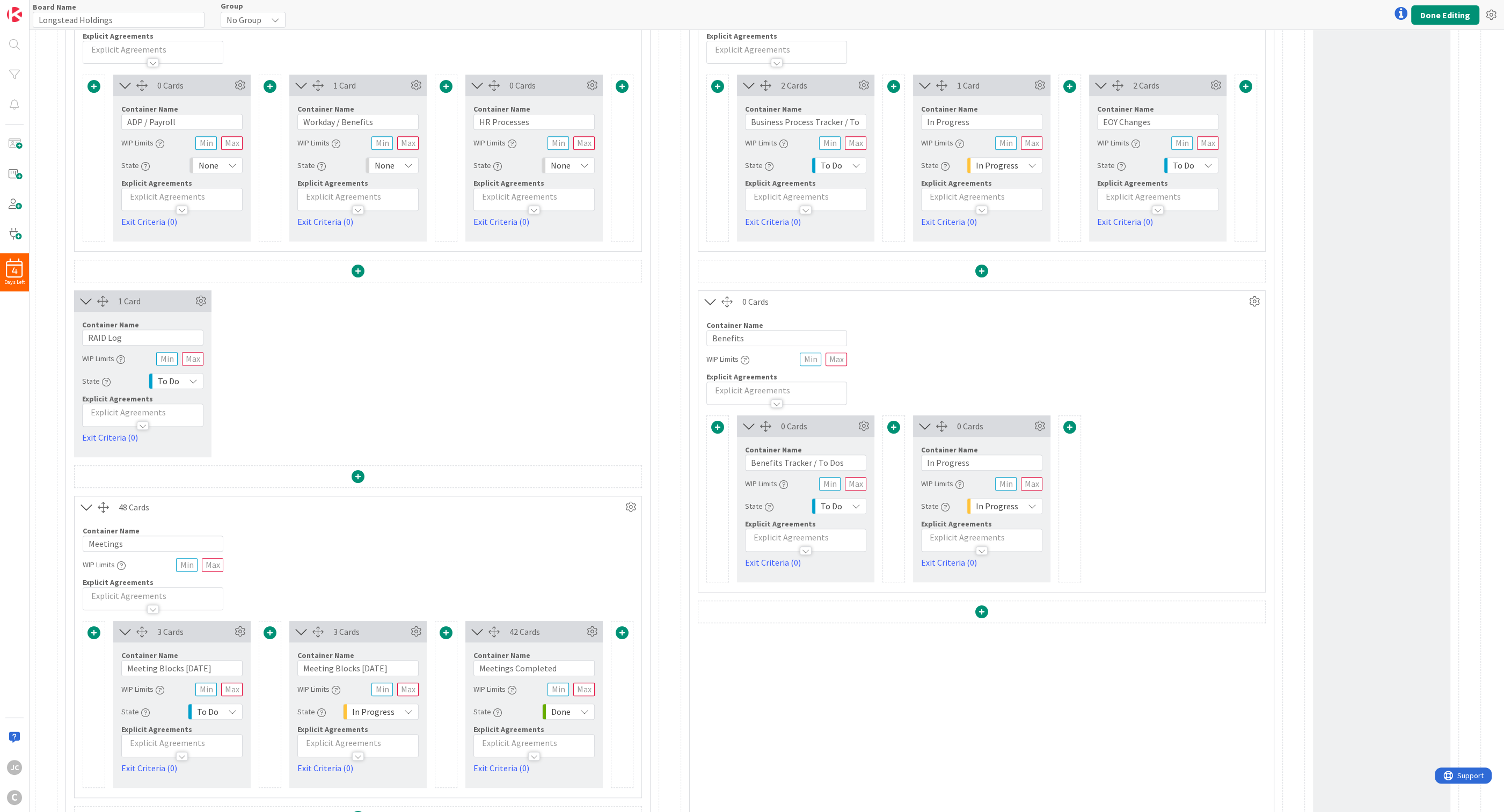
scroll to position [129, 0]
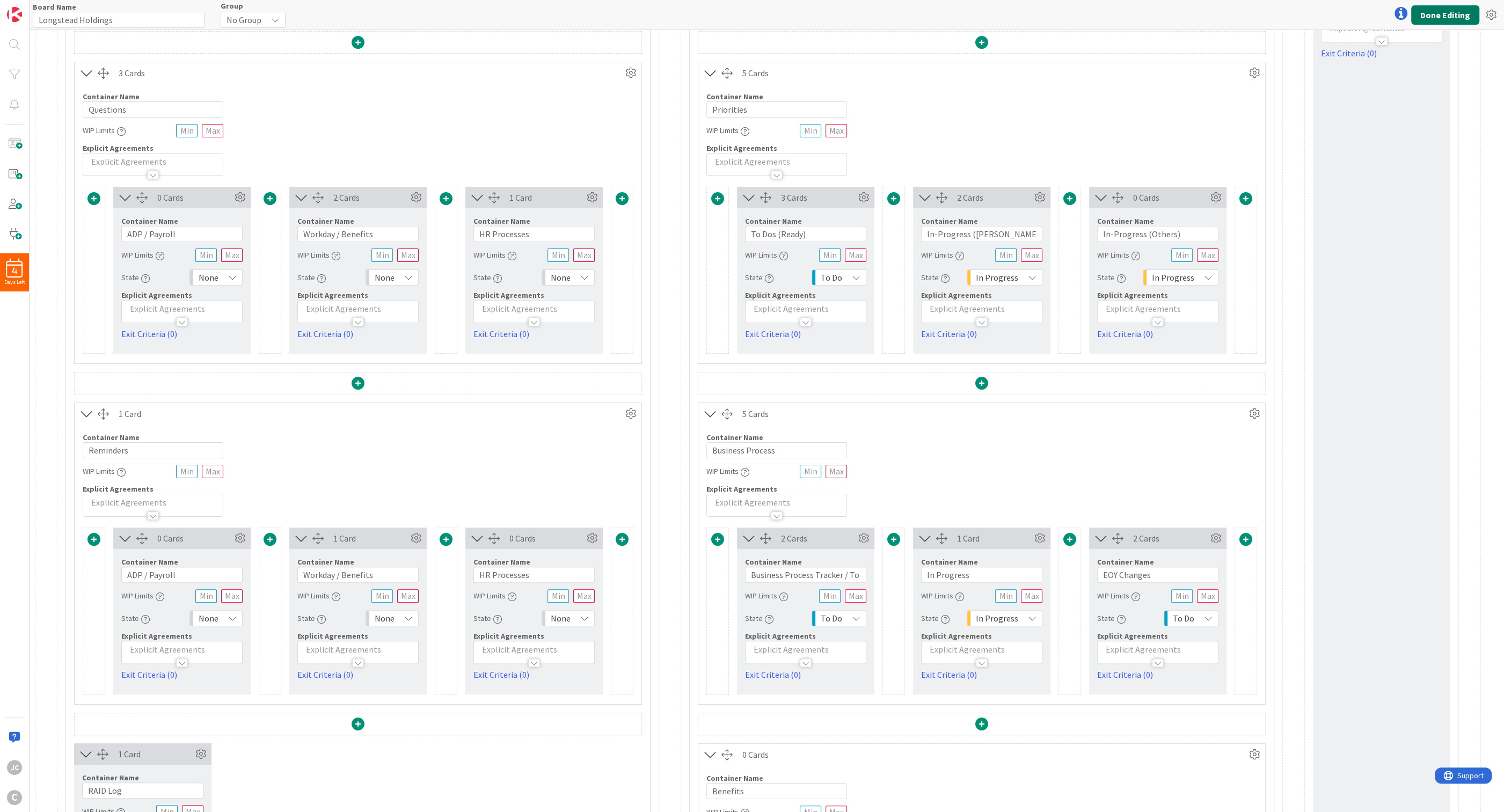
click at [615, 16] on button "Done Editing" at bounding box center [1445, 15] width 68 height 19
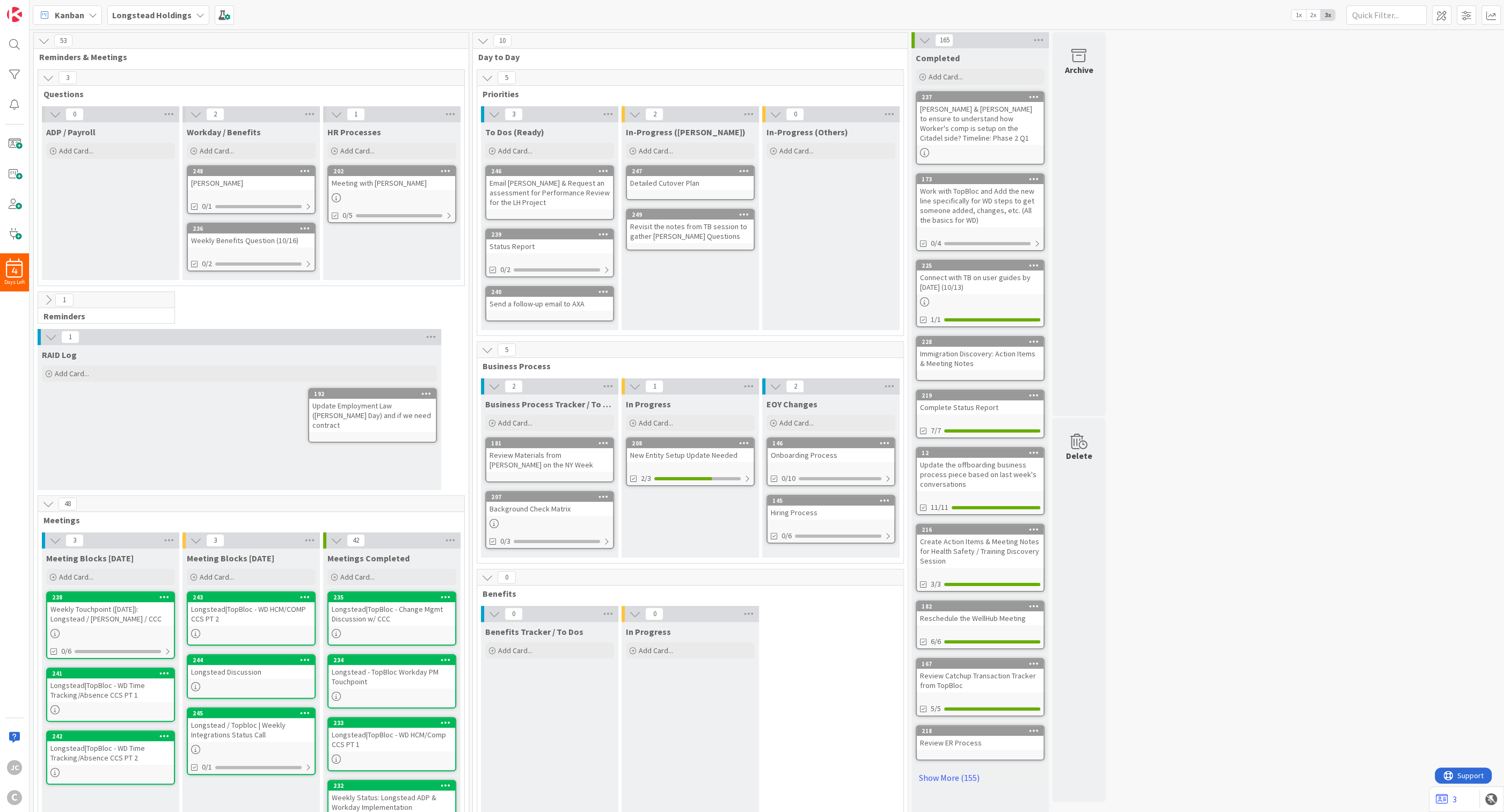
click at [46, 294] on icon at bounding box center [48, 300] width 12 height 12
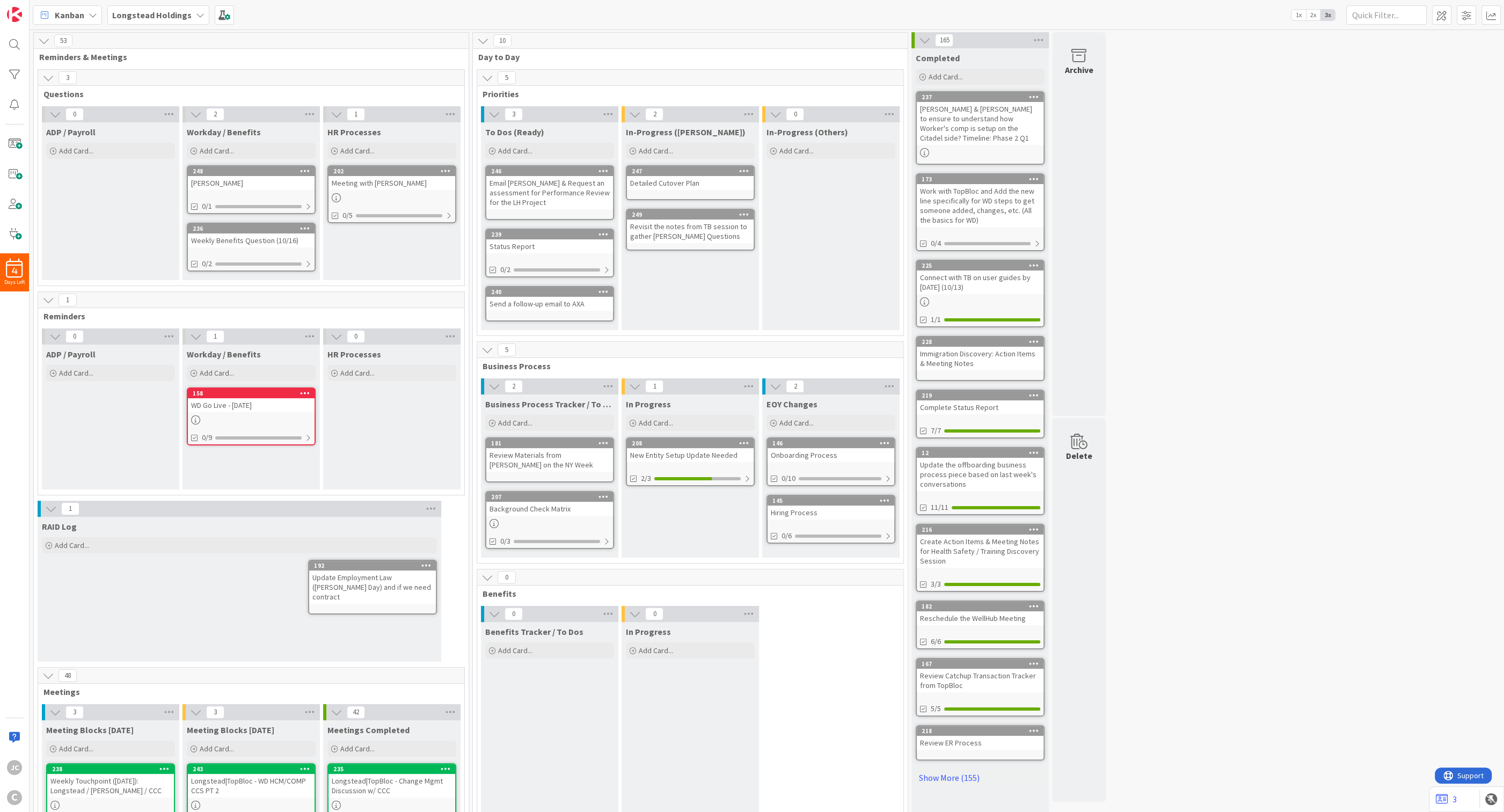
click at [46, 294] on icon at bounding box center [48, 300] width 12 height 12
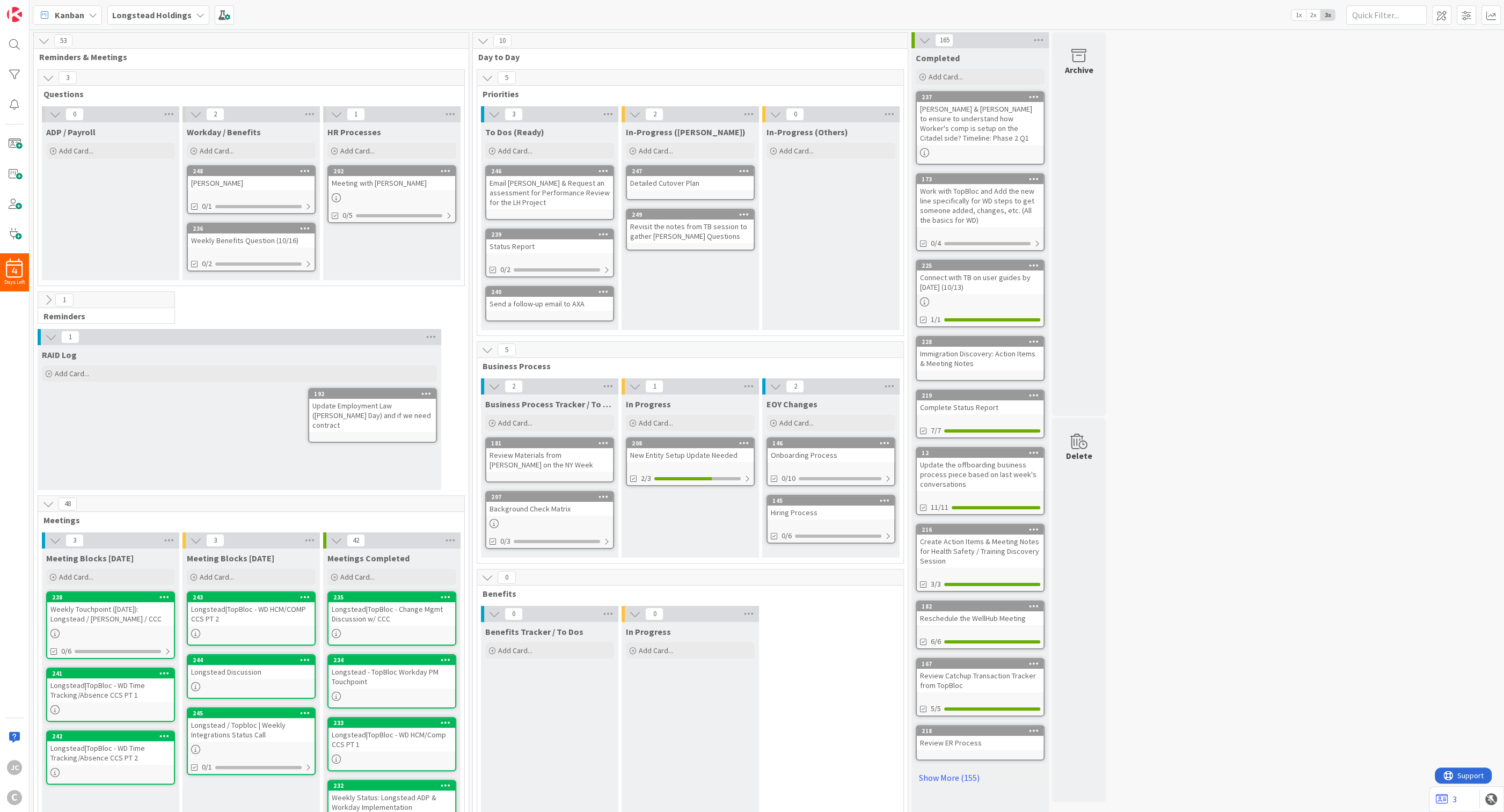
click at [50, 335] on icon at bounding box center [51, 337] width 12 height 12
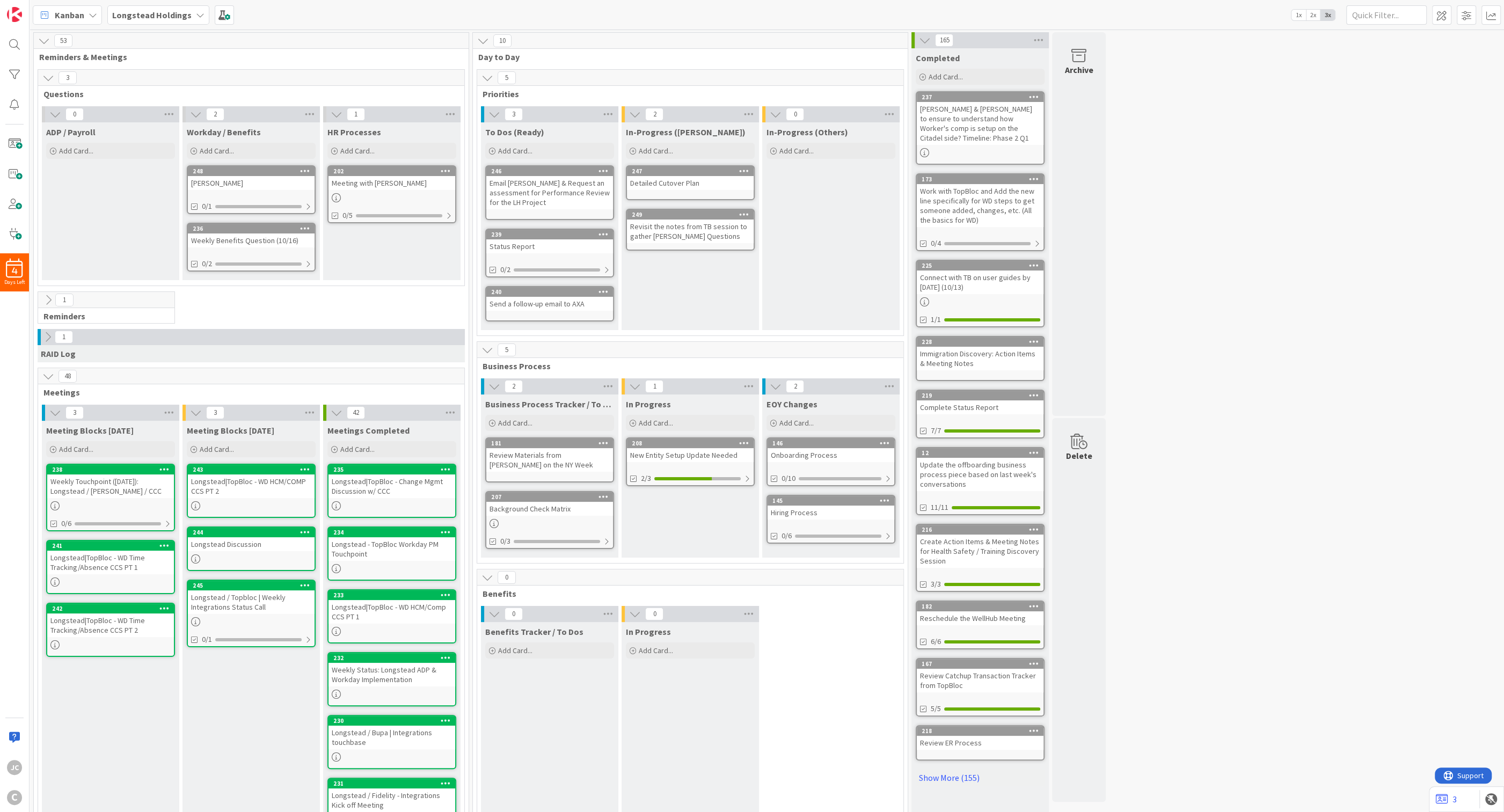
click at [50, 335] on icon at bounding box center [48, 337] width 12 height 12
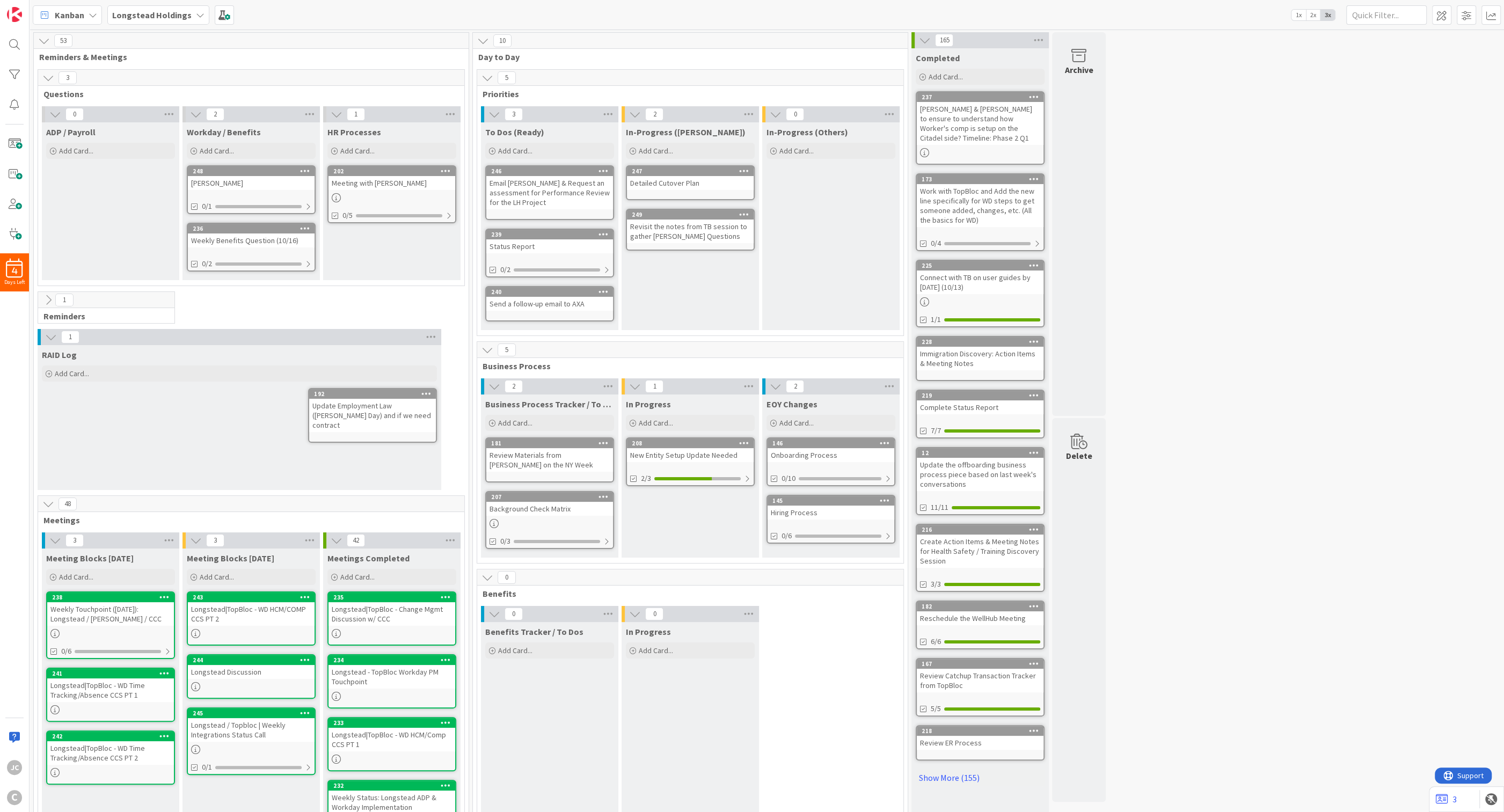
click at [50, 336] on icon at bounding box center [51, 337] width 12 height 12
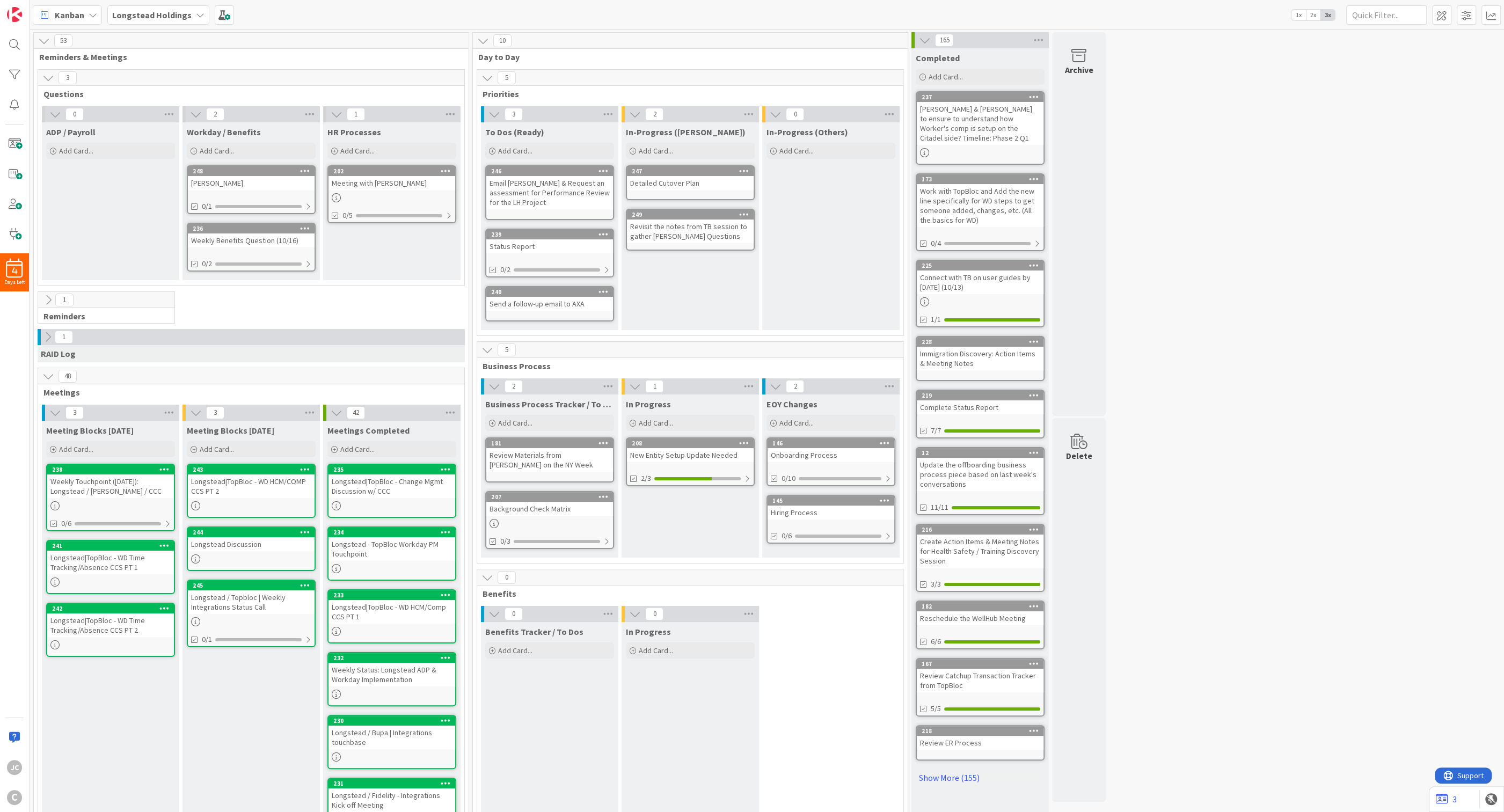
click at [615, 39] on icon at bounding box center [925, 40] width 12 height 12
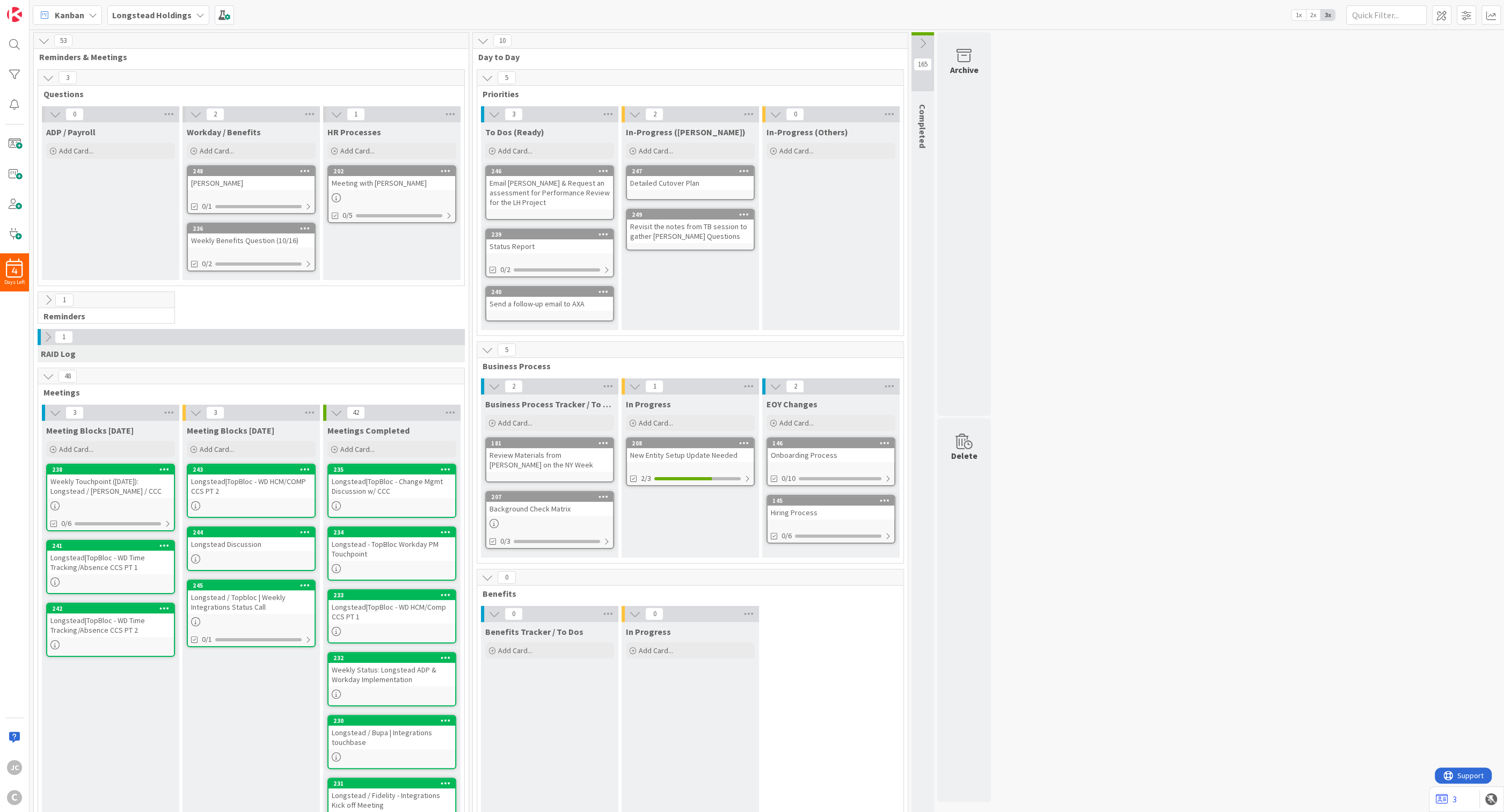
click at [51, 339] on icon at bounding box center [48, 337] width 12 height 12
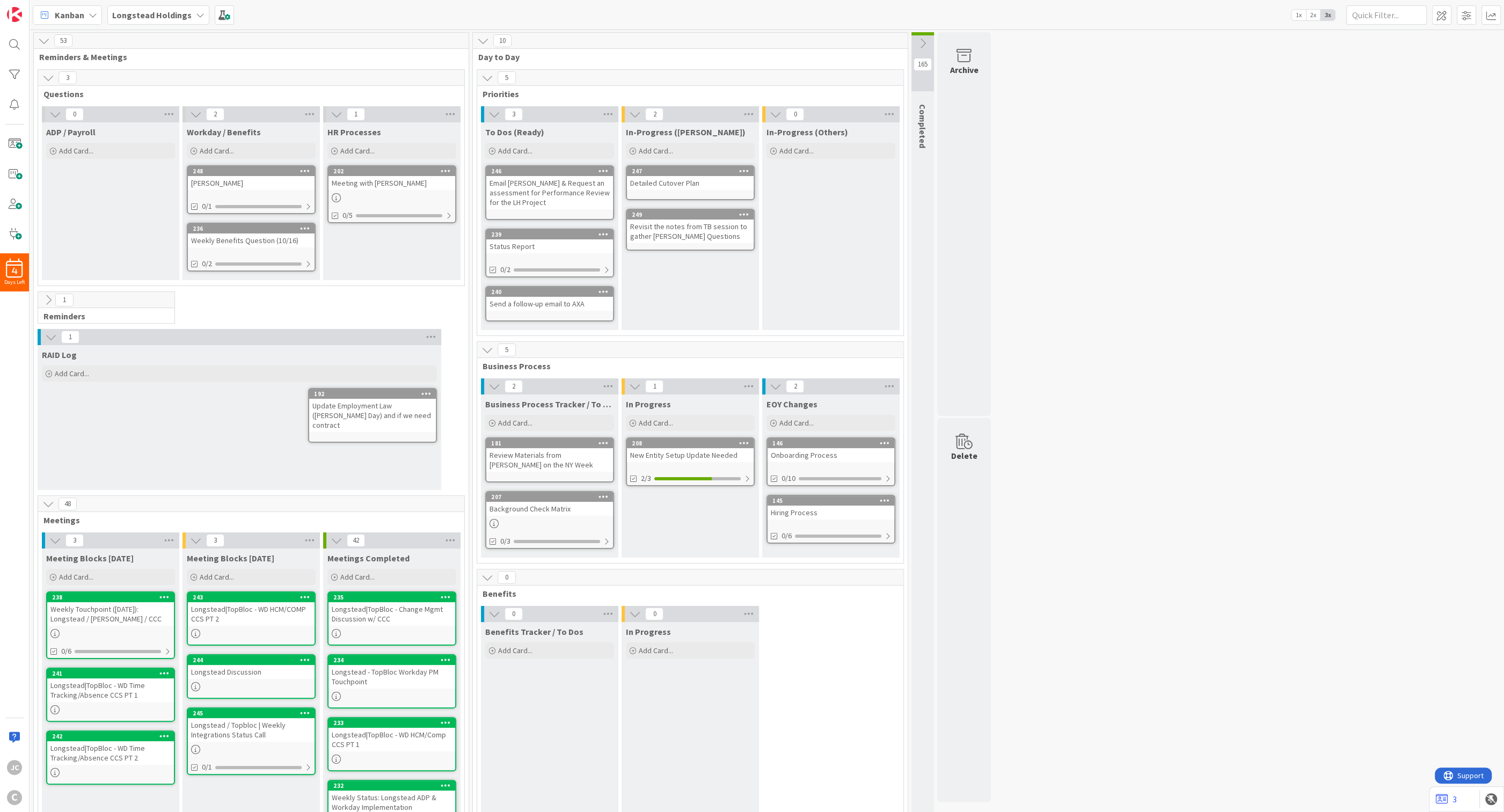
click at [50, 339] on icon at bounding box center [51, 337] width 12 height 12
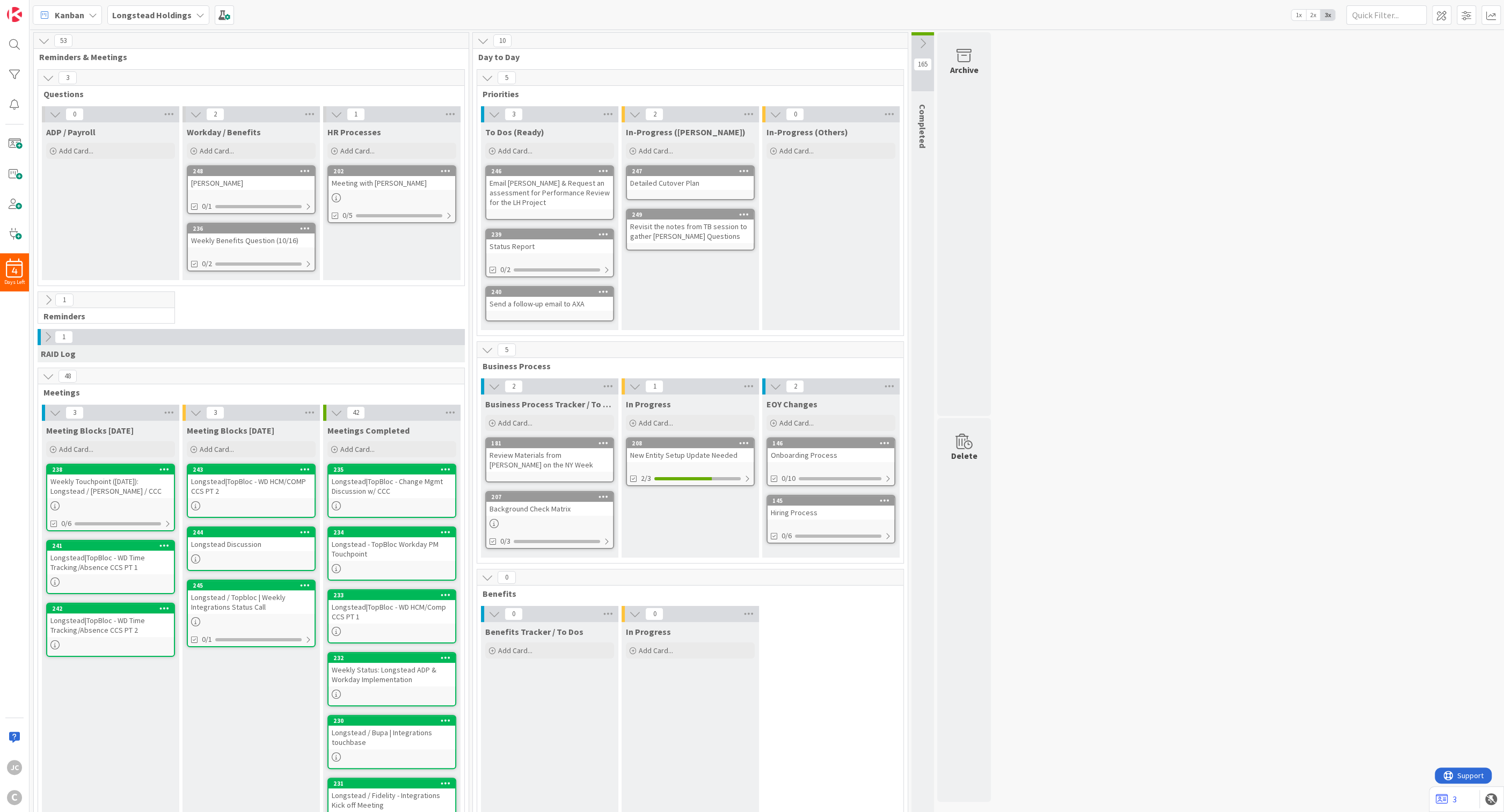
click at [47, 300] on icon at bounding box center [48, 300] width 12 height 12
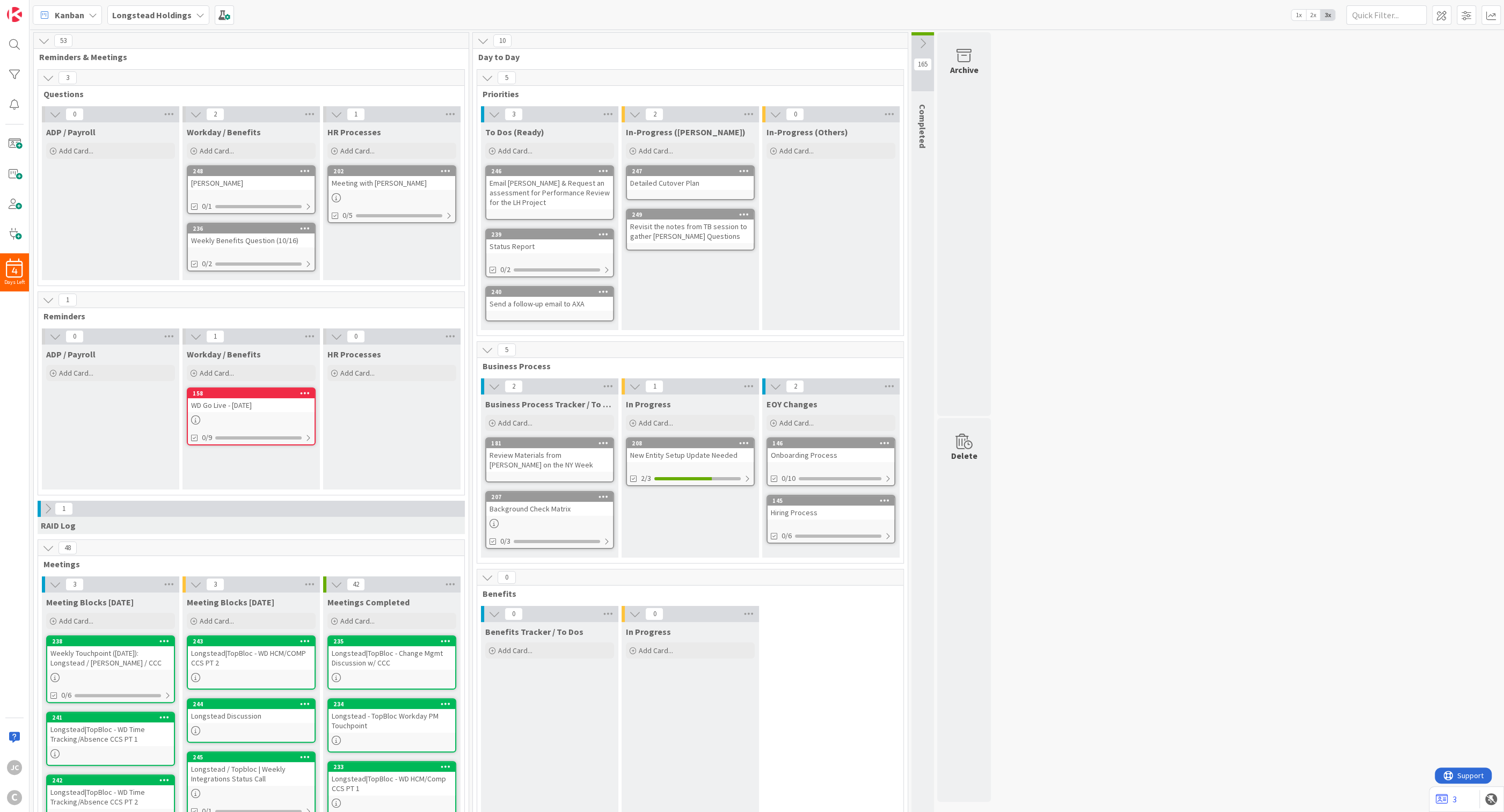
click at [47, 300] on icon at bounding box center [48, 300] width 12 height 12
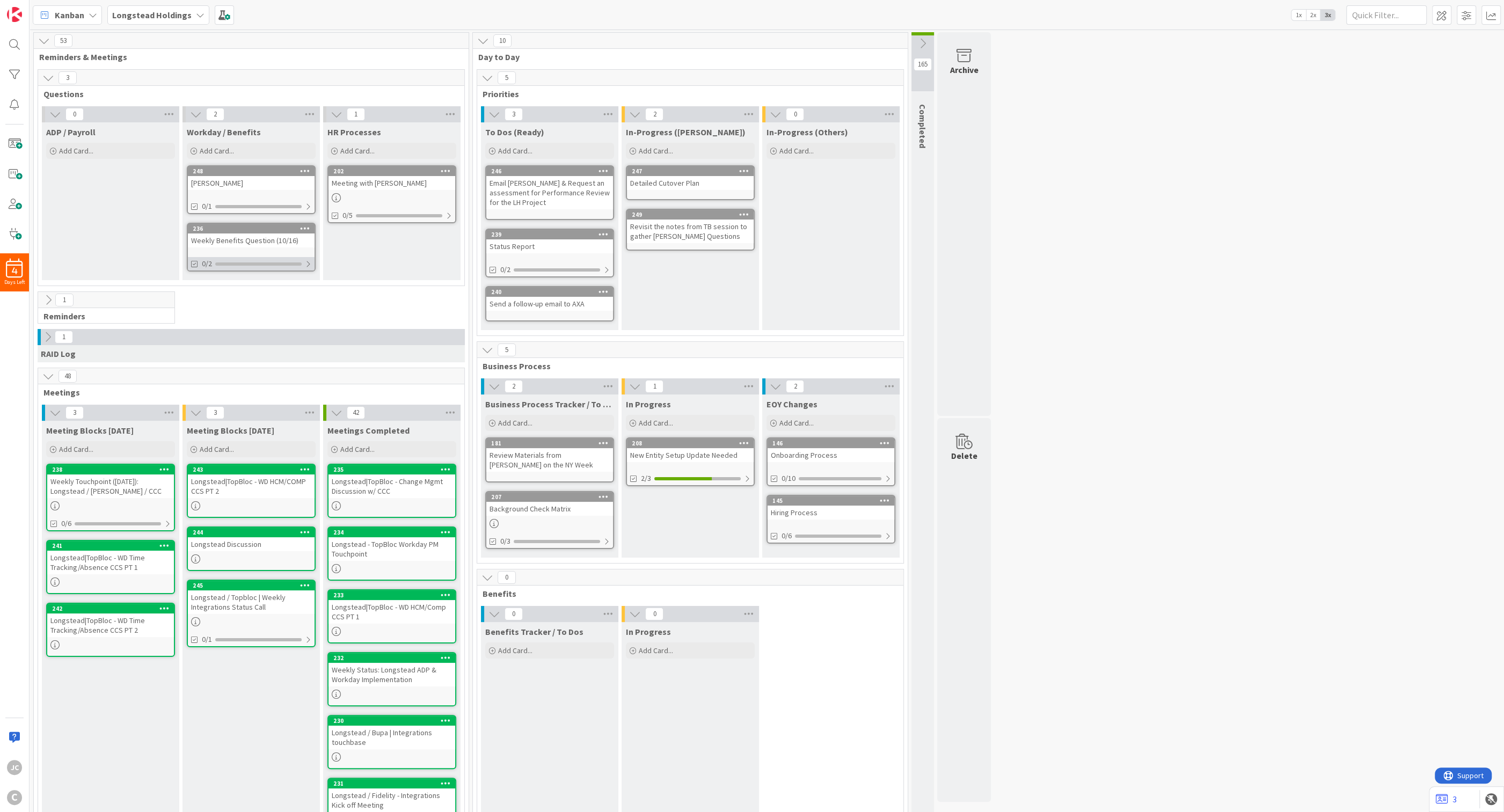
click at [314, 267] on div "0/2" at bounding box center [251, 263] width 127 height 13
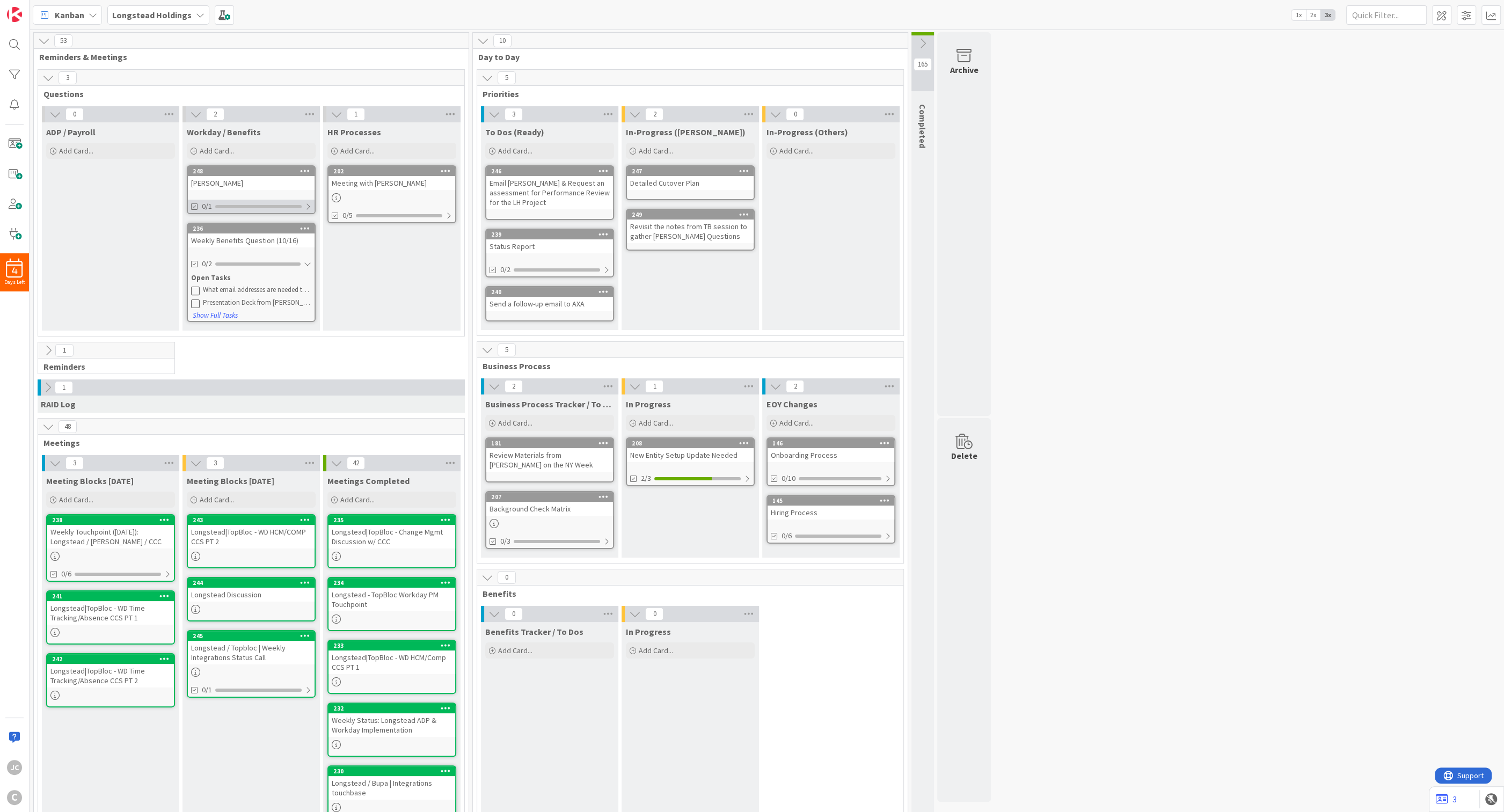
click at [305, 203] on div "0/1" at bounding box center [251, 206] width 127 height 13
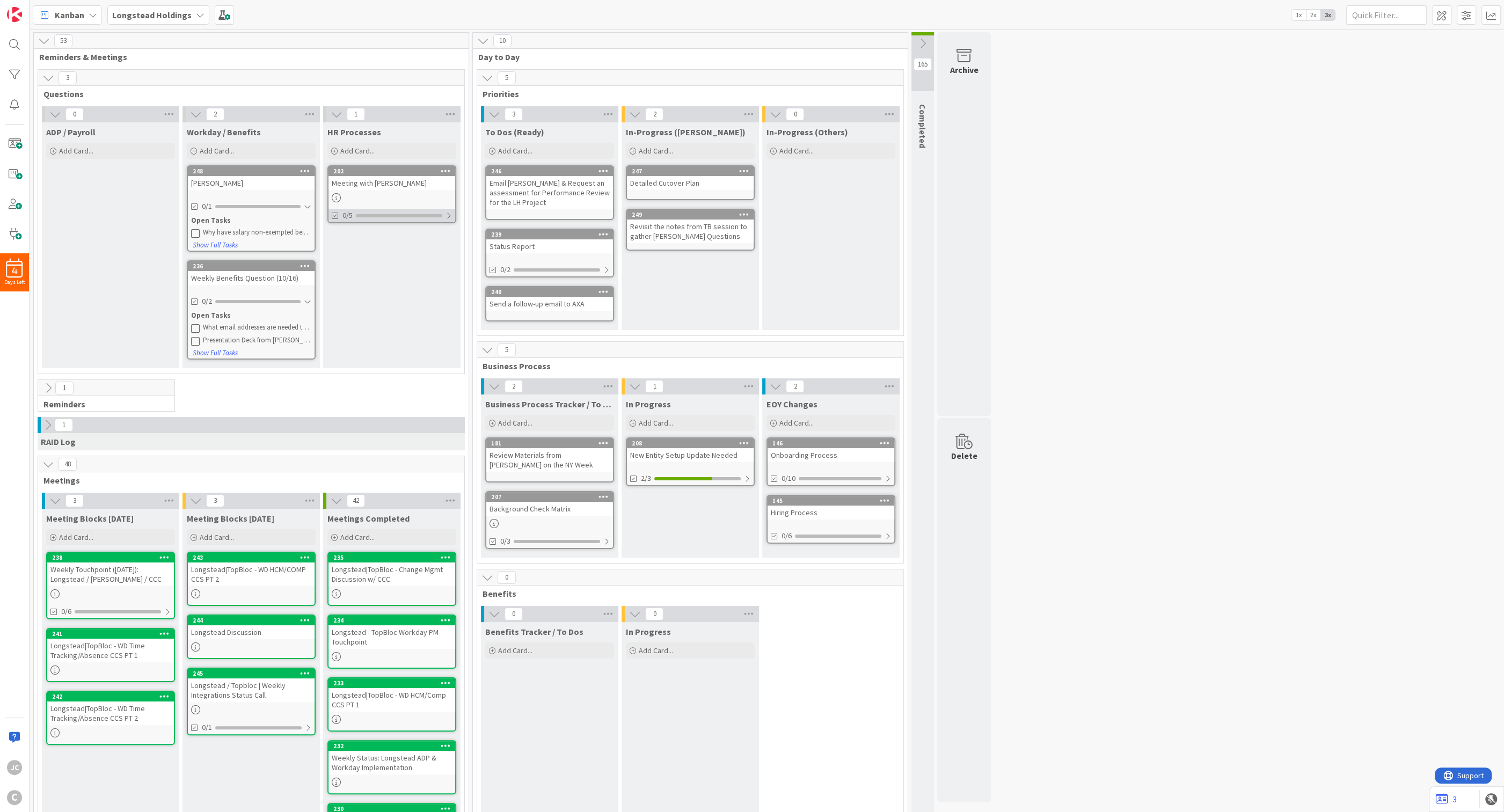
click at [451, 217] on div at bounding box center [448, 216] width 7 height 9
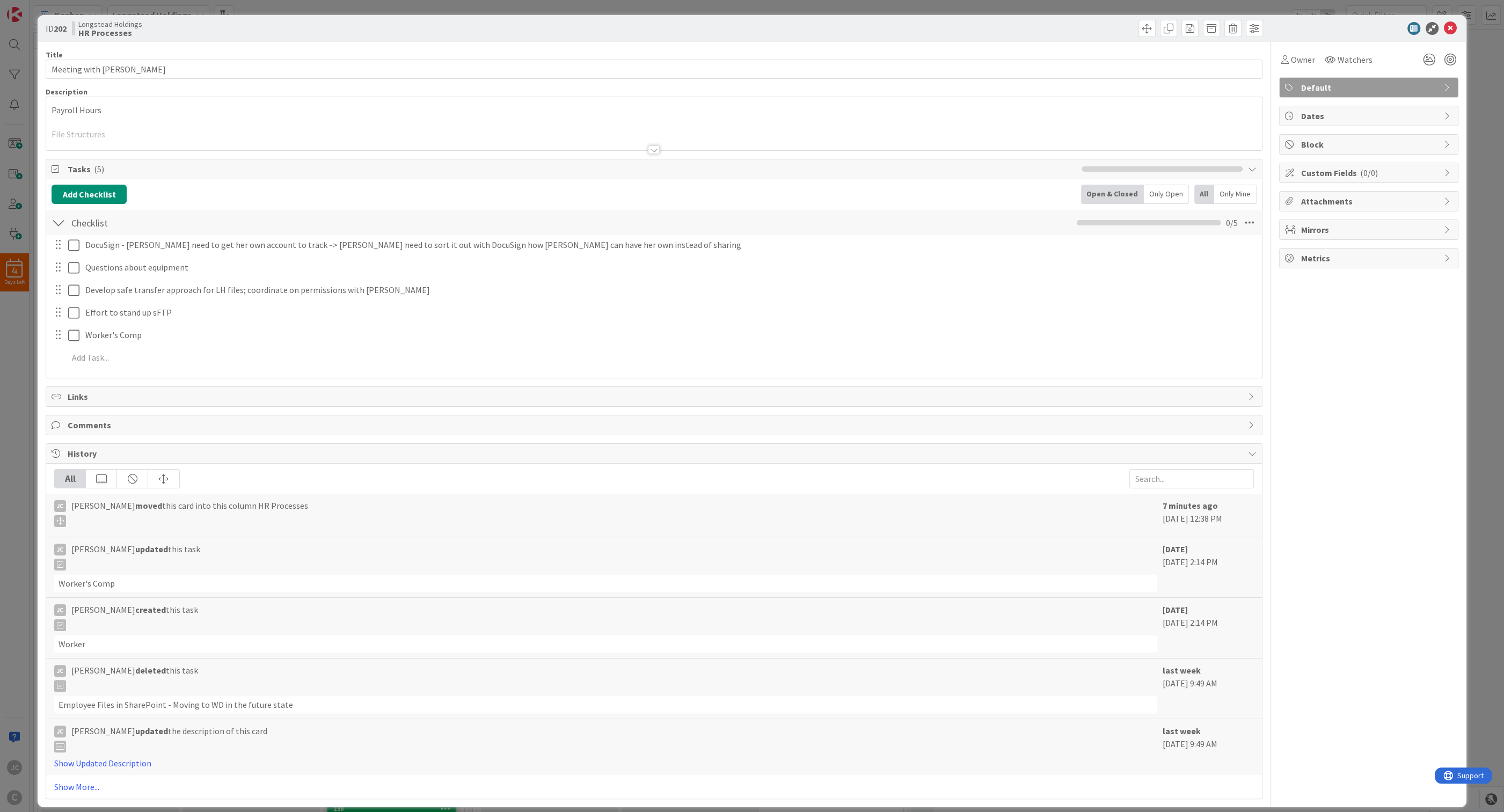
click at [615, 130] on div "ID 202 Longstead Holdings HR Processes Title 17 / 128 Meeting with Mark Descrip…" at bounding box center [752, 406] width 1504 height 812
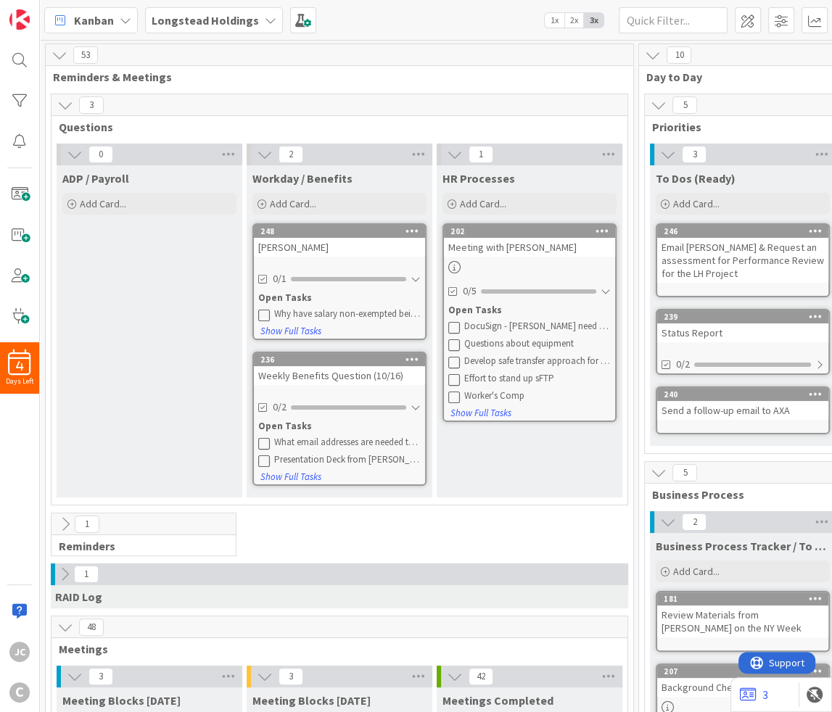
click at [324, 248] on div "[PERSON_NAME]" at bounding box center [339, 247] width 171 height 19
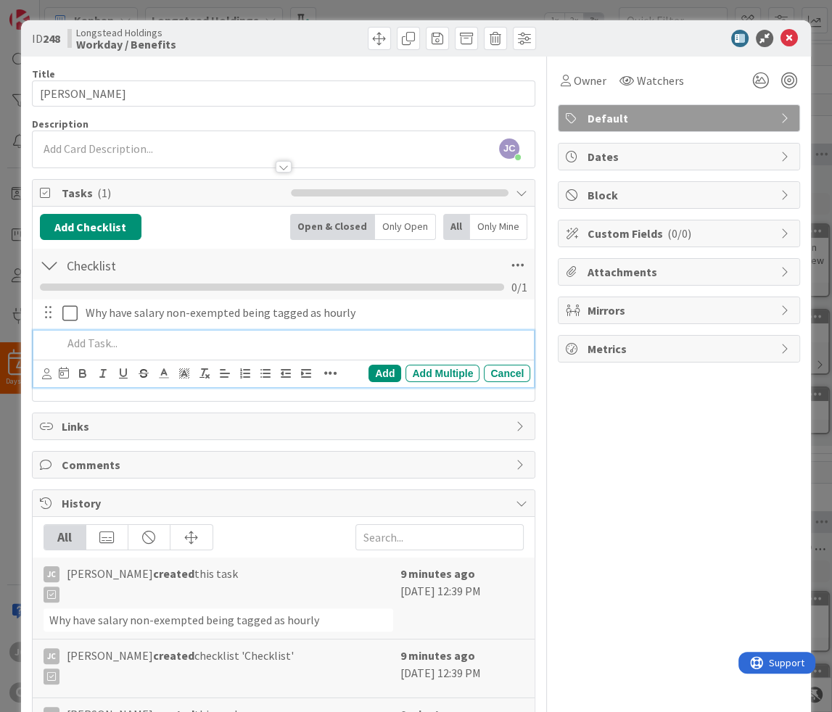
click at [202, 345] on p at bounding box center [293, 343] width 463 height 17
click at [379, 377] on div "Add" at bounding box center [385, 373] width 33 height 17
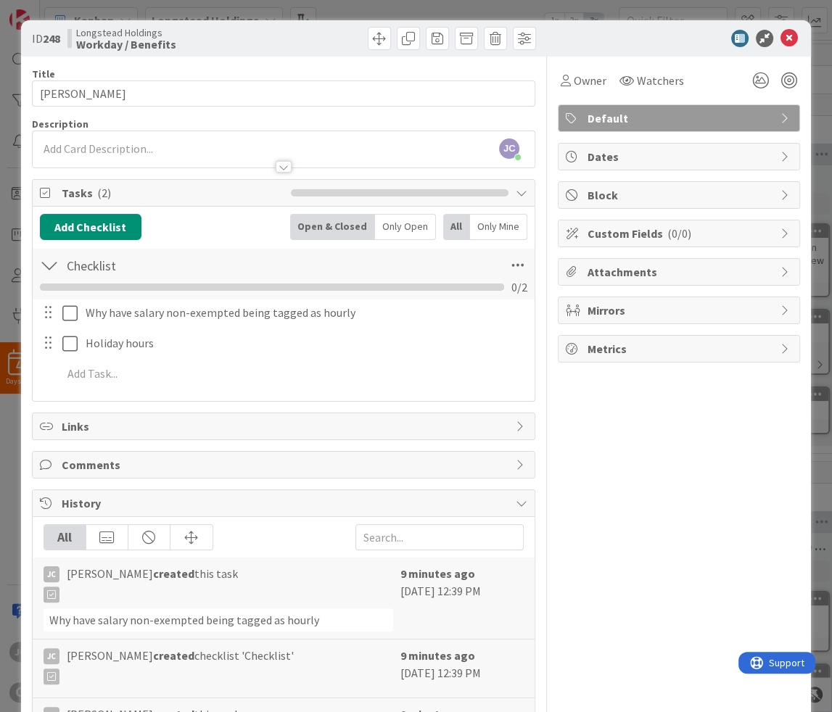
click at [395, 8] on div "ID 248 Longstead Holdings Workday / Benefits Title 13 / 128 [PERSON_NAME] Descr…" at bounding box center [416, 356] width 832 height 712
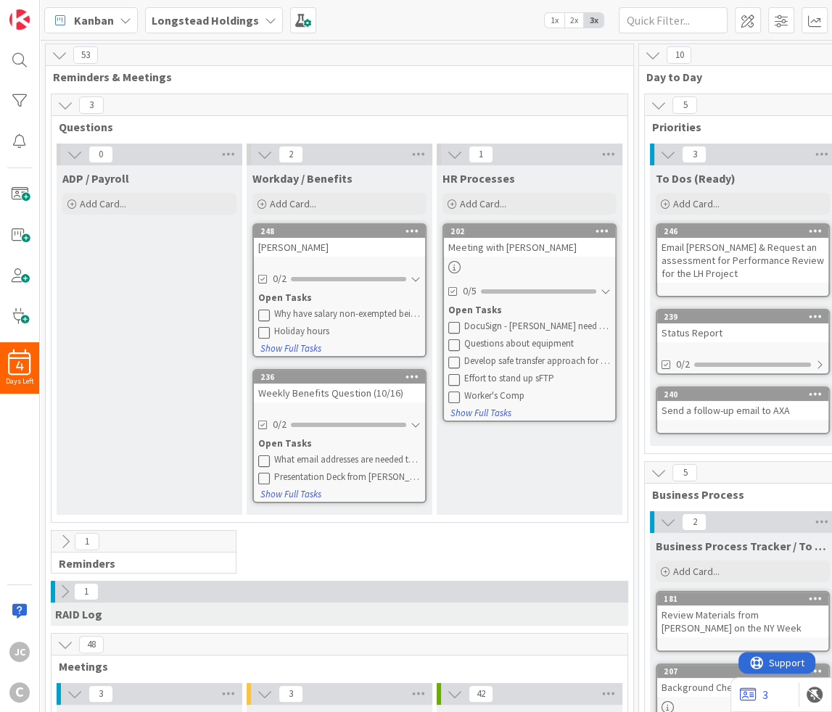
click at [171, 219] on div "ADP / Payroll Add Card..." at bounding box center [150, 340] width 186 height 350
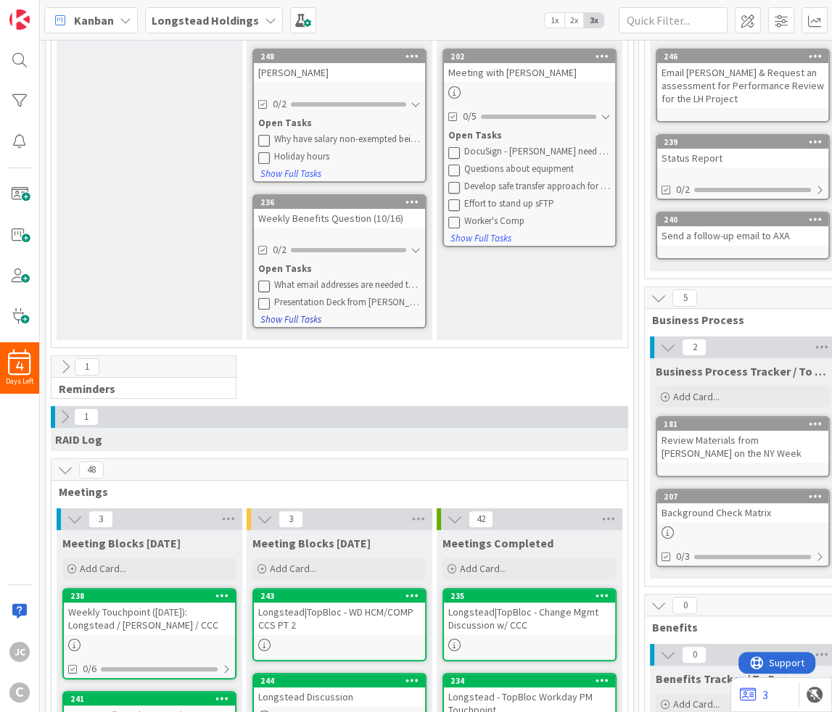
click at [300, 320] on button "Show Full Tasks" at bounding box center [291, 320] width 62 height 16
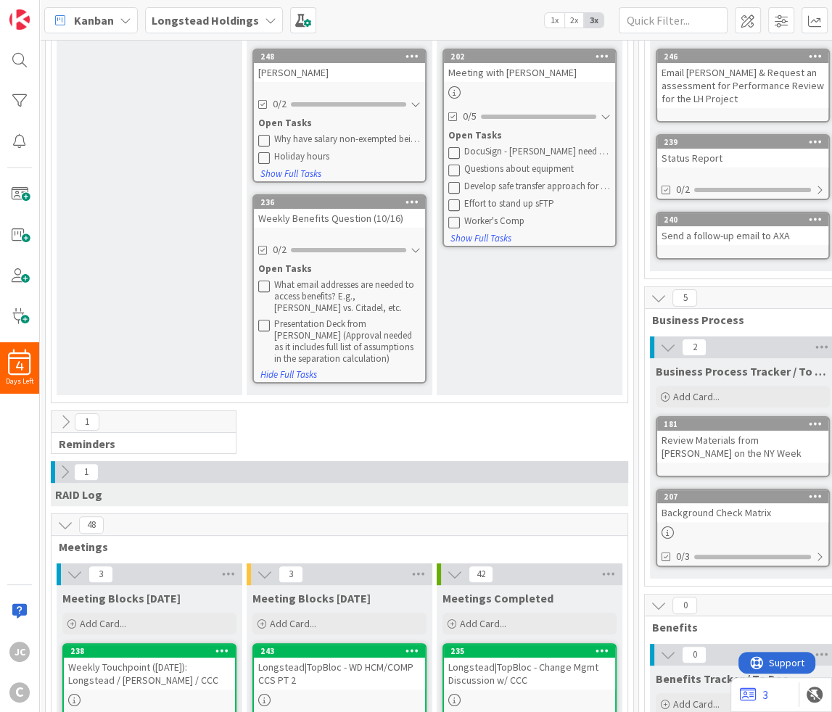
click at [332, 221] on div "Weekly Benefits Question (10/16)" at bounding box center [339, 218] width 171 height 19
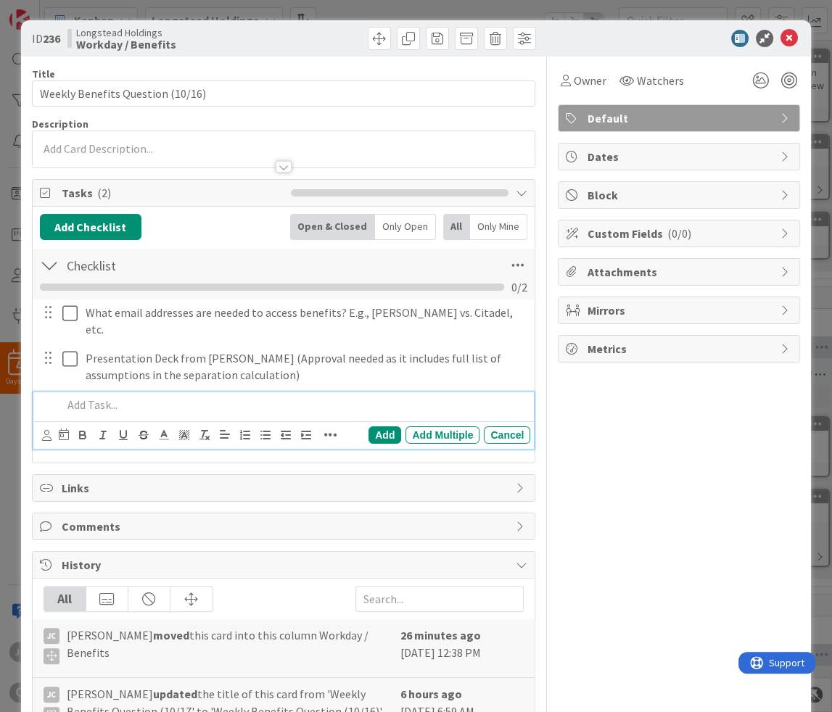
click at [141, 397] on p at bounding box center [293, 405] width 463 height 17
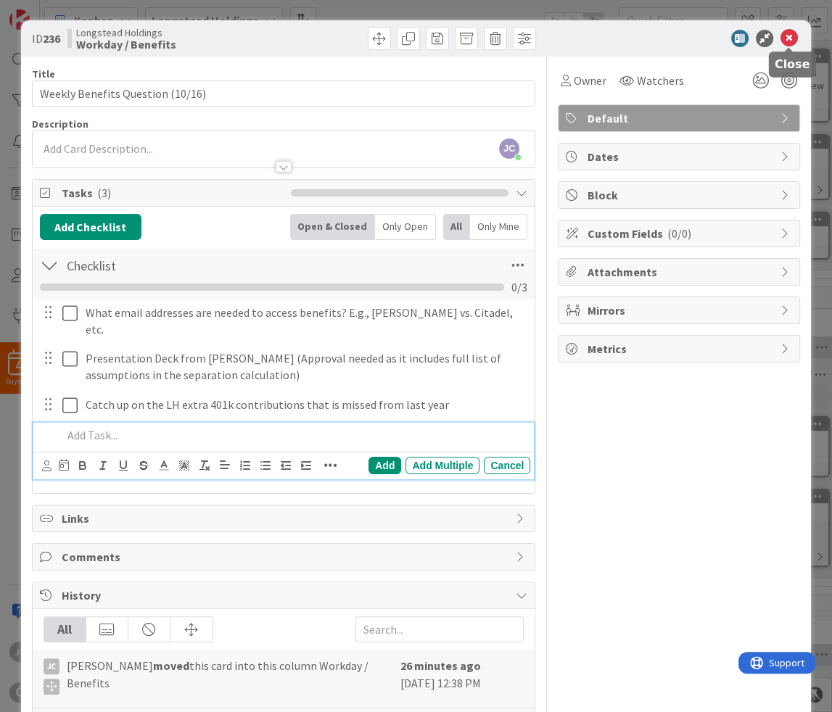
click at [791, 36] on icon at bounding box center [789, 38] width 17 height 17
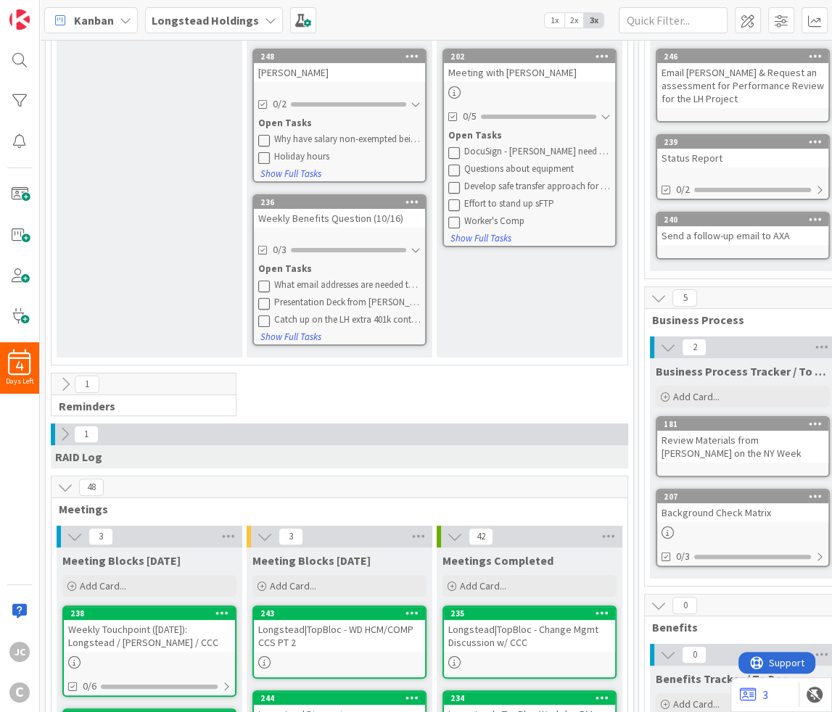
click at [289, 81] on div "[PERSON_NAME]" at bounding box center [339, 72] width 171 height 19
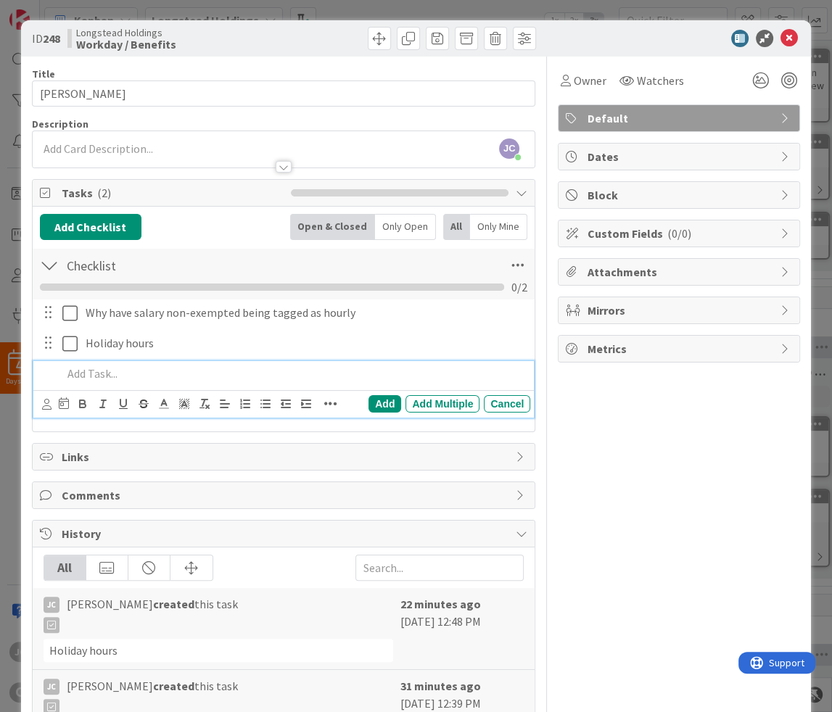
click at [157, 380] on p at bounding box center [293, 374] width 463 height 17
click at [133, 369] on p at bounding box center [293, 374] width 463 height 17
paste div
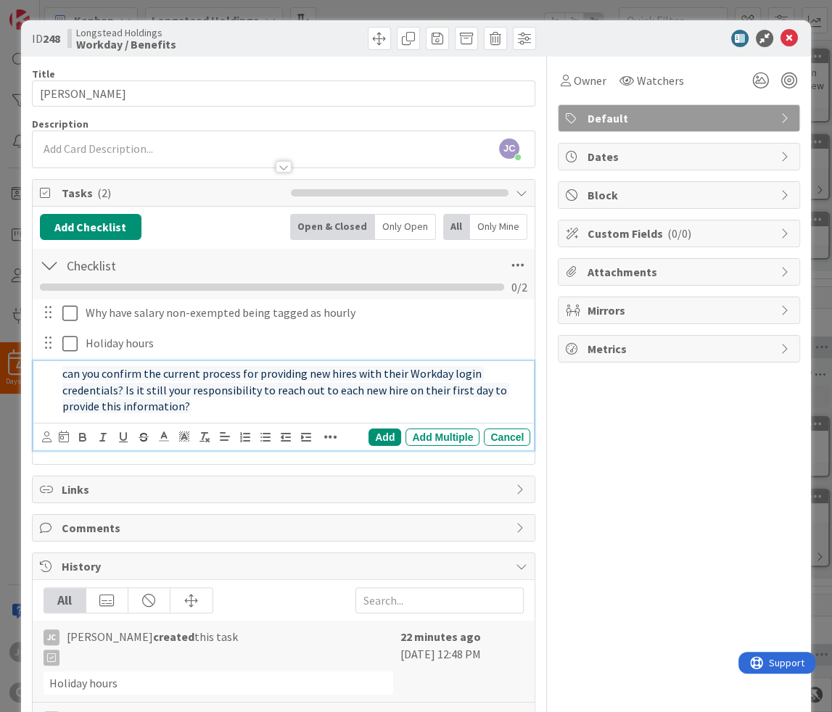
click at [68, 374] on span "can you confirm the current process for providing new hires with their Workday …" at bounding box center [285, 389] width 447 height 47
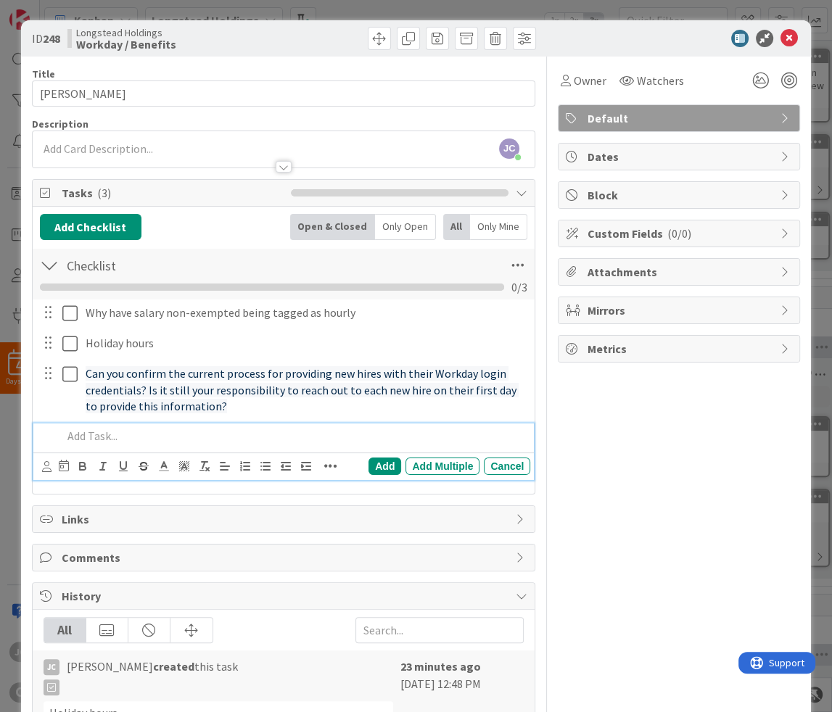
click at [231, 425] on div at bounding box center [294, 436] width 474 height 25
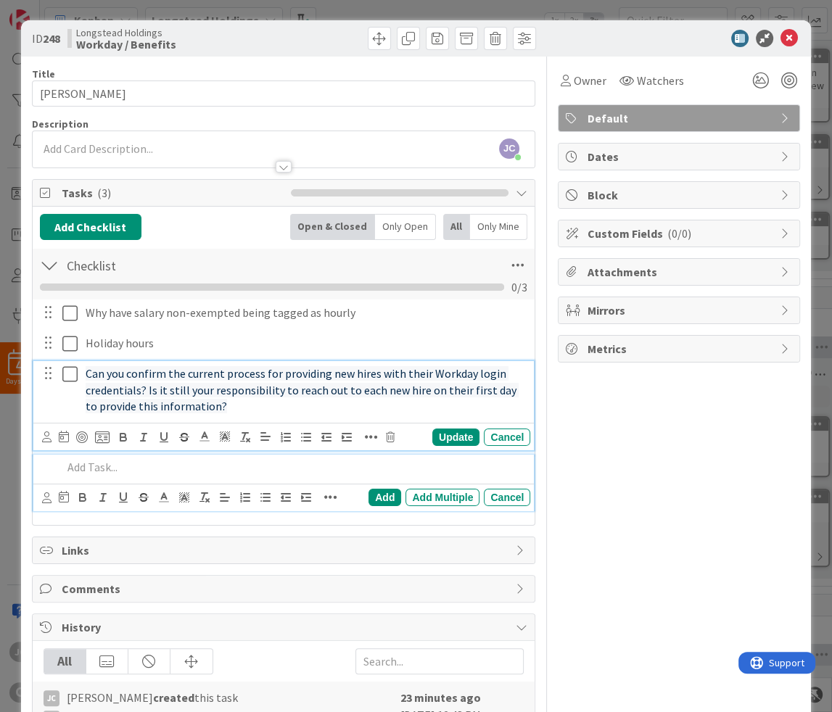
click at [244, 415] on p "Can you confirm the current process for providing new hires with their Workday …" at bounding box center [305, 390] width 439 height 49
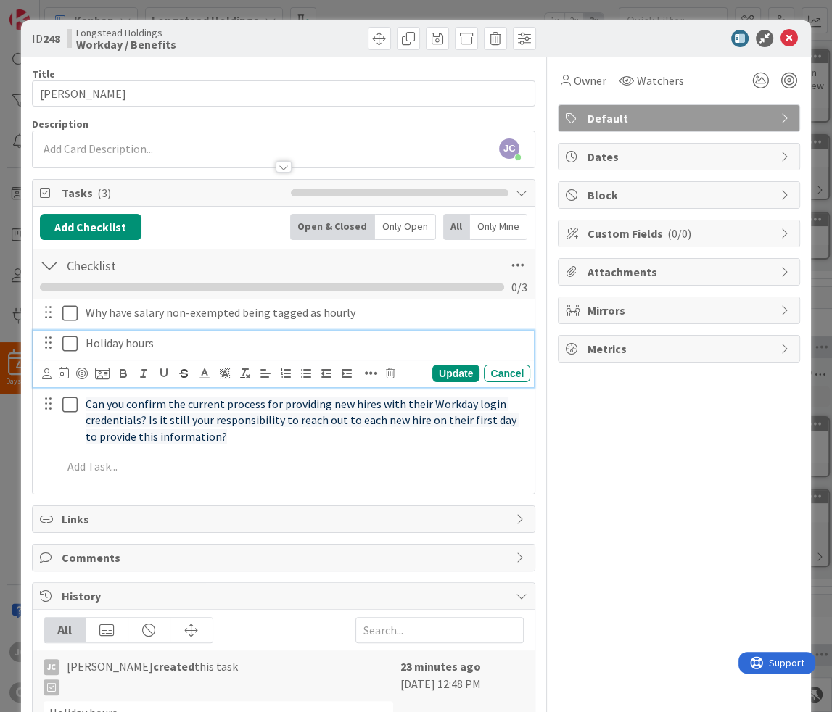
click at [258, 350] on p "Holiday hours" at bounding box center [305, 343] width 439 height 17
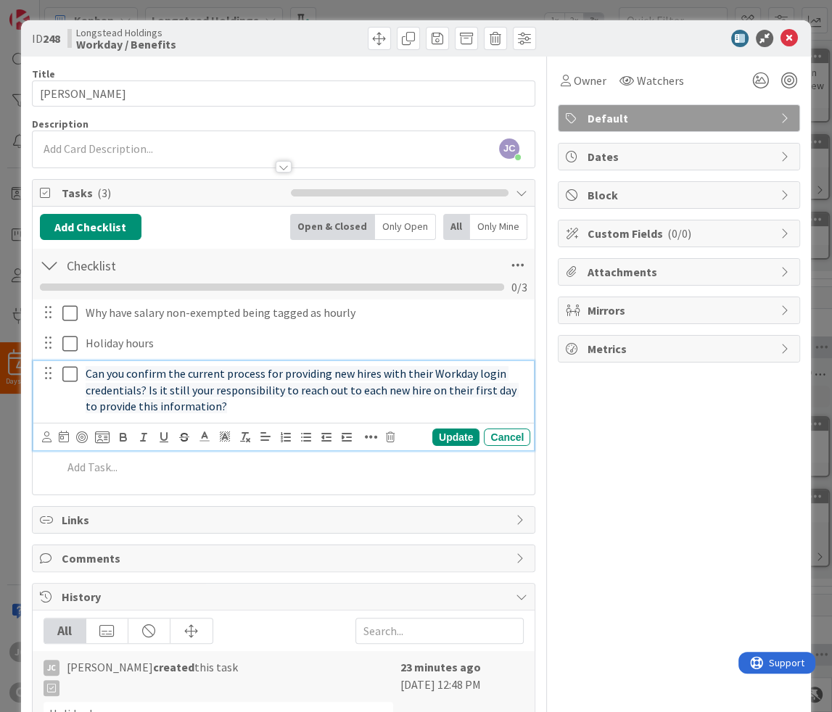
click at [266, 419] on div "Can you confirm the current process for providing new hires with their Workday …" at bounding box center [305, 390] width 450 height 58
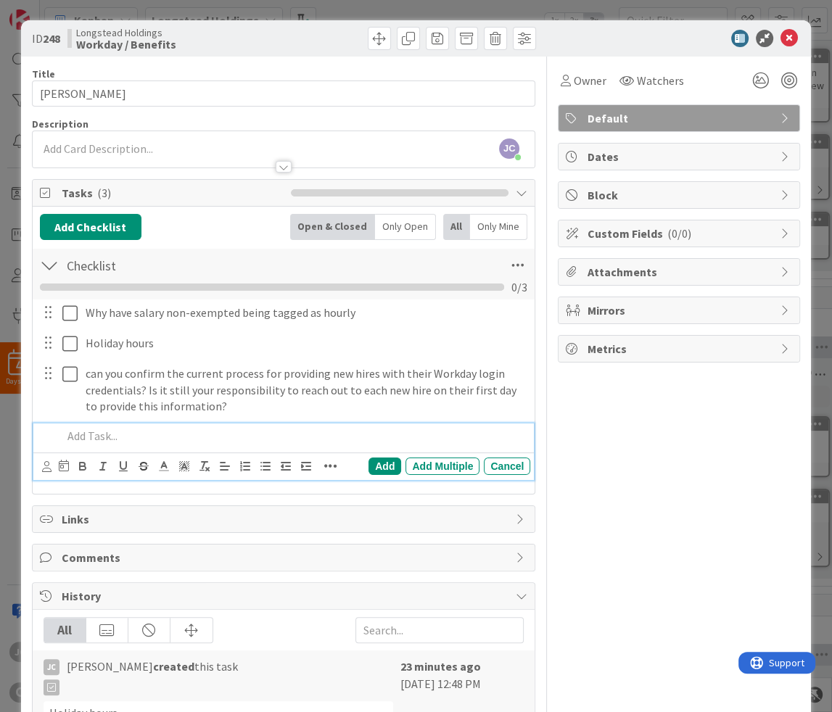
click at [155, 443] on p at bounding box center [293, 436] width 463 height 17
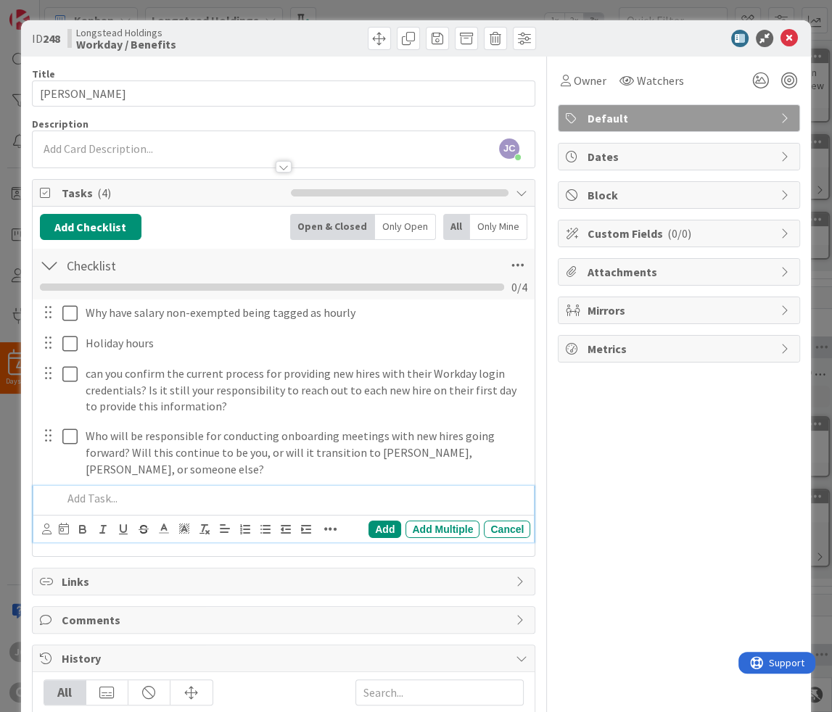
click at [197, 499] on p at bounding box center [293, 498] width 463 height 17
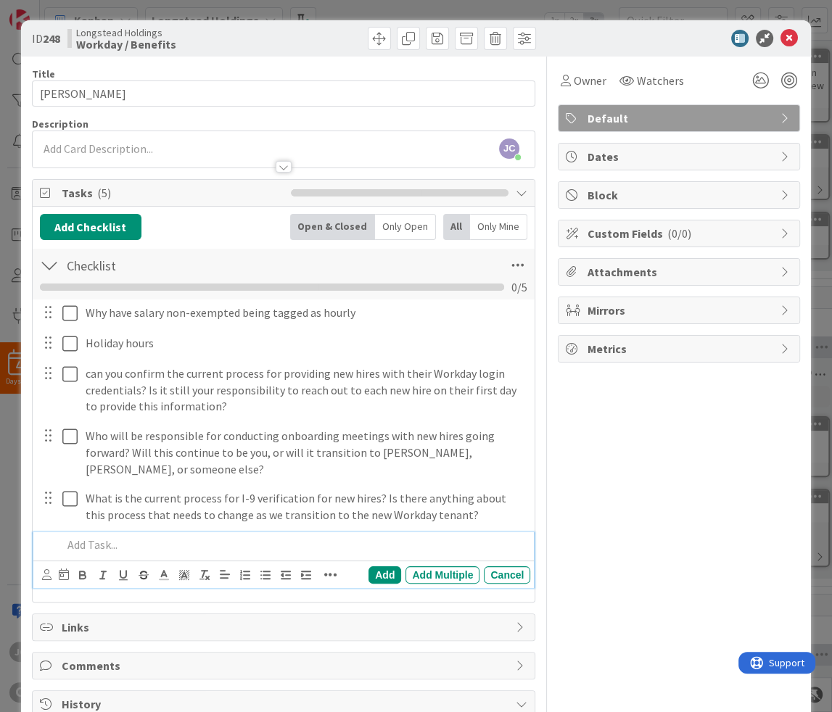
click at [227, 548] on p at bounding box center [293, 545] width 463 height 17
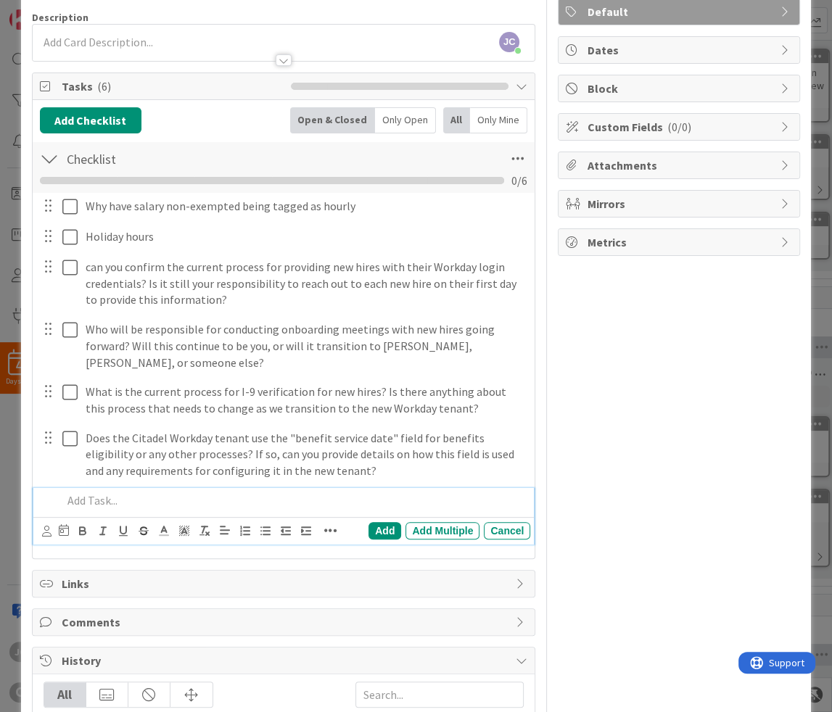
scroll to position [262, 0]
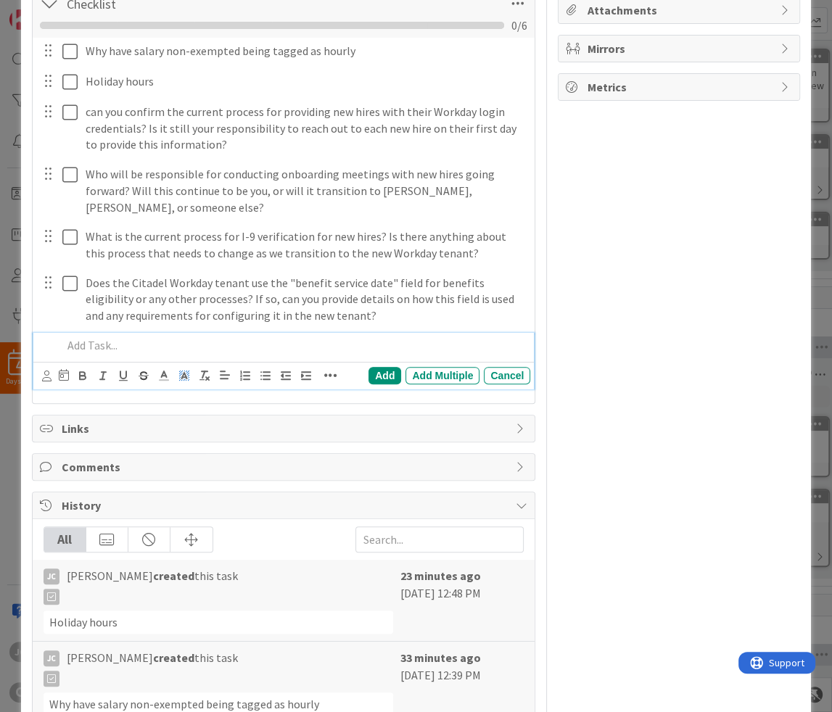
click at [190, 338] on p at bounding box center [293, 345] width 463 height 17
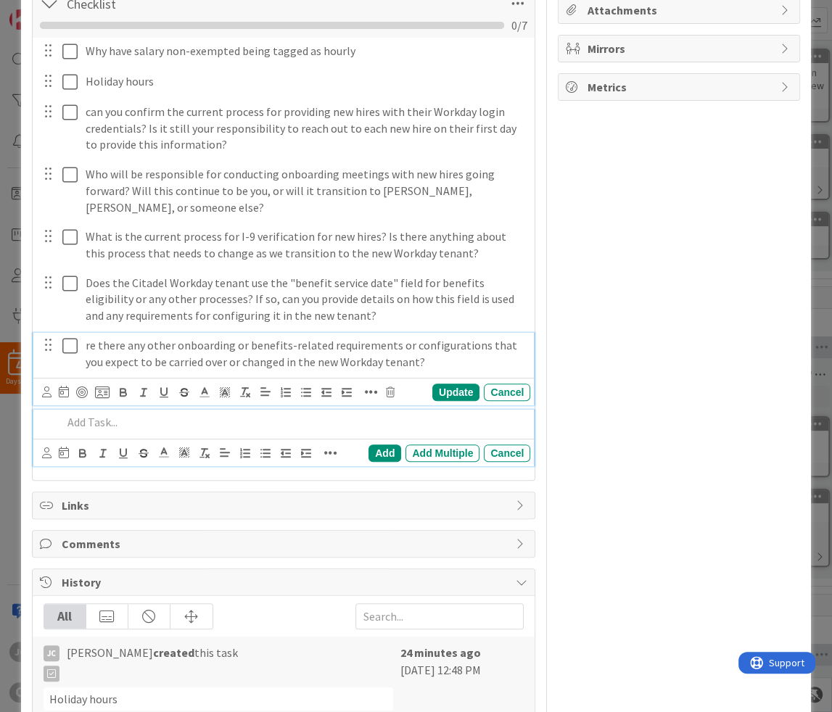
click at [88, 342] on p "re there any other onboarding or benefits-related requirements or configuration…" at bounding box center [305, 353] width 439 height 33
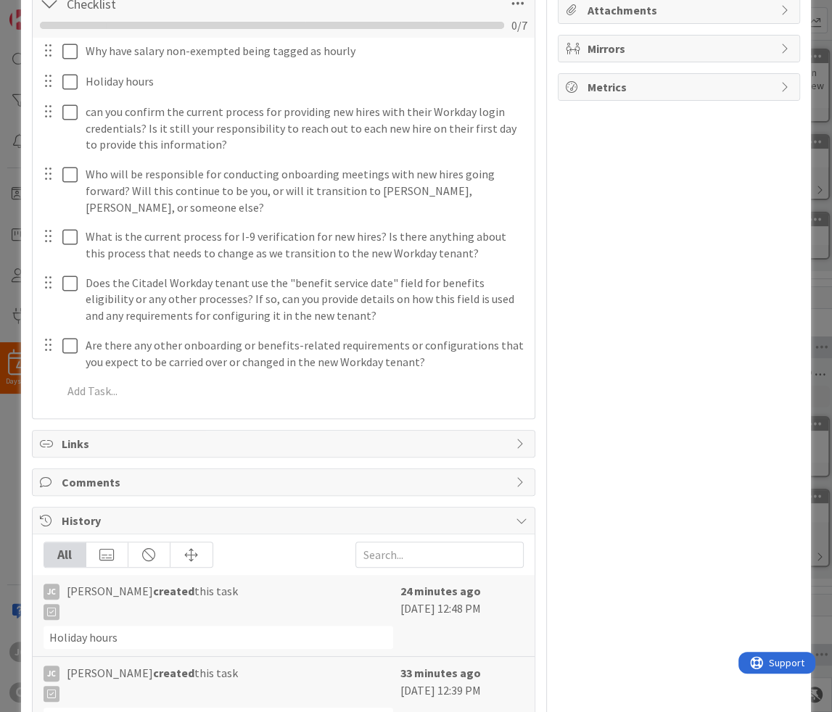
scroll to position [0, 0]
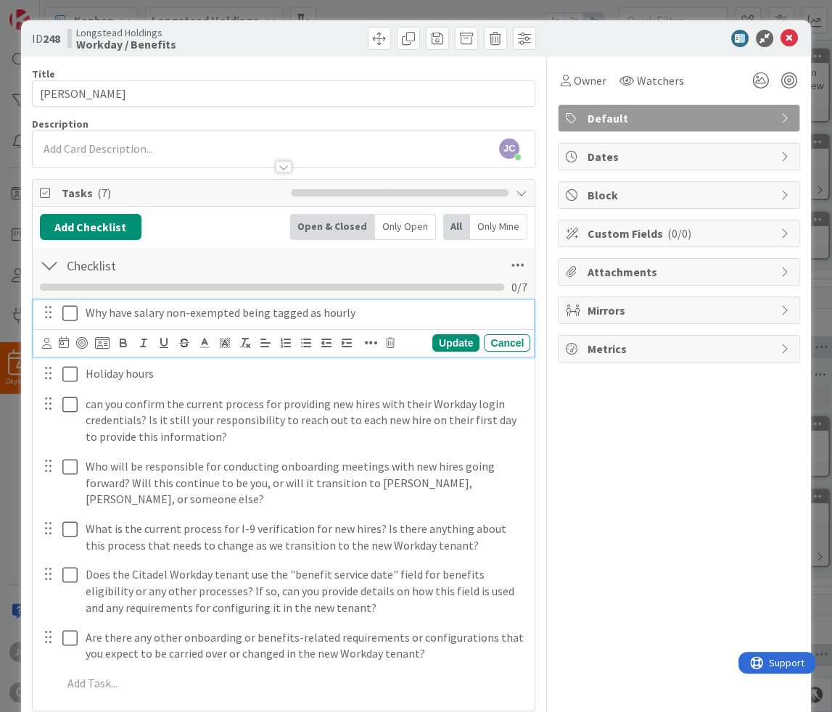
click at [485, 318] on p "Why have salary non-exempted being tagged as hourly" at bounding box center [305, 313] width 439 height 17
click at [398, 345] on div "Update Cancel" at bounding box center [286, 344] width 489 height 20
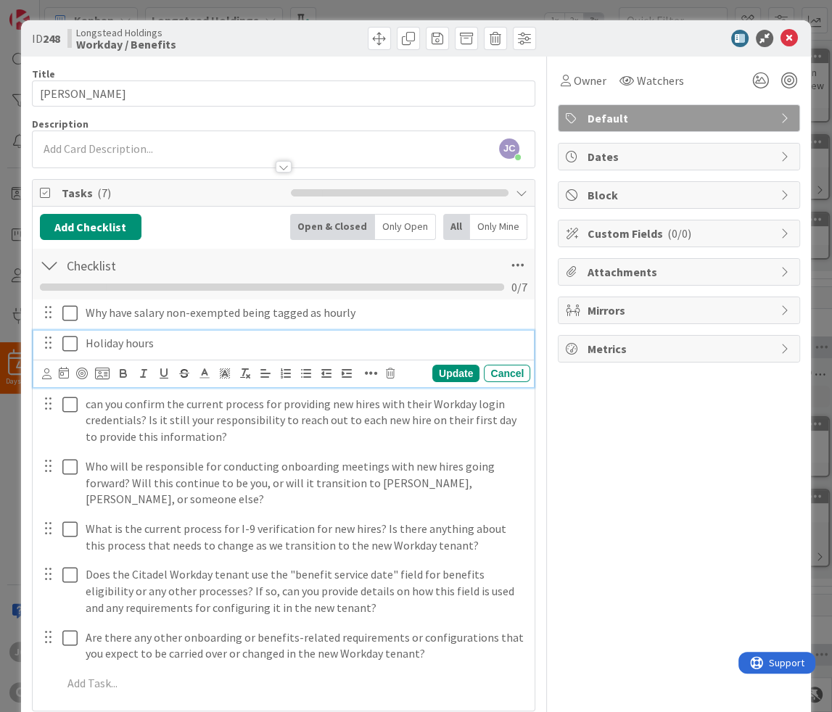
click at [381, 356] on div "Holiday hours" at bounding box center [305, 343] width 450 height 25
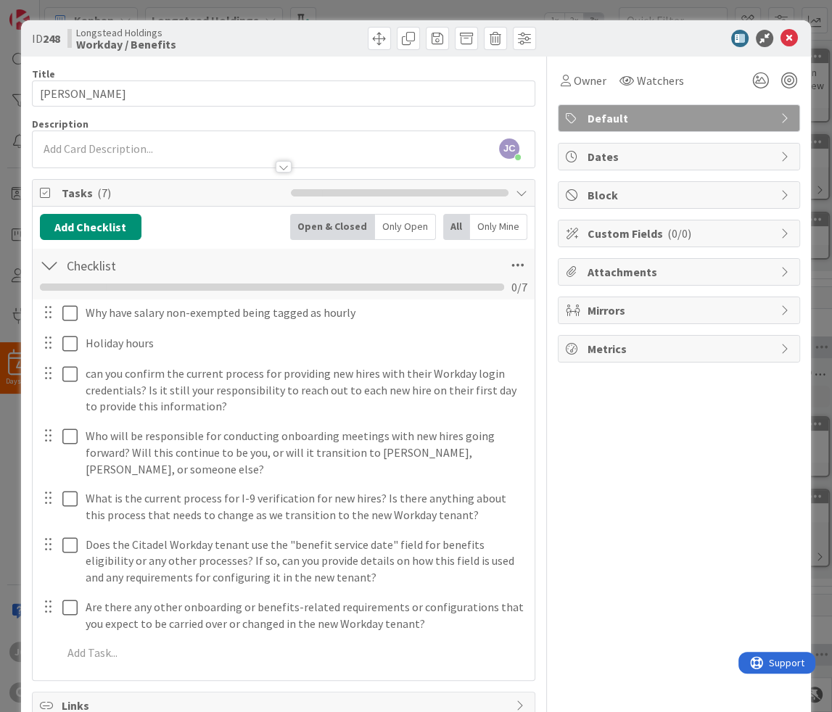
click at [701, 487] on div "Owner Watchers Default Dates Block Custom Fields ( 0/0 ) Attachments Mirrors Me…" at bounding box center [679, 587] width 242 height 1061
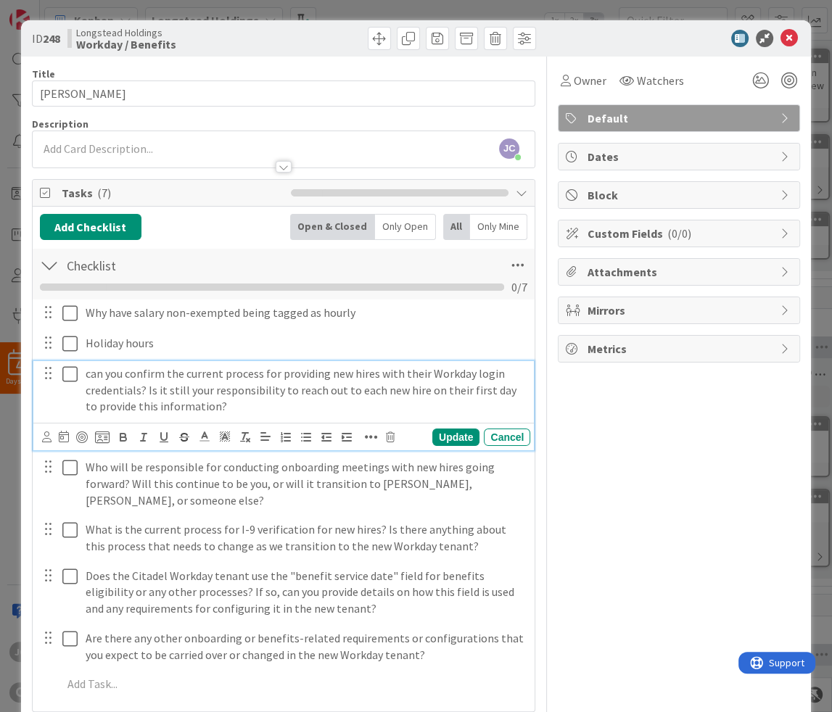
click at [122, 386] on p "can you confirm the current process for providing new hires with their Workday …" at bounding box center [305, 390] width 439 height 49
click at [91, 375] on p "can you confirm the current process for providing new hires with their Workday …" at bounding box center [305, 390] width 439 height 49
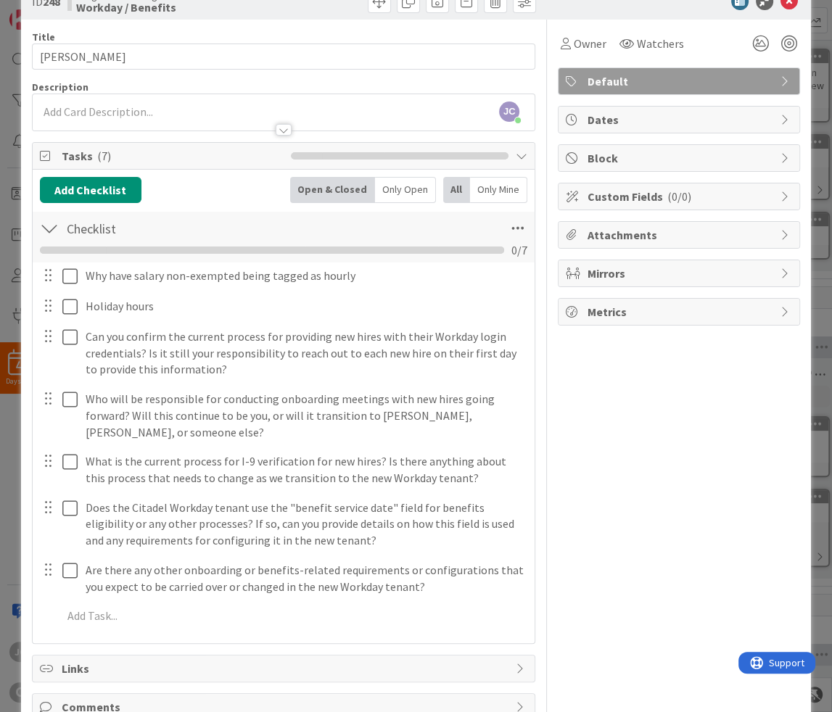
scroll to position [87, 0]
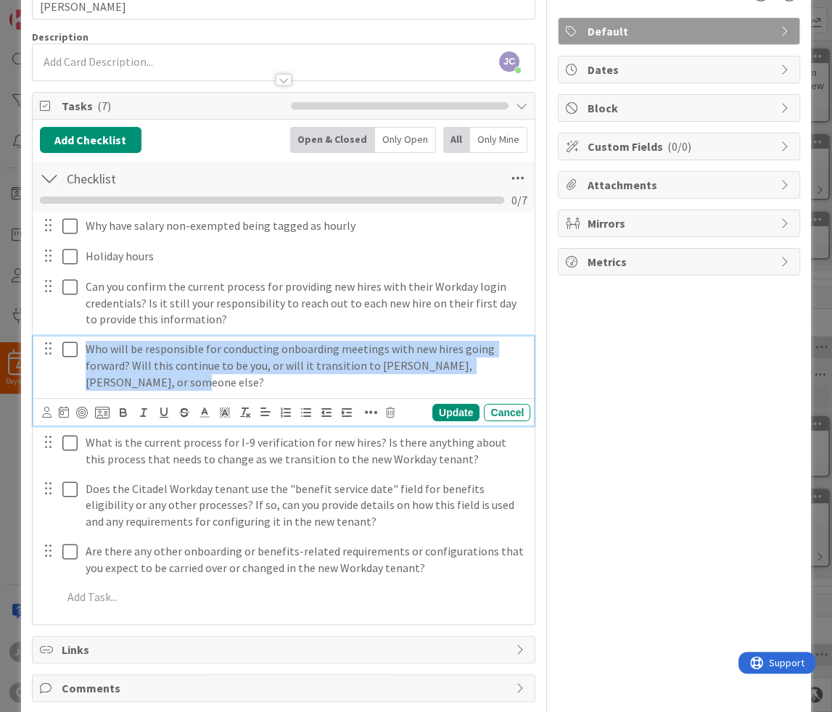
drag, startPoint x: 89, startPoint y: 351, endPoint x: 120, endPoint y: 386, distance: 46.3
click at [120, 386] on p "Who will be responsible for conducting onboarding meetings with new hires going…" at bounding box center [305, 365] width 439 height 49
copy p "Who will be responsible for conducting onboarding meetings with new hires going…"
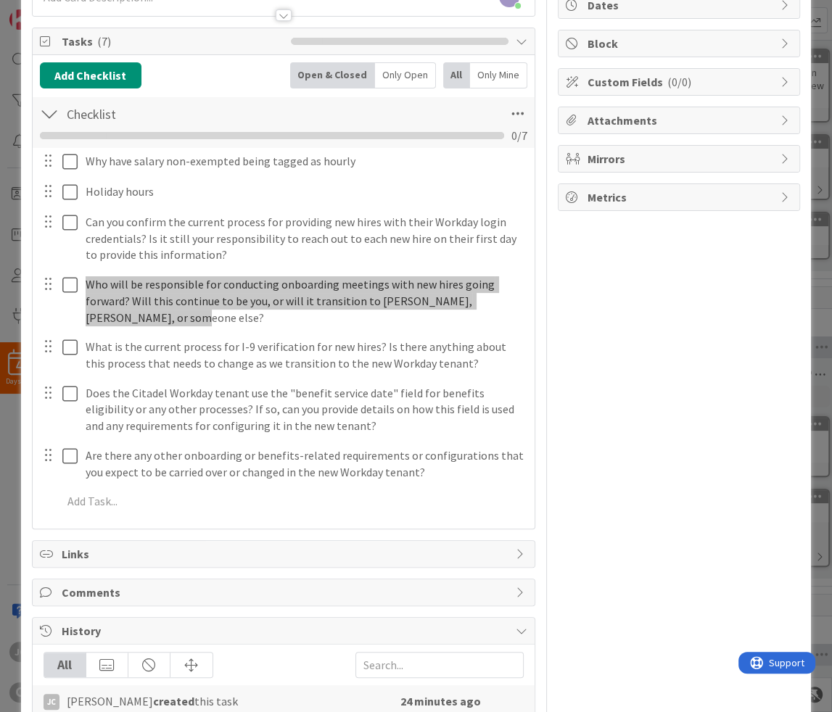
scroll to position [262, 0]
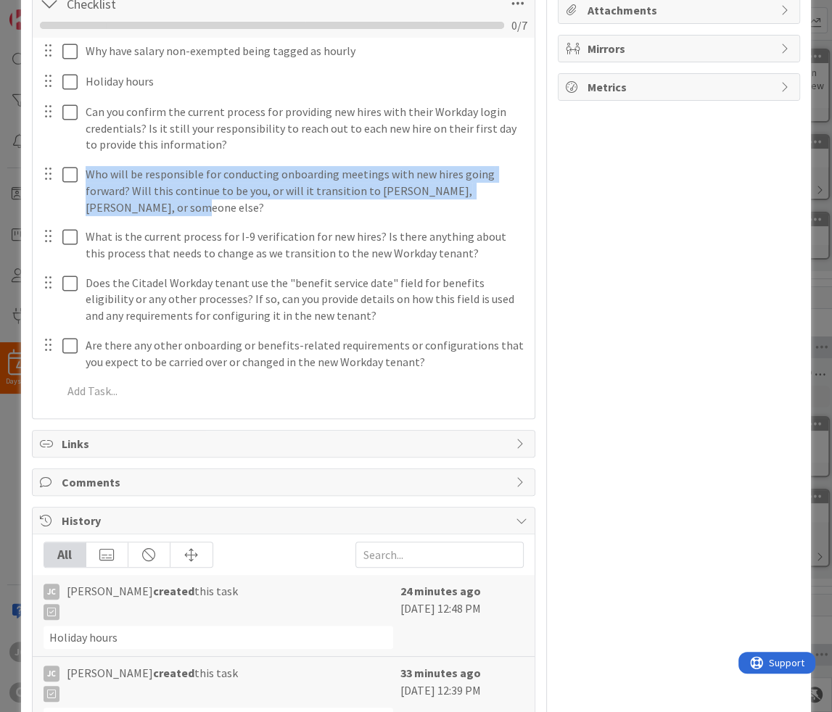
click at [585, 194] on div "Owner Watchers Default Dates Block Custom Fields ( 0/0 ) Attachments Mirrors Me…" at bounding box center [679, 325] width 242 height 1061
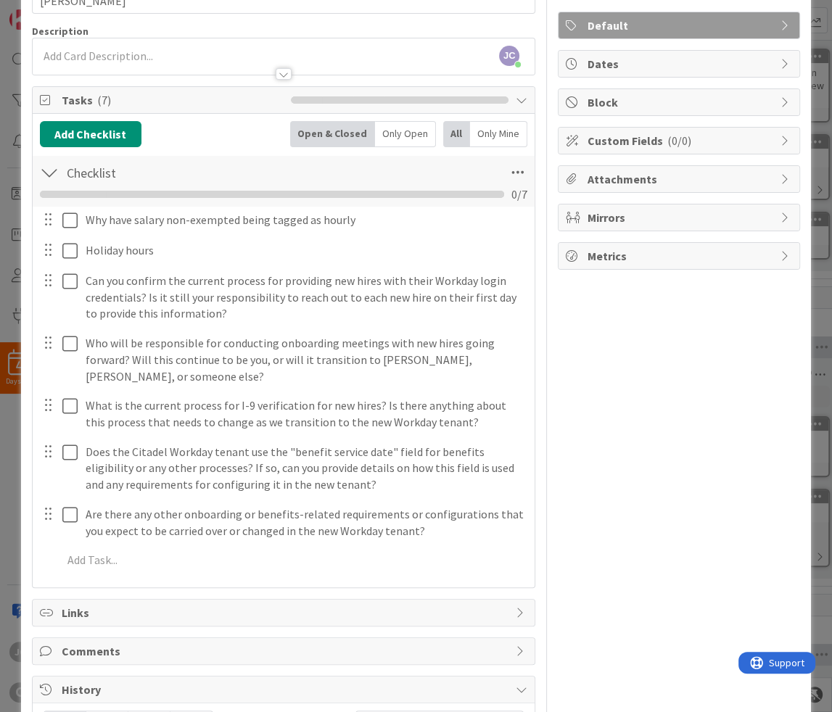
scroll to position [0, 0]
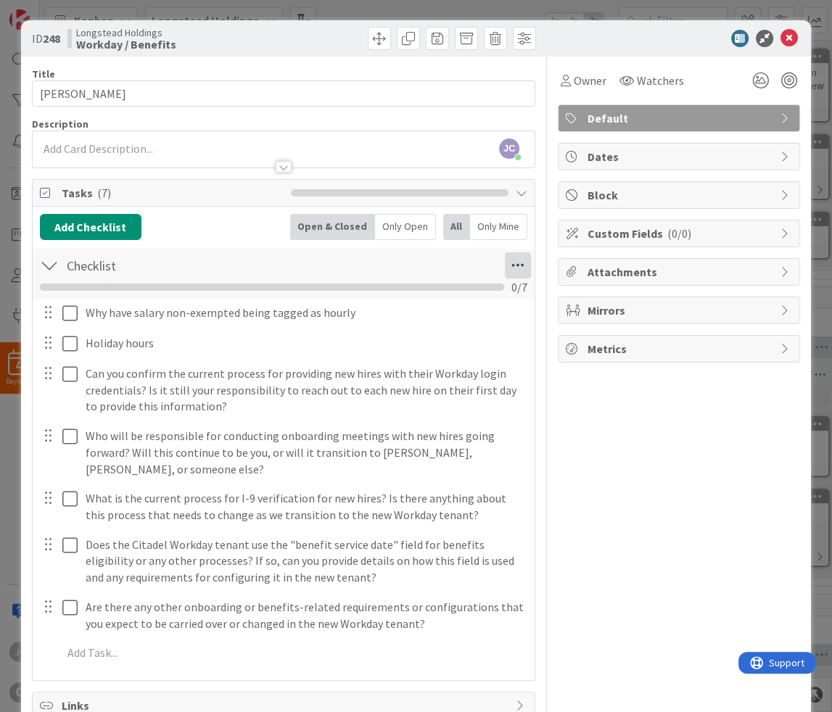
click at [511, 268] on icon at bounding box center [518, 265] width 26 height 26
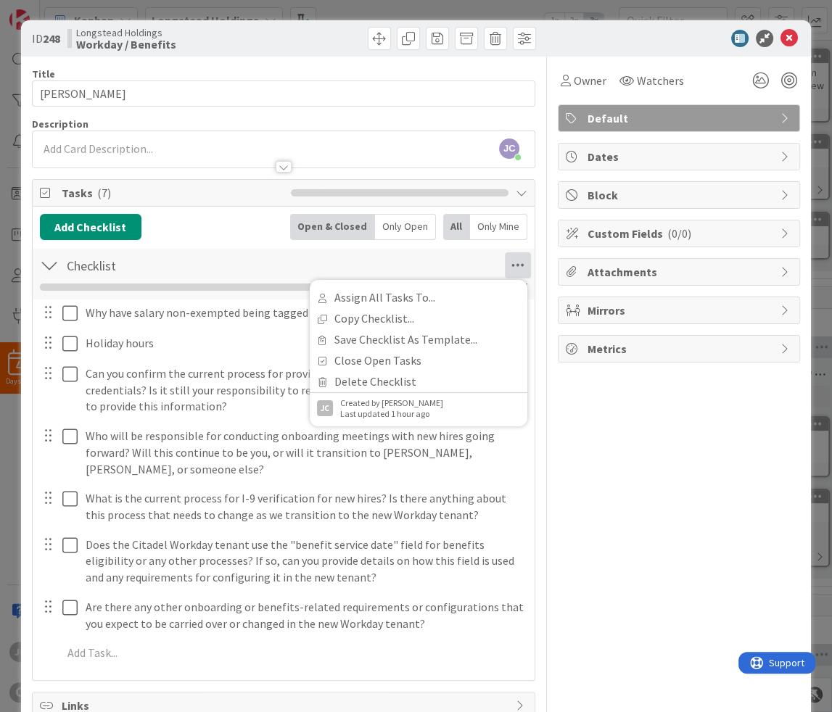
click at [231, 200] on span "Tasks ( 7 )" at bounding box center [173, 192] width 223 height 17
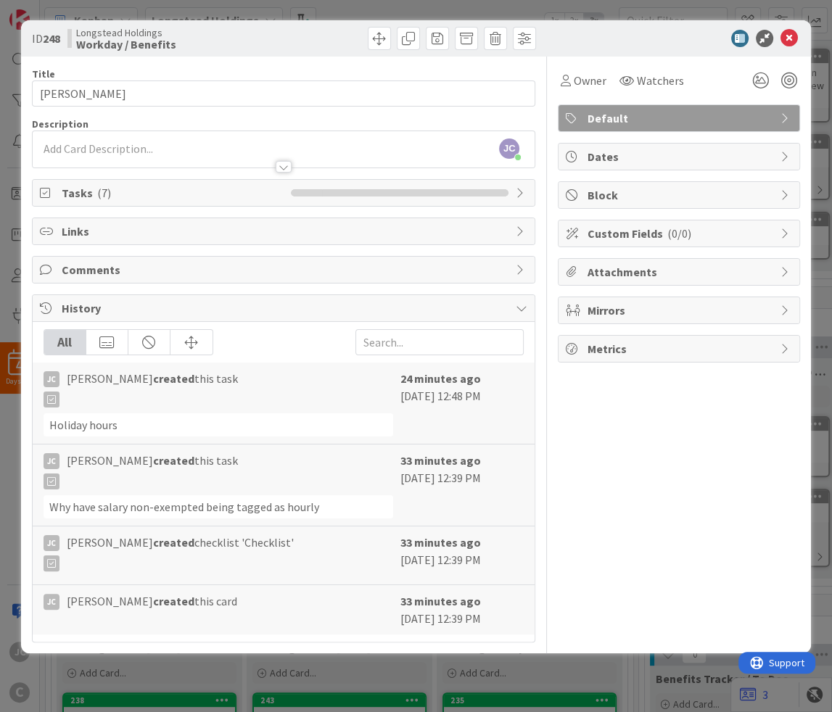
click at [329, 7] on div "ID 248 Longstead Holdings Workday / Benefits Title 13 / 128 [PERSON_NAME] Descr…" at bounding box center [416, 356] width 832 height 712
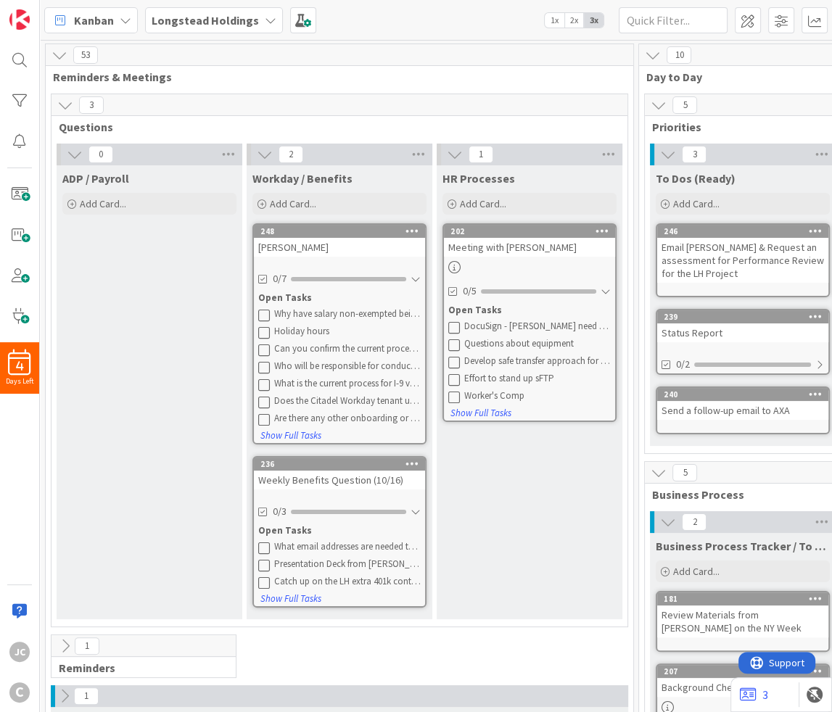
click at [263, 313] on icon at bounding box center [264, 315] width 12 height 12
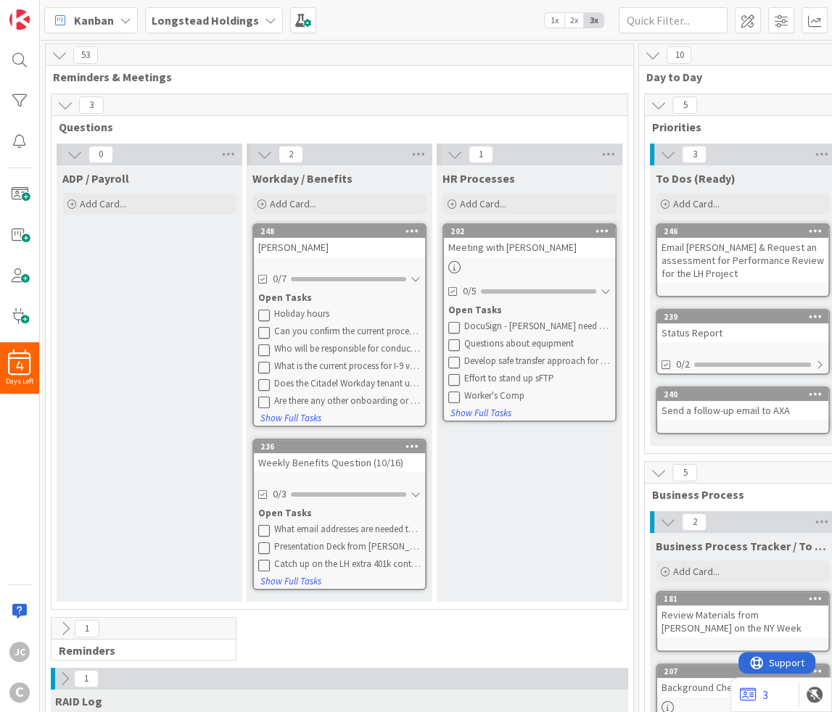
click at [263, 313] on icon at bounding box center [264, 315] width 12 height 12
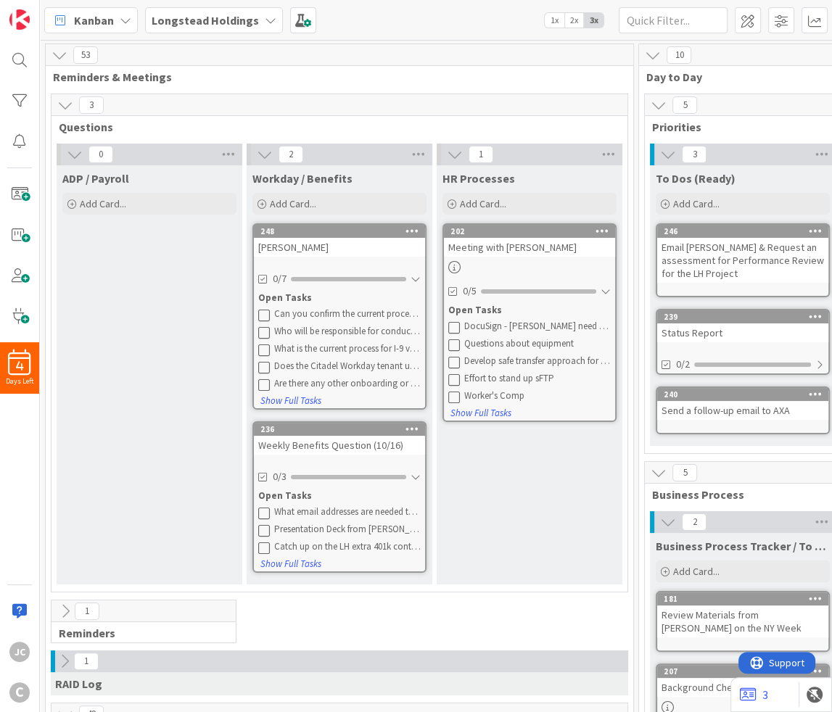
click at [263, 313] on icon at bounding box center [264, 315] width 12 height 12
click at [263, 326] on icon at bounding box center [264, 332] width 12 height 12
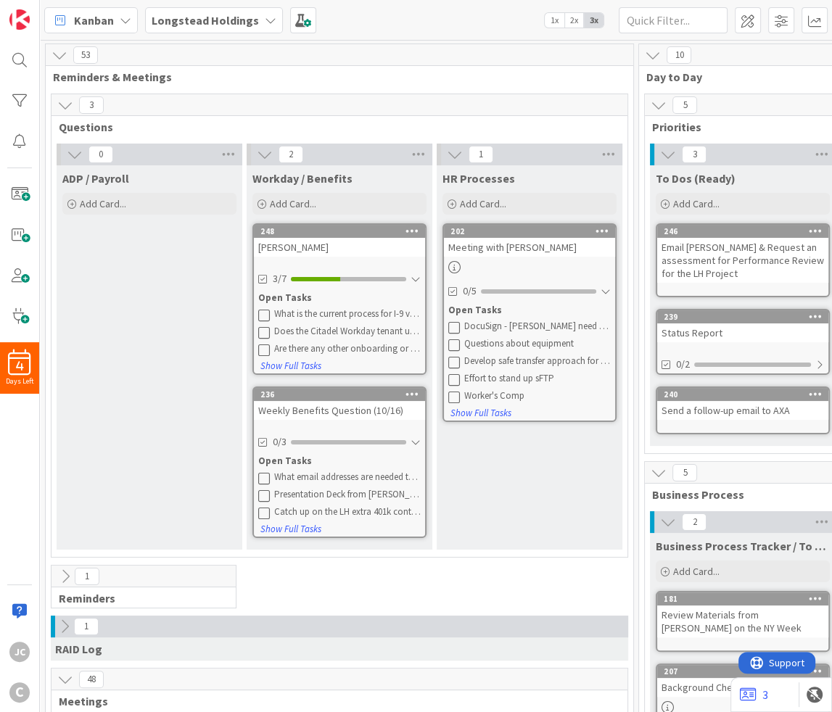
click at [263, 313] on icon at bounding box center [264, 315] width 12 height 12
click at [263, 326] on icon at bounding box center [264, 332] width 12 height 12
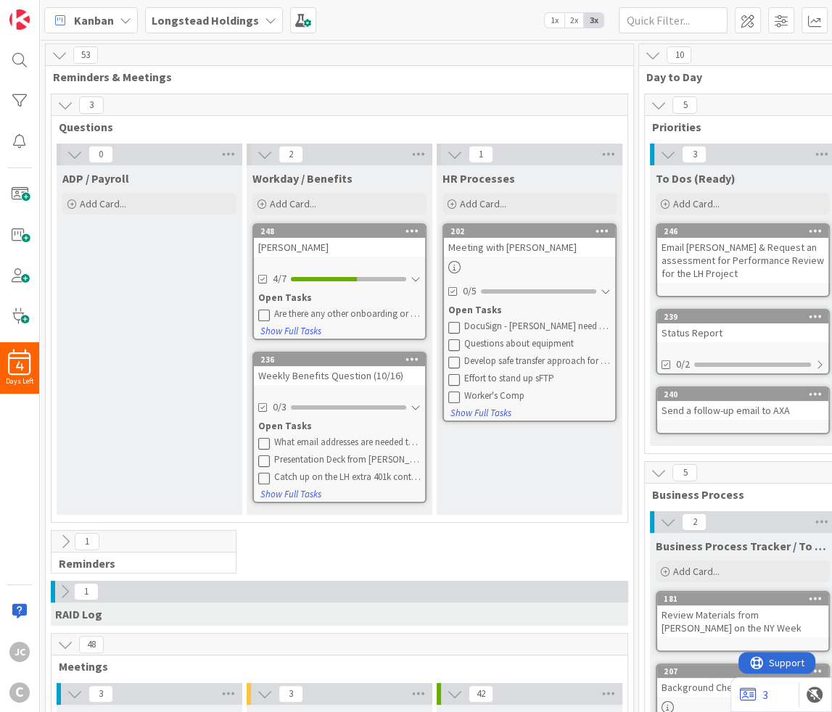
click at [263, 313] on icon at bounding box center [264, 315] width 12 height 12
click at [263, 313] on div "Workday / Benefits Add Card... 248 [PERSON_NAME] 4/7 Open Tasks Are there any o…" at bounding box center [340, 340] width 186 height 350
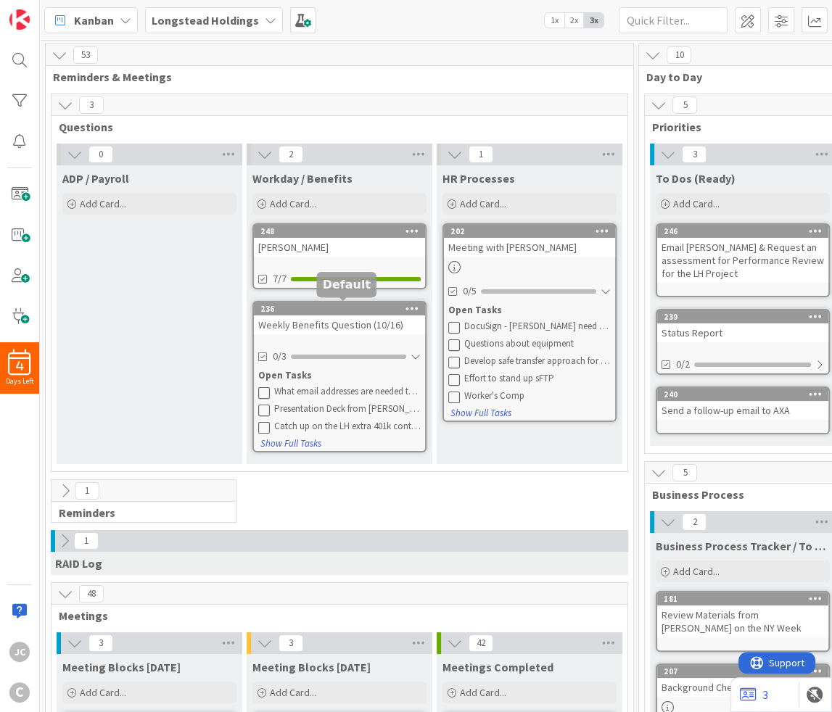
click at [294, 304] on div "236" at bounding box center [342, 309] width 165 height 10
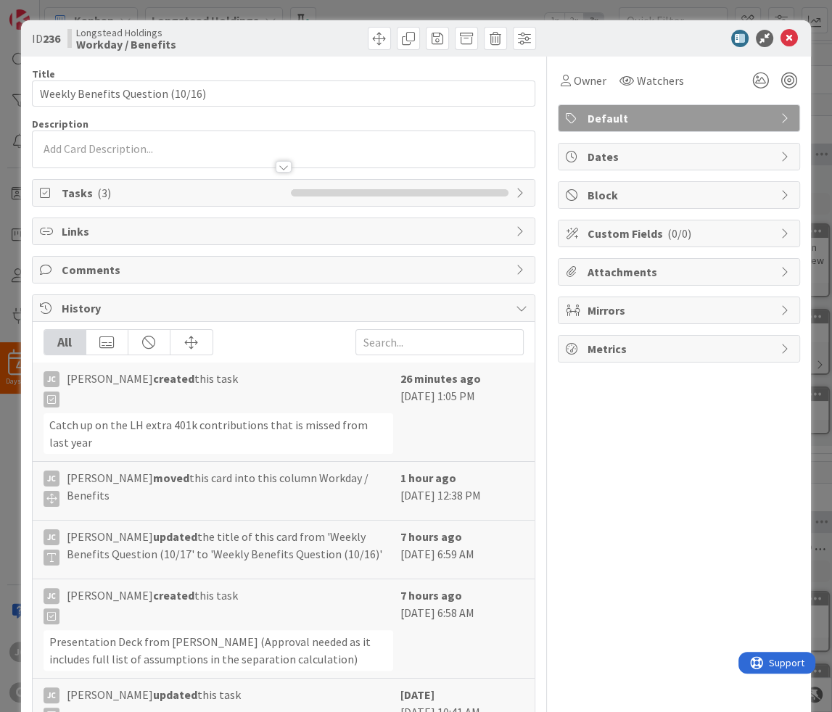
click at [7, 421] on div "ID 236 Longstead Holdings Workday / Benefits Title 32 / 128 Weekly Benefits Que…" at bounding box center [416, 356] width 832 height 712
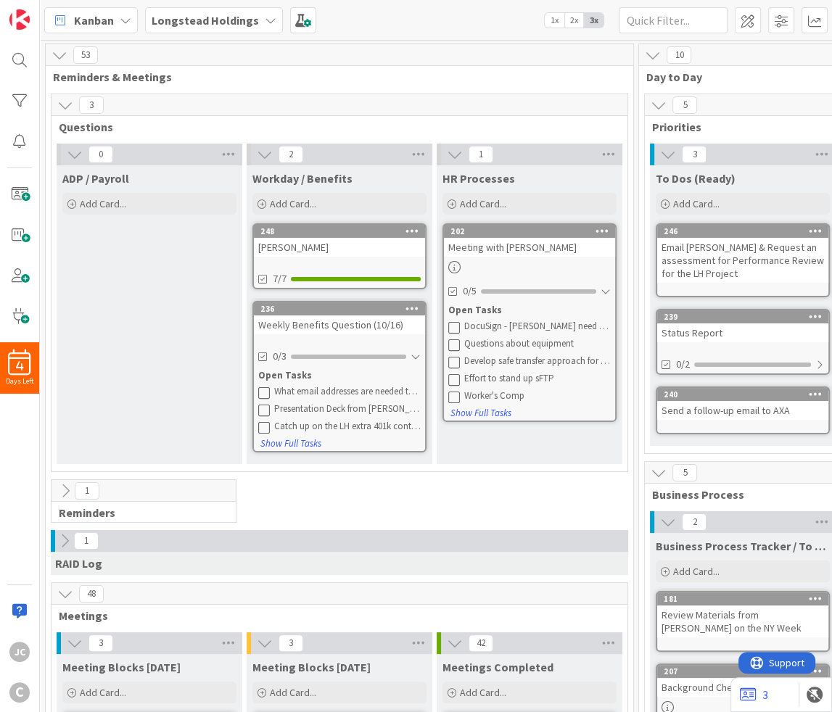
click at [503, 249] on div "Meeting with [PERSON_NAME]" at bounding box center [529, 247] width 171 height 19
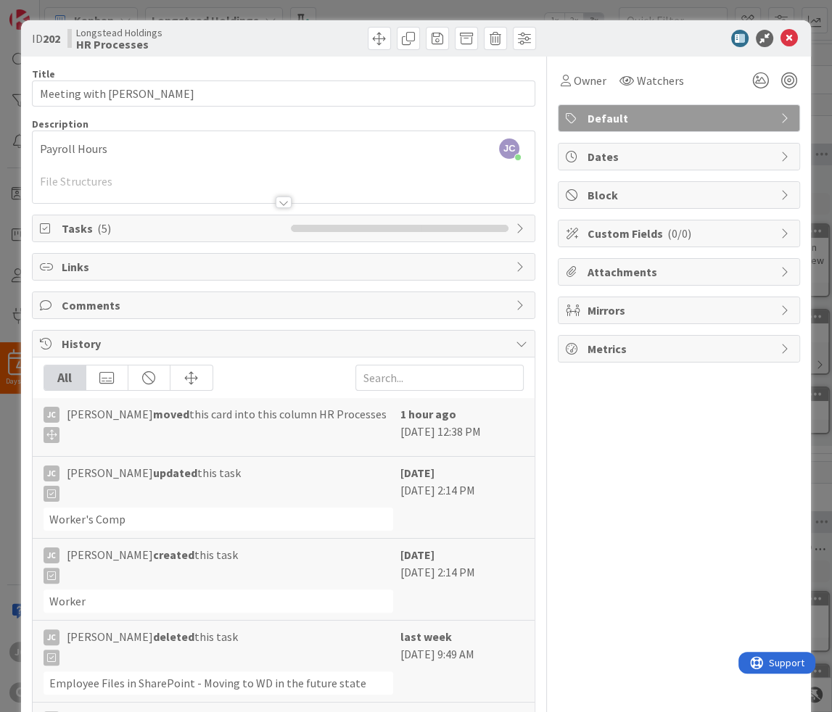
click at [223, 234] on span "Tasks ( 5 )" at bounding box center [173, 228] width 223 height 17
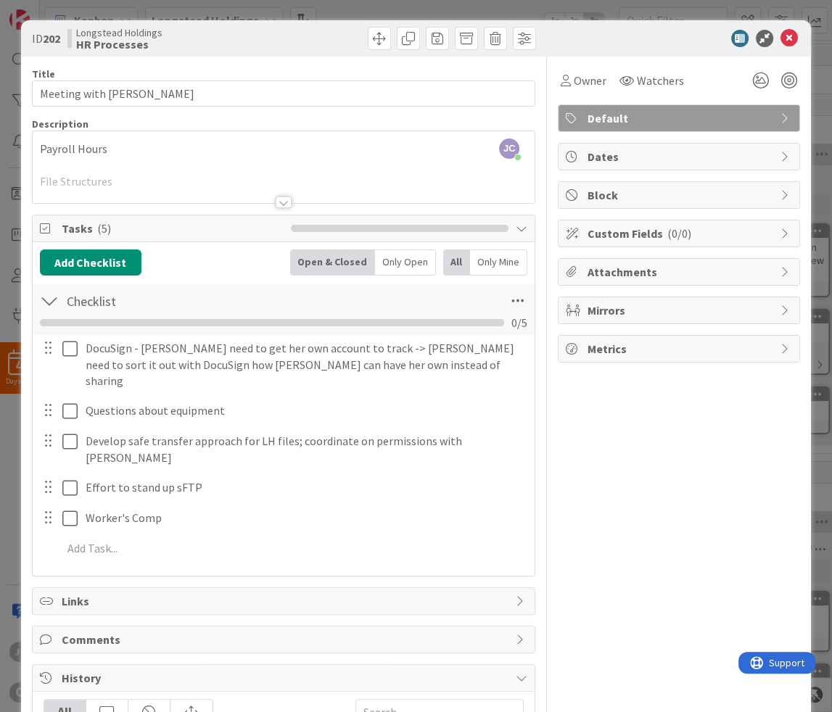
click at [266, 199] on div at bounding box center [284, 184] width 503 height 37
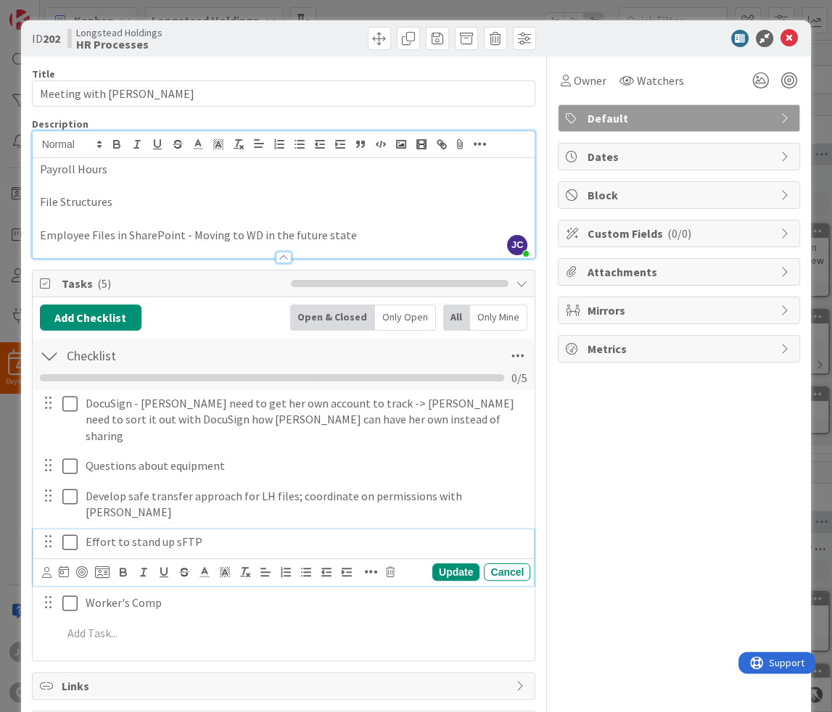
click at [285, 534] on p "Effort to stand up sFTP" at bounding box center [305, 542] width 439 height 17
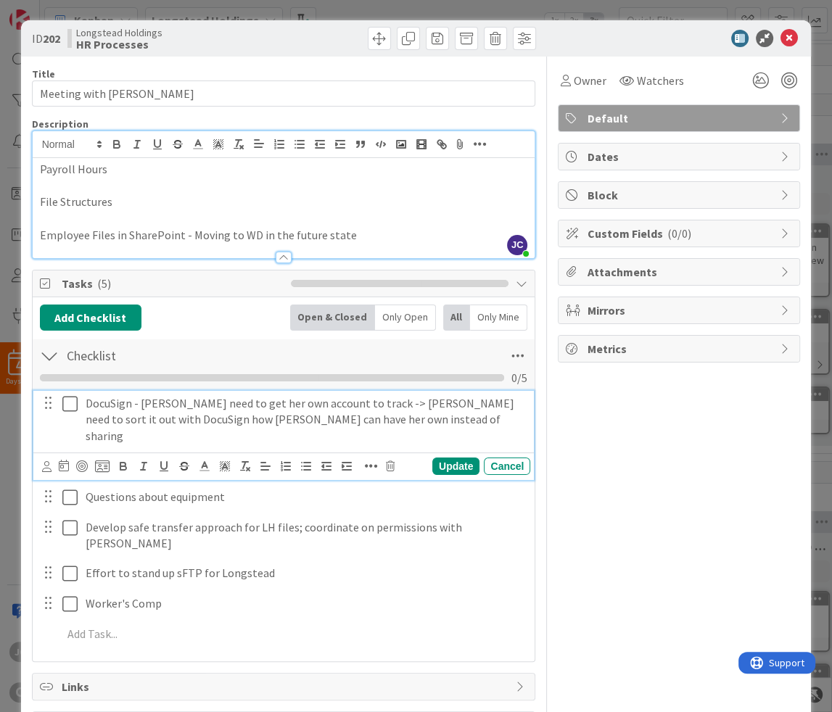
click at [355, 417] on p "DocuSign - [PERSON_NAME] need to get her own account to track -> [PERSON_NAME] …" at bounding box center [305, 419] width 439 height 49
click at [210, 460] on icon at bounding box center [204, 466] width 13 height 13
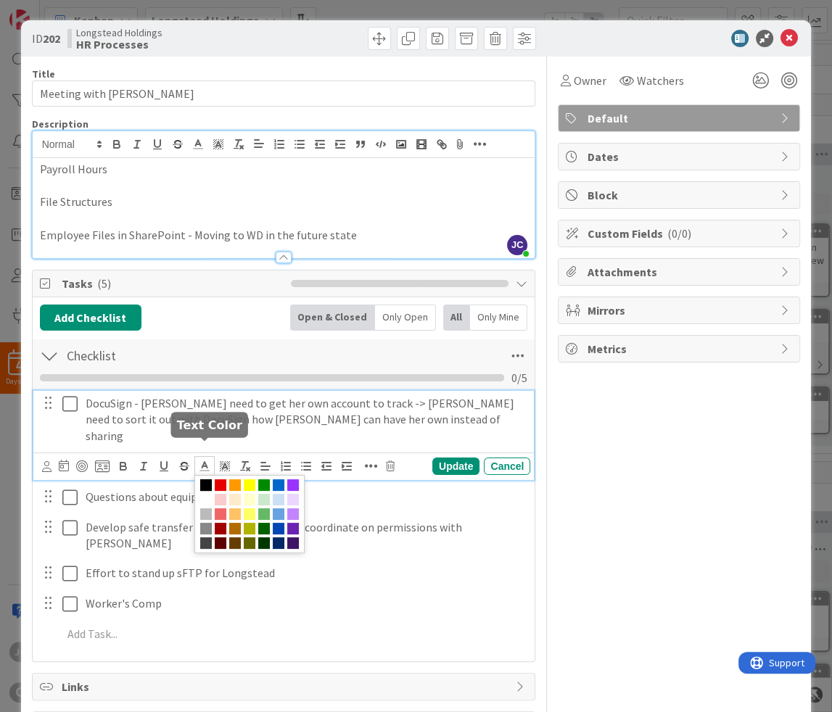
click at [210, 460] on icon at bounding box center [204, 466] width 13 height 13
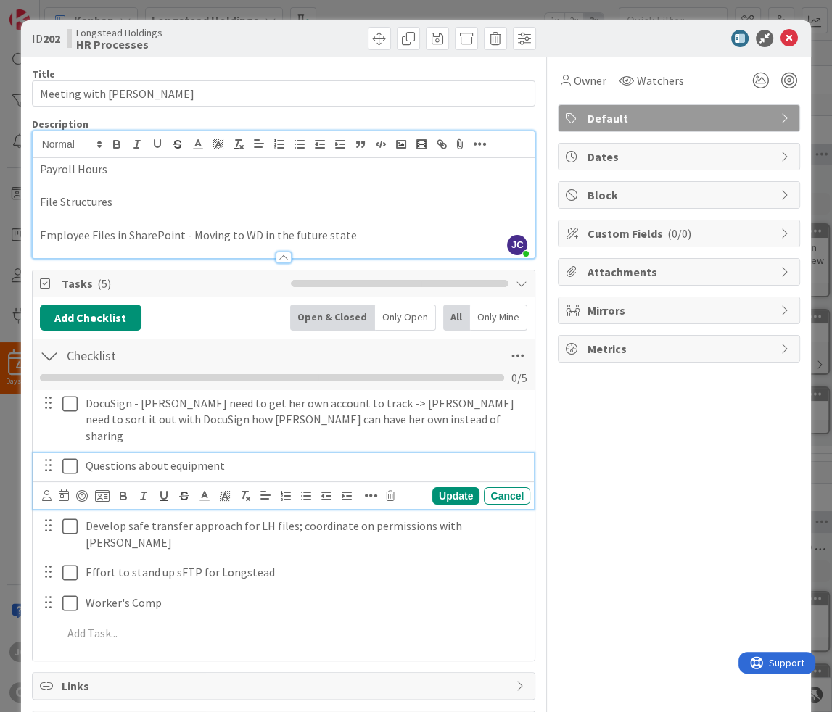
click at [138, 478] on div "Questions about equipment" at bounding box center [305, 465] width 450 height 25
click at [138, 490] on icon "button" at bounding box center [143, 496] width 13 height 13
click at [246, 458] on p "Questions ﻿ about equipment" at bounding box center [305, 466] width 439 height 17
click at [246, 458] on p "Questions about equipment" at bounding box center [305, 466] width 439 height 17
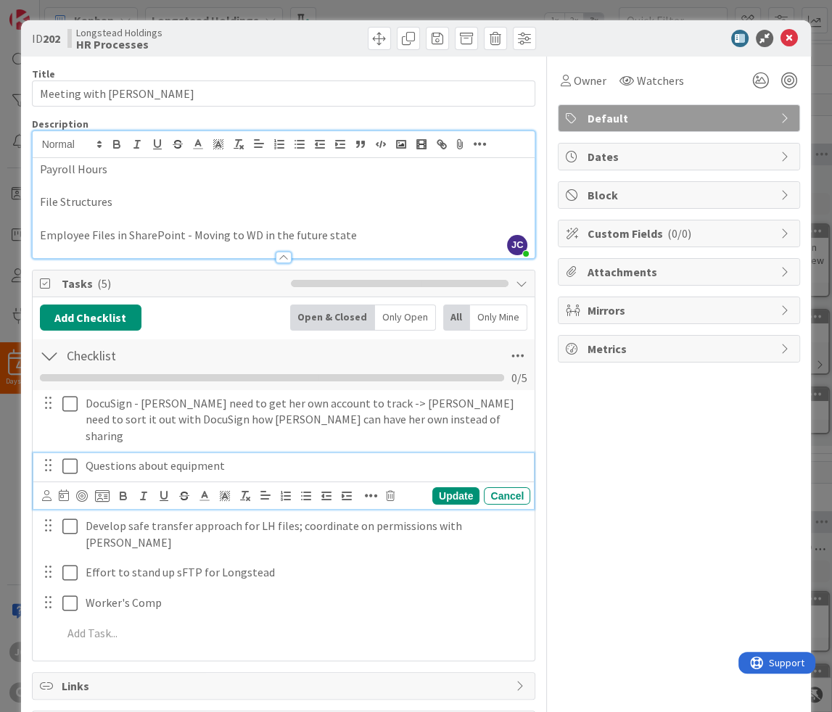
click at [357, 487] on div "Update Cancel" at bounding box center [286, 496] width 489 height 20
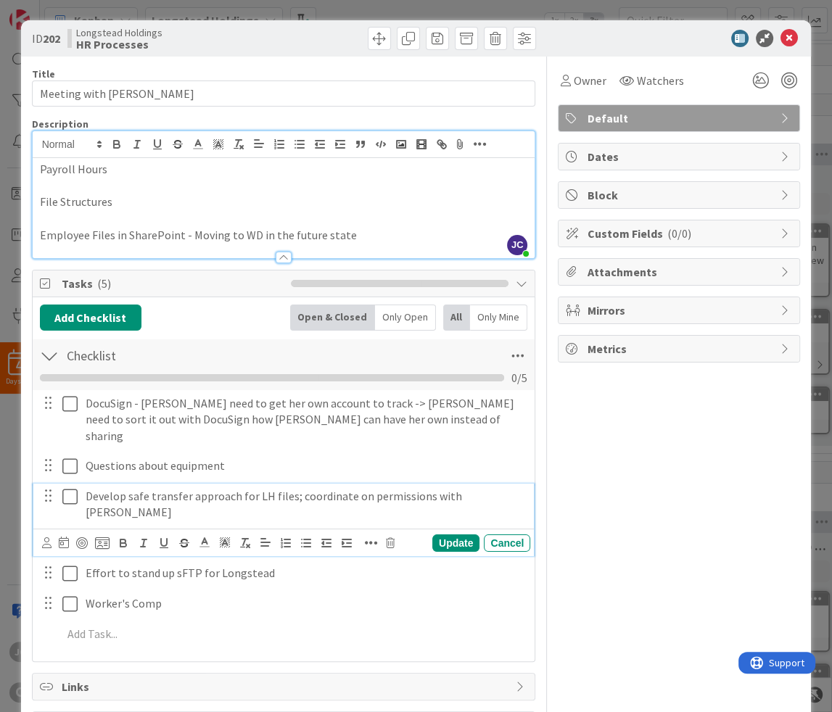
click at [349, 513] on div "Develop safe transfer approach for LH files; coordinate on permissions with [PE…" at bounding box center [305, 504] width 450 height 41
click at [305, 488] on p "Develop safe transfer approach for LH files; coordinate on permissions with [PE…" at bounding box center [305, 504] width 439 height 33
click at [322, 537] on icon "button" at bounding box center [326, 543] width 13 height 13
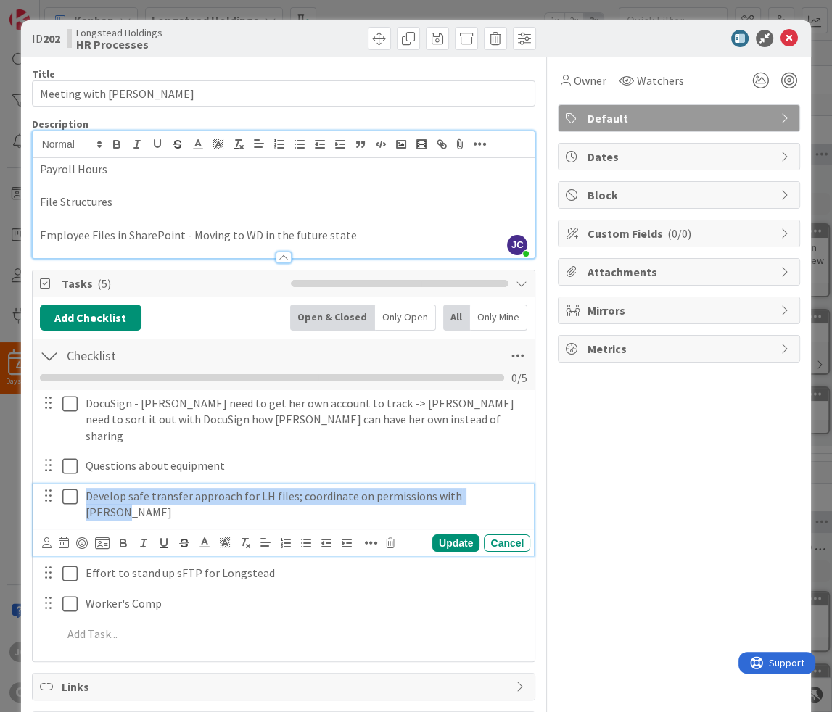
click at [322, 537] on icon "button" at bounding box center [326, 543] width 13 height 13
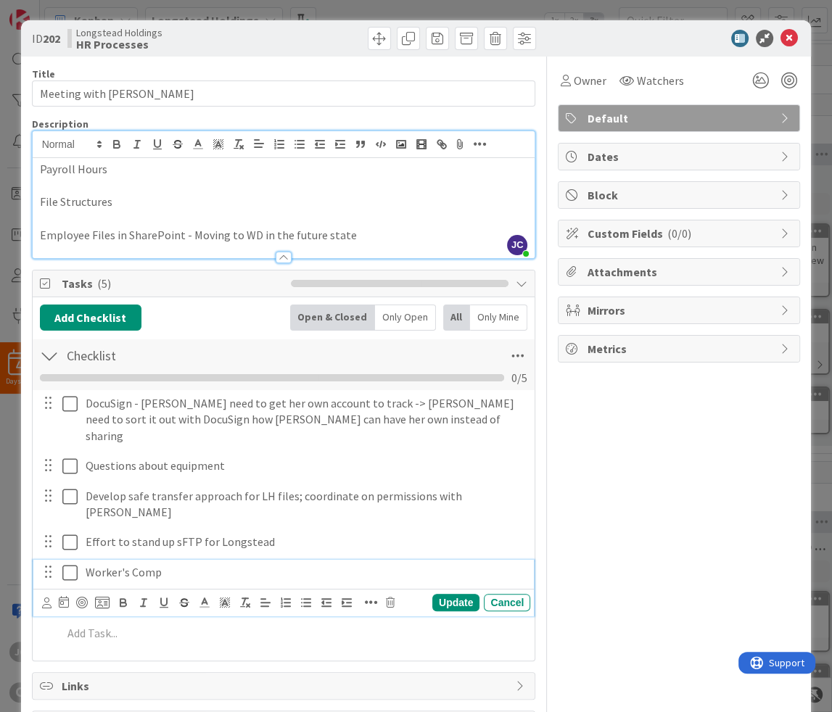
click at [291, 560] on div "Worker's Comp" at bounding box center [305, 572] width 450 height 25
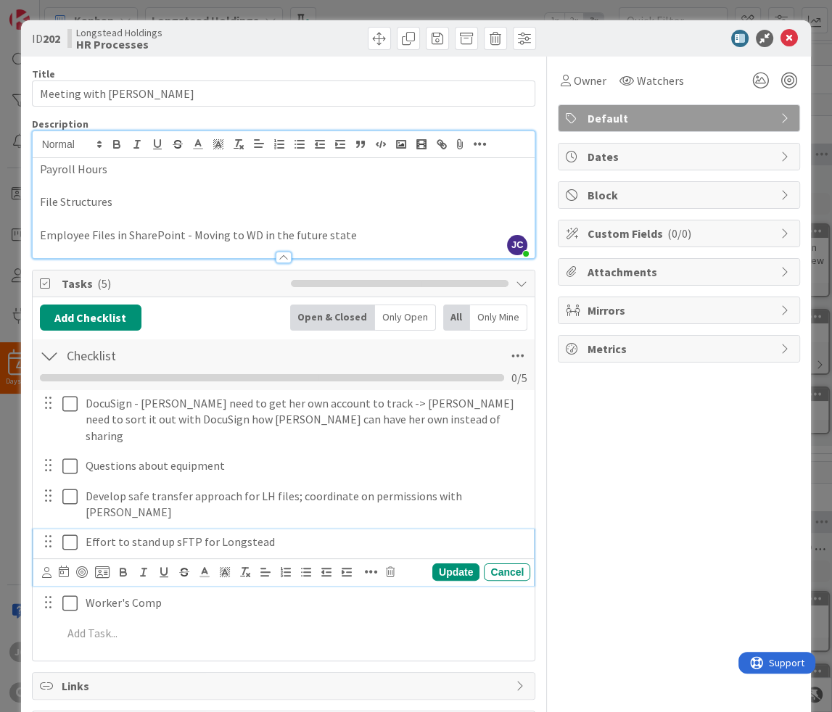
click at [268, 534] on p "Effort to stand up sFTP for Longstead" at bounding box center [305, 542] width 439 height 17
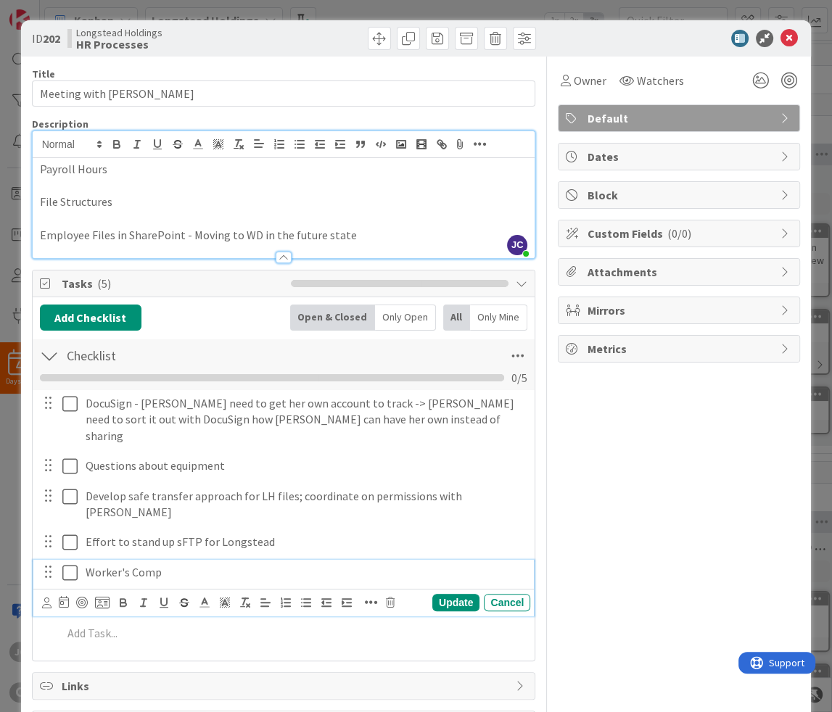
click at [258, 564] on p "Worker's Comp" at bounding box center [305, 572] width 439 height 17
click at [278, 564] on p "Worker's Comp" at bounding box center [305, 572] width 439 height 17
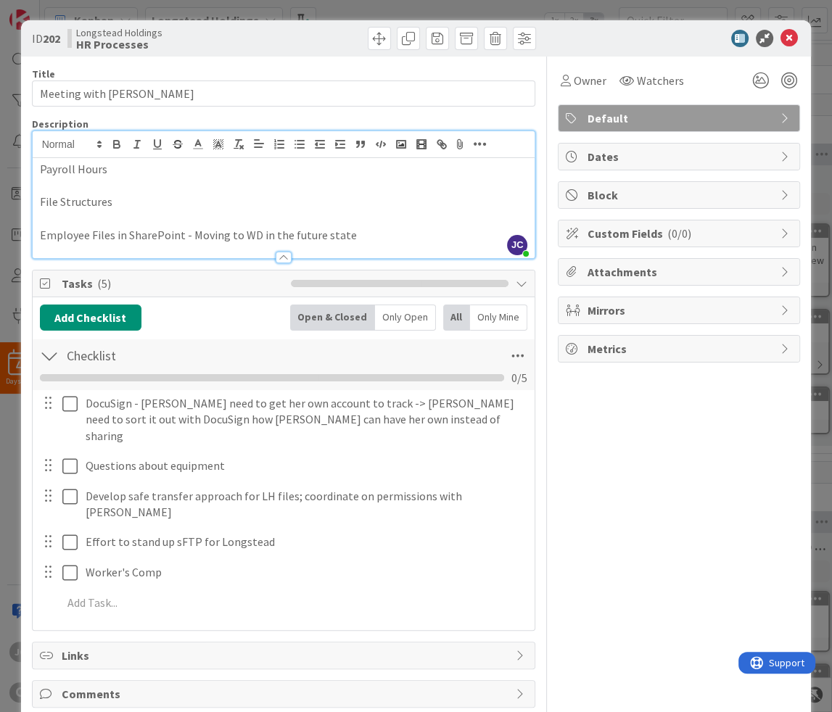
click at [139, 231] on p "Employee Files in SharePoint - Moving to WD in the future state" at bounding box center [284, 235] width 488 height 17
click at [14, 442] on div "ID 202 Longstead Holdings HR Processes Title 17 / 128 Meeting with Mark Descrip…" at bounding box center [416, 356] width 832 height 712
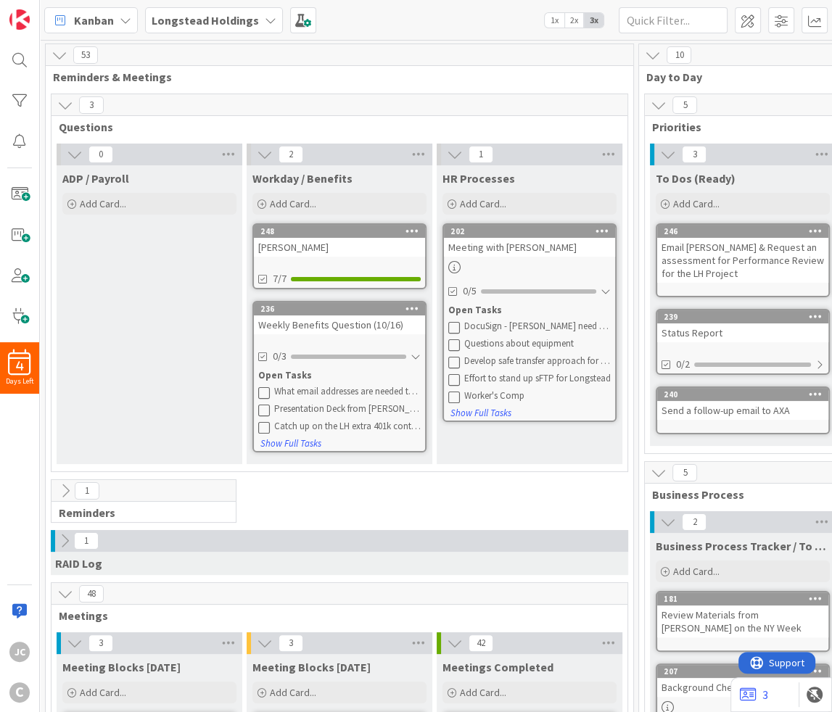
click at [511, 251] on div "Meeting with [PERSON_NAME]" at bounding box center [529, 247] width 171 height 19
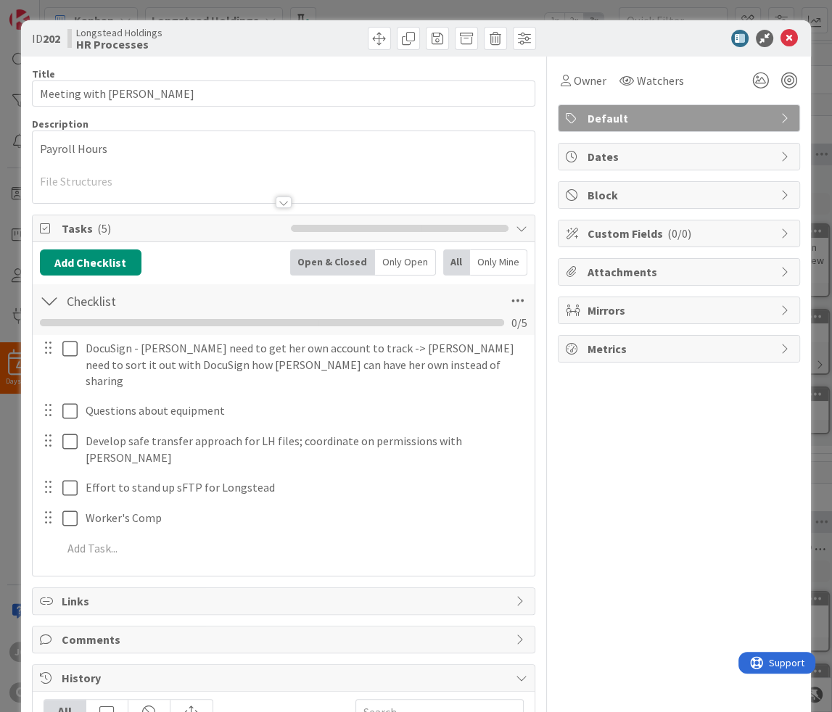
click at [155, 157] on p "Payroll Hours" at bounding box center [284, 149] width 488 height 17
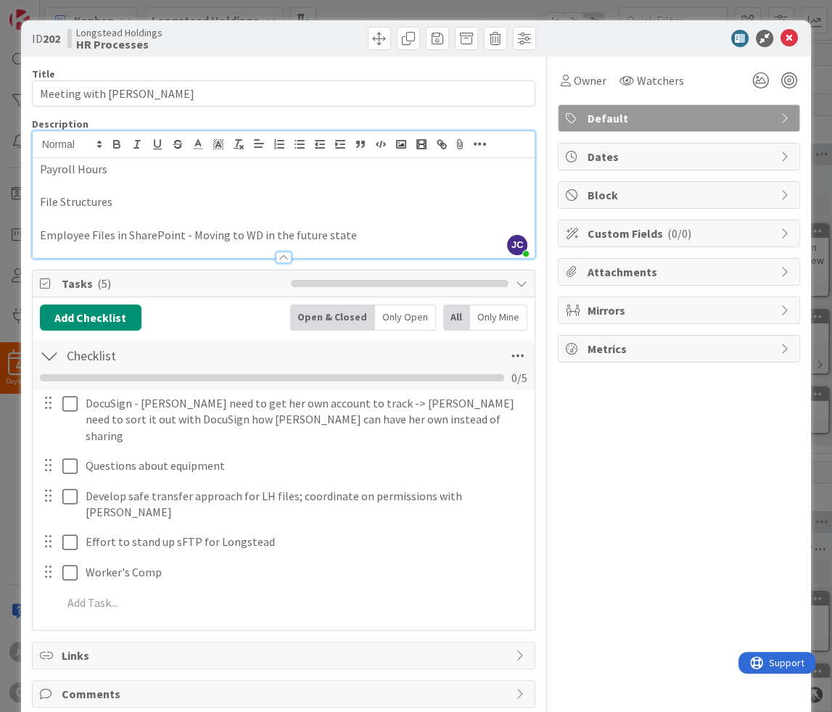
click at [148, 202] on p "File Structures" at bounding box center [284, 202] width 488 height 17
click at [128, 236] on p "Employee Files in SharePoint - Moving to WD in the future state" at bounding box center [284, 235] width 488 height 17
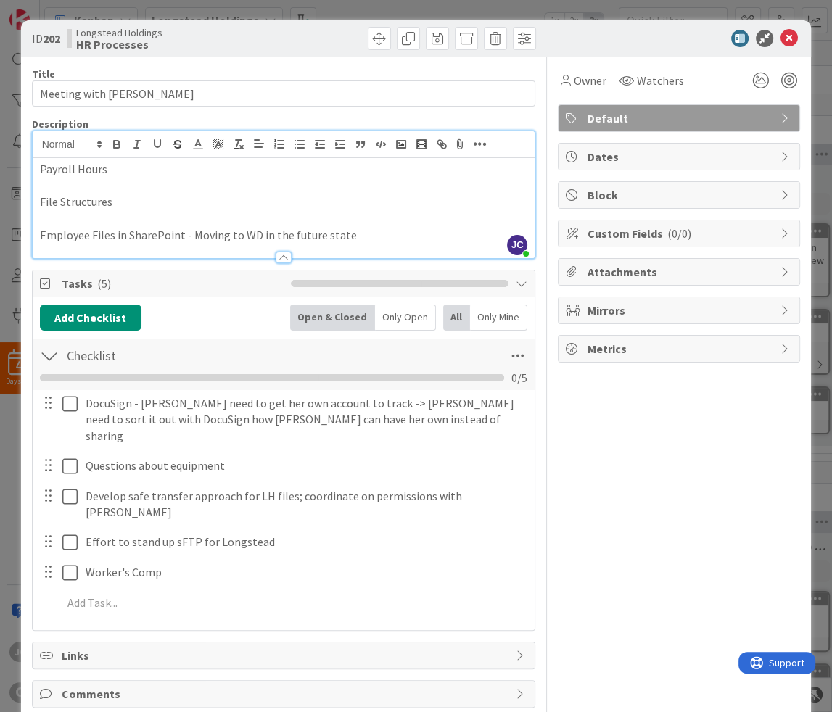
click at [128, 236] on p "Employee Files in SharePoint - Moving to WD in the future state" at bounding box center [284, 235] width 488 height 17
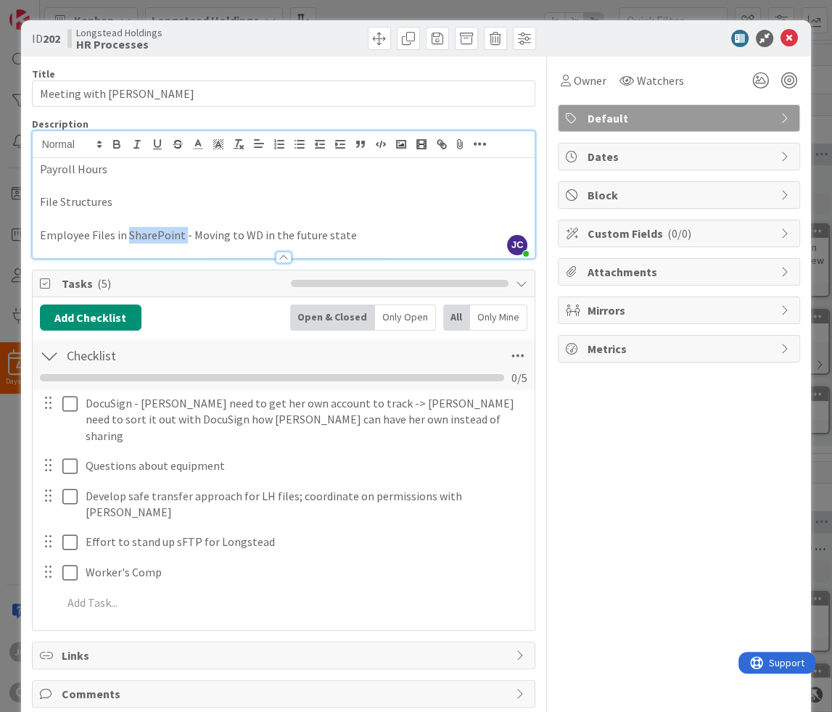
click at [128, 236] on p "Employee Files in SharePoint - Moving to WD in the future state" at bounding box center [284, 235] width 488 height 17
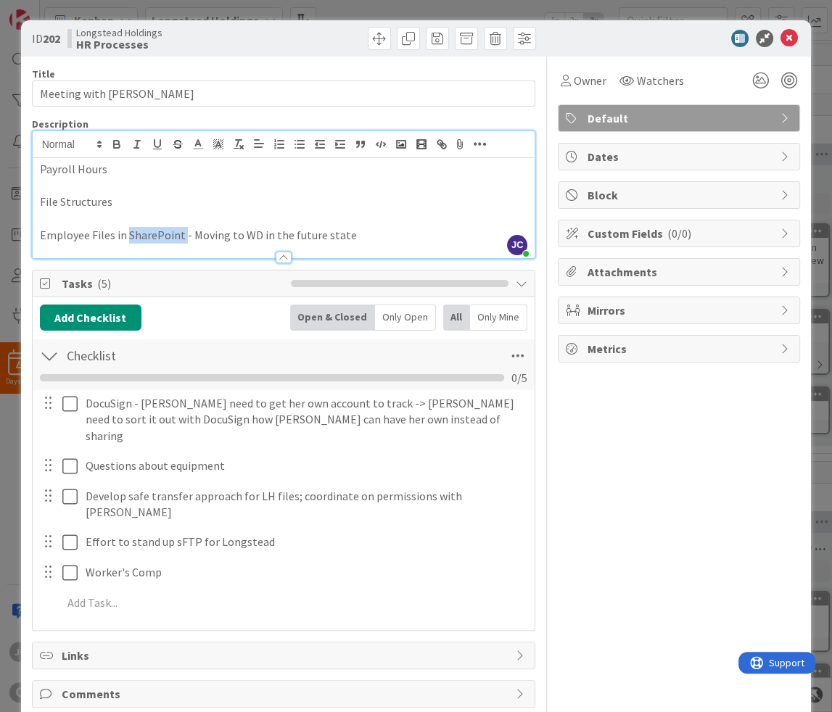
click at [128, 236] on p "Employee Files in SharePoint - Moving to WD in the future state" at bounding box center [284, 235] width 488 height 17
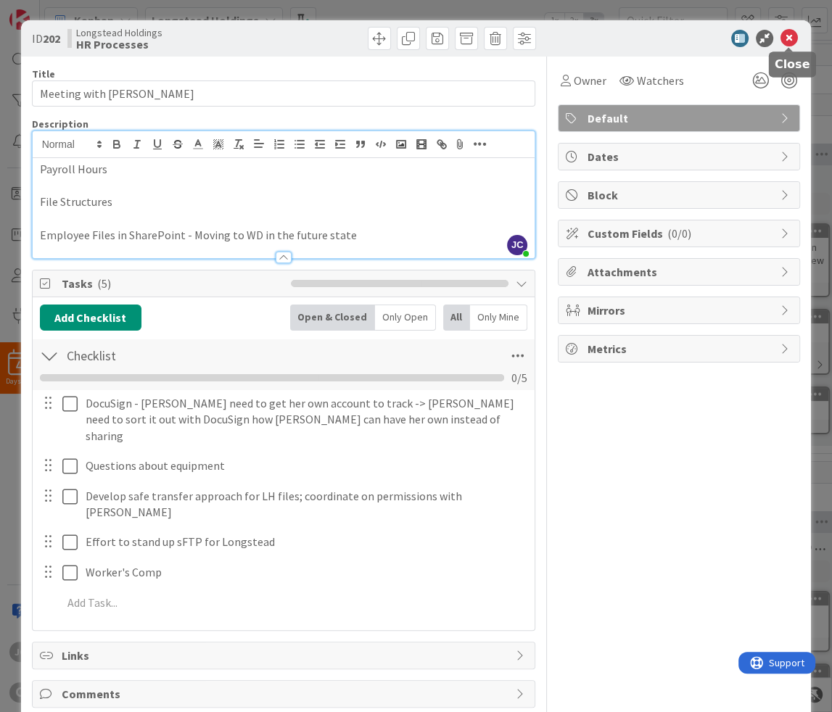
click at [791, 43] on icon at bounding box center [789, 38] width 17 height 17
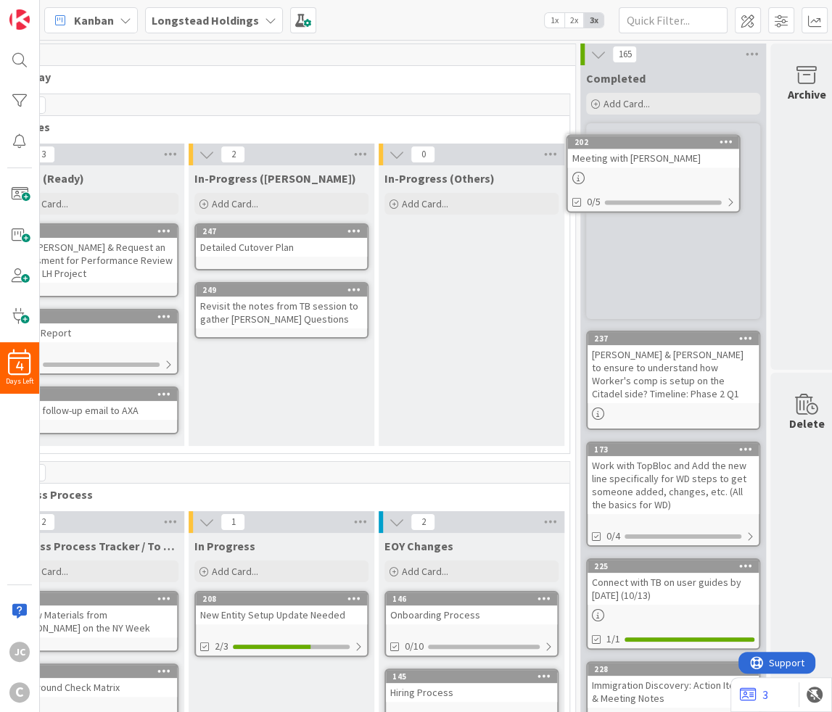
scroll to position [0, 668]
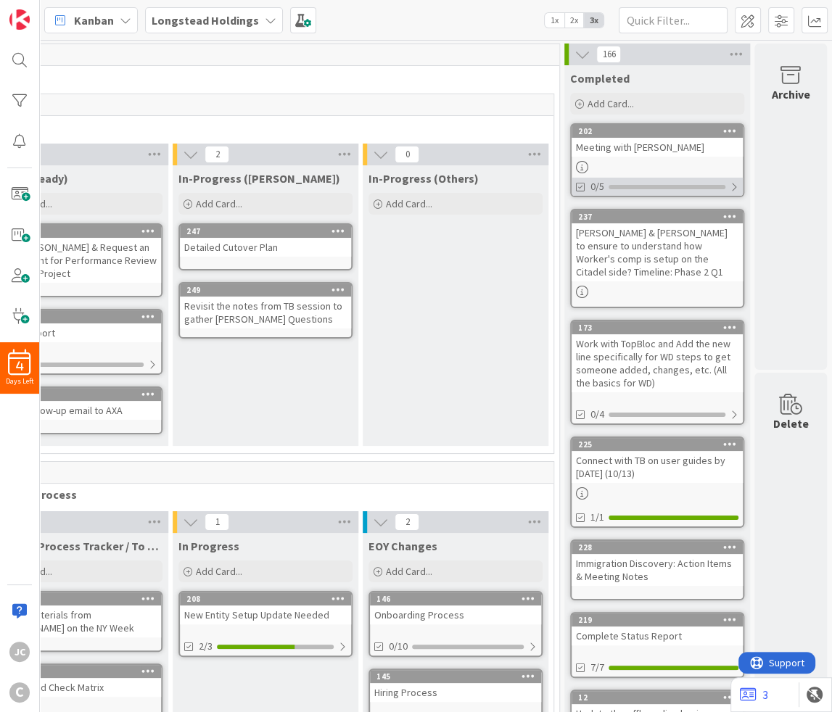
click at [733, 186] on div at bounding box center [734, 187] width 9 height 12
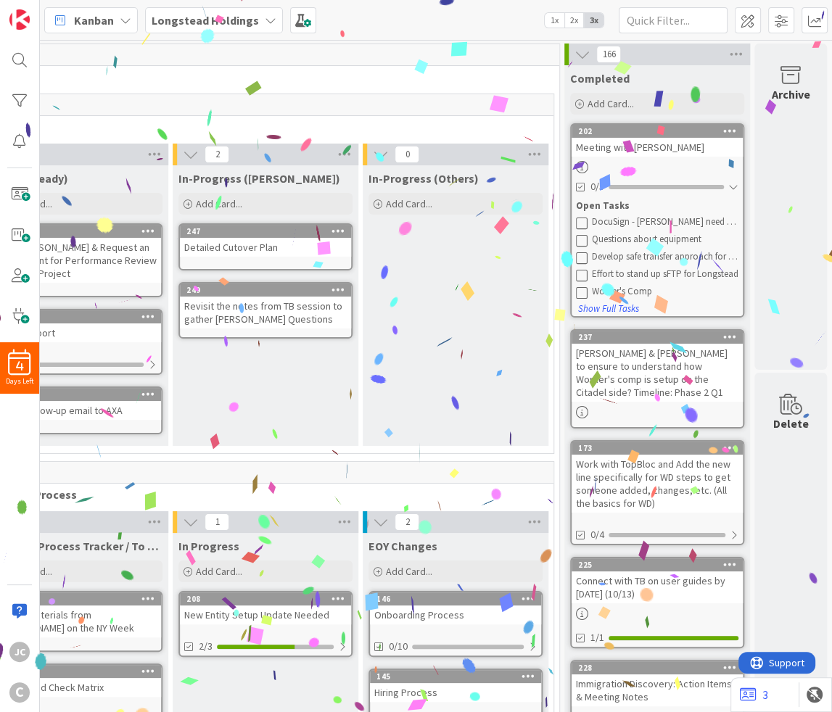
click at [583, 222] on icon at bounding box center [582, 223] width 12 height 12
click at [583, 234] on icon at bounding box center [582, 240] width 12 height 12
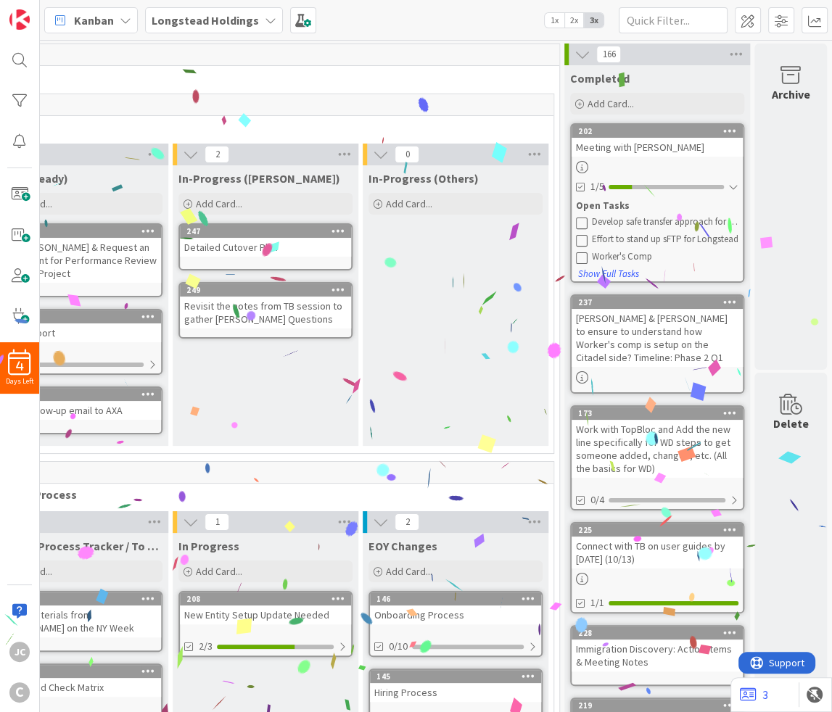
click at [583, 222] on icon at bounding box center [582, 223] width 12 height 12
click at [583, 234] on icon at bounding box center [582, 240] width 12 height 12
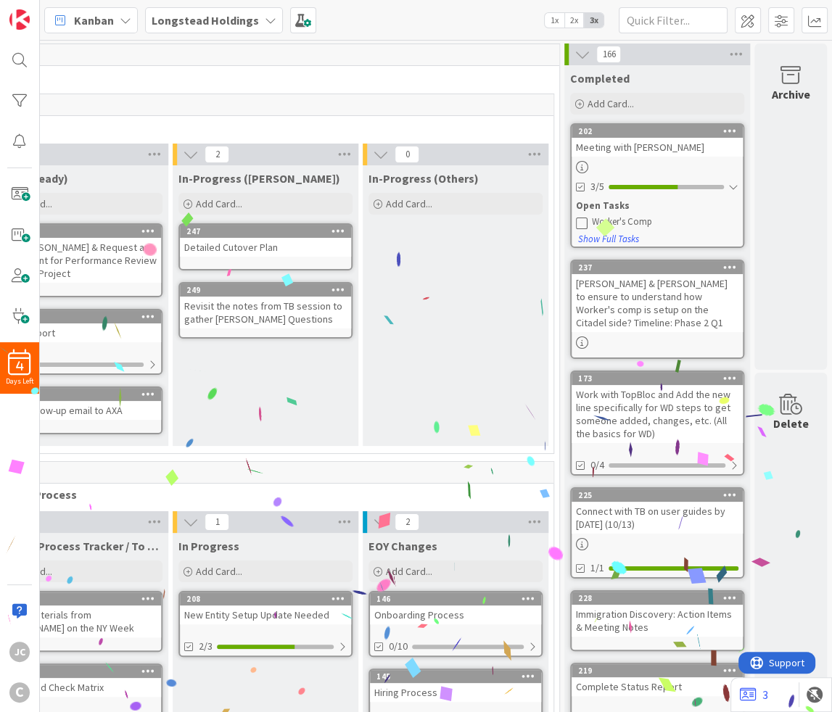
click at [583, 222] on icon at bounding box center [582, 223] width 12 height 12
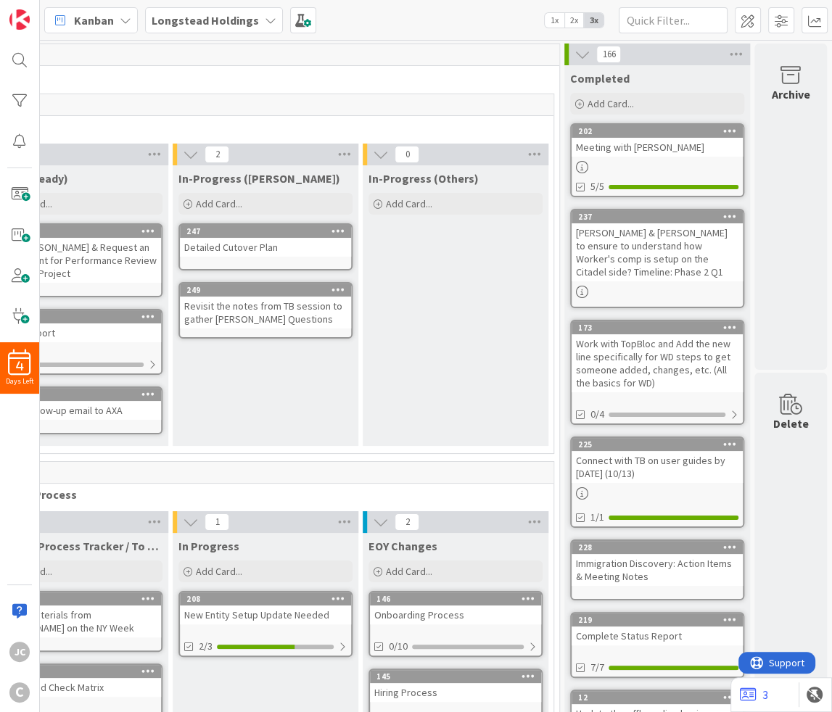
click at [582, 55] on icon at bounding box center [583, 54] width 16 height 16
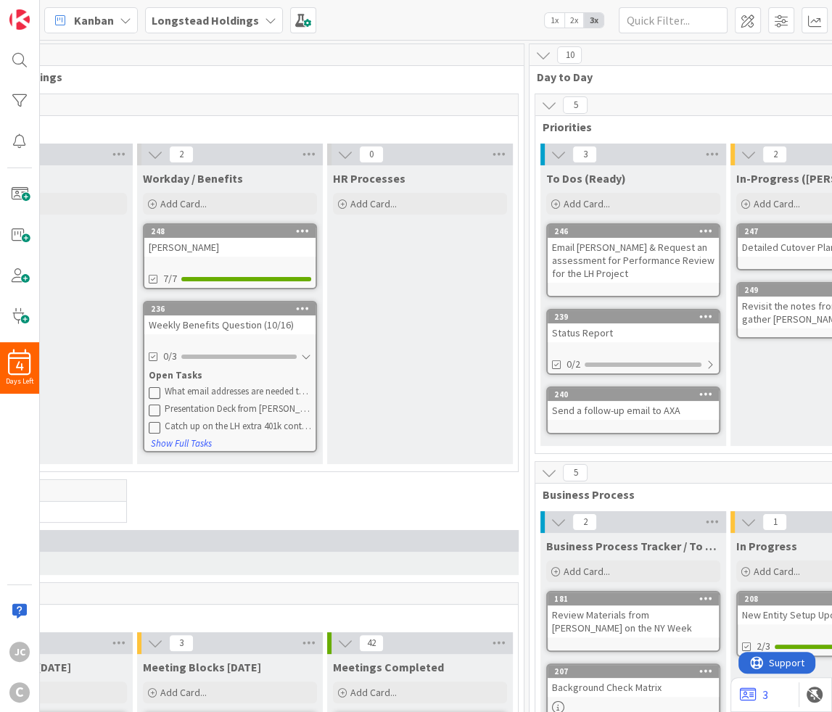
scroll to position [0, 70]
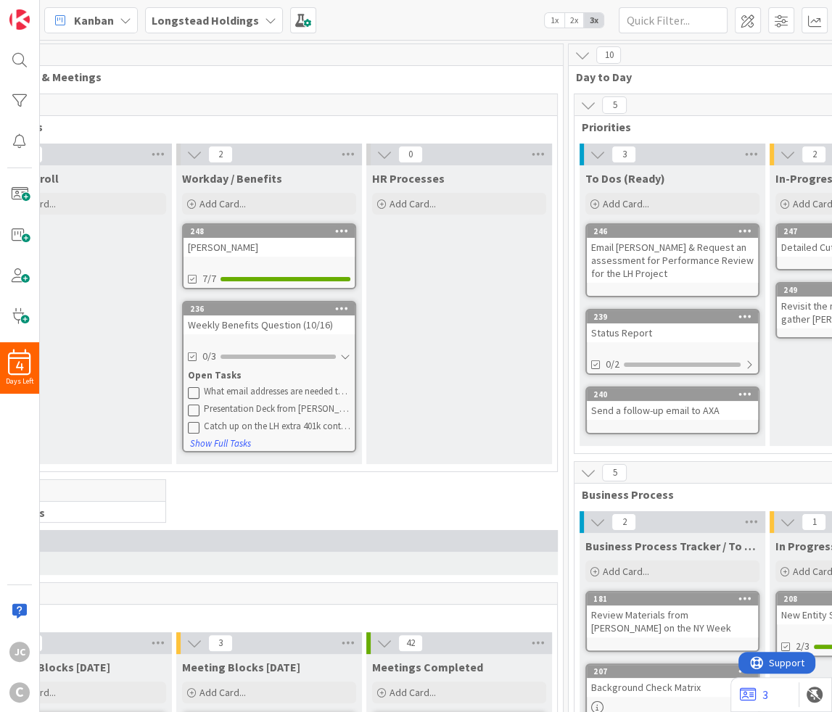
click at [308, 320] on div "Weekly Benefits Question (10/16)" at bounding box center [269, 325] width 171 height 19
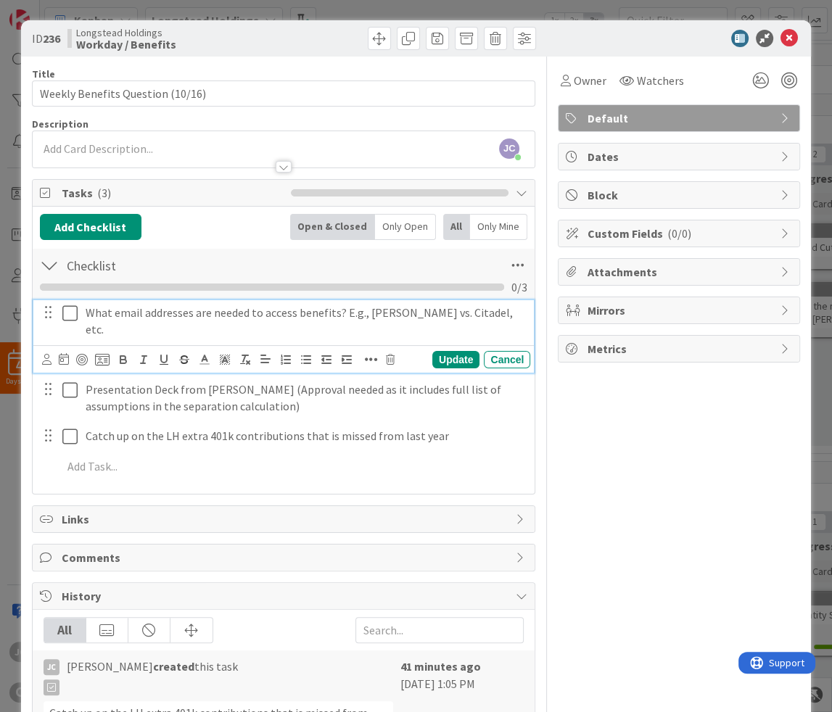
click at [259, 320] on p "What email addresses are needed to access benefits? E.g., [PERSON_NAME] vs. Cit…" at bounding box center [305, 321] width 439 height 33
click at [264, 354] on span at bounding box center [265, 360] width 20 height 20
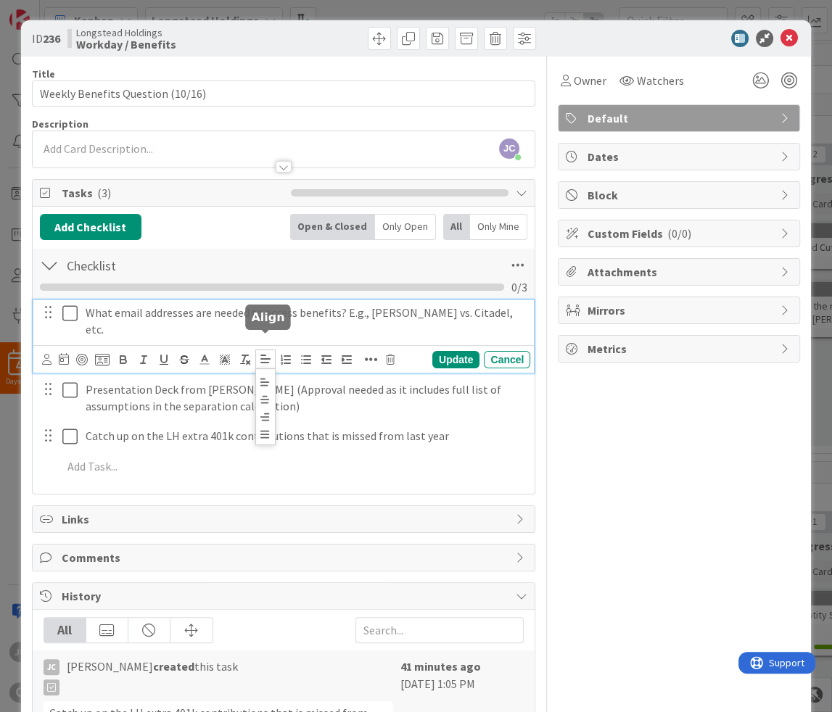
click at [264, 354] on span at bounding box center [265, 360] width 20 height 20
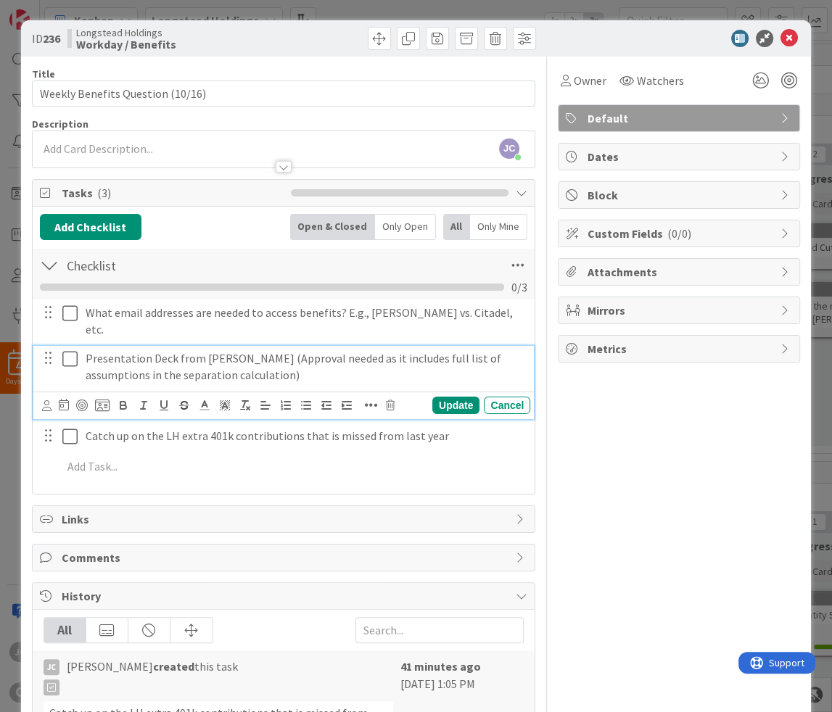
click at [359, 378] on div "Presentation Deck from [PERSON_NAME] (Approval needed as it includes full list …" at bounding box center [305, 366] width 450 height 41
click at [359, 392] on div "Update Cancel" at bounding box center [283, 406] width 501 height 28
click at [369, 352] on p "Presentation Deck from [PERSON_NAME] (Approval needed as it includes full list …" at bounding box center [305, 366] width 439 height 33
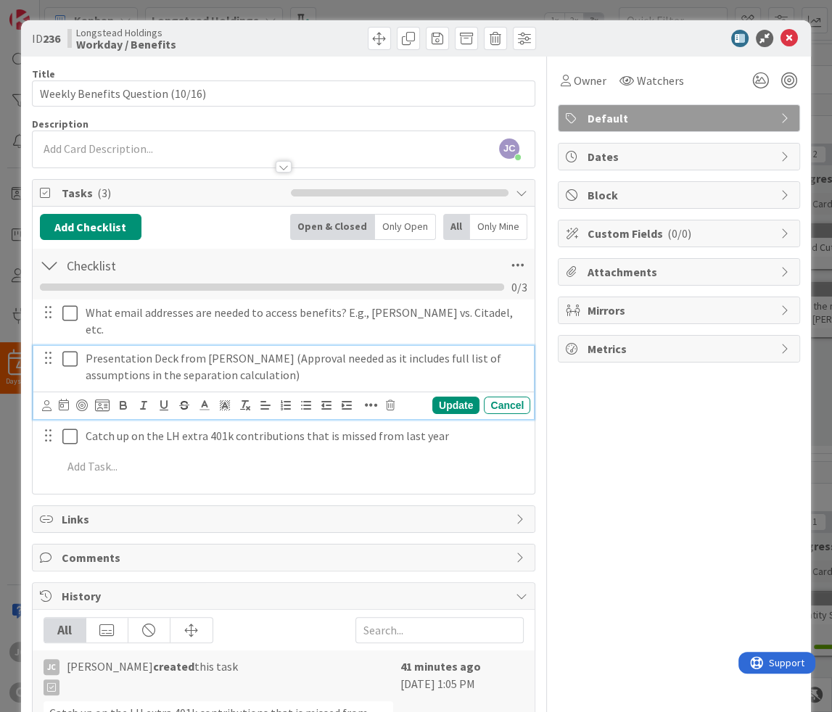
click at [369, 352] on p "Presentation Deck from [PERSON_NAME] (Approval needed as it includes full list …" at bounding box center [305, 366] width 439 height 33
click at [243, 399] on icon "button" at bounding box center [245, 405] width 13 height 13
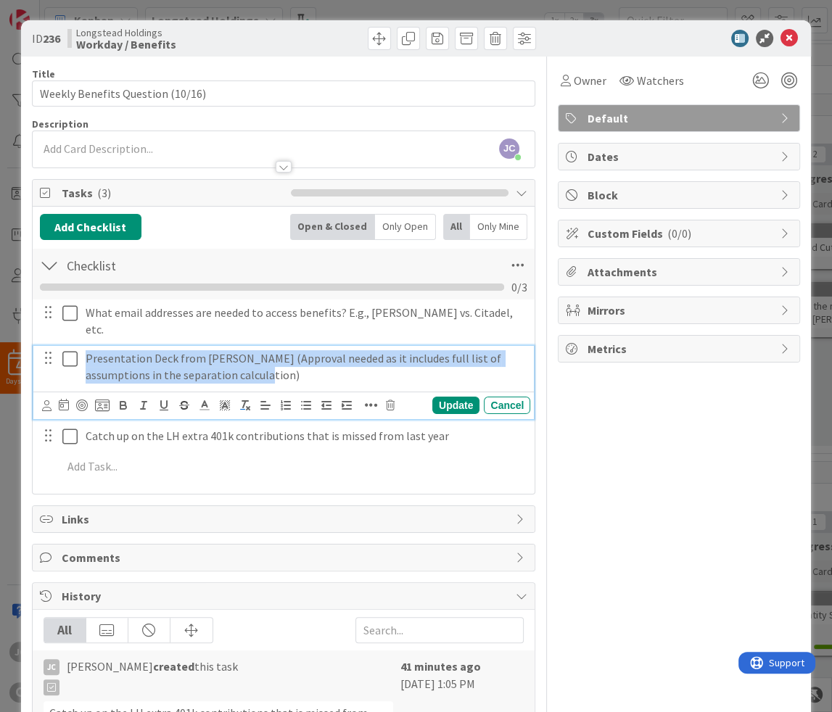
click at [243, 399] on icon "button" at bounding box center [245, 405] width 13 height 13
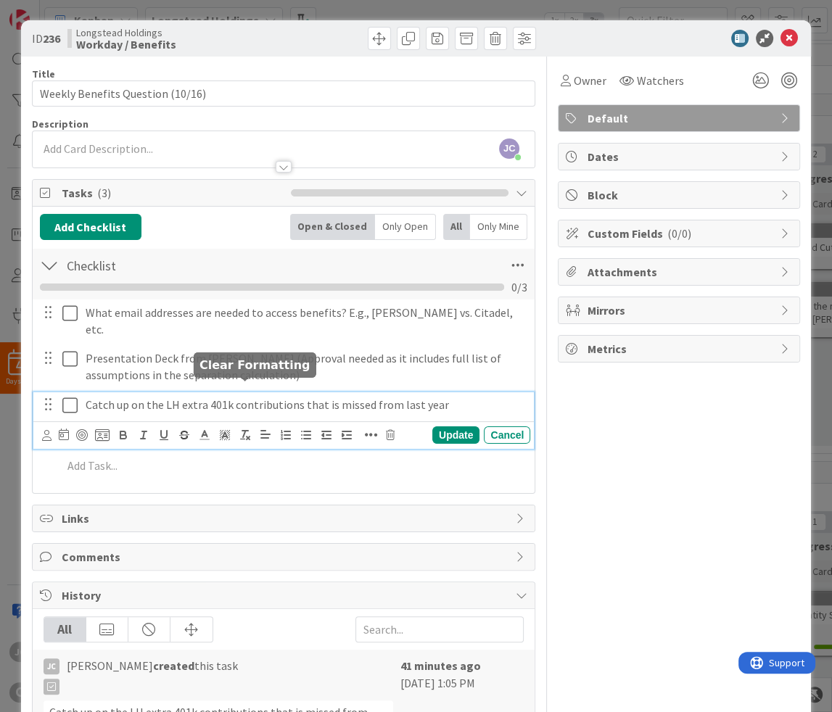
click at [242, 418] on div "Catch up on the LH extra 401k contributions that is missed from last year" at bounding box center [305, 404] width 450 height 25
click at [242, 433] on div "Update Cancel" at bounding box center [283, 435] width 501 height 28
click at [264, 397] on p "Catch up on the LH extra 401k contributions that is missed from last year" at bounding box center [305, 405] width 439 height 17
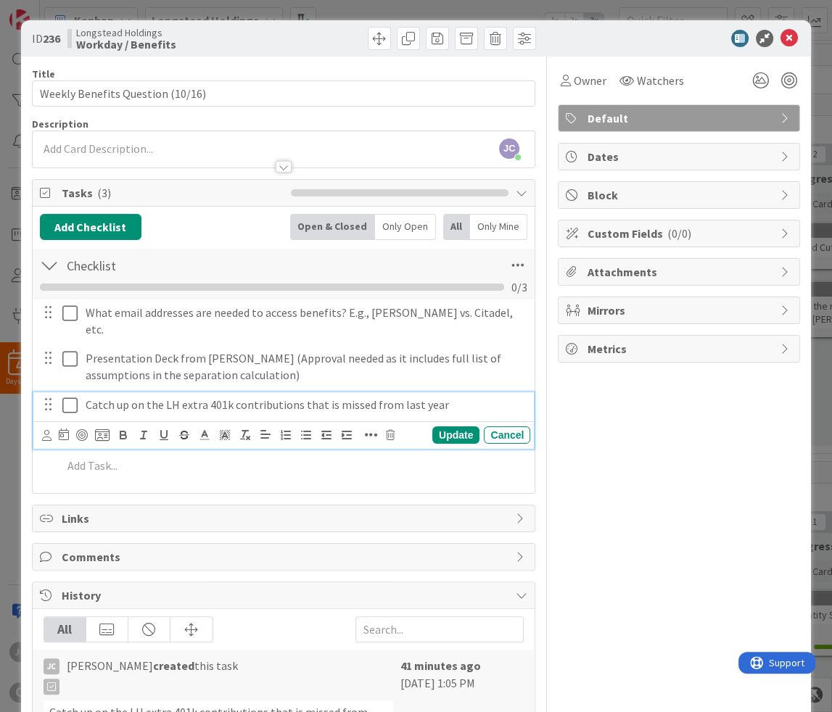
click at [264, 397] on p "Catch up on the LH extra 401k contributions that is missed from last year" at bounding box center [305, 405] width 439 height 17
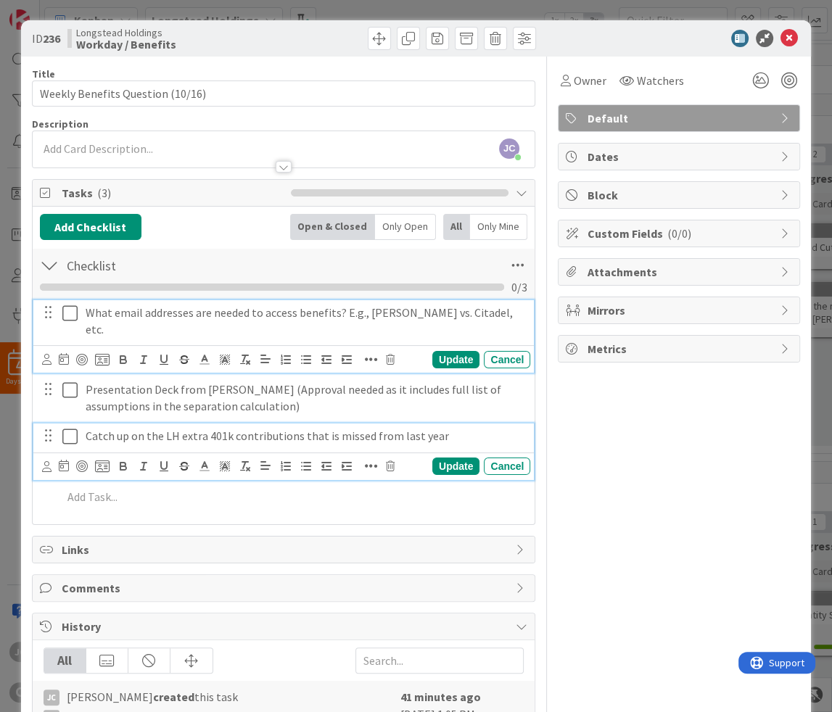
click at [67, 316] on icon at bounding box center [69, 313] width 15 height 17
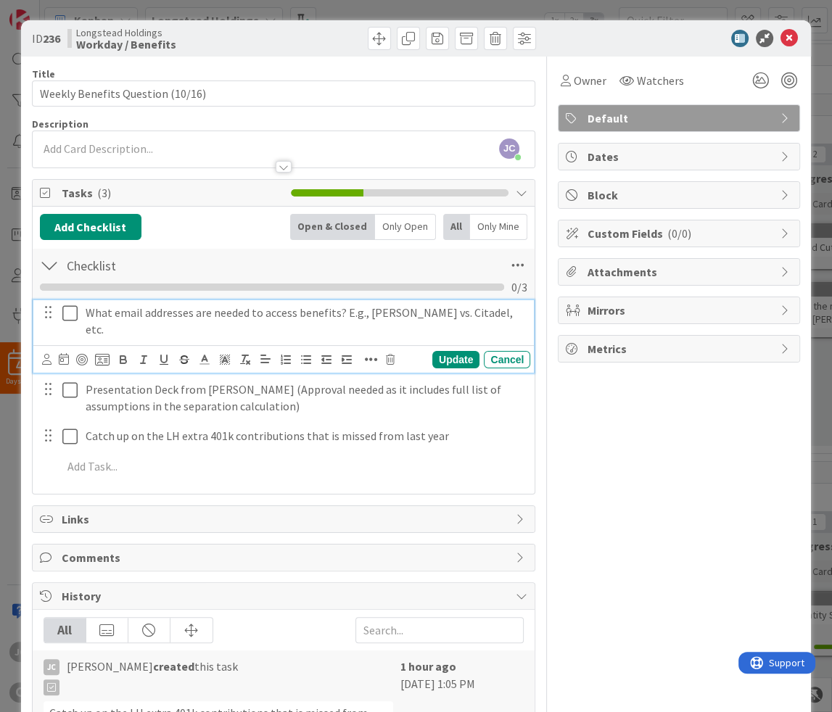
click at [67, 316] on icon at bounding box center [69, 313] width 15 height 17
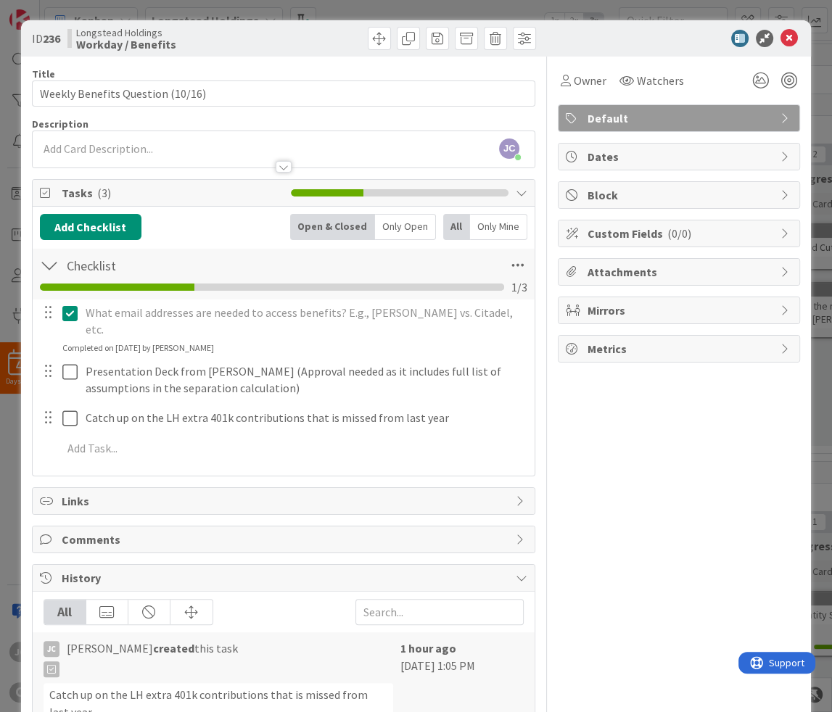
click at [64, 370] on div at bounding box center [59, 379] width 41 height 41
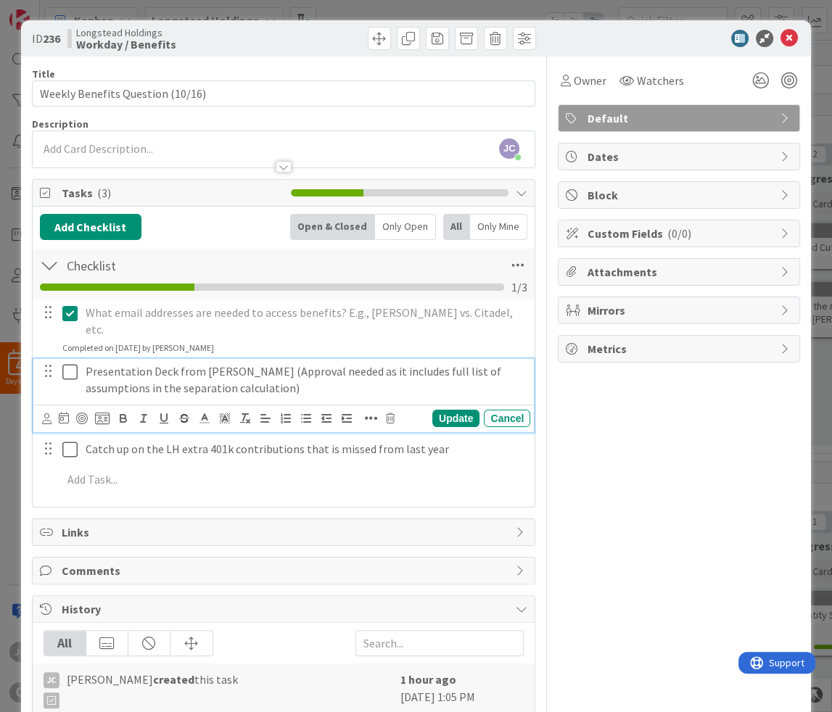
click at [70, 363] on icon at bounding box center [69, 371] width 15 height 17
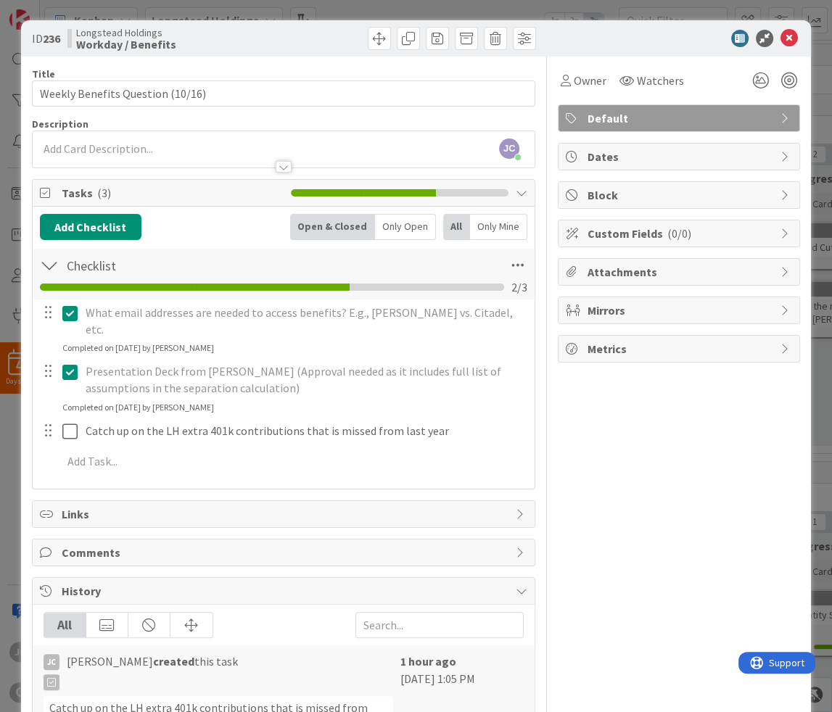
click at [70, 377] on div at bounding box center [59, 379] width 41 height 41
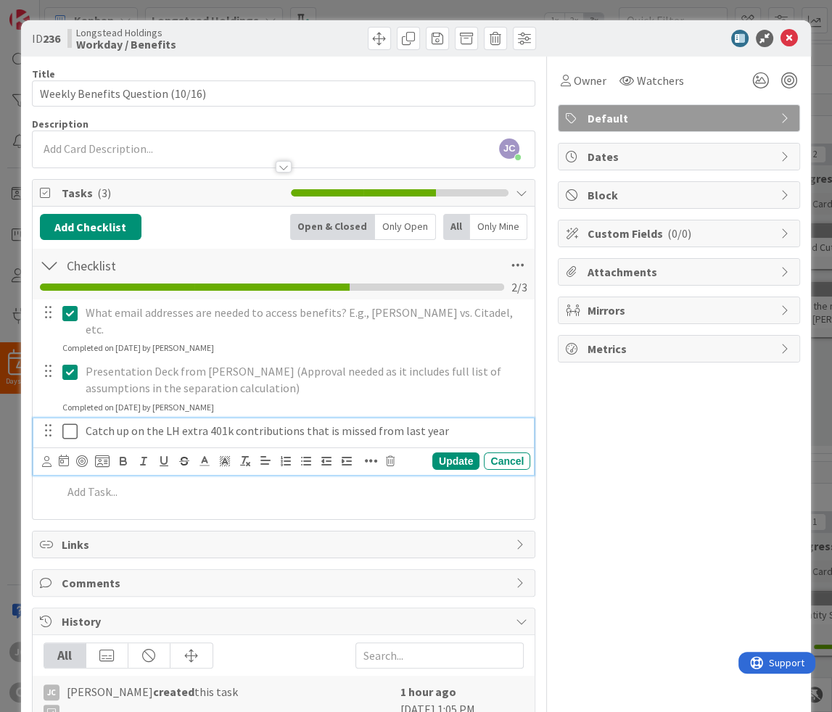
click at [70, 423] on icon at bounding box center [69, 431] width 15 height 17
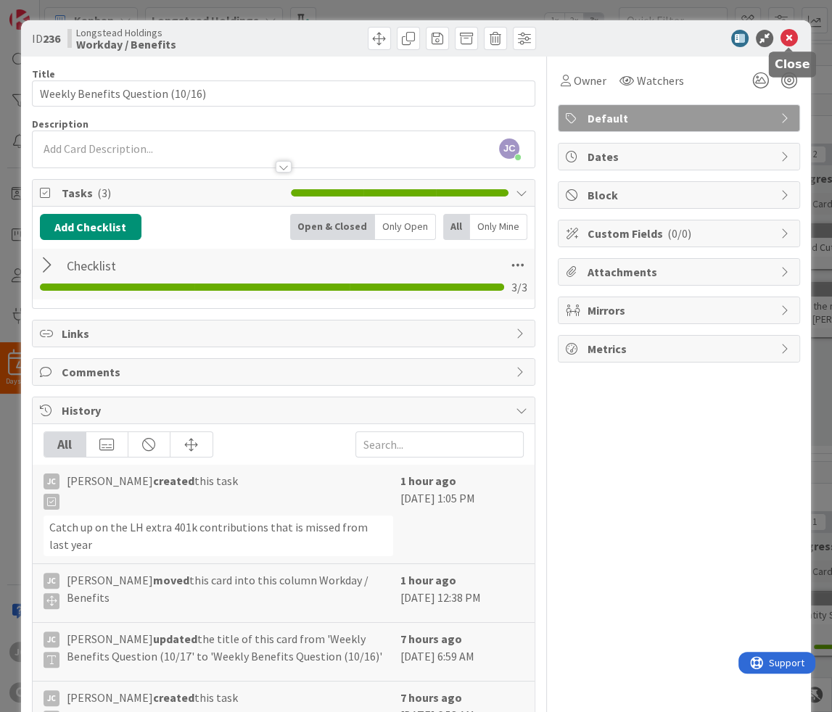
click at [794, 37] on icon at bounding box center [789, 38] width 17 height 17
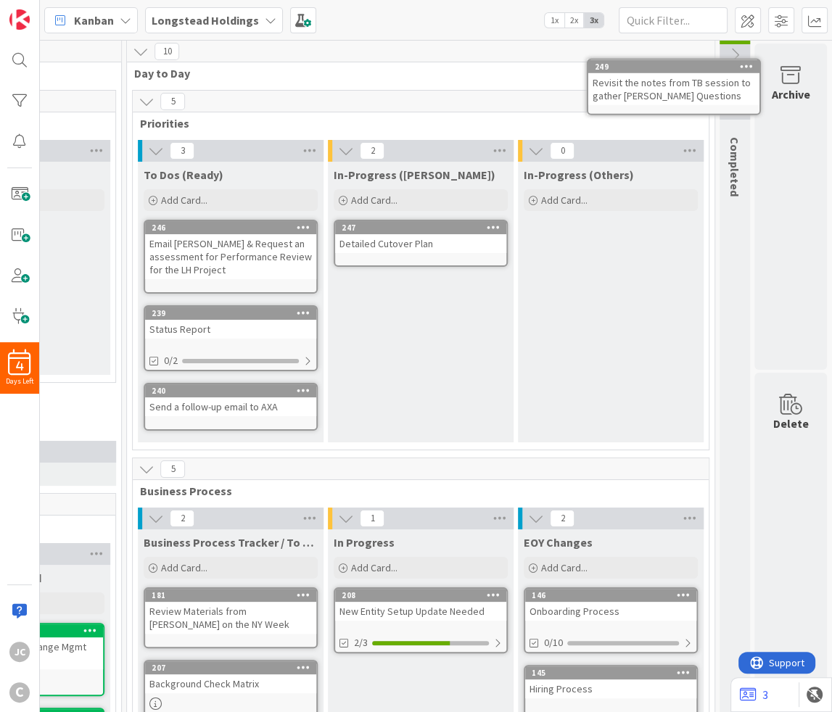
scroll to position [0, 512]
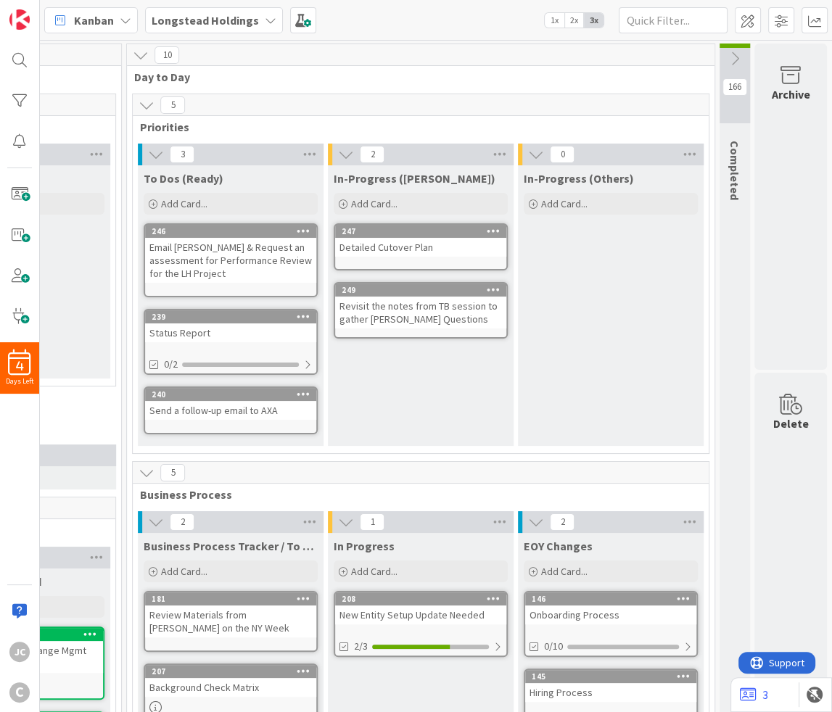
click at [735, 53] on icon at bounding box center [735, 59] width 16 height 16
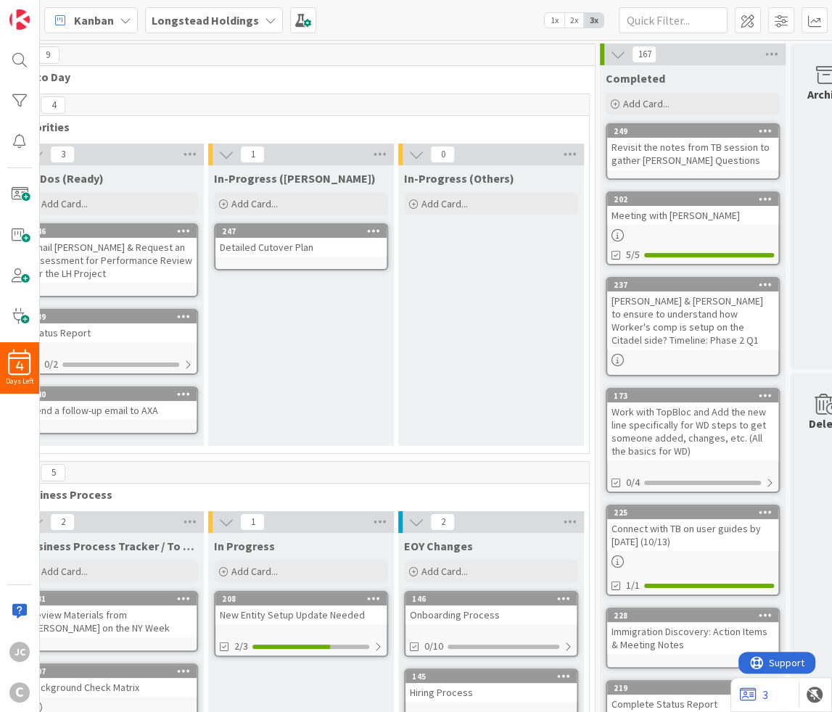
click at [617, 49] on icon at bounding box center [618, 54] width 16 height 16
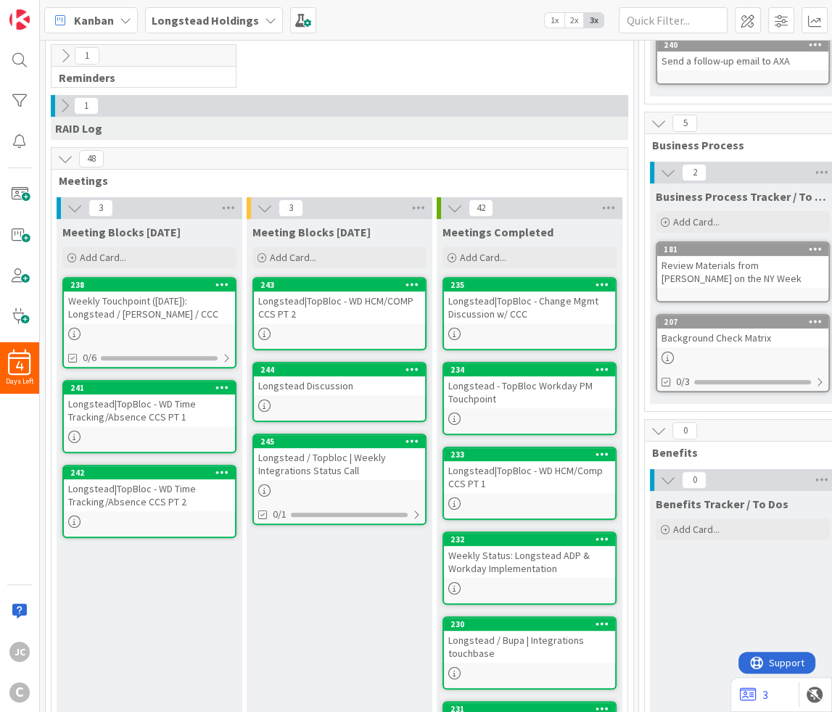
scroll to position [524, 0]
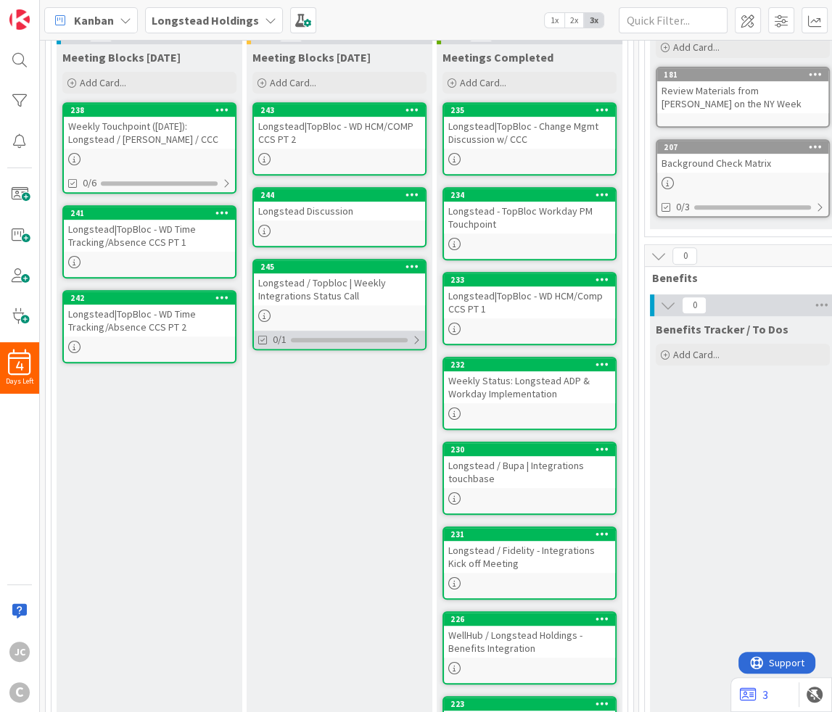
click at [419, 341] on div "0/1" at bounding box center [339, 340] width 171 height 18
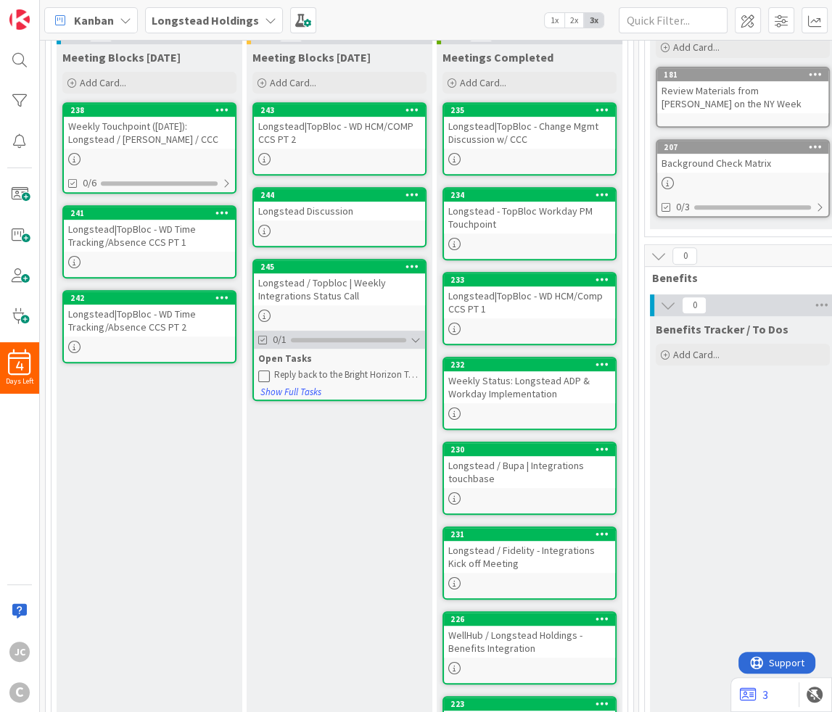
click at [419, 335] on div at bounding box center [416, 340] width 10 height 12
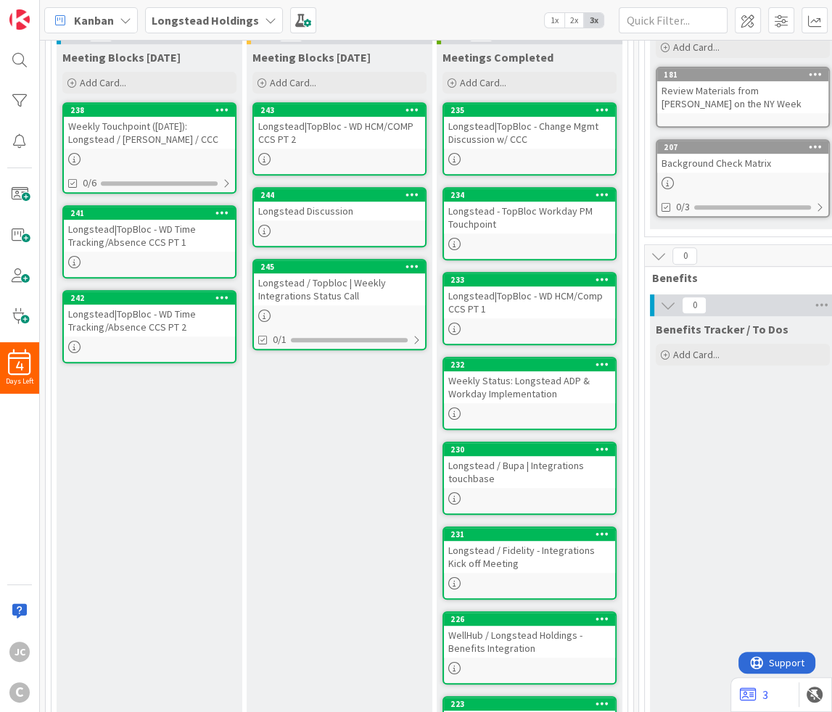
click at [155, 99] on div "Meeting Blocks [DATE] Add Card... 238 Weekly Touchpoint ([DATE]): Longstead / […" at bounding box center [150, 524] width 186 height 960
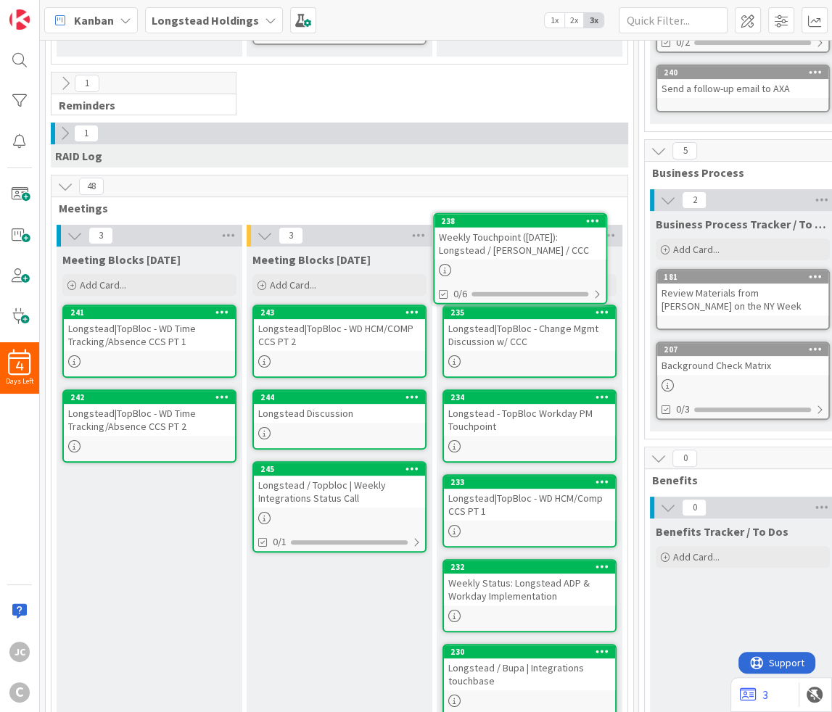
scroll to position [308, 0]
